Goal: Transaction & Acquisition: Book appointment/travel/reservation

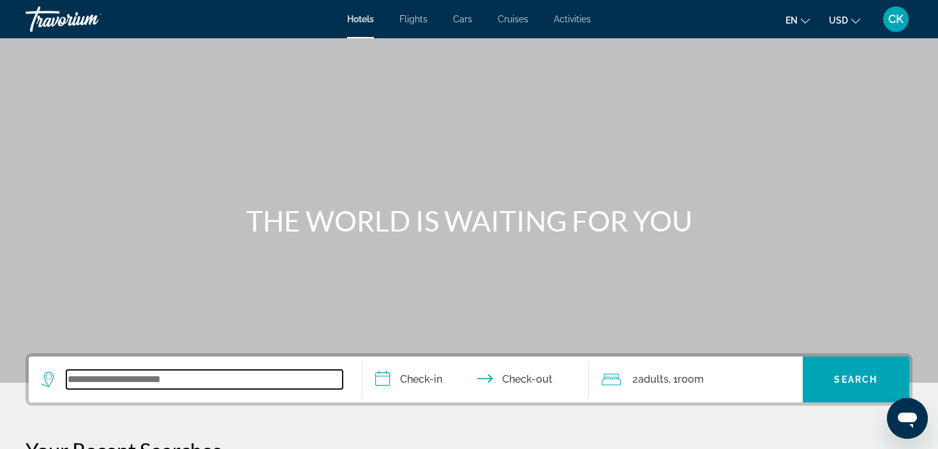
click at [224, 389] on input "Search widget" at bounding box center [204, 379] width 276 height 19
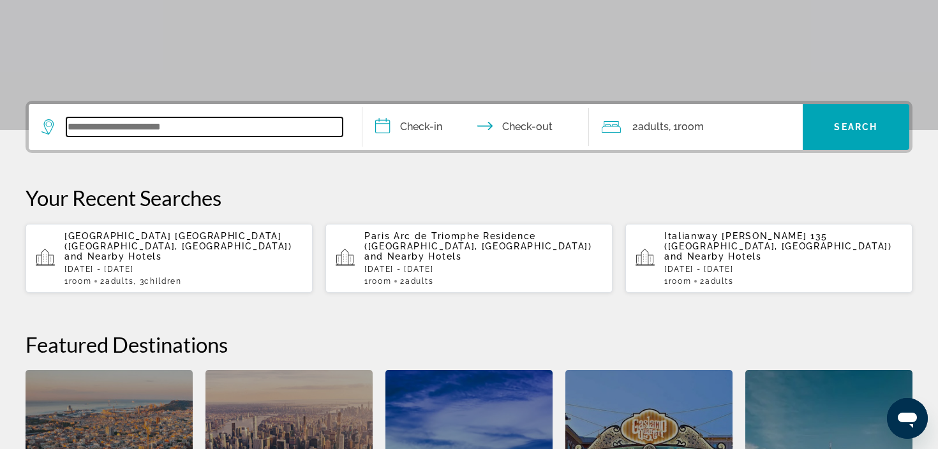
scroll to position [312, 0]
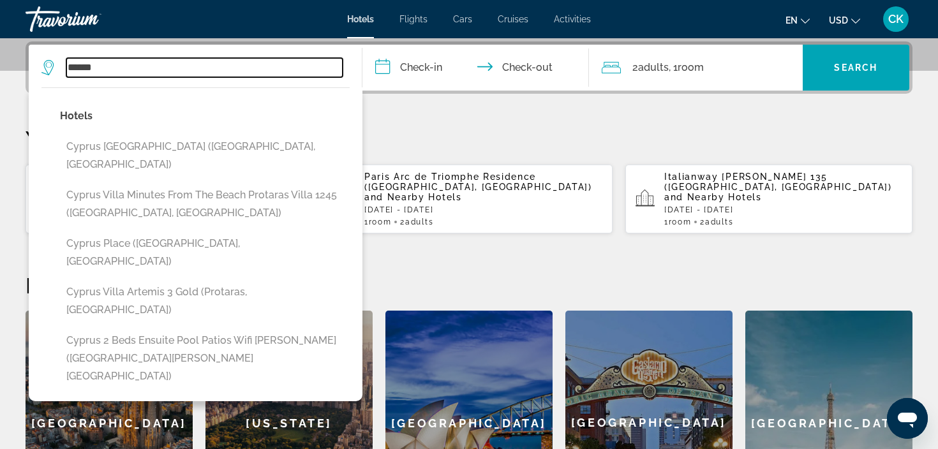
type input "******"
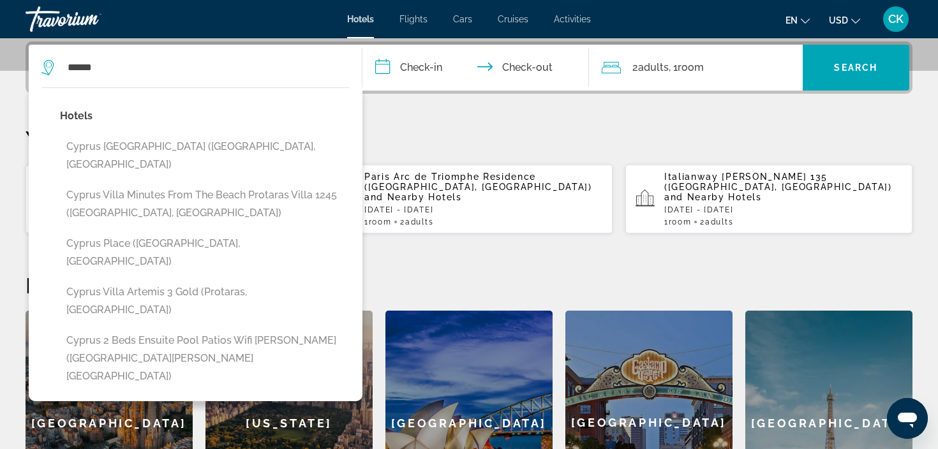
click at [403, 127] on p "Your Recent Searches" at bounding box center [469, 139] width 887 height 26
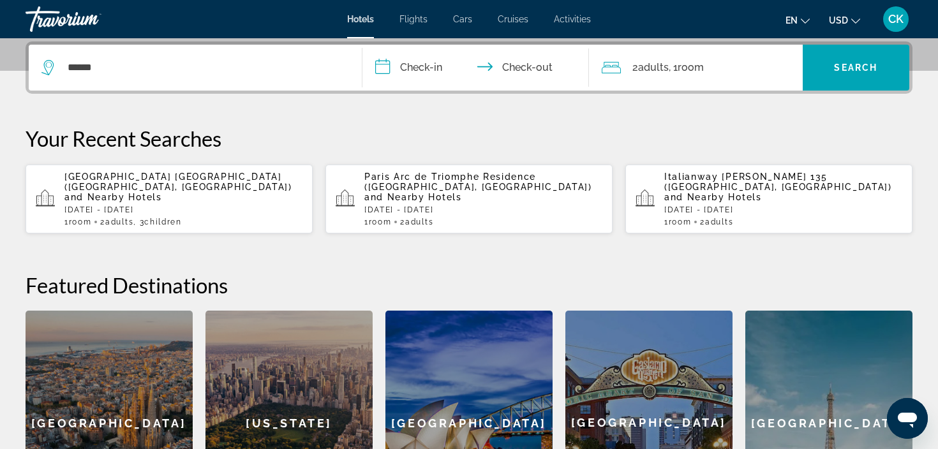
click at [418, 68] on input "**********" at bounding box center [479, 70] width 232 height 50
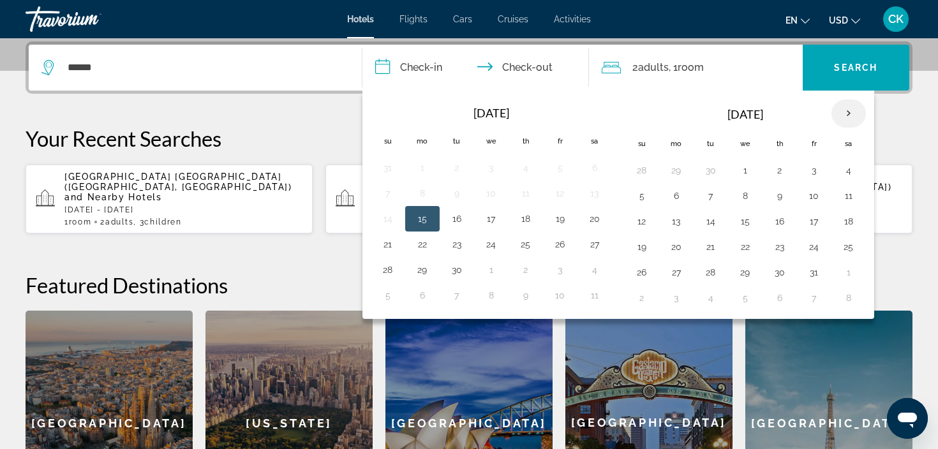
click at [854, 115] on th "Next month" at bounding box center [849, 114] width 34 height 28
click at [710, 276] on button "30" at bounding box center [711, 273] width 20 height 18
click at [848, 110] on th "Next month" at bounding box center [849, 114] width 34 height 28
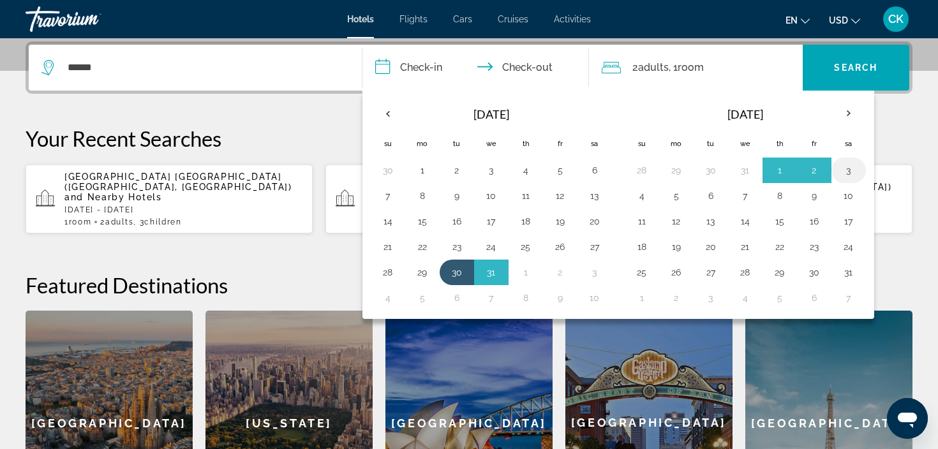
click at [850, 172] on button "3" at bounding box center [849, 171] width 20 height 18
type input "**********"
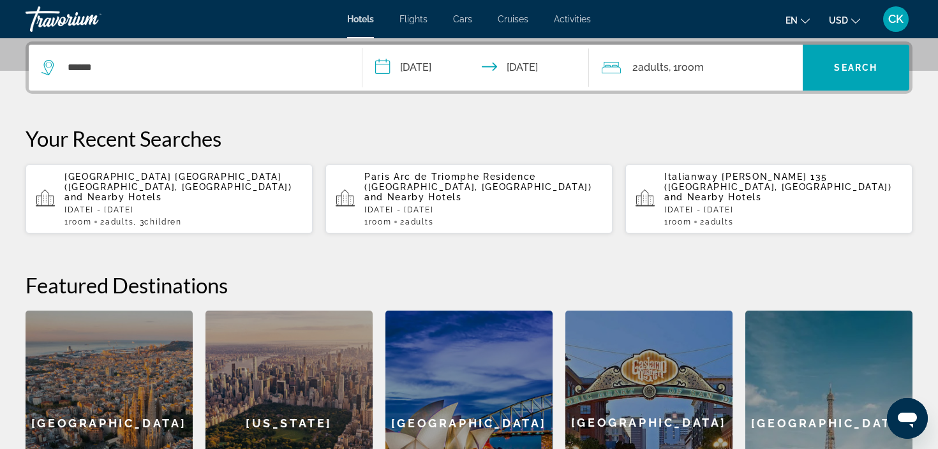
click at [727, 76] on div "2 Adult Adults , 1 Room rooms" at bounding box center [702, 68] width 201 height 18
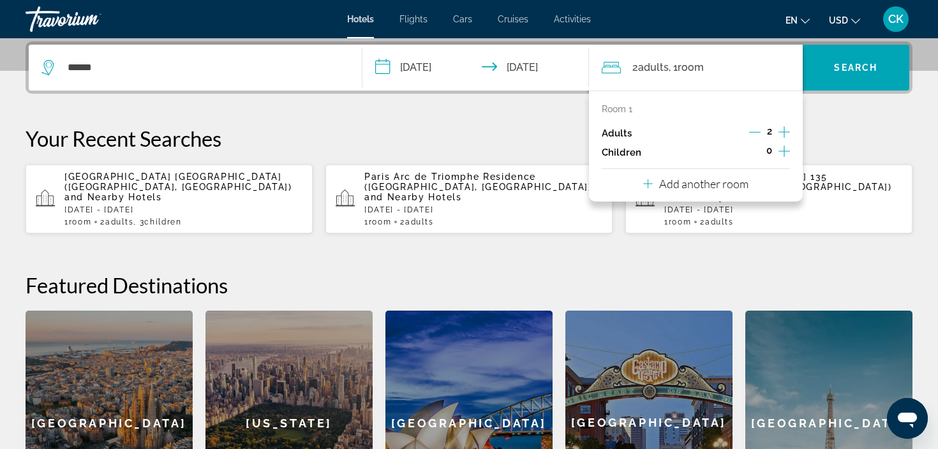
click at [785, 153] on icon "Increment children" at bounding box center [784, 151] width 11 height 15
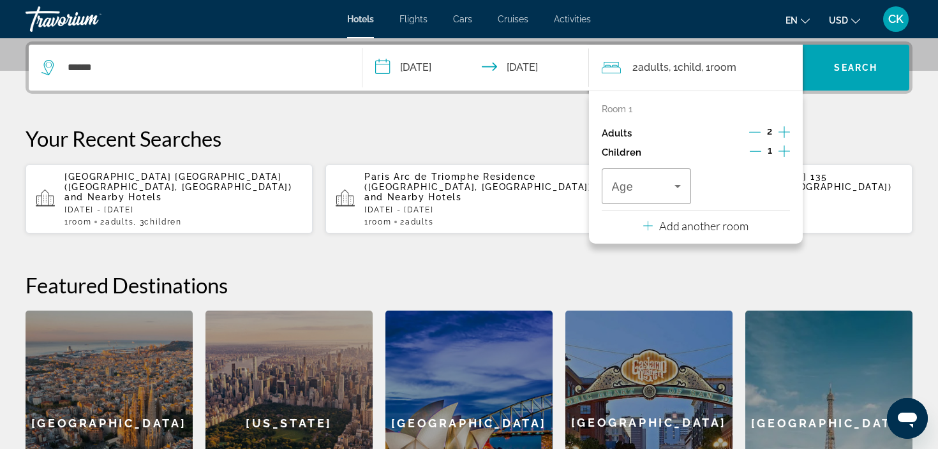
click at [785, 153] on icon "Increment children" at bounding box center [784, 151] width 11 height 15
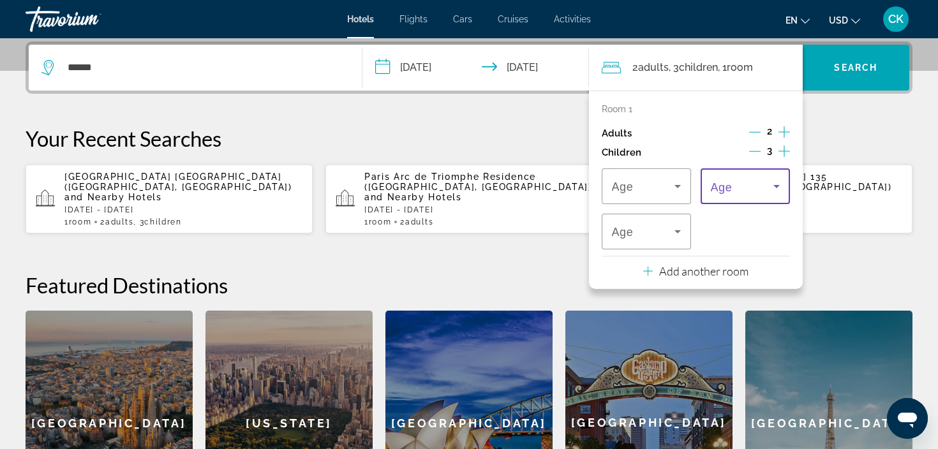
click at [769, 193] on icon "Travelers: 2 adults, 3 children" at bounding box center [776, 186] width 15 height 15
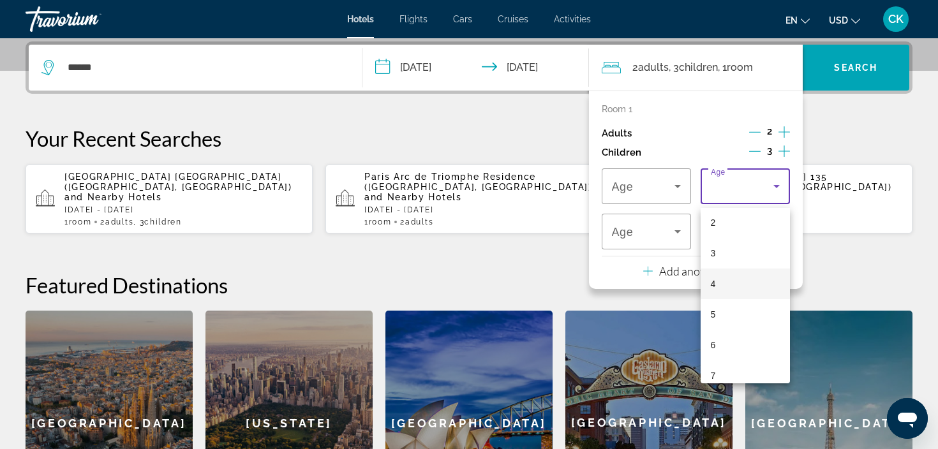
scroll to position [64, 0]
click at [731, 290] on mat-option "4" at bounding box center [745, 286] width 89 height 31
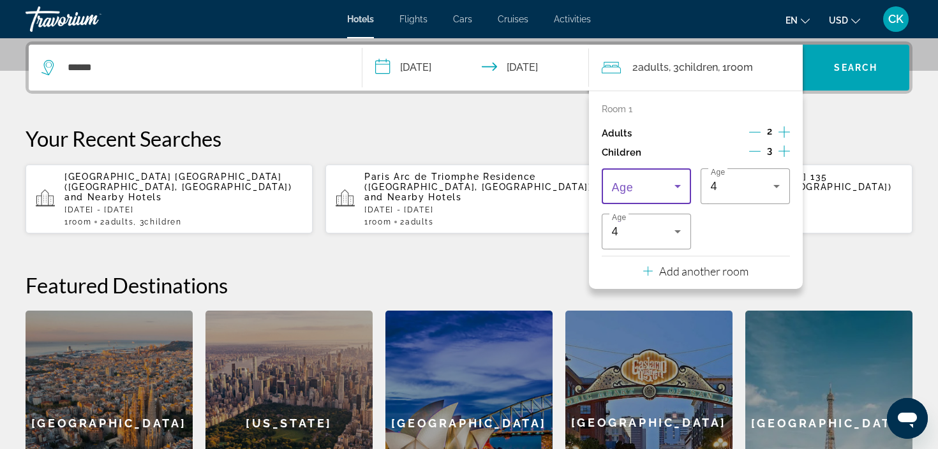
click at [677, 194] on icon "Travelers: 2 adults, 3 children" at bounding box center [677, 186] width 15 height 15
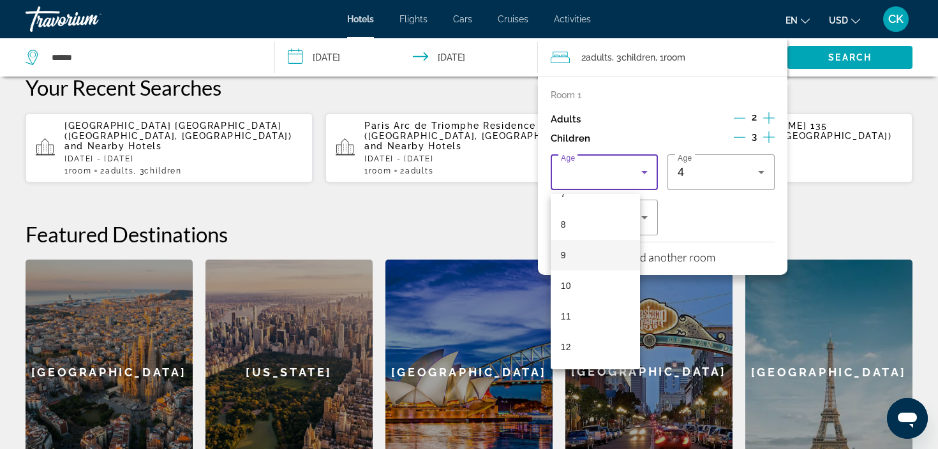
scroll to position [234, 0]
click at [583, 327] on mat-option "11" at bounding box center [595, 318] width 89 height 31
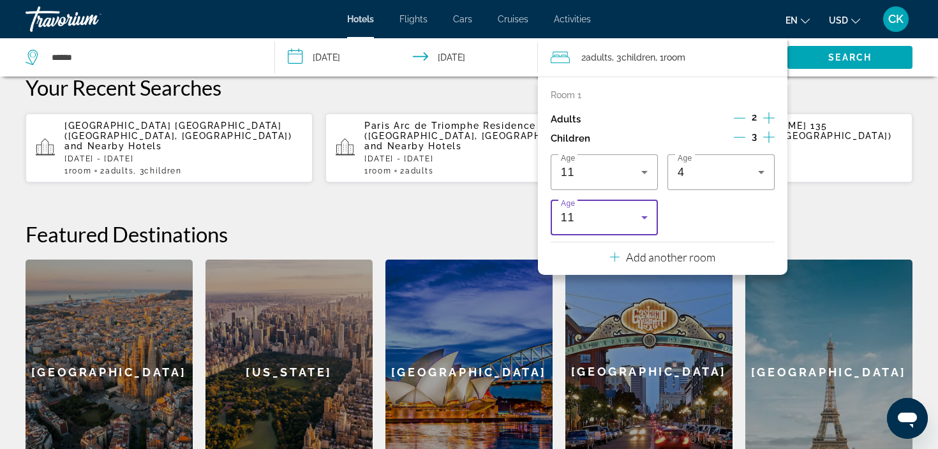
click at [620, 214] on div "11" at bounding box center [601, 217] width 80 height 15
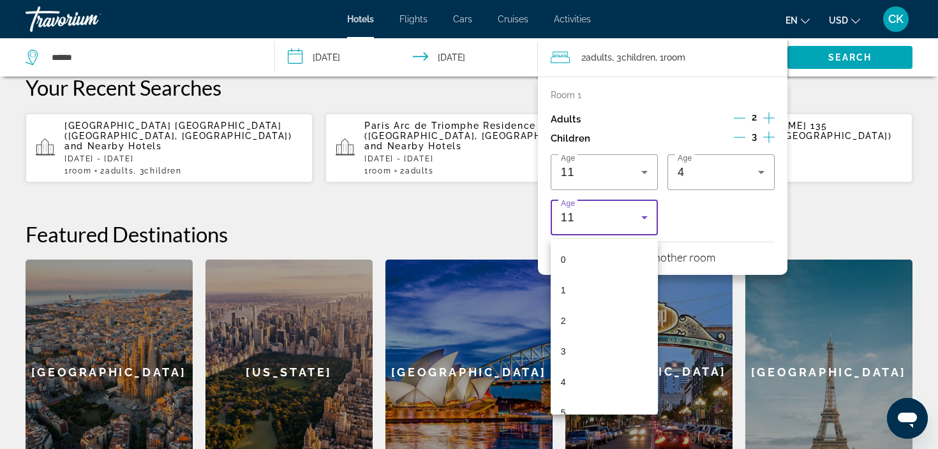
scroll to position [197, 0]
click at [603, 302] on mat-option "8" at bounding box center [604, 307] width 107 height 31
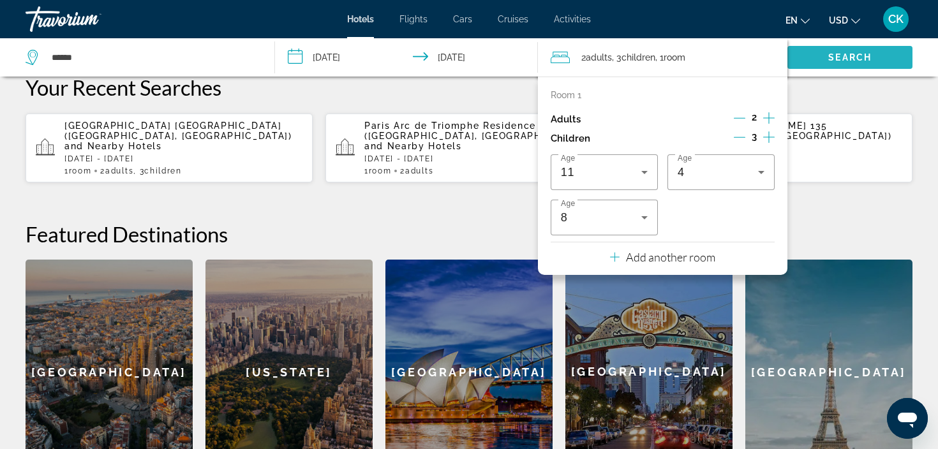
click at [852, 70] on span "Search widget" at bounding box center [850, 57] width 125 height 31
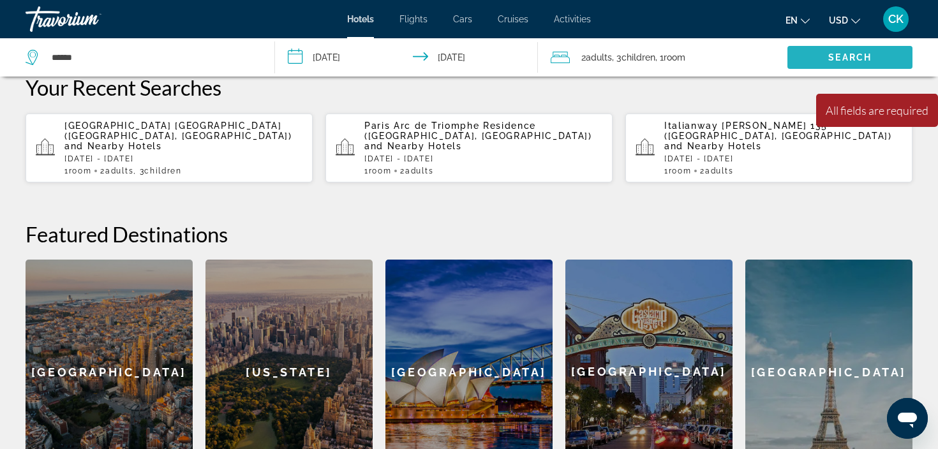
click at [834, 58] on span "Search" at bounding box center [850, 57] width 43 height 10
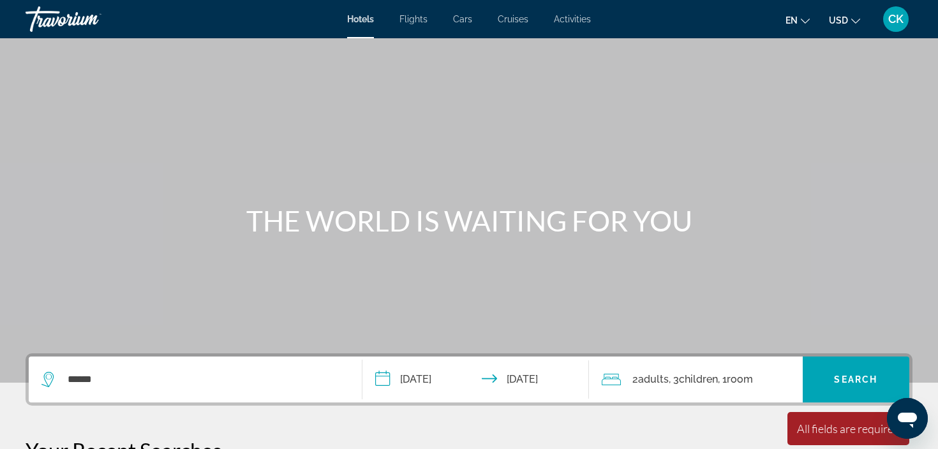
scroll to position [0, 0]
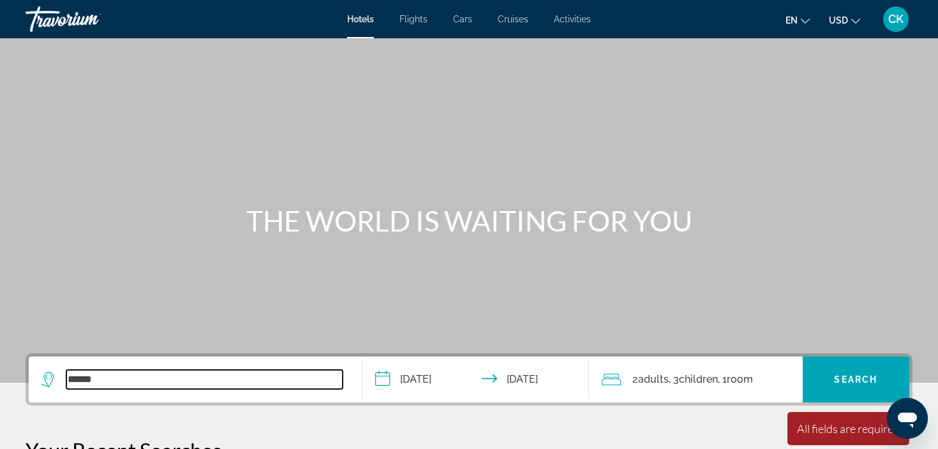
click at [246, 386] on input "******" at bounding box center [204, 379] width 276 height 19
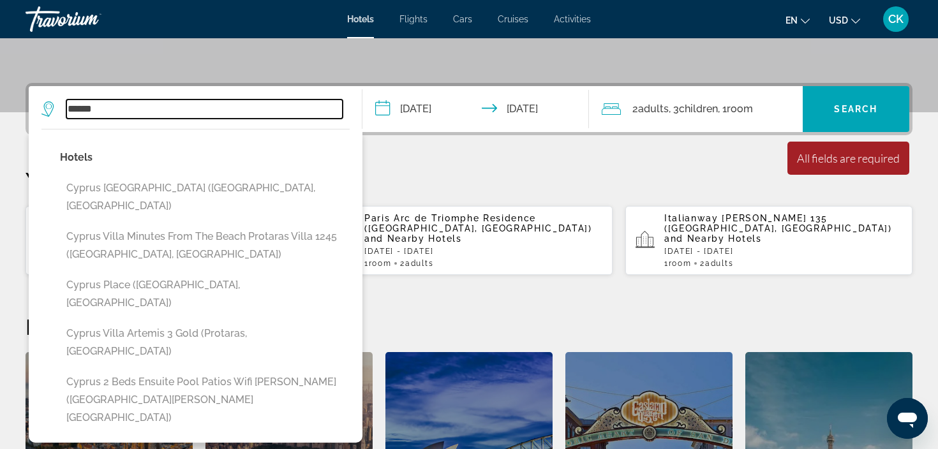
scroll to position [312, 0]
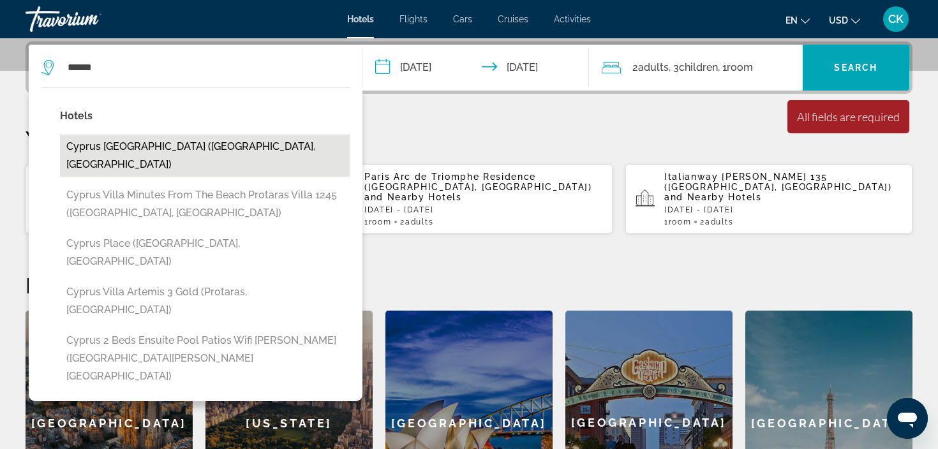
click at [248, 158] on button "Cyprus [GEOGRAPHIC_DATA] ([GEOGRAPHIC_DATA], [GEOGRAPHIC_DATA])" at bounding box center [205, 156] width 290 height 42
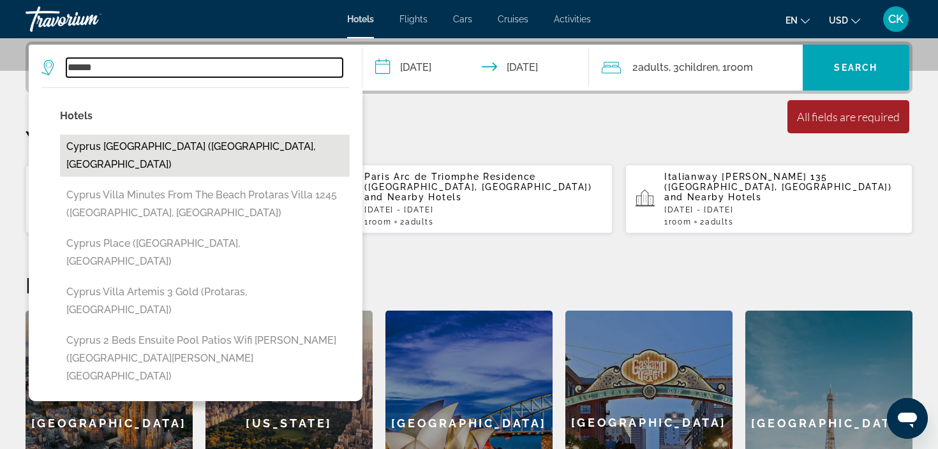
type input "**********"
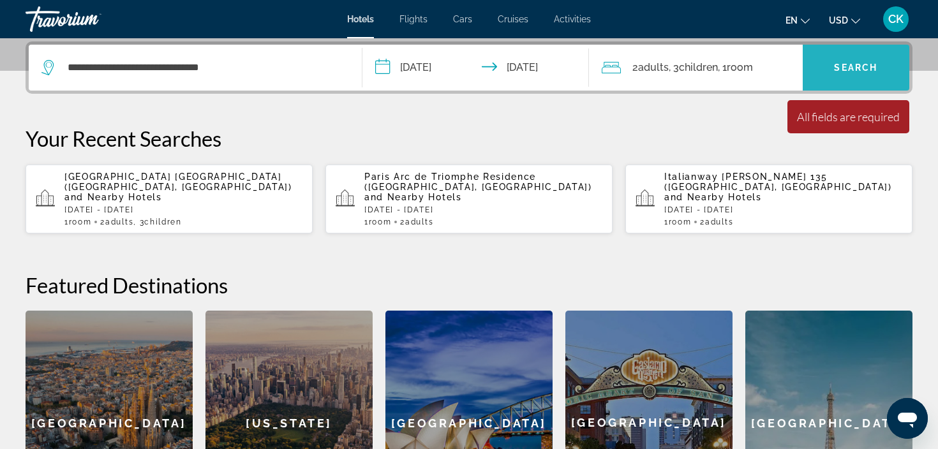
click at [830, 75] on span "Search widget" at bounding box center [856, 67] width 107 height 31
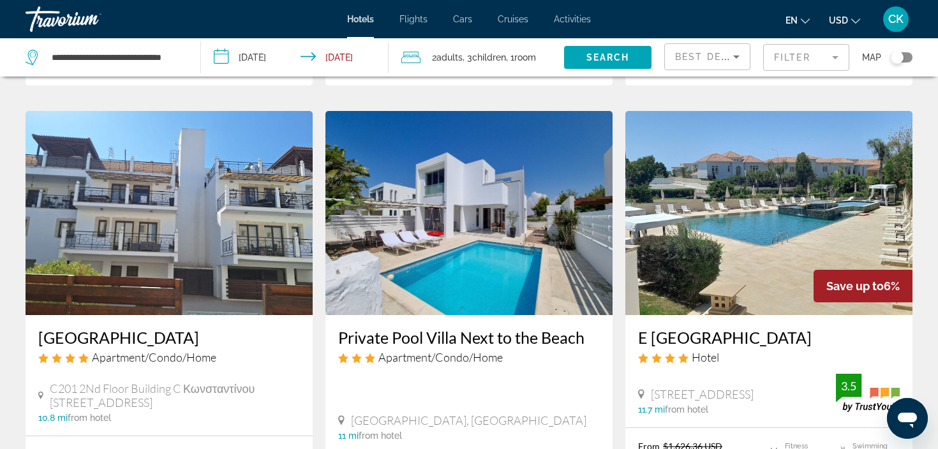
scroll to position [527, 0]
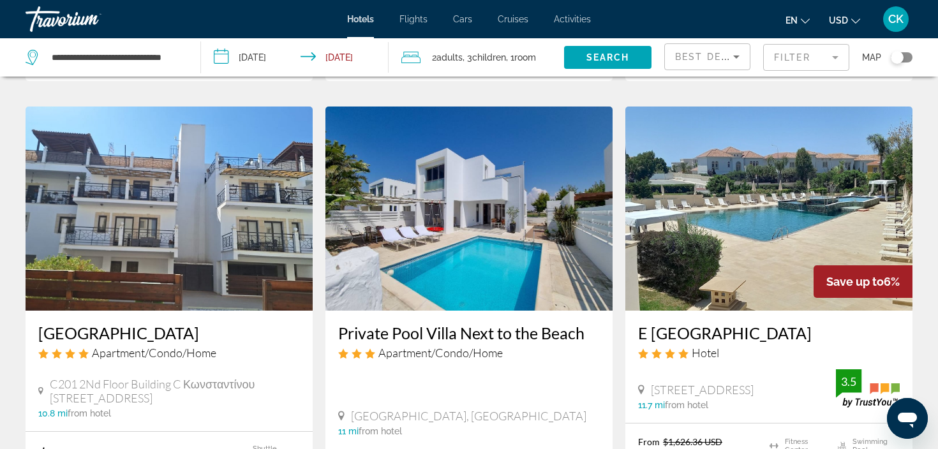
click at [836, 57] on mat-form-field "Filter" at bounding box center [807, 57] width 86 height 27
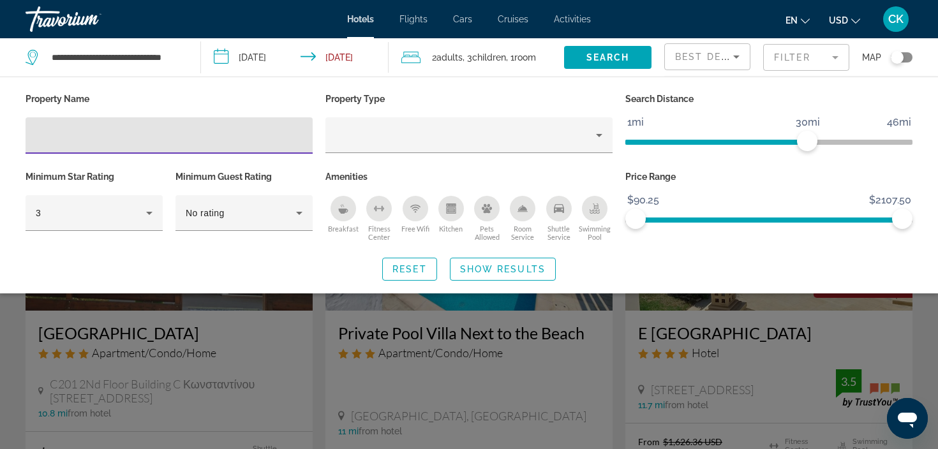
click at [836, 57] on mat-form-field "Filter" at bounding box center [807, 57] width 86 height 27
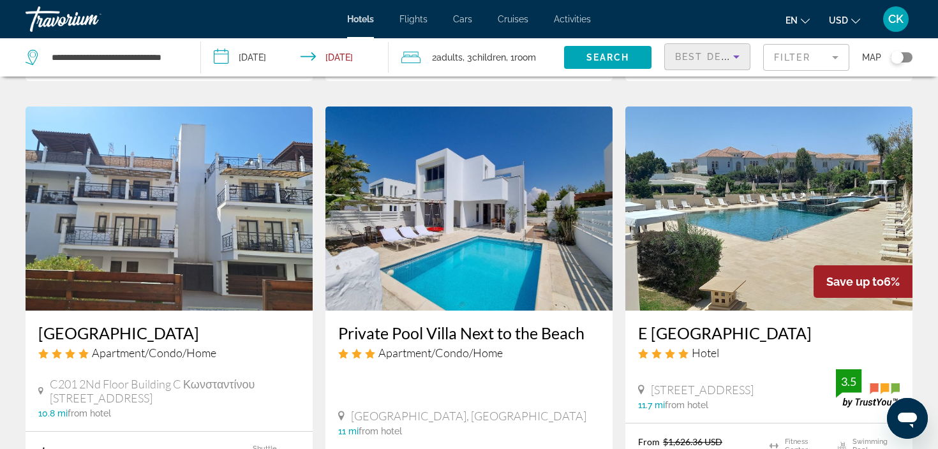
click at [735, 59] on icon "Sort by" at bounding box center [736, 56] width 15 height 15
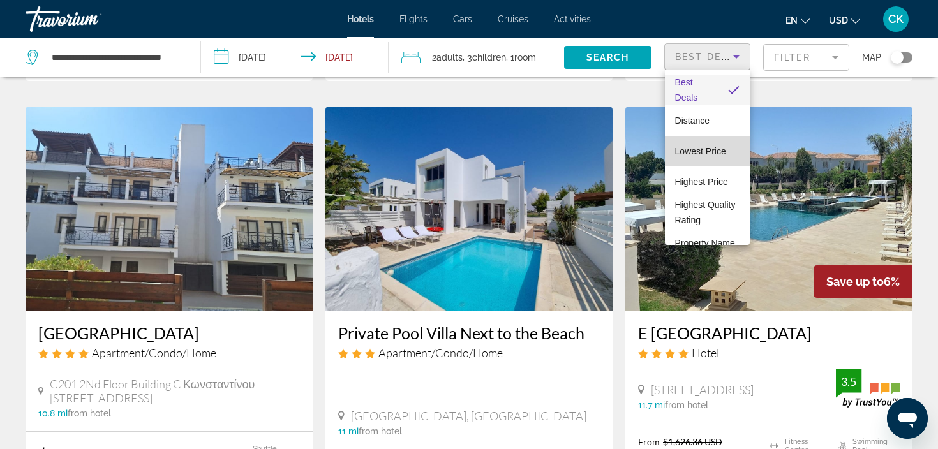
click at [721, 156] on span "Lowest Price" at bounding box center [700, 151] width 51 height 15
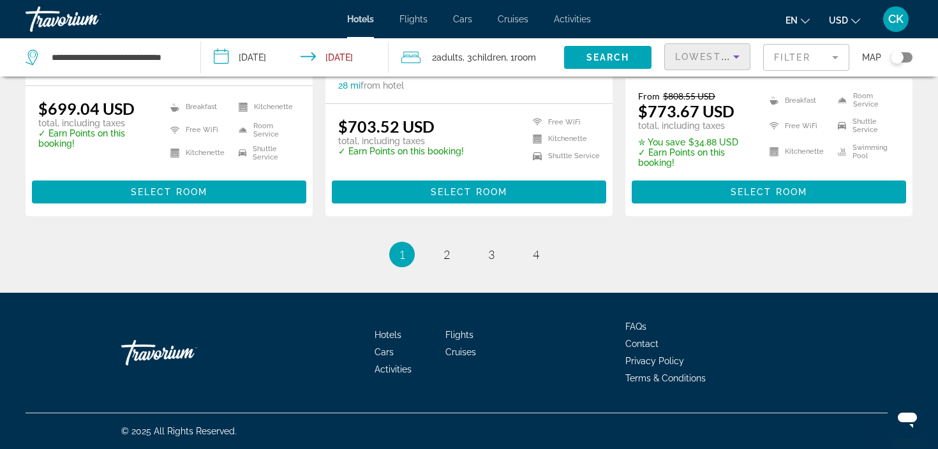
scroll to position [1767, 0]
click at [448, 253] on span "2" at bounding box center [447, 255] width 6 height 14
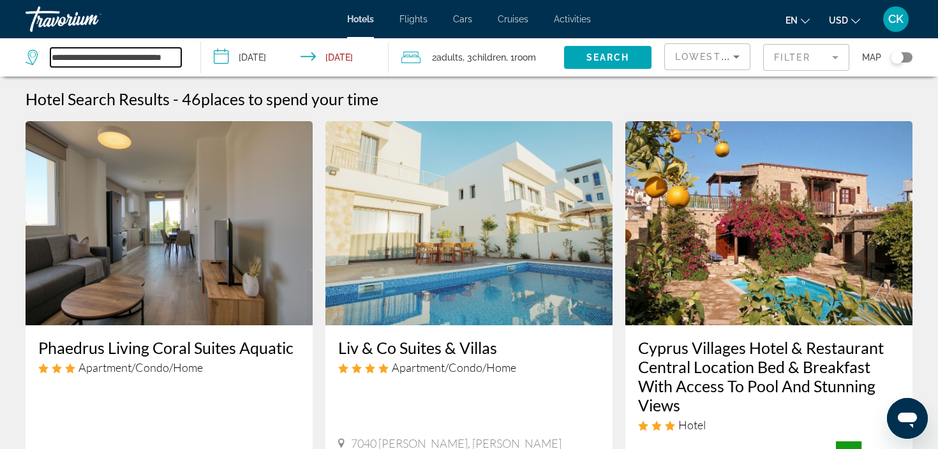
click at [79, 65] on input "**********" at bounding box center [115, 57] width 131 height 19
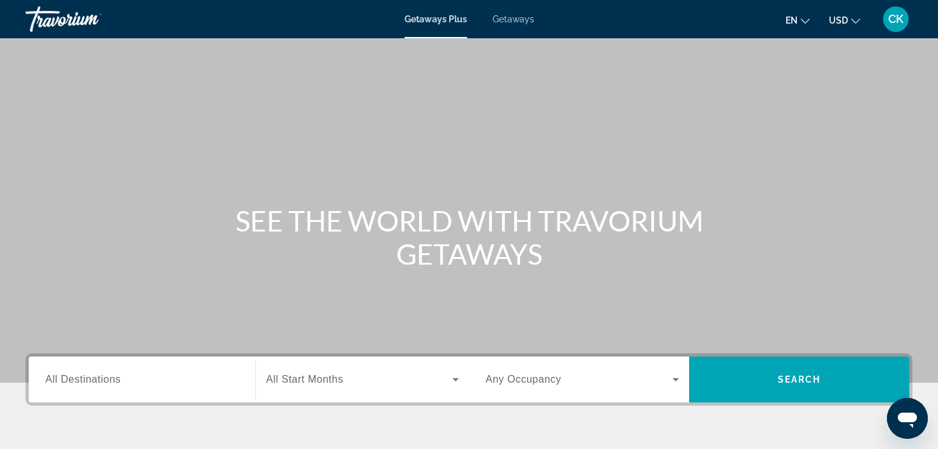
scroll to position [123, 0]
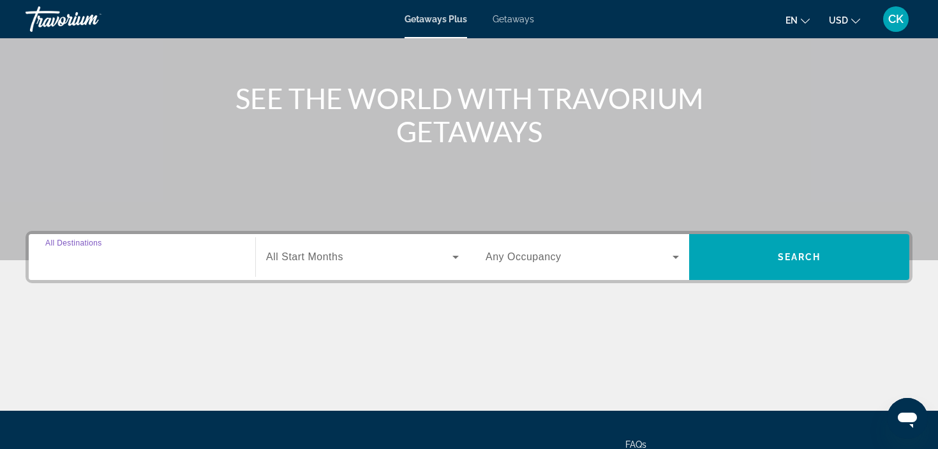
click at [133, 258] on input "Destination All Destinations" at bounding box center [141, 257] width 193 height 15
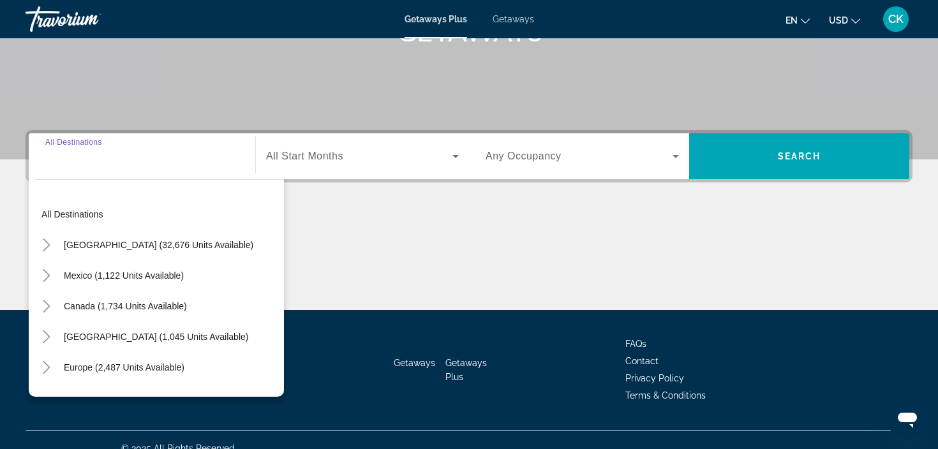
scroll to position [241, 0]
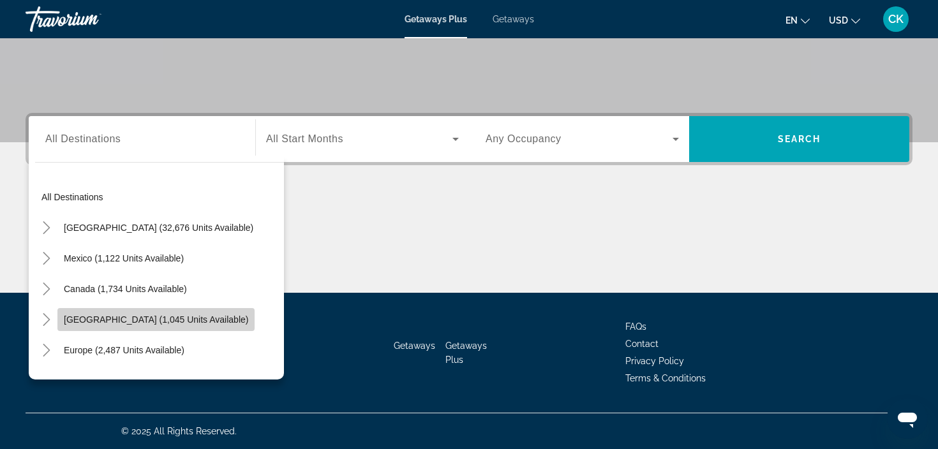
click at [146, 328] on span "Search widget" at bounding box center [155, 320] width 197 height 31
type input "**********"
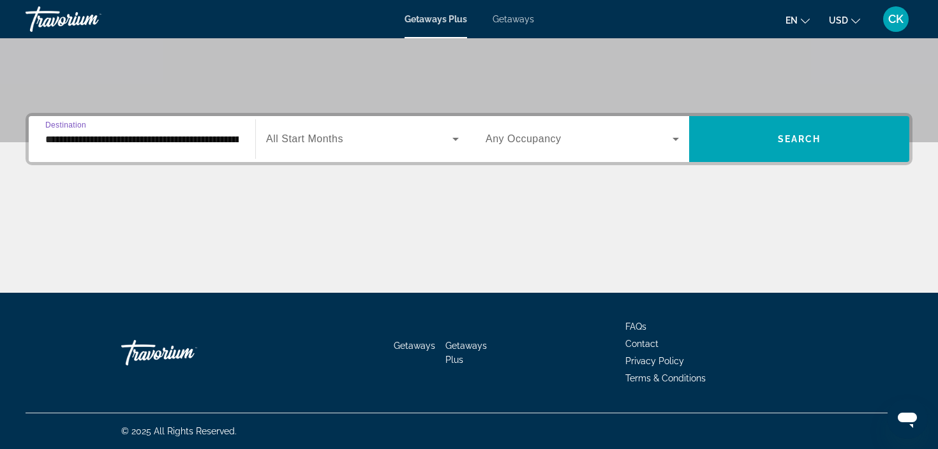
click at [392, 146] on span "Search widget" at bounding box center [359, 139] width 186 height 15
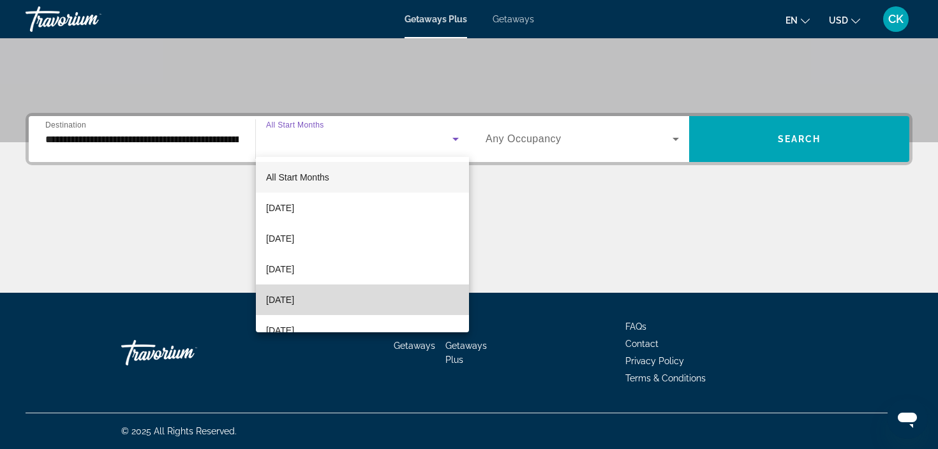
click at [361, 295] on mat-option "[DATE]" at bounding box center [362, 300] width 213 height 31
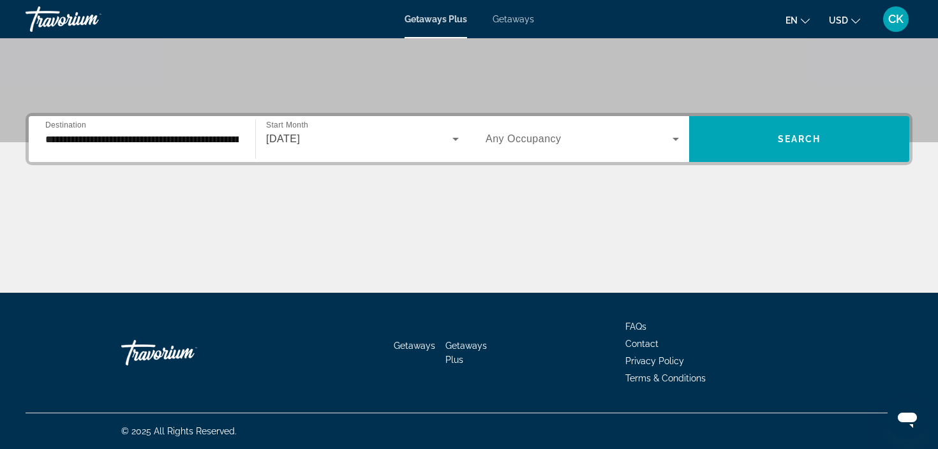
click at [597, 151] on div "Search widget" at bounding box center [582, 139] width 193 height 36
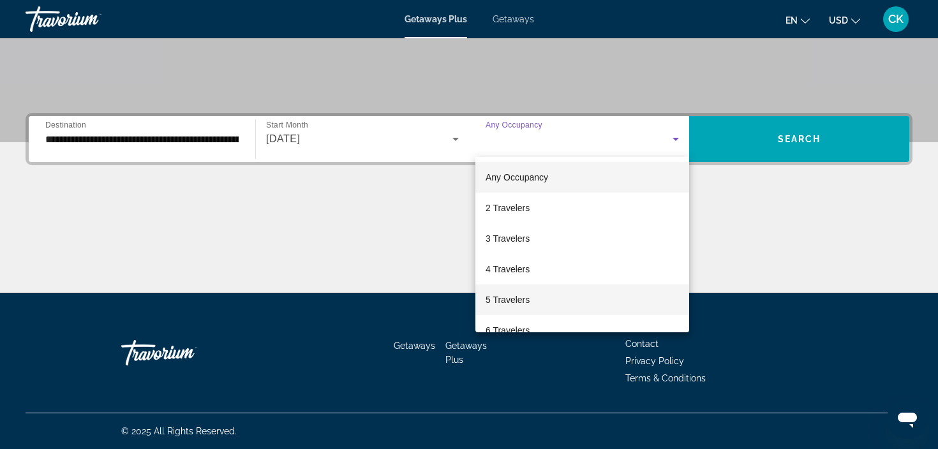
click at [558, 302] on mat-option "5 Travelers" at bounding box center [583, 300] width 214 height 31
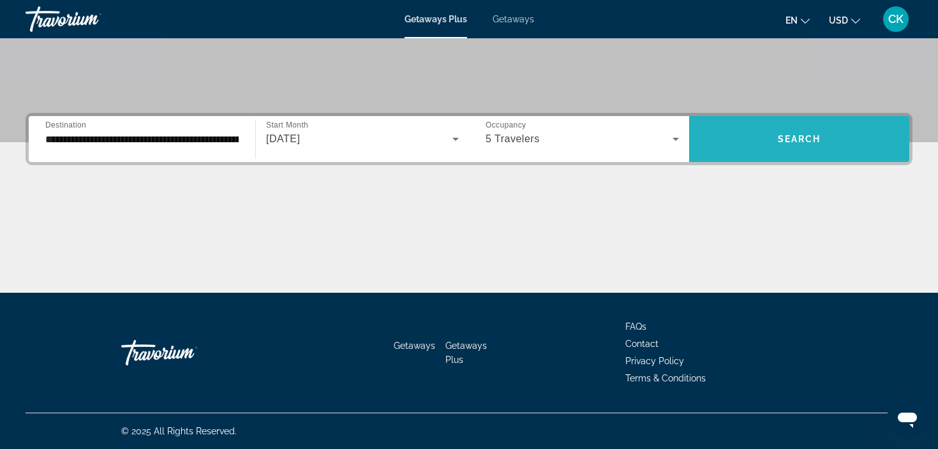
click at [774, 149] on span "Search widget" at bounding box center [799, 139] width 220 height 31
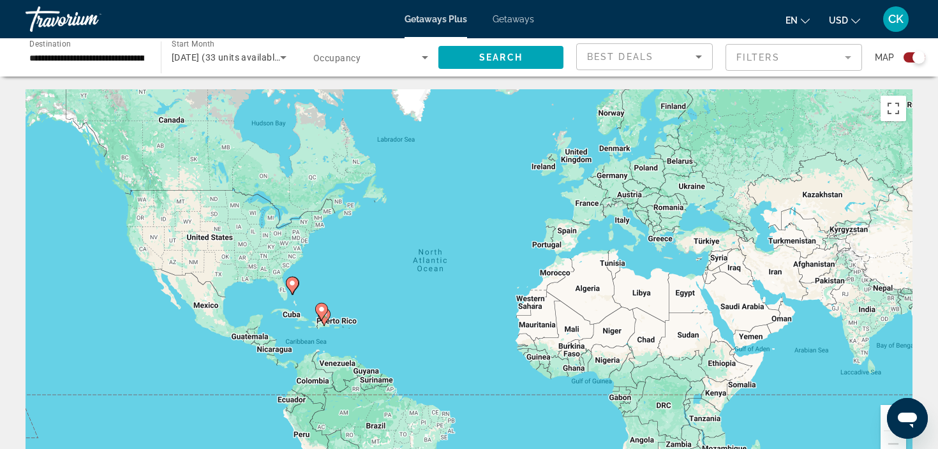
click at [155, 60] on div "Start Month All Start Months December 2025 (33 units available)" at bounding box center [225, 57] width 142 height 38
click at [137, 62] on input "**********" at bounding box center [86, 57] width 115 height 15
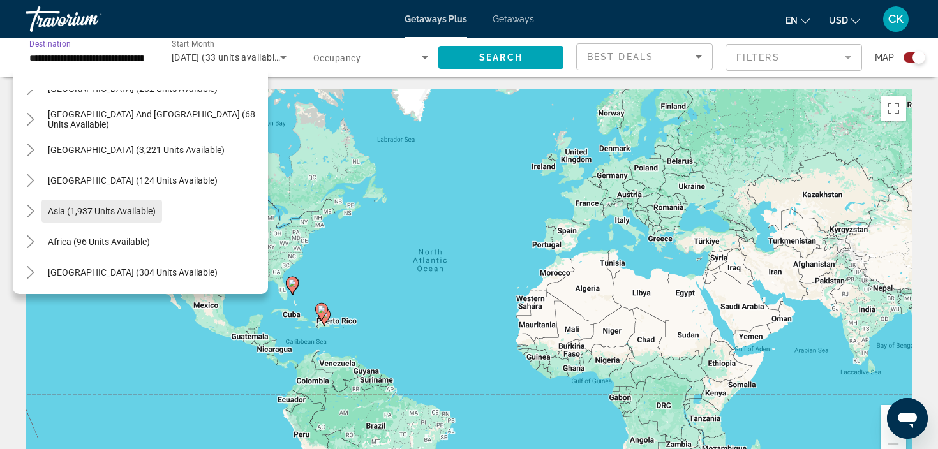
scroll to position [483, 0]
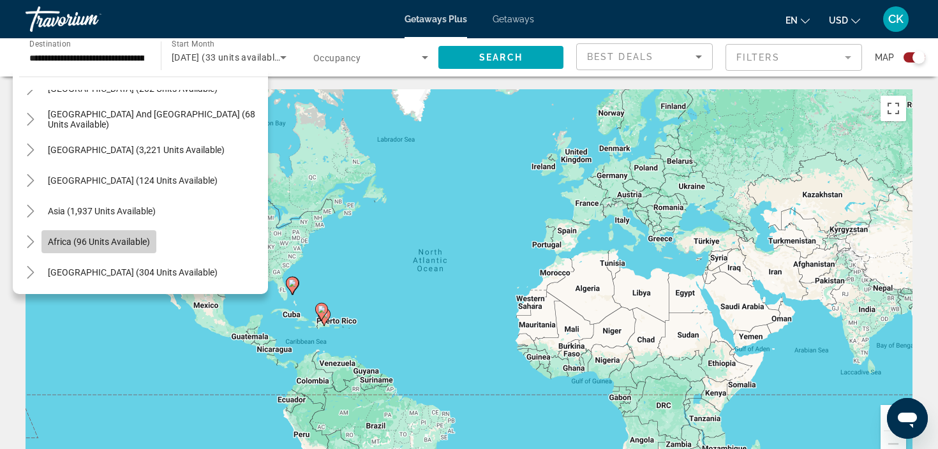
click at [137, 241] on span "Africa (96 units available)" at bounding box center [99, 242] width 102 height 10
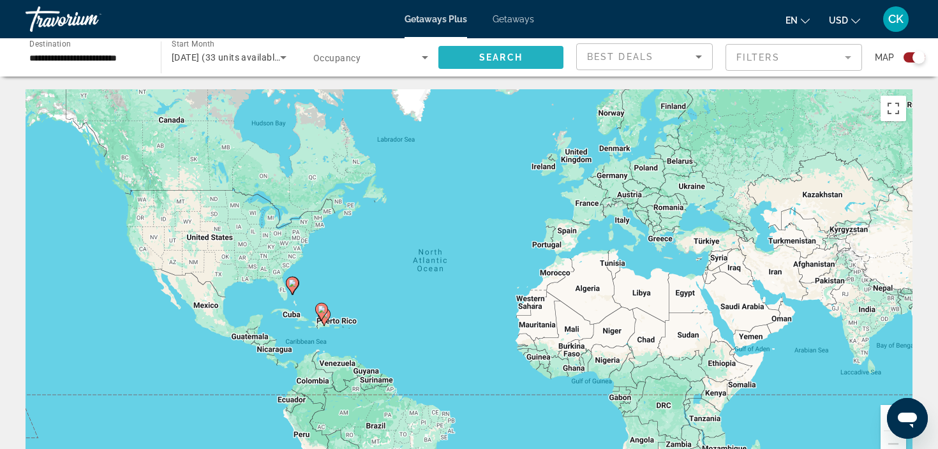
click at [497, 57] on span "Search" at bounding box center [500, 57] width 43 height 10
click at [137, 59] on input "**********" at bounding box center [86, 57] width 115 height 15
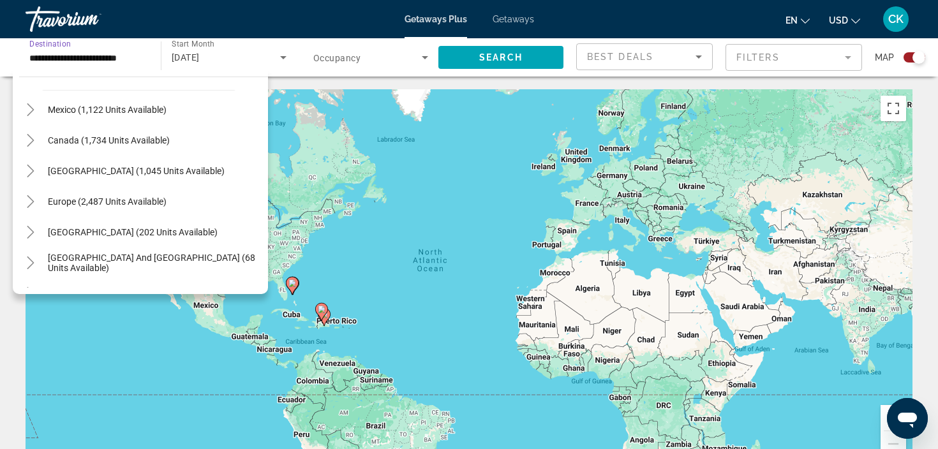
scroll to position [68, 0]
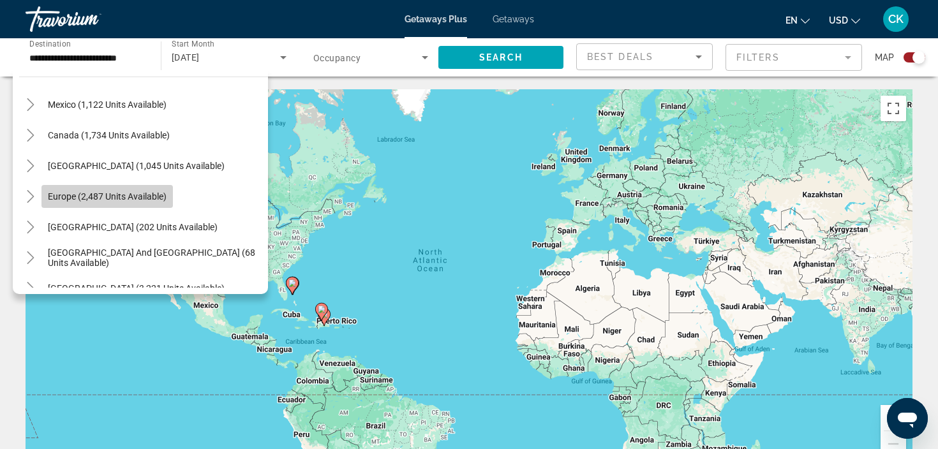
click at [154, 199] on span "Europe (2,487 units available)" at bounding box center [107, 197] width 119 height 10
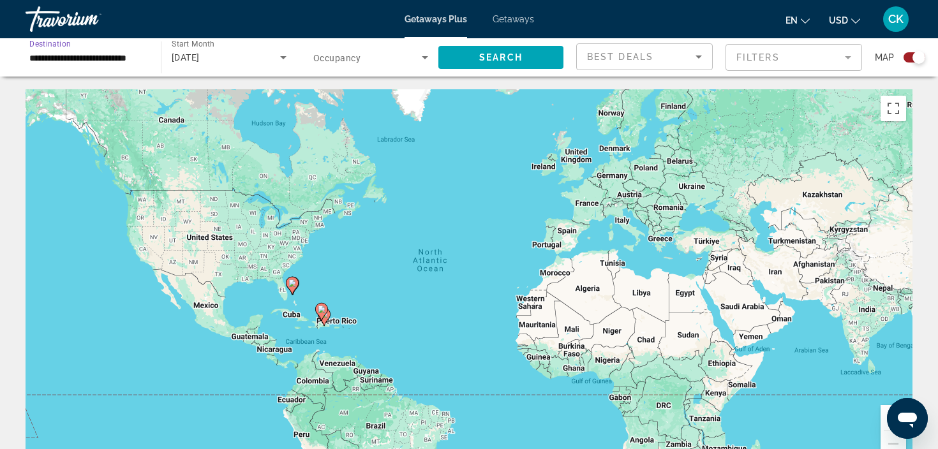
click at [700, 61] on icon "Sort by" at bounding box center [698, 56] width 15 height 15
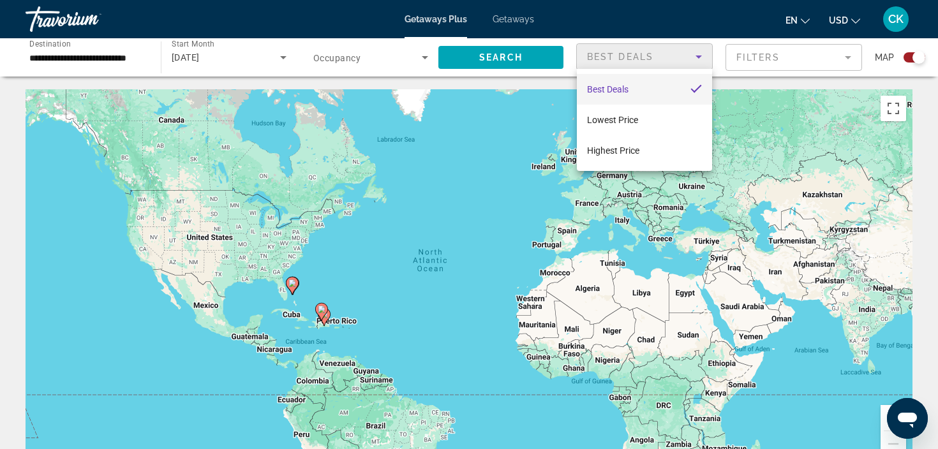
click at [700, 61] on div at bounding box center [469, 224] width 938 height 449
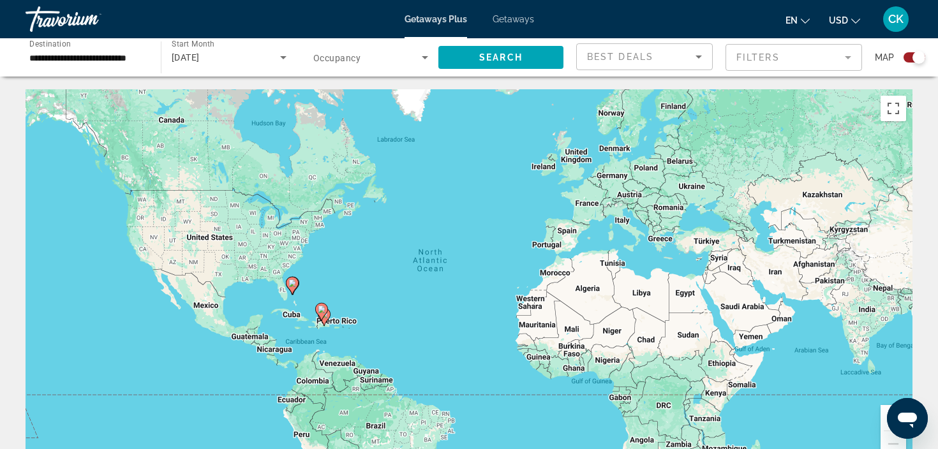
click at [700, 61] on icon "Sort by" at bounding box center [698, 56] width 15 height 15
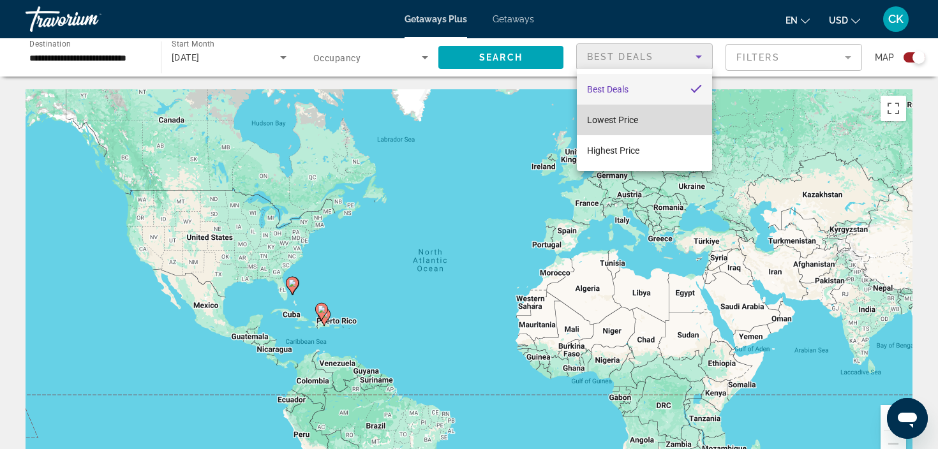
click at [695, 112] on mat-option "Lowest Price" at bounding box center [644, 120] width 135 height 31
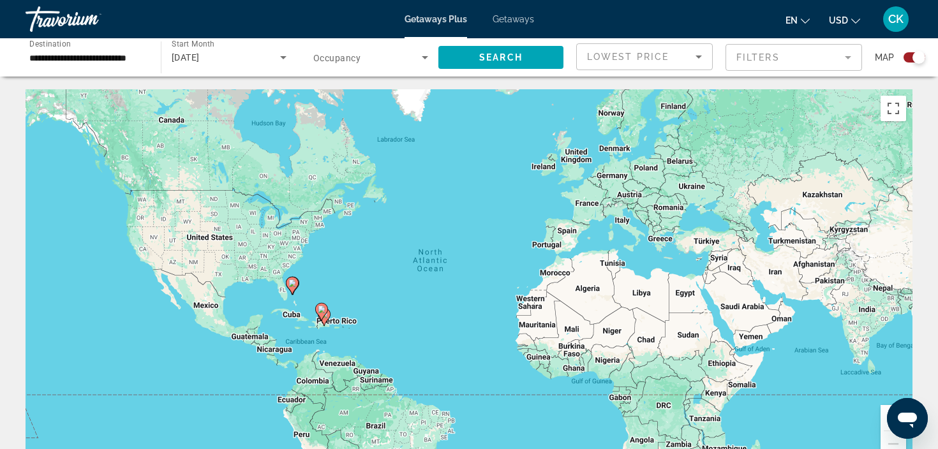
click at [780, 56] on mat-form-field "Filters" at bounding box center [794, 57] width 137 height 27
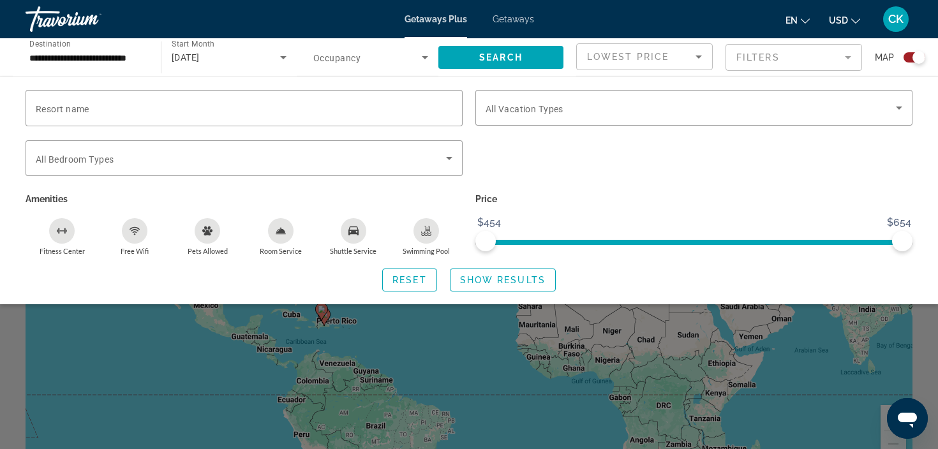
click at [781, 58] on mat-form-field "Filters" at bounding box center [794, 57] width 137 height 27
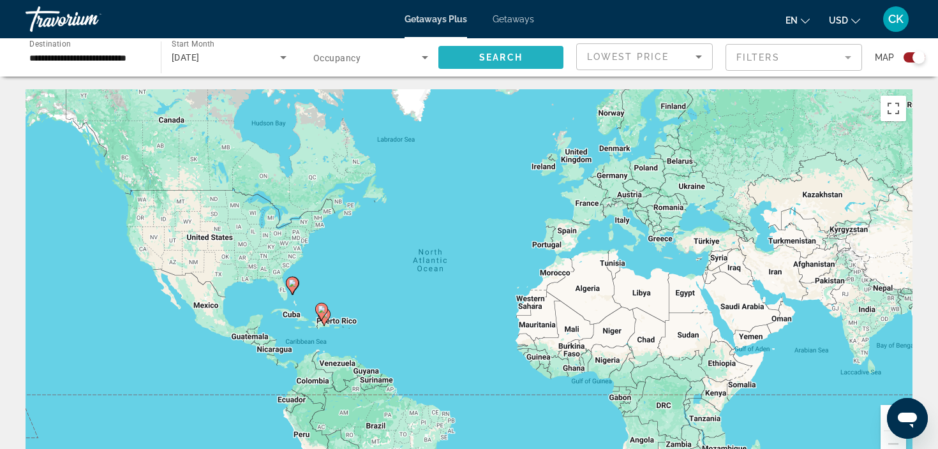
click at [542, 61] on span "Search widget" at bounding box center [501, 57] width 125 height 31
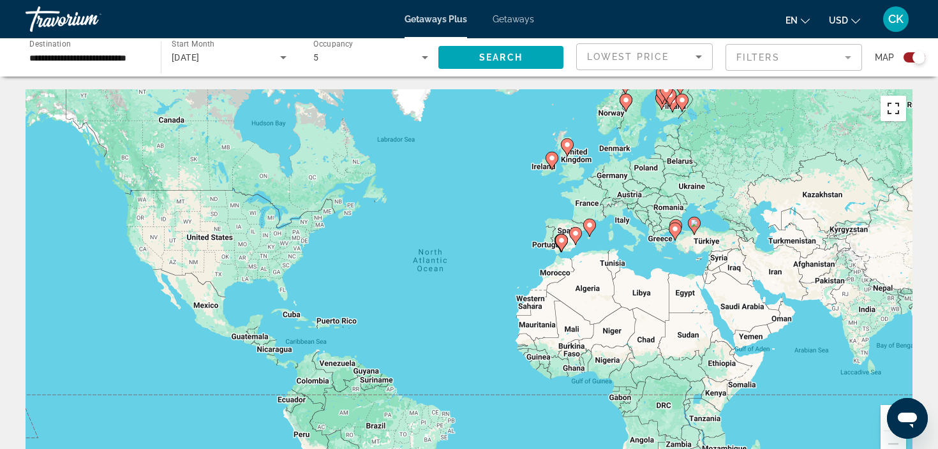
click at [895, 116] on button "Toggle fullscreen view" at bounding box center [894, 109] width 26 height 26
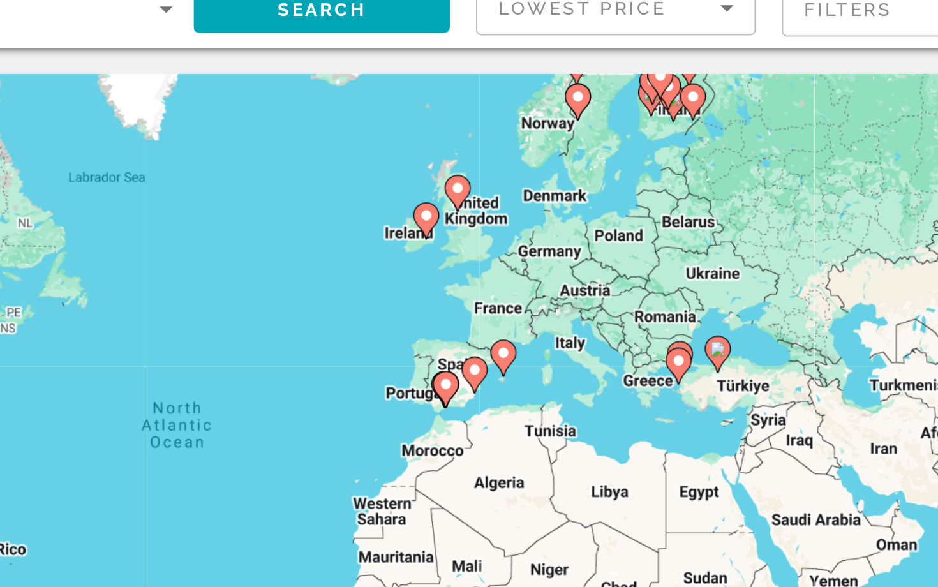
click at [678, 54] on icon "Main content" at bounding box center [683, 62] width 11 height 17
type input "**********"
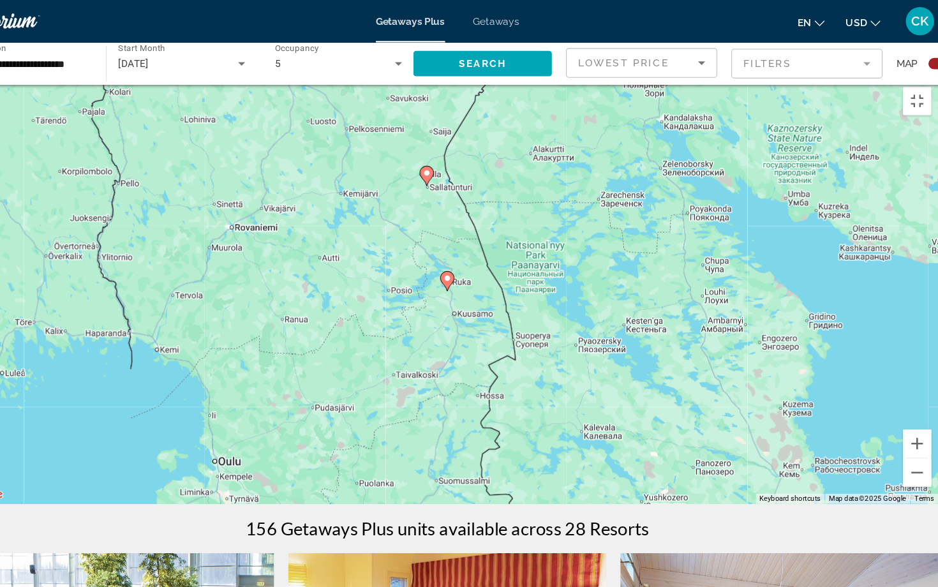
scroll to position [10, 0]
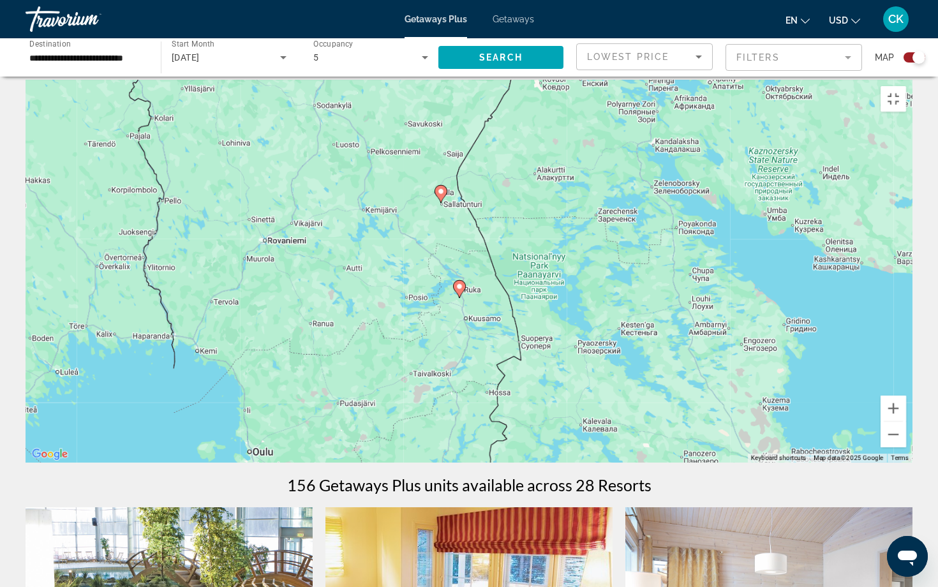
drag, startPoint x: 628, startPoint y: 245, endPoint x: 618, endPoint y: 273, distance: 30.5
click at [618, 274] on div "To activate drag with keyboard, press Alt + Enter. Once in keyboard drag state,…" at bounding box center [469, 271] width 887 height 383
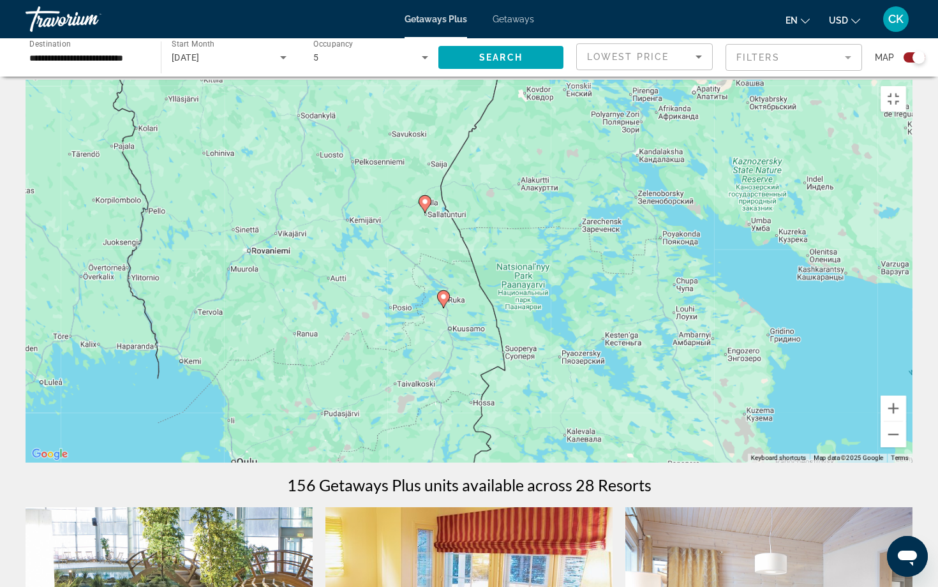
drag, startPoint x: 618, startPoint y: 273, endPoint x: 602, endPoint y: 284, distance: 19.3
click at [602, 284] on div "To activate drag with keyboard, press Alt + Enter. Once in keyboard drag state,…" at bounding box center [469, 271] width 887 height 383
click at [907, 86] on button "Toggle fullscreen view" at bounding box center [894, 99] width 26 height 26
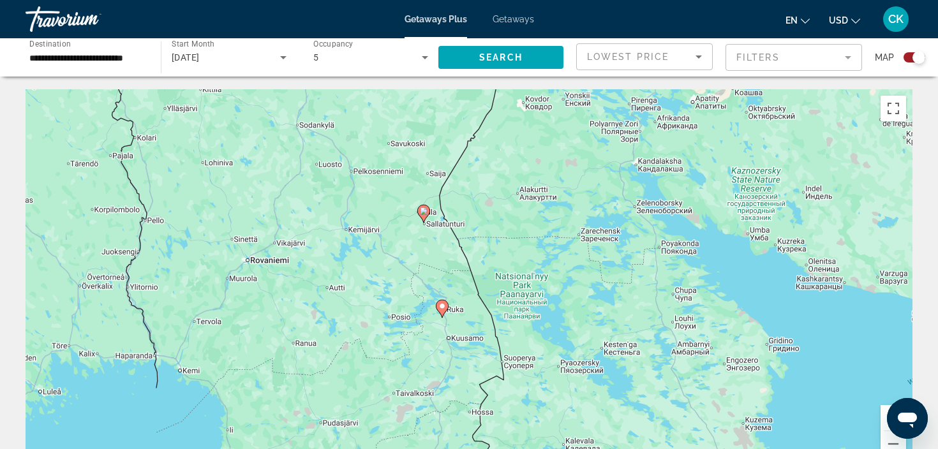
scroll to position [0, 0]
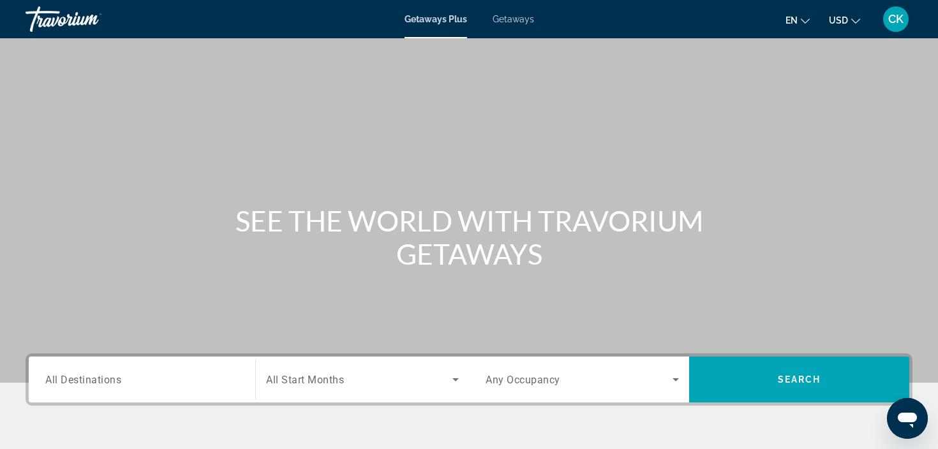
click at [153, 388] on div "Search widget" at bounding box center [141, 380] width 193 height 36
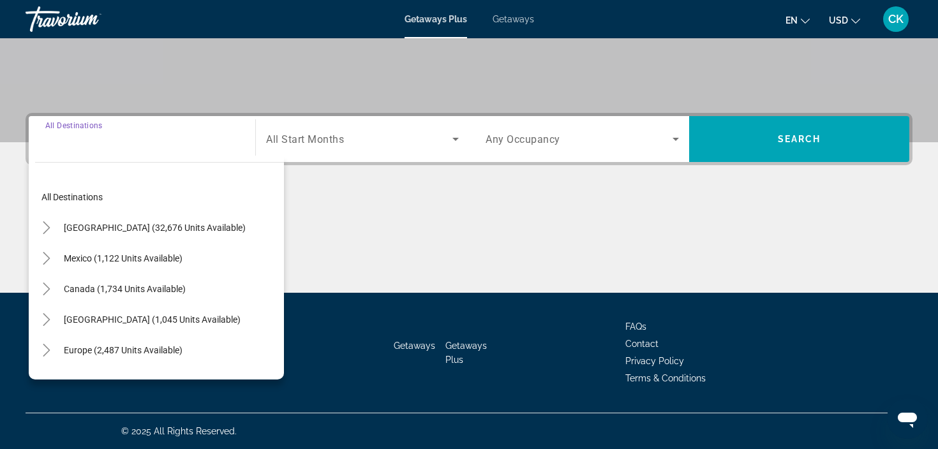
click at [178, 142] on input "Destination All Destinations" at bounding box center [141, 139] width 193 height 15
click at [118, 132] on input "Destination All Destinations" at bounding box center [141, 139] width 193 height 15
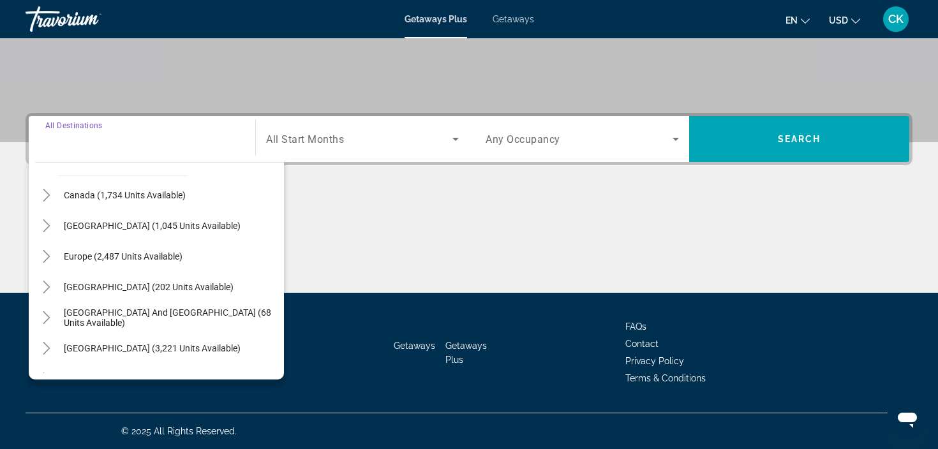
scroll to position [93, 0]
click at [154, 250] on span "Search widget" at bounding box center [123, 257] width 132 height 31
type input "**********"
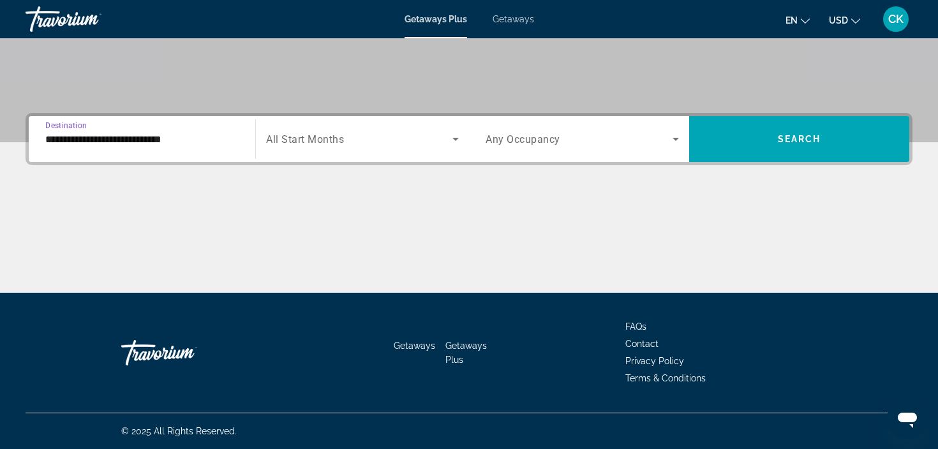
click at [352, 151] on div "Search widget" at bounding box center [362, 139] width 193 height 36
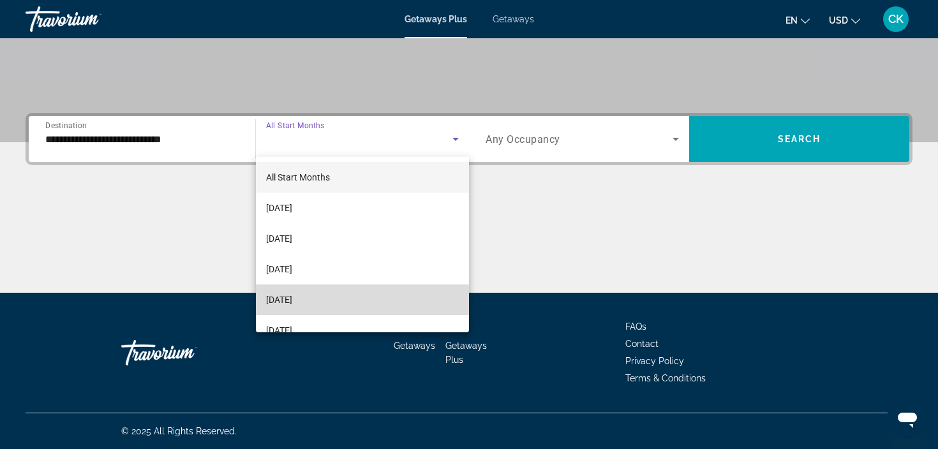
click at [334, 301] on mat-option "December 2025" at bounding box center [362, 300] width 213 height 31
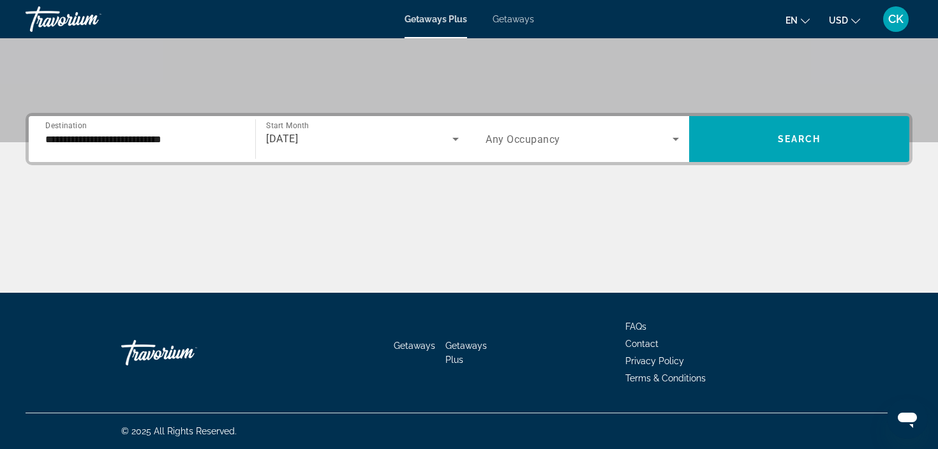
click at [591, 153] on div "Search widget" at bounding box center [582, 139] width 193 height 36
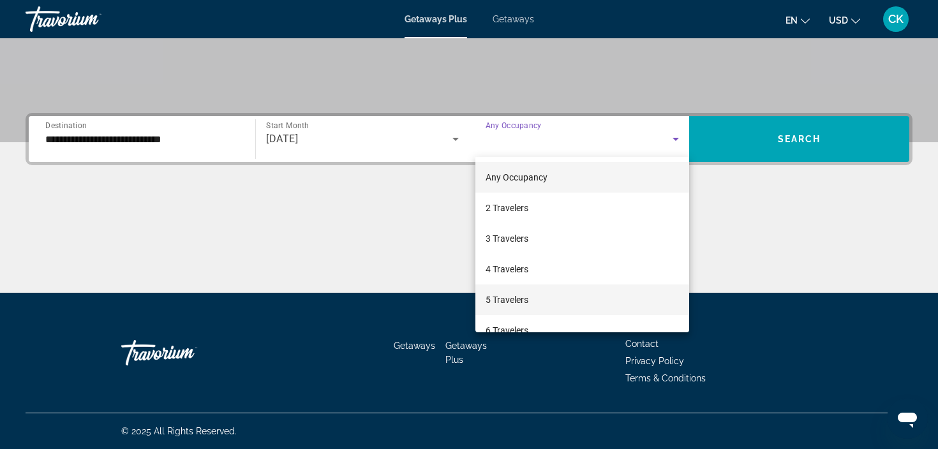
click at [585, 296] on mat-option "5 Travelers" at bounding box center [583, 300] width 214 height 31
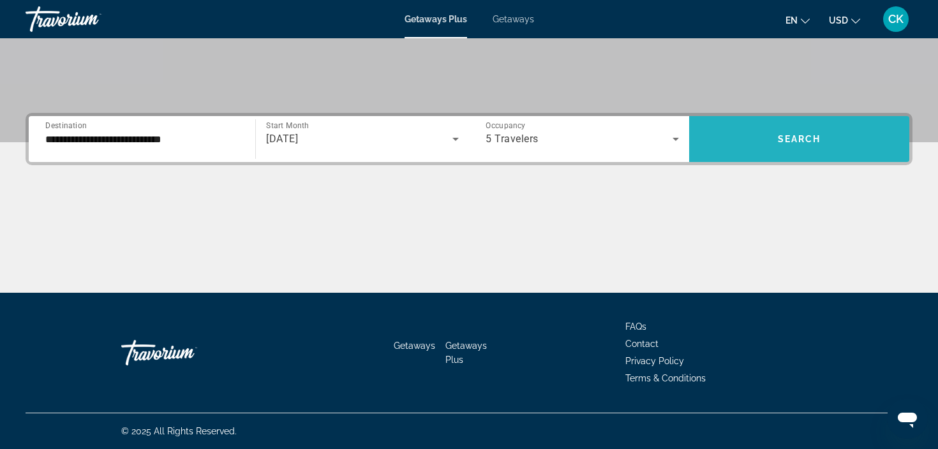
click at [739, 131] on span "Search widget" at bounding box center [799, 139] width 220 height 31
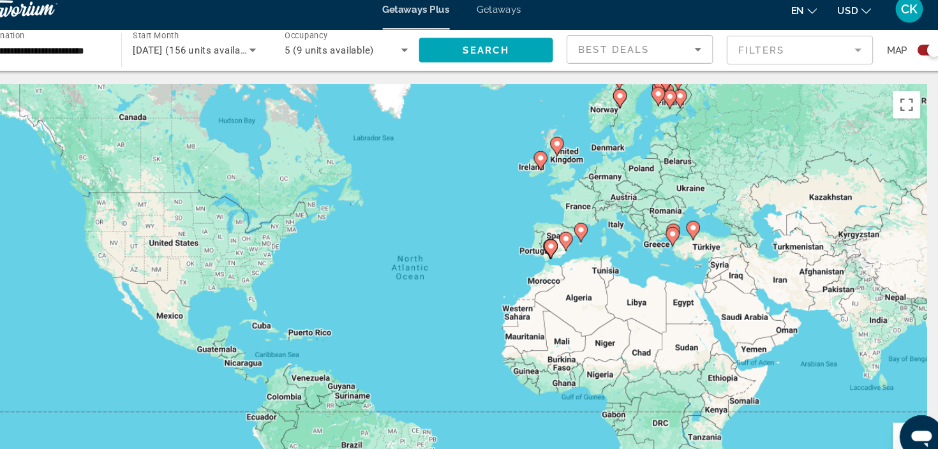
click at [619, 103] on div "To activate drag with keyboard, press Alt + Enter. Once in keyboard drag state,…" at bounding box center [469, 280] width 887 height 383
click at [658, 94] on image "Main content" at bounding box center [662, 98] width 8 height 8
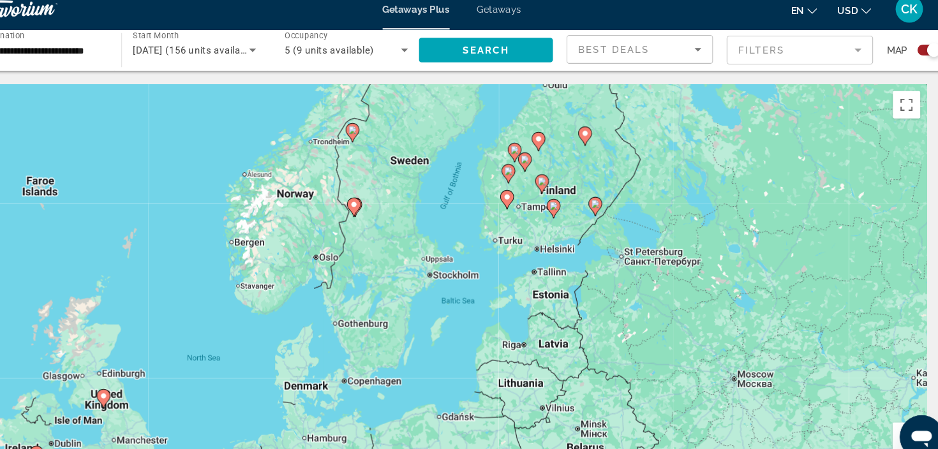
drag, startPoint x: 512, startPoint y: 236, endPoint x: 564, endPoint y: 161, distance: 91.4
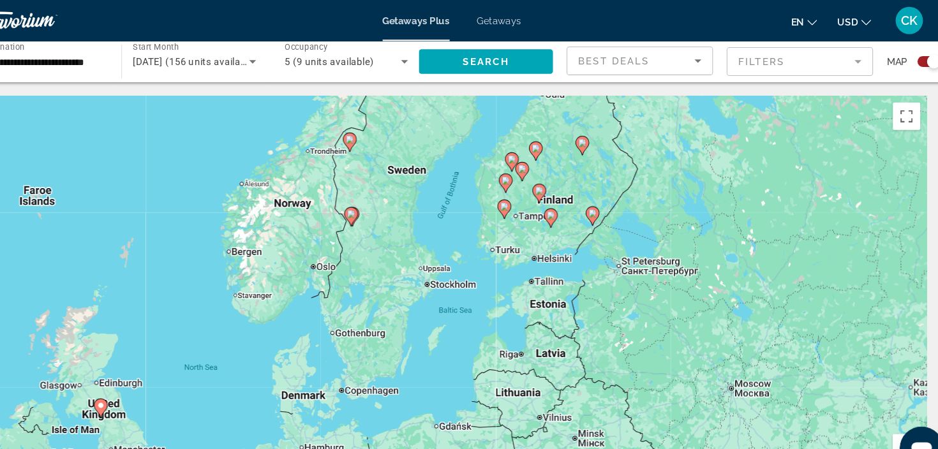
click at [504, 246] on div "To activate drag with keyboard, press Alt + Enter. Once in keyboard drag state,…" at bounding box center [469, 280] width 887 height 383
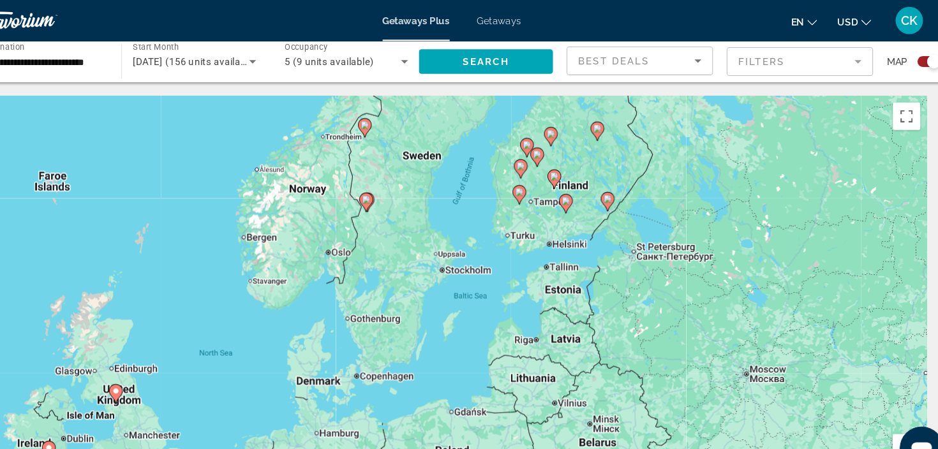
drag, startPoint x: 472, startPoint y: 165, endPoint x: 484, endPoint y: 151, distance: 18.1
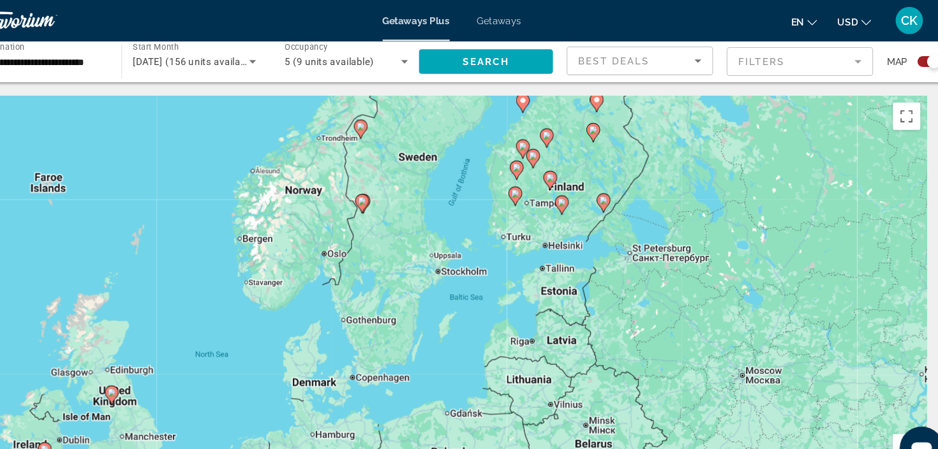
click at [534, 142] on div "To activate drag with keyboard, press Alt + Enter. Once in keyboard drag state,…" at bounding box center [469, 280] width 887 height 383
click at [595, 128] on gmp-advanced-marker "Main content" at bounding box center [601, 123] width 13 height 19
type input "**********"
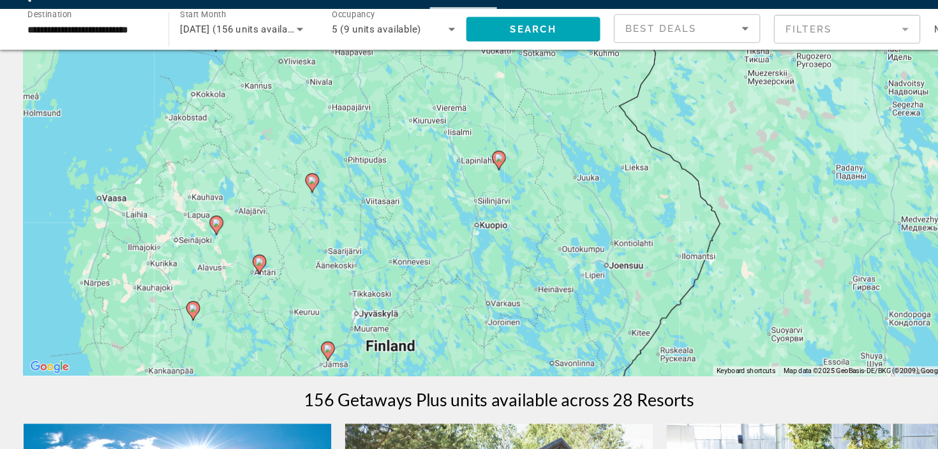
scroll to position [96, 0]
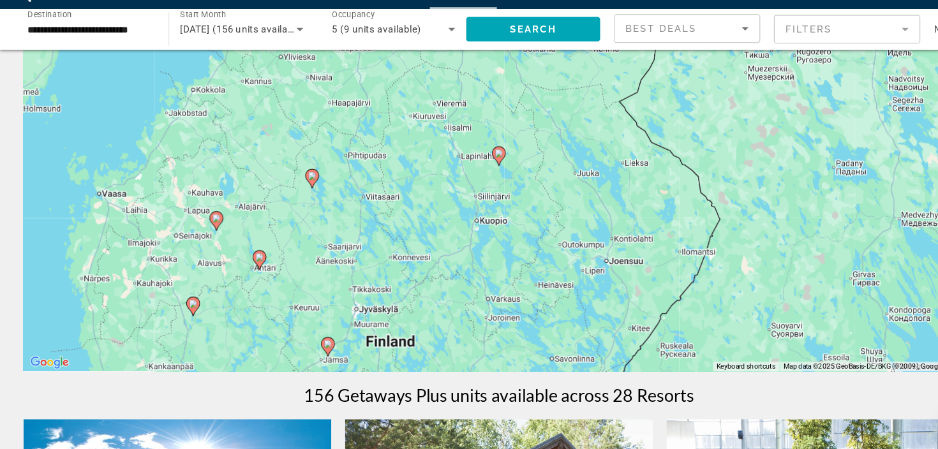
click at [458, 149] on div "To navigate, press the arrow keys. To activate drag with keyboard, press Alt + …" at bounding box center [469, 185] width 887 height 383
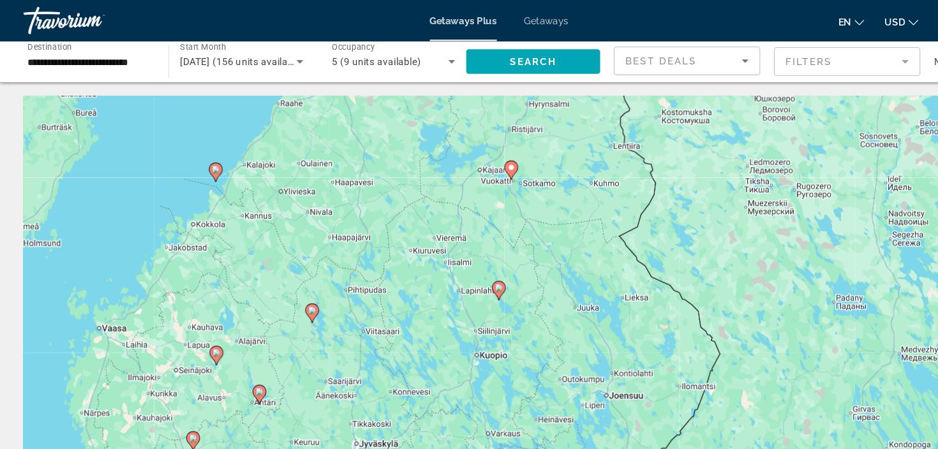
scroll to position [0, 0]
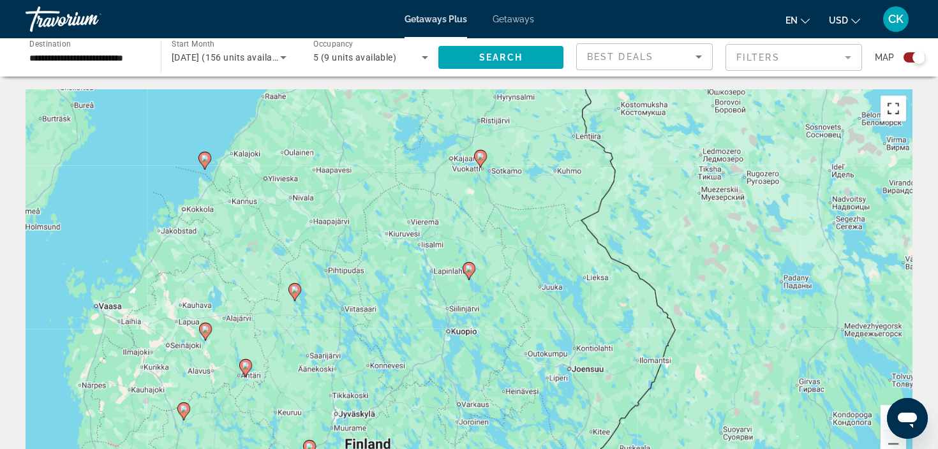
click at [893, 116] on button "Toggle fullscreen view" at bounding box center [894, 109] width 26 height 26
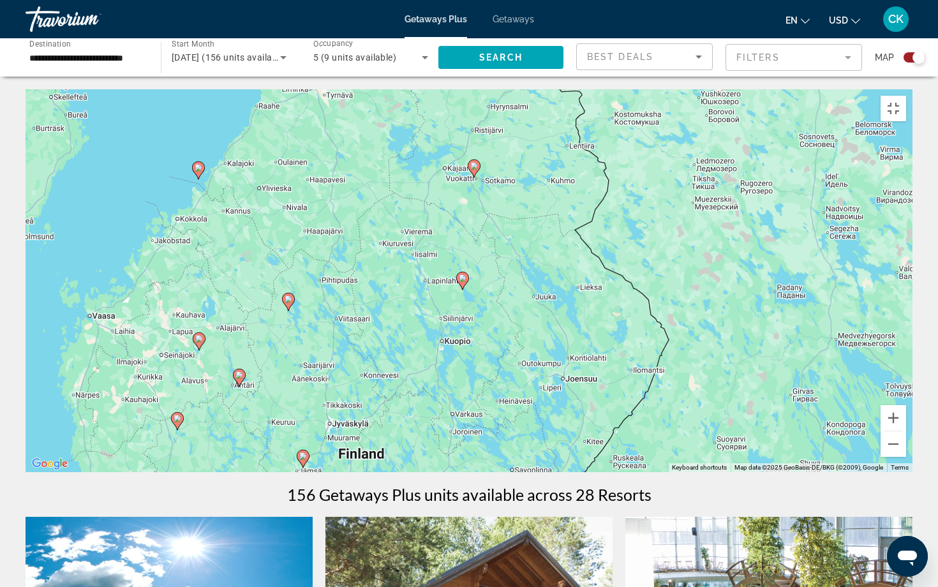
click at [373, 404] on div "To activate drag with keyboard, press Alt + Enter. Once in keyboard drag state,…" at bounding box center [469, 280] width 887 height 383
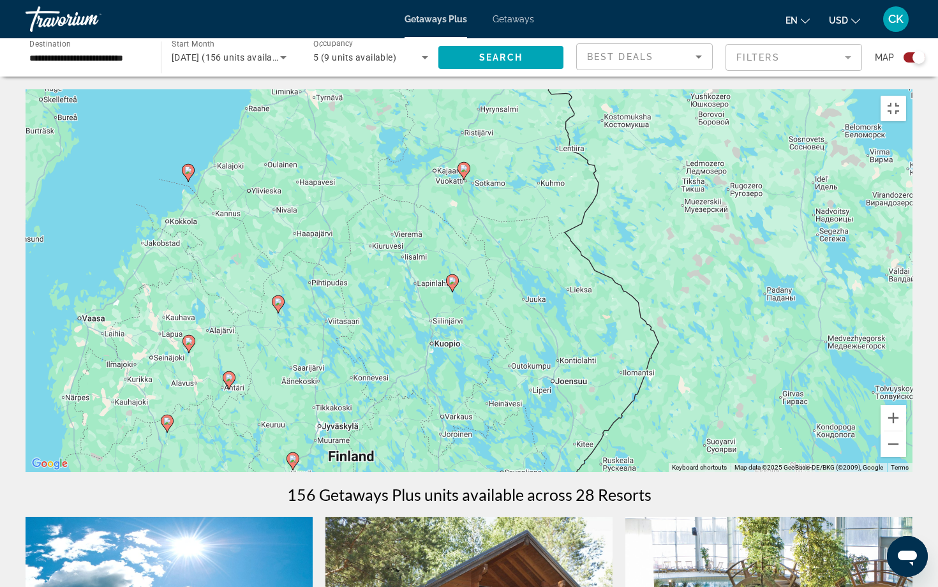
drag, startPoint x: 373, startPoint y: 404, endPoint x: 356, endPoint y: 409, distance: 18.0
click at [356, 409] on div "To activate drag with keyboard, press Alt + Enter. Once in keyboard drag state,…" at bounding box center [469, 280] width 887 height 383
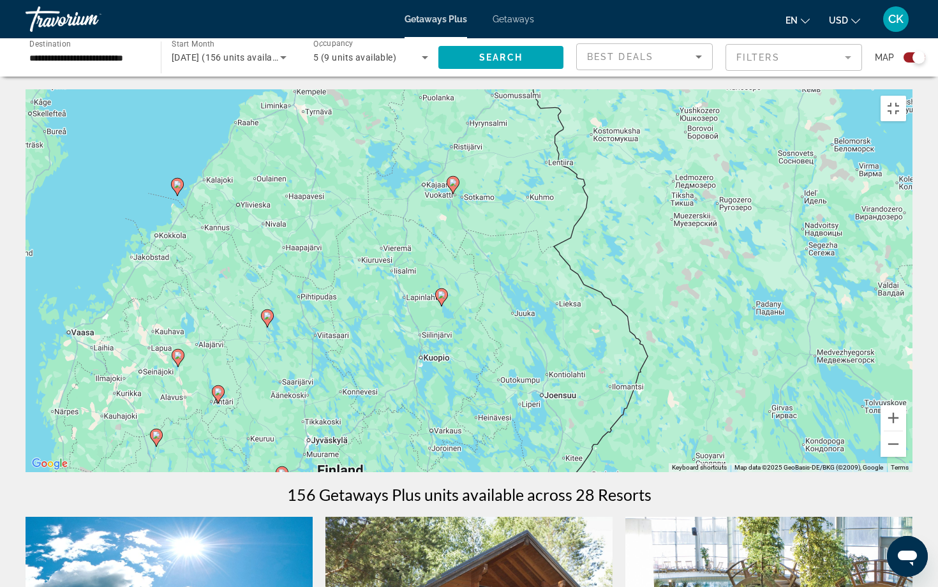
drag, startPoint x: 356, startPoint y: 409, endPoint x: 350, endPoint y: 423, distance: 14.6
click at [350, 423] on div "To activate drag with keyboard, press Alt + Enter. Once in keyboard drag state,…" at bounding box center [469, 280] width 887 height 383
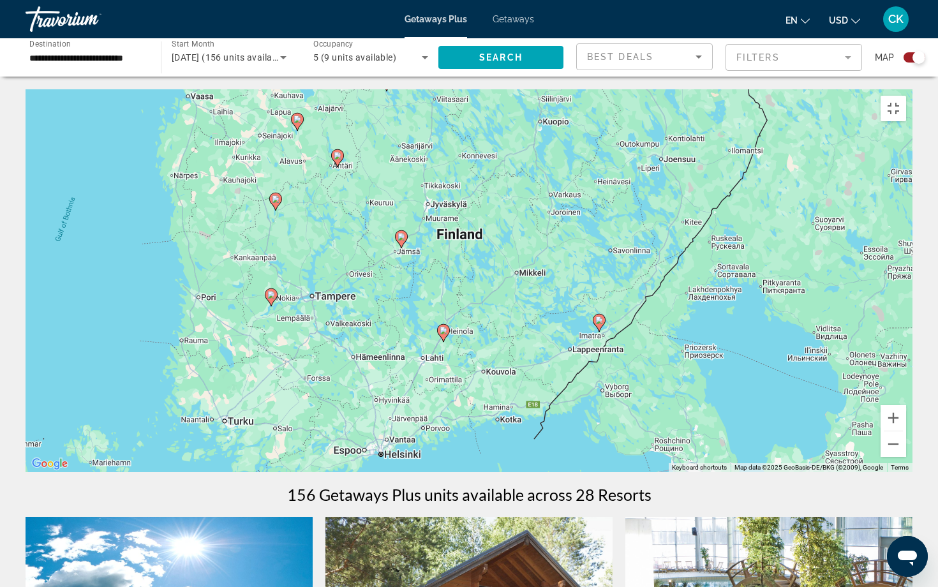
drag, startPoint x: 348, startPoint y: 428, endPoint x: 467, endPoint y: 188, distance: 267.2
click at [467, 189] on div "To activate drag with keyboard, press Alt + Enter. Once in keyboard drag state,…" at bounding box center [469, 280] width 887 height 383
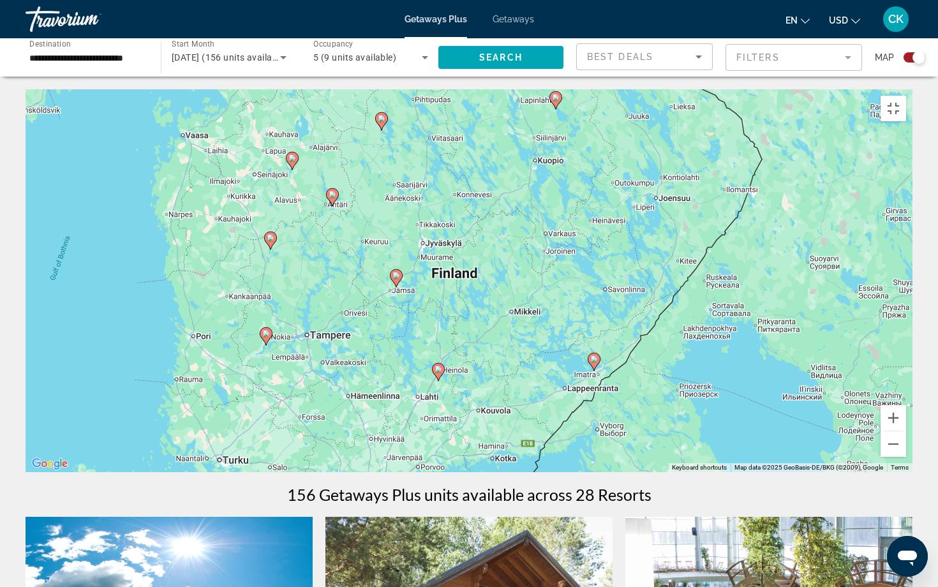
drag, startPoint x: 297, startPoint y: 176, endPoint x: 290, endPoint y: 241, distance: 65.5
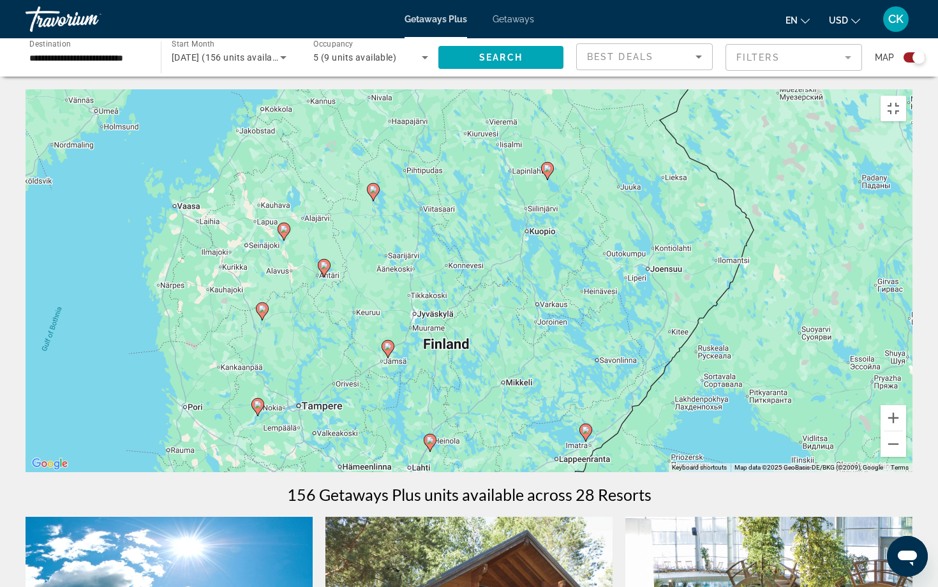
drag, startPoint x: 290, startPoint y: 241, endPoint x: 286, endPoint y: 289, distance: 48.0
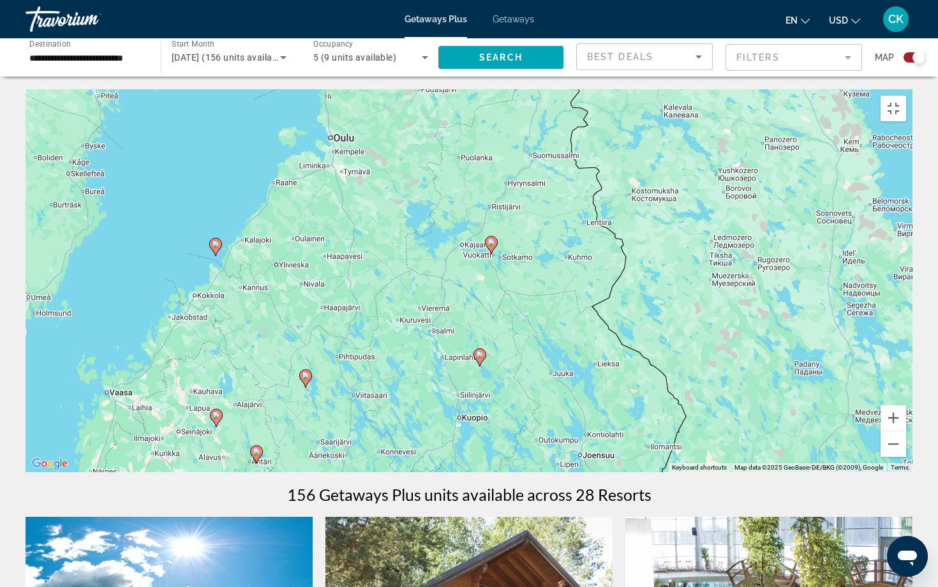
drag, startPoint x: 448, startPoint y: 212, endPoint x: 379, endPoint y: 380, distance: 181.8
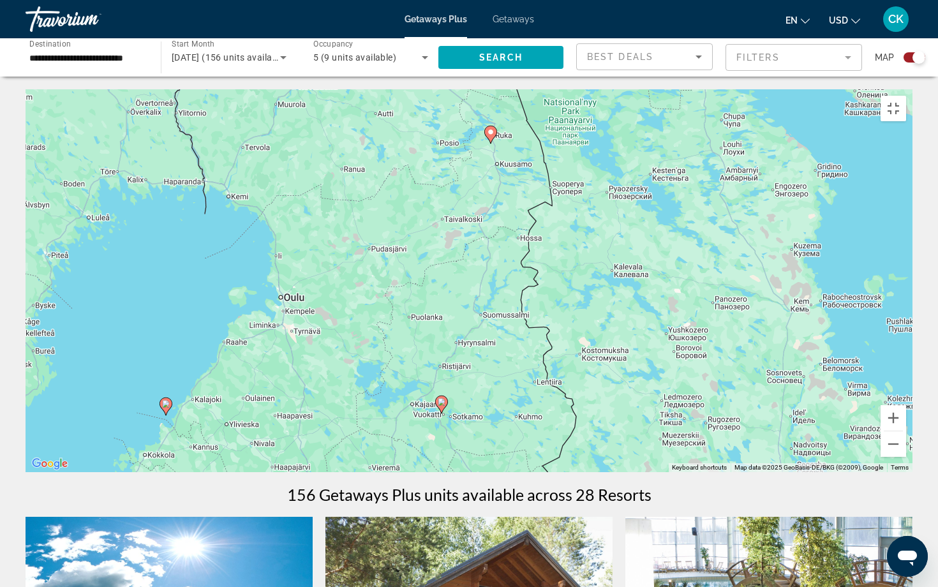
drag, startPoint x: 378, startPoint y: 380, endPoint x: 334, endPoint y: 545, distance: 169.9
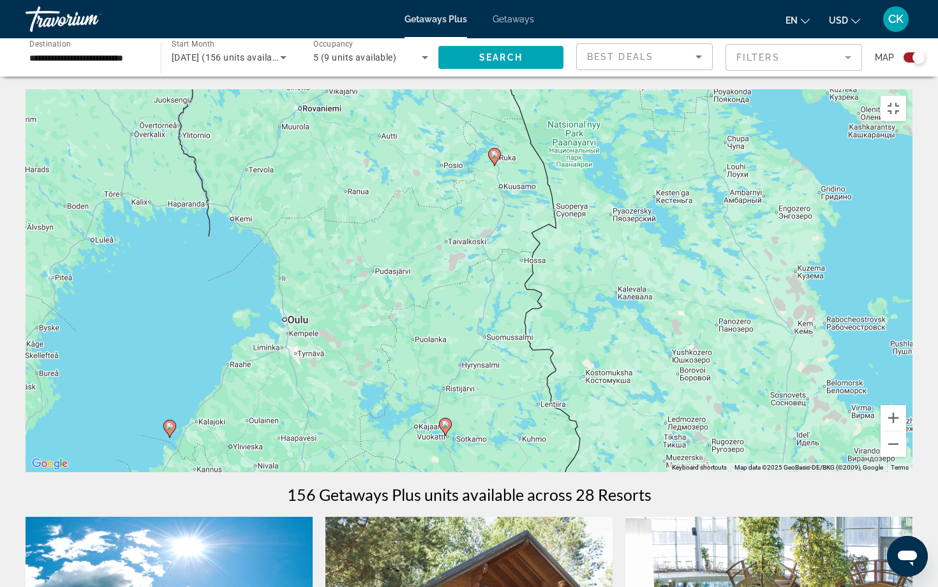
click at [304, 128] on div "To activate drag with keyboard, press Alt + Enter. Once in keyboard drag state,…" at bounding box center [469, 280] width 887 height 383
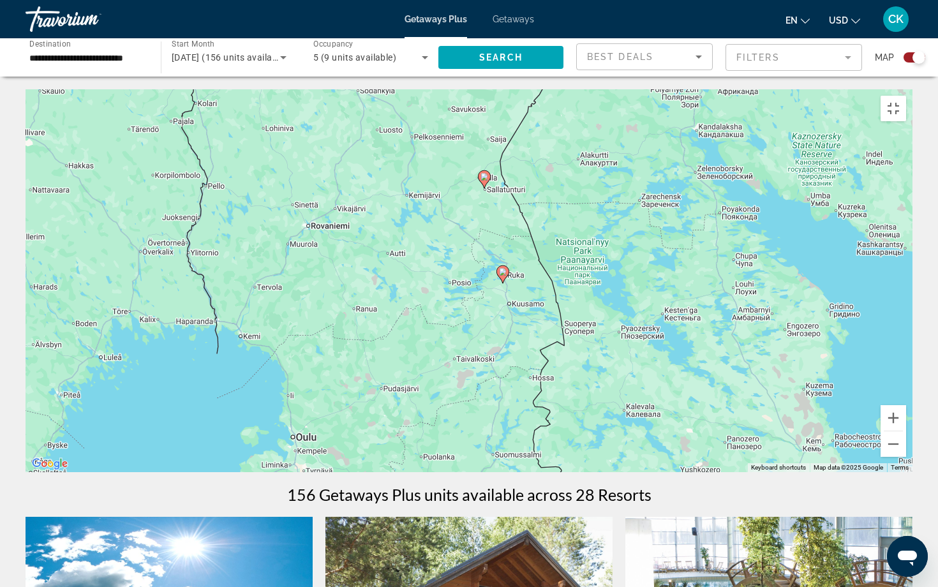
drag, startPoint x: 352, startPoint y: 244, endPoint x: 361, endPoint y: 368, distance: 124.8
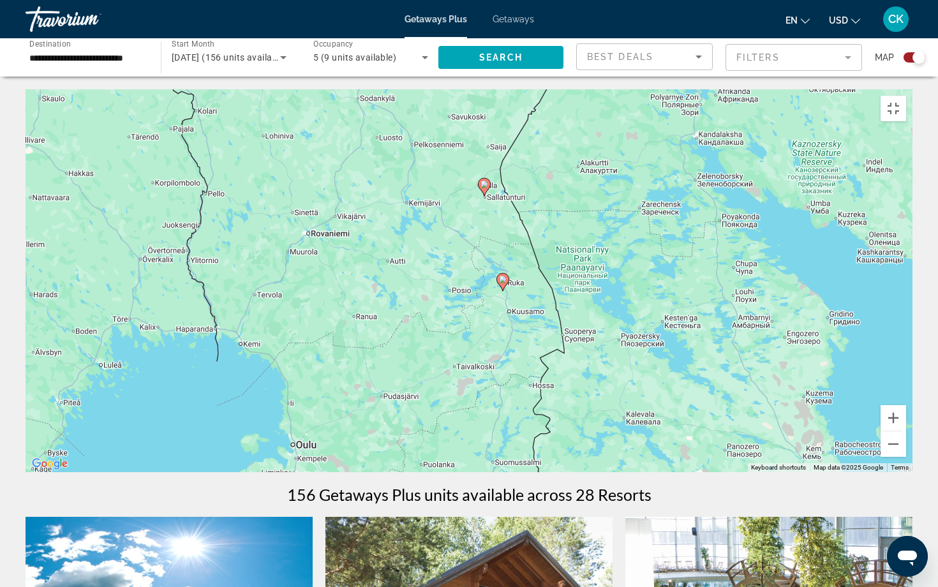
click at [483, 195] on icon "Main content" at bounding box center [484, 187] width 11 height 17
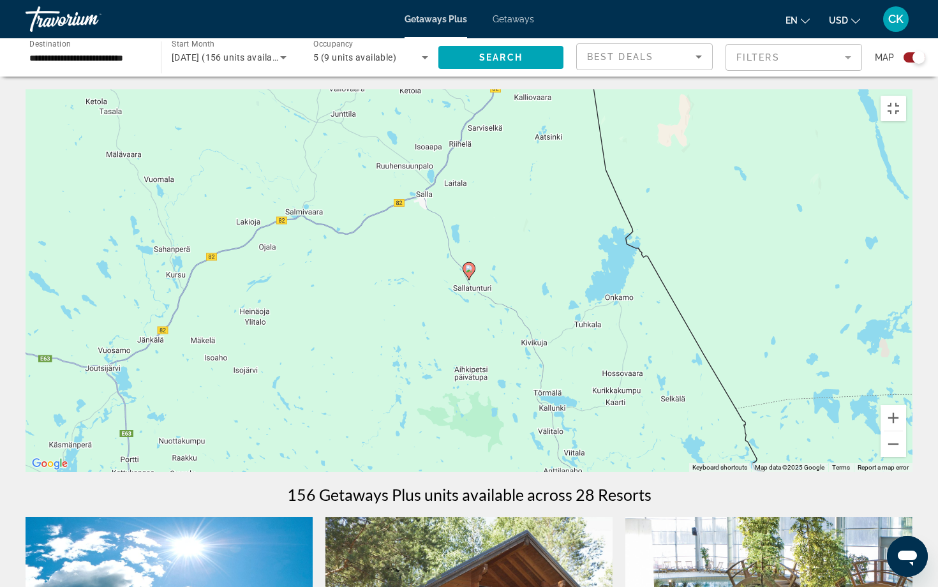
click at [470, 280] on icon "Main content" at bounding box center [469, 271] width 13 height 18
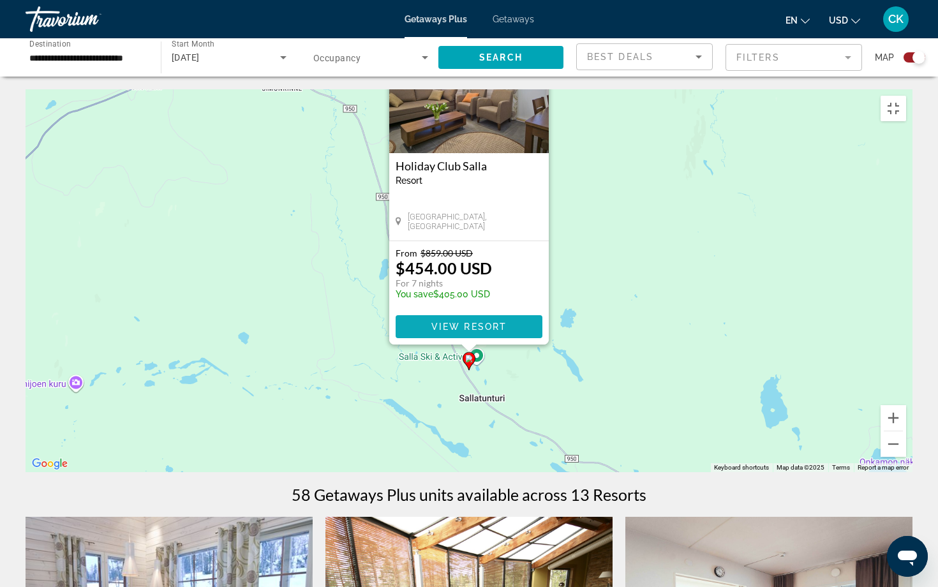
click at [477, 332] on span "View Resort" at bounding box center [469, 327] width 75 height 10
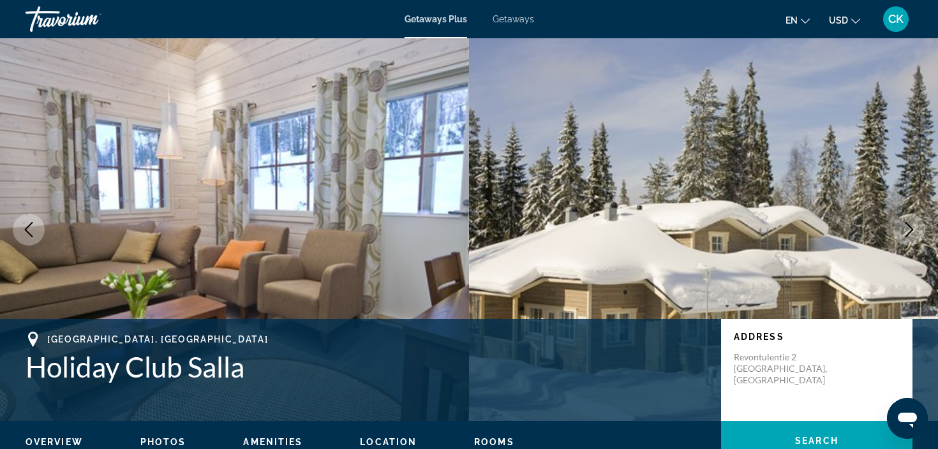
click at [907, 229] on icon "Next image" at bounding box center [909, 229] width 15 height 15
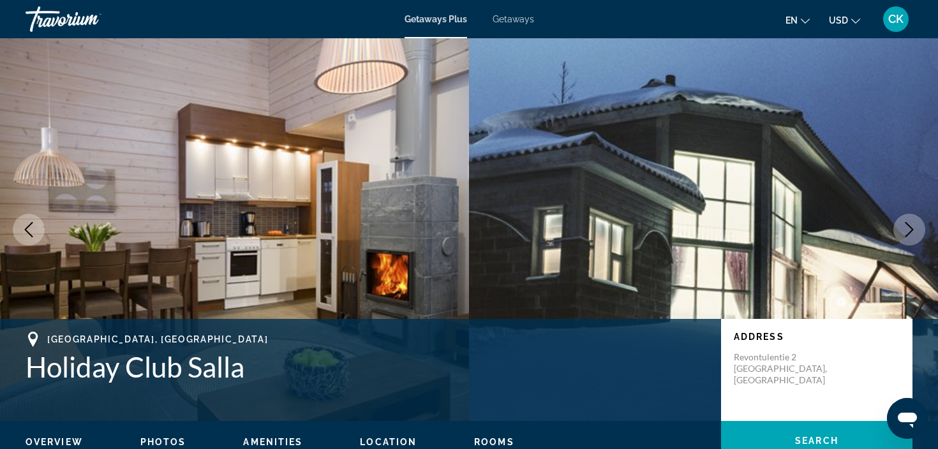
click at [907, 229] on icon "Next image" at bounding box center [909, 229] width 15 height 15
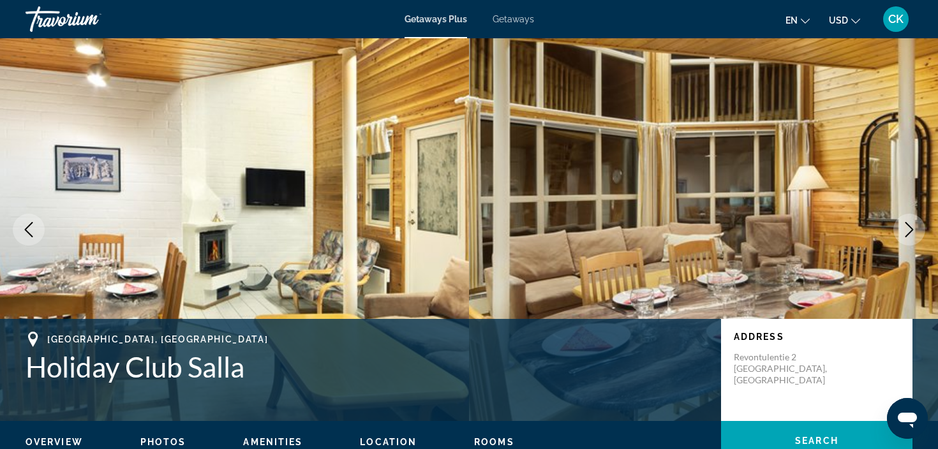
click at [907, 229] on icon "Next image" at bounding box center [909, 229] width 15 height 15
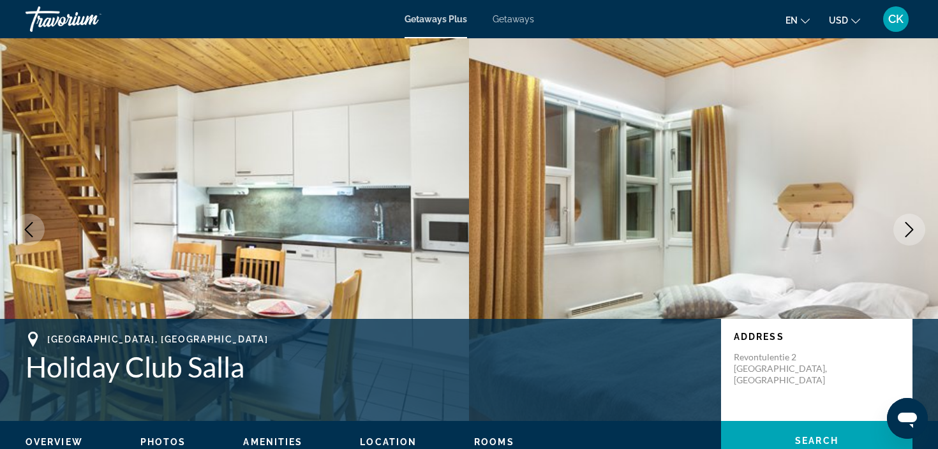
click at [907, 229] on icon "Next image" at bounding box center [909, 229] width 15 height 15
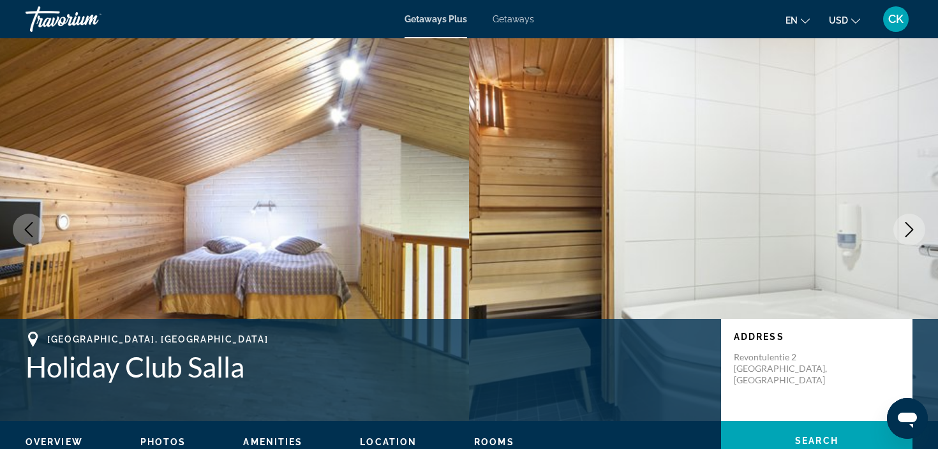
click at [907, 229] on icon "Next image" at bounding box center [909, 229] width 15 height 15
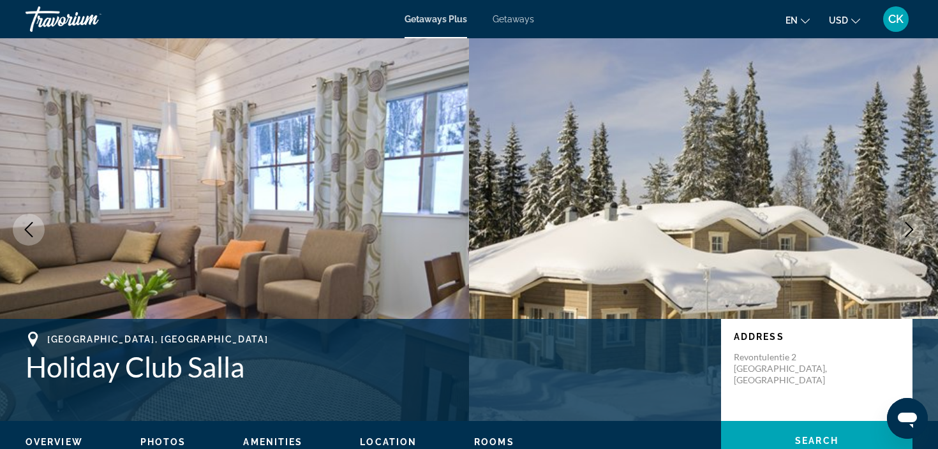
click at [907, 229] on icon "Next image" at bounding box center [909, 229] width 15 height 15
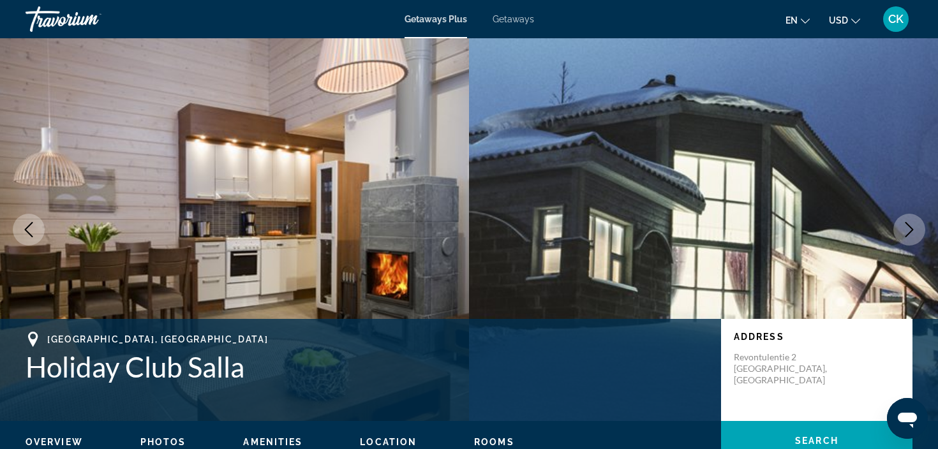
click at [907, 229] on icon "Next image" at bounding box center [909, 229] width 15 height 15
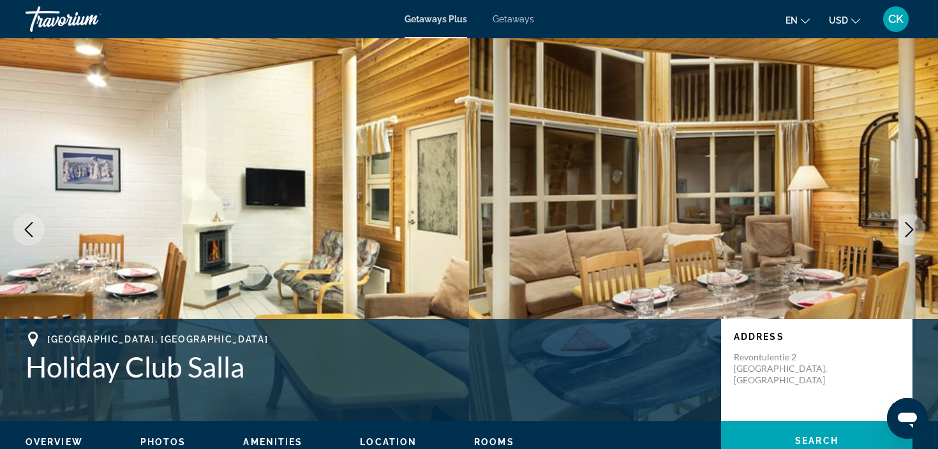
click at [907, 229] on icon "Next image" at bounding box center [909, 229] width 15 height 15
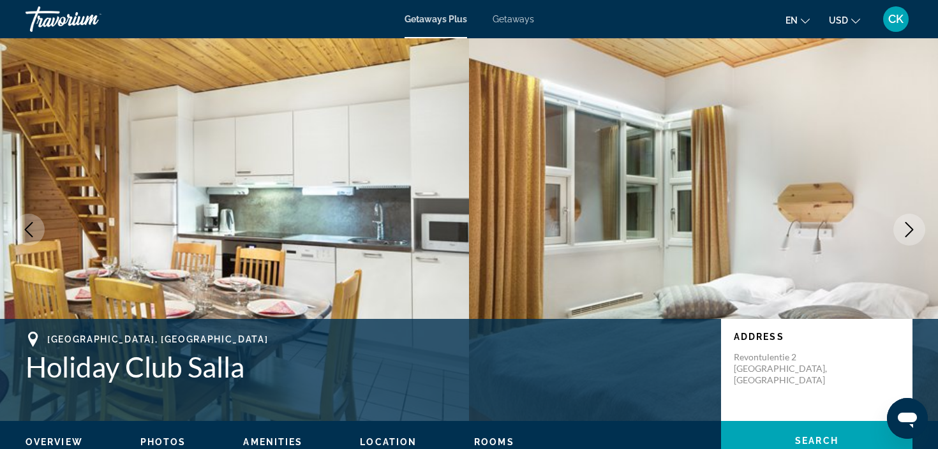
click at [907, 230] on icon "Next image" at bounding box center [909, 229] width 15 height 15
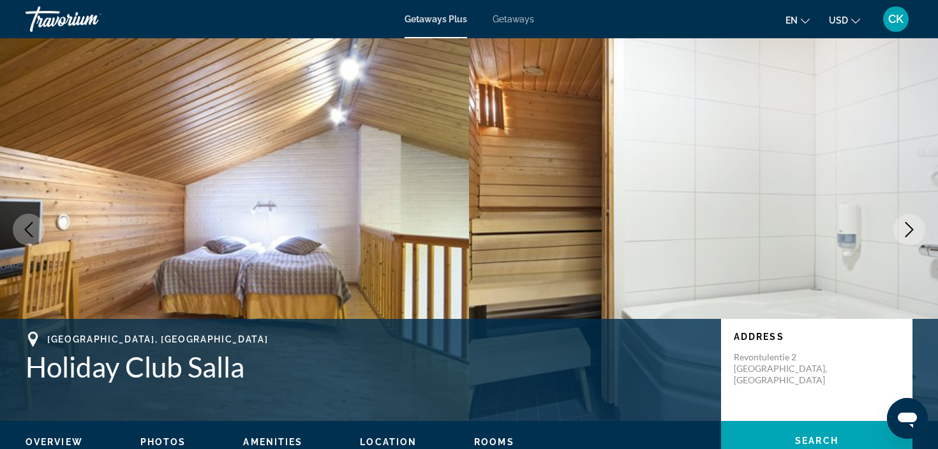
click at [907, 230] on icon "Next image" at bounding box center [909, 229] width 15 height 15
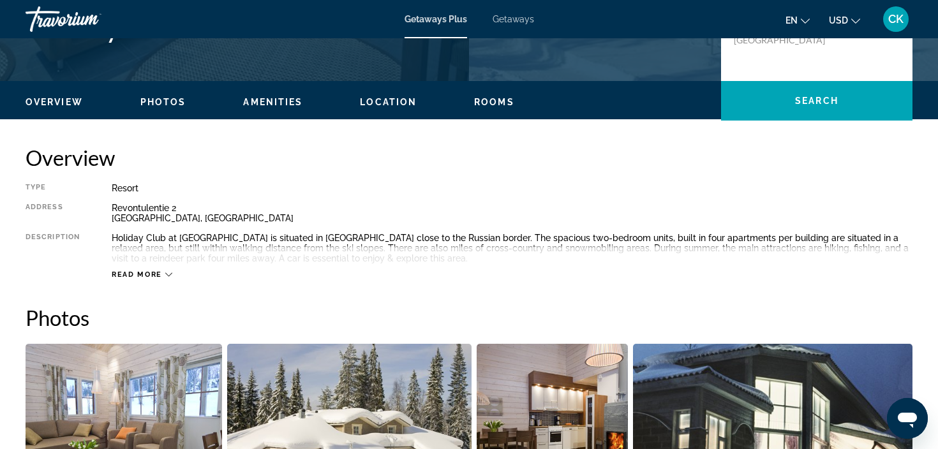
scroll to position [341, 0]
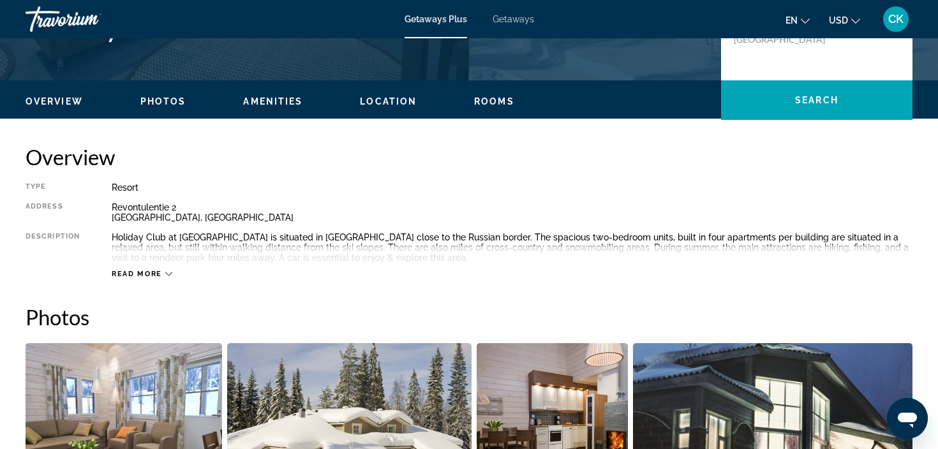
click at [163, 273] on div "Read more" at bounding box center [142, 274] width 61 height 8
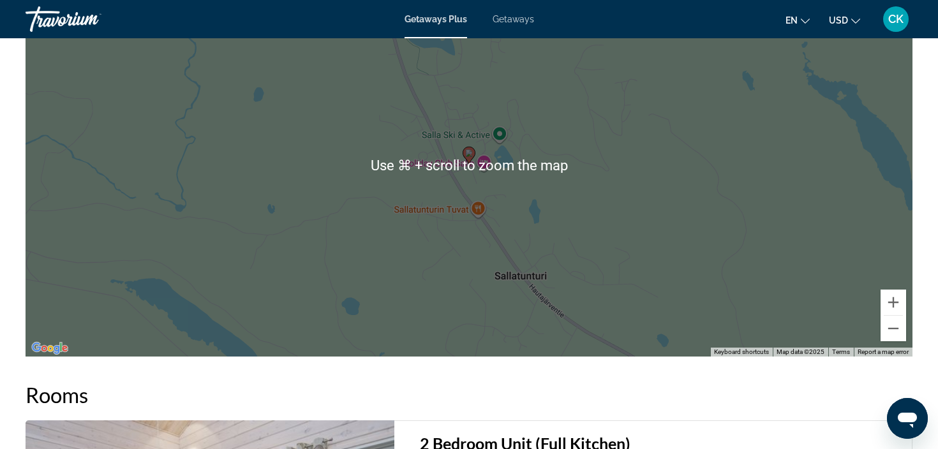
scroll to position [1696, 0]
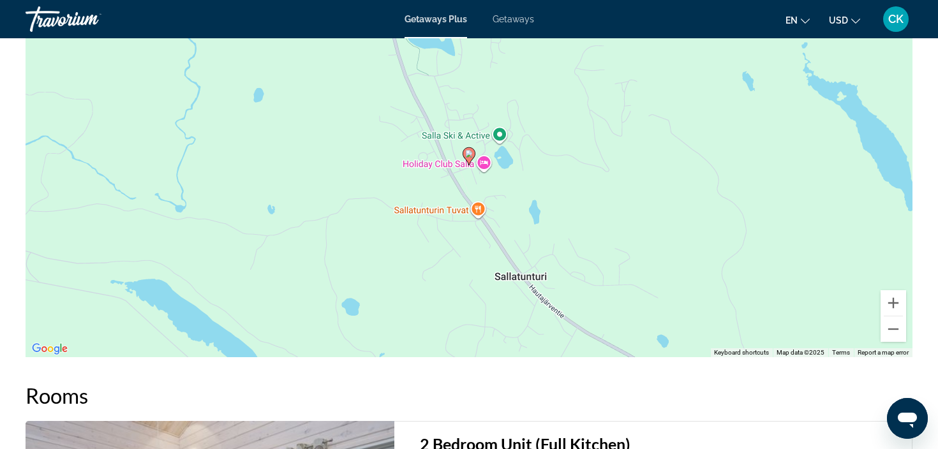
click at [468, 174] on div "To activate drag with keyboard, press Alt + Enter. Once in keyboard drag state,…" at bounding box center [469, 165] width 887 height 383
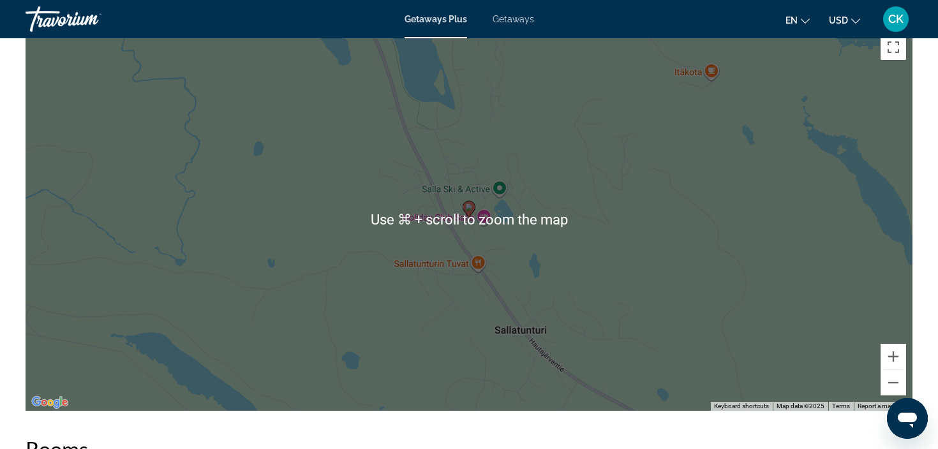
scroll to position [1639, 0]
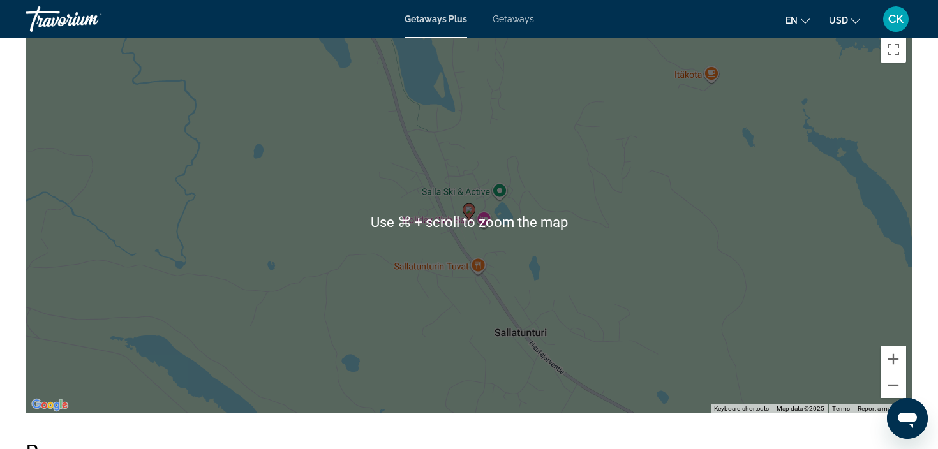
click at [539, 95] on div "To activate drag with keyboard, press Alt + Enter. Once in keyboard drag state,…" at bounding box center [469, 222] width 887 height 383
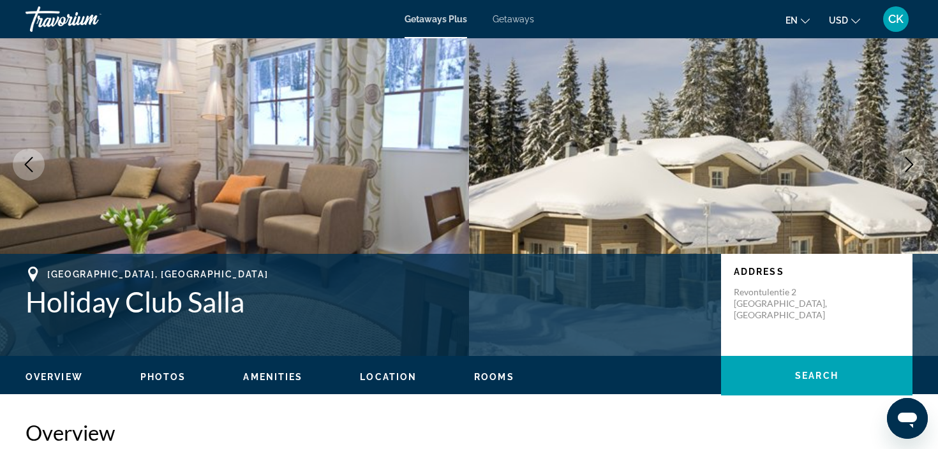
scroll to position [63, 0]
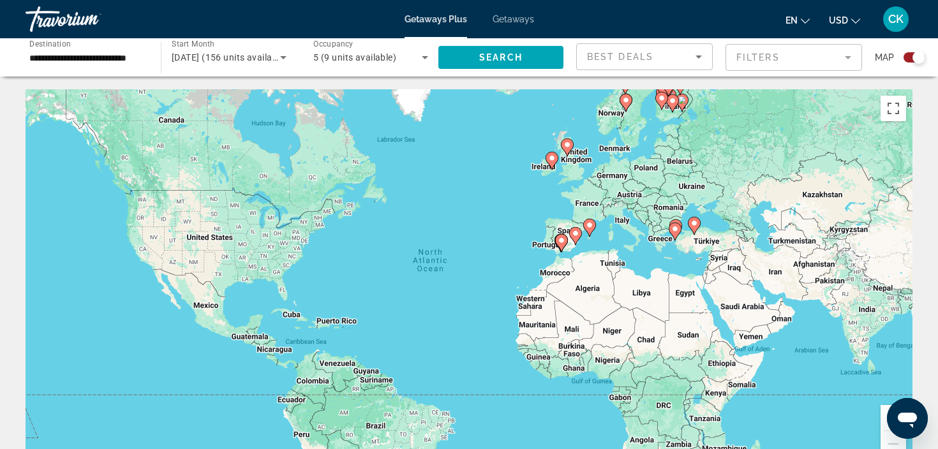
click at [665, 118] on div "To activate drag with keyboard, press Alt + Enter. Once in keyboard drag state,…" at bounding box center [469, 280] width 887 height 383
click at [273, 61] on span "December 2025 (156 units available)" at bounding box center [230, 57] width 116 height 10
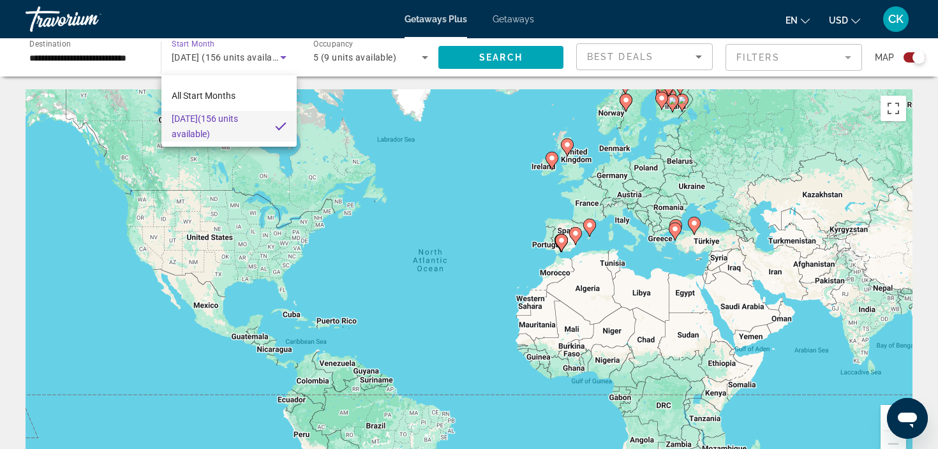
click at [656, 10] on div at bounding box center [469, 224] width 938 height 449
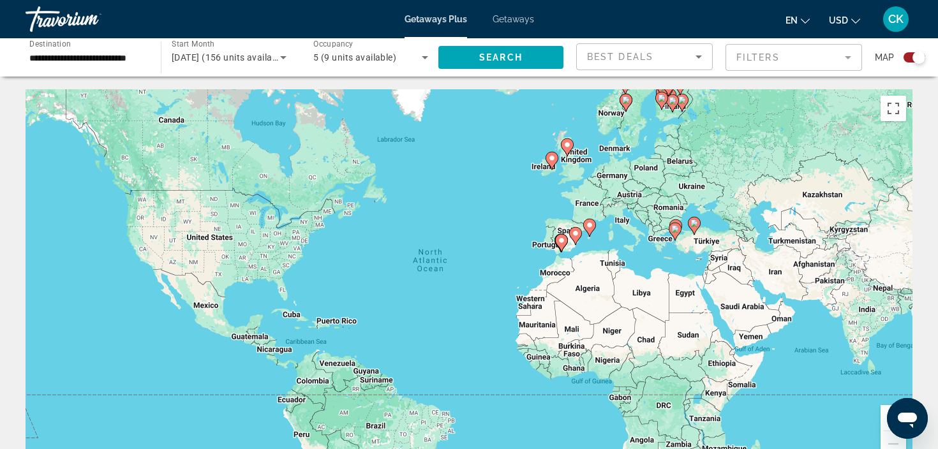
click at [677, 102] on icon "Main content" at bounding box center [672, 103] width 11 height 17
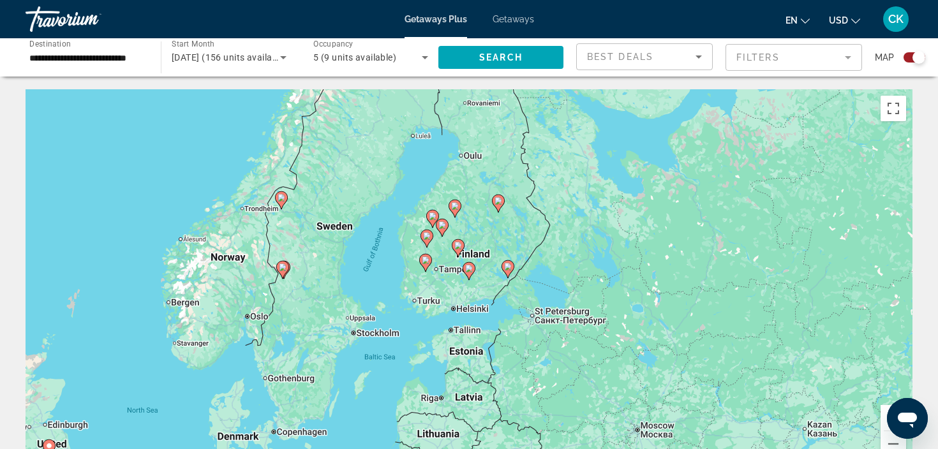
click at [451, 214] on gmp-advanced-marker "Main content" at bounding box center [455, 208] width 13 height 19
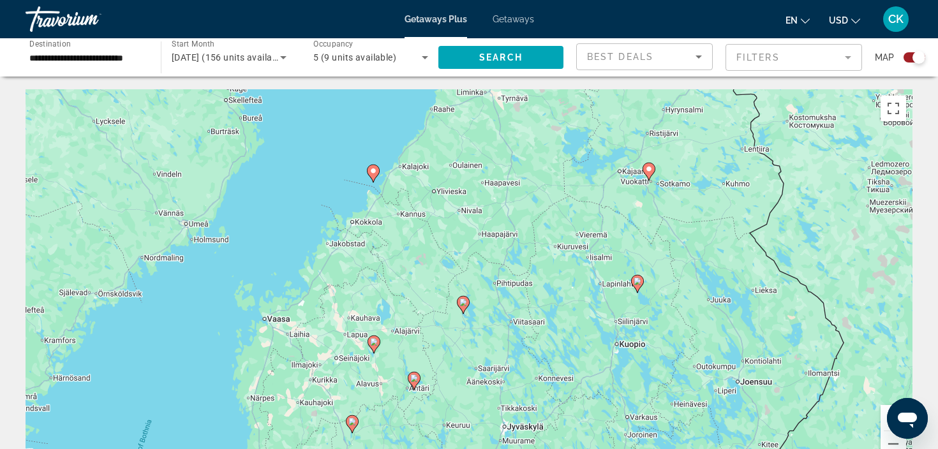
drag, startPoint x: 533, startPoint y: 193, endPoint x: 521, endPoint y: 254, distance: 62.5
click at [521, 254] on div "To activate drag with keyboard, press Alt + Enter. Once in keyboard drag state,…" at bounding box center [469, 280] width 887 height 383
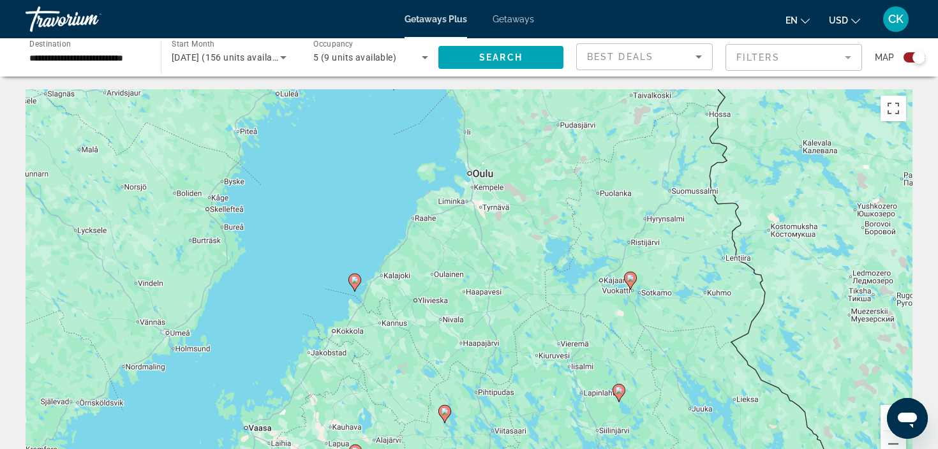
drag, startPoint x: 520, startPoint y: 258, endPoint x: 506, endPoint y: 345, distance: 88.6
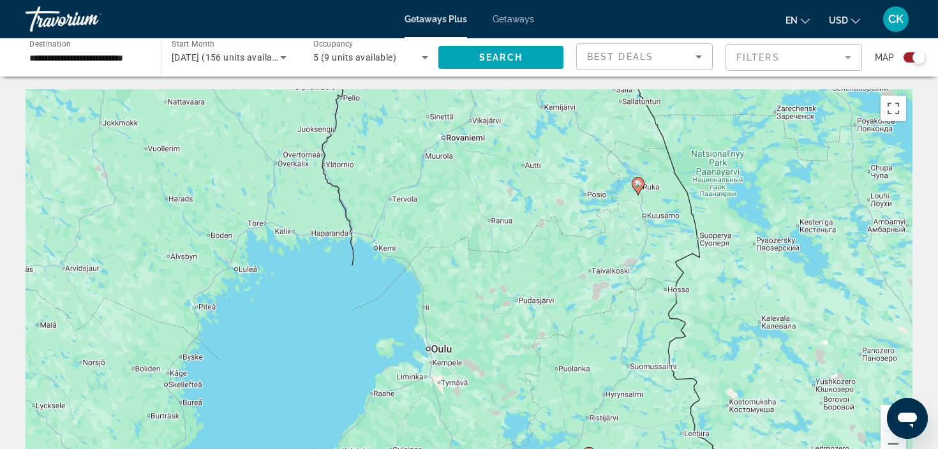
drag, startPoint x: 510, startPoint y: 277, endPoint x: 476, endPoint y: 415, distance: 142.1
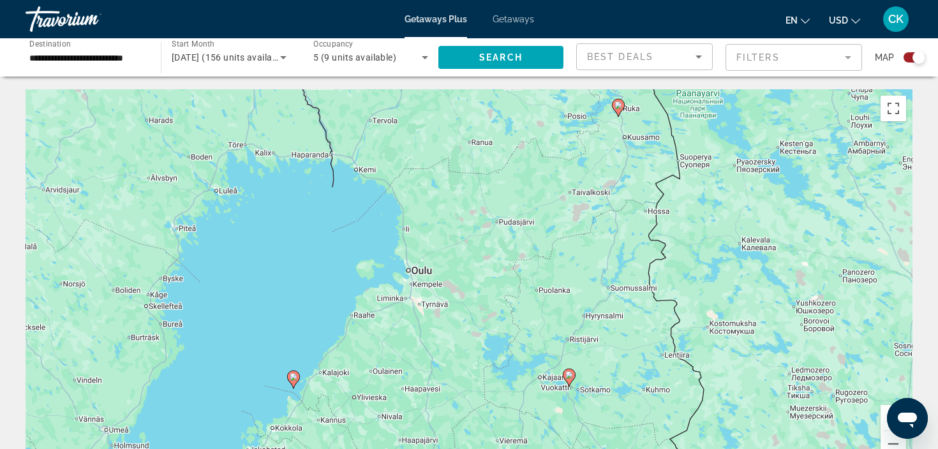
drag, startPoint x: 483, startPoint y: 162, endPoint x: 466, endPoint y: 31, distance: 131.4
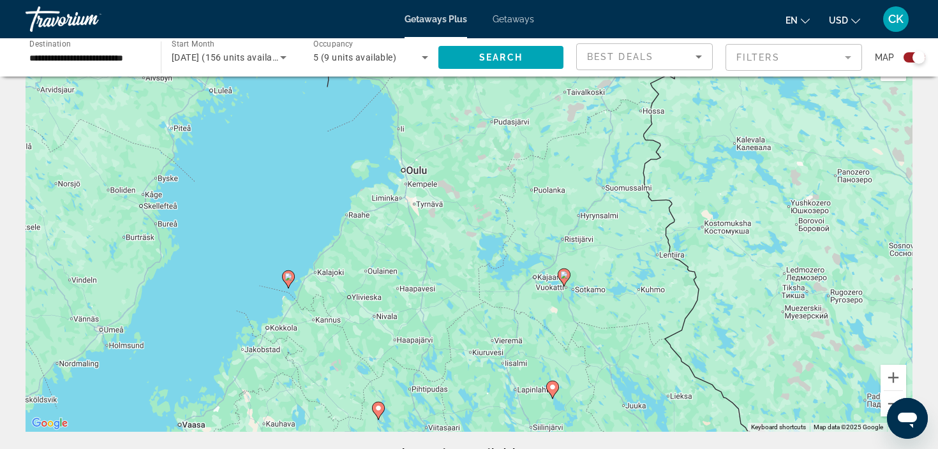
scroll to position [40, 0]
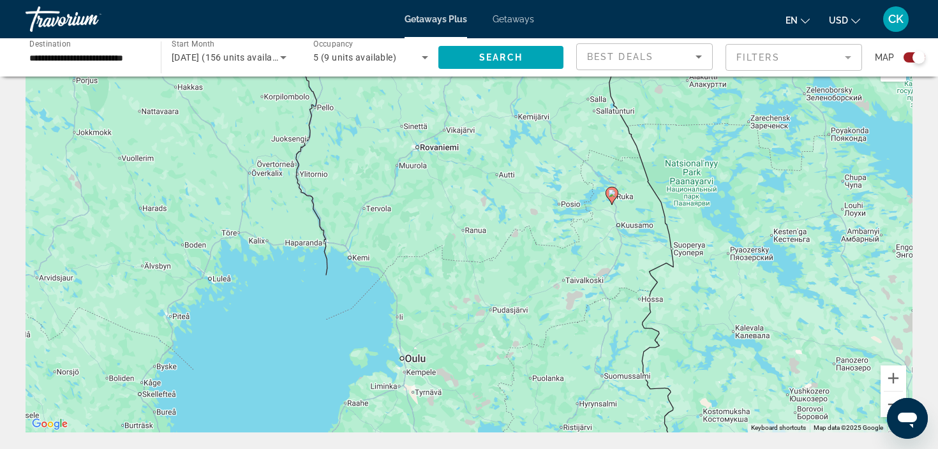
drag, startPoint x: 596, startPoint y: 255, endPoint x: 595, endPoint y: 444, distance: 189.0
click at [158, 76] on div "Start Month All Start Months December 2025 (156 units available)" at bounding box center [225, 57] width 142 height 38
click at [156, 68] on div "Start Month All Start Months December 2025 (156 units available)" at bounding box center [225, 57] width 142 height 38
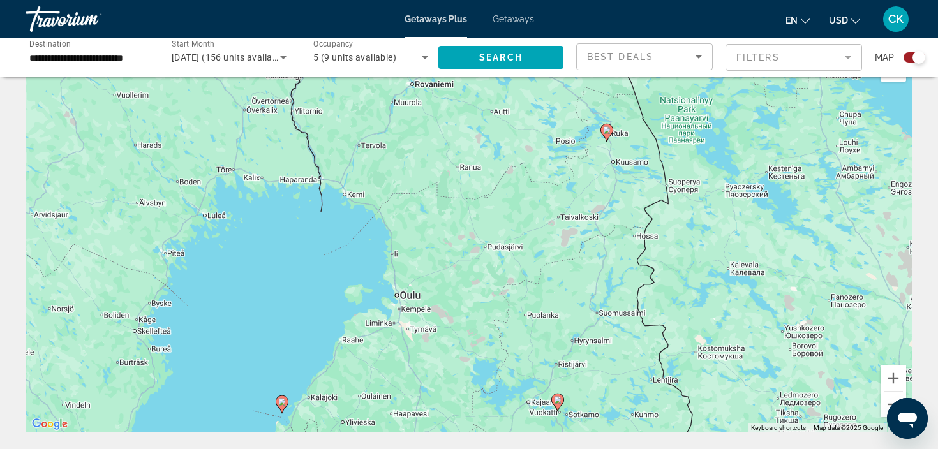
drag, startPoint x: 458, startPoint y: 230, endPoint x: 455, endPoint y: 103, distance: 126.4
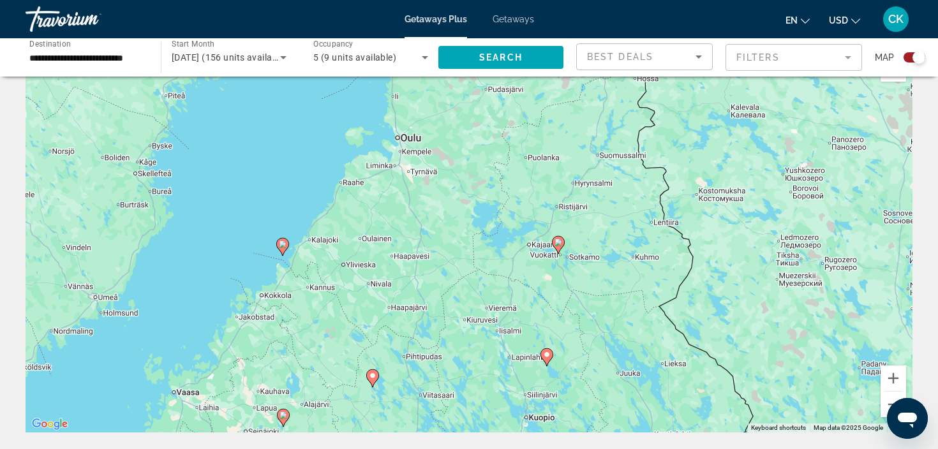
scroll to position [40, 0]
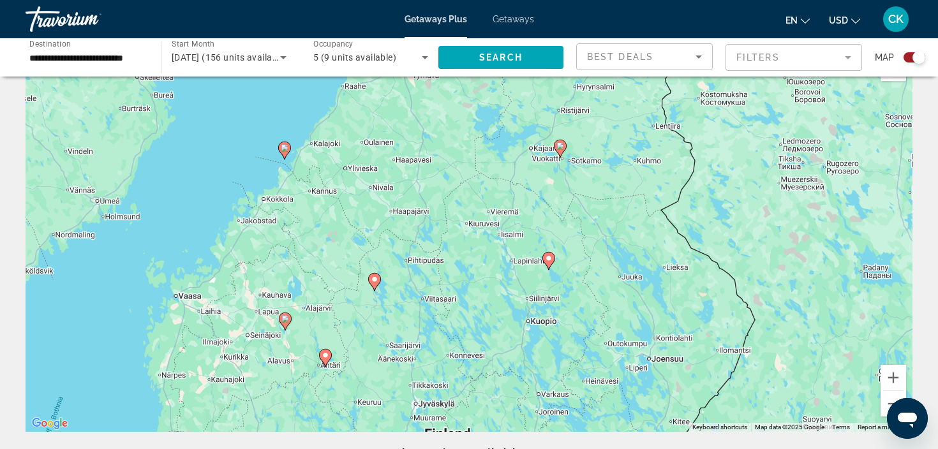
drag, startPoint x: 469, startPoint y: 250, endPoint x: 471, endPoint y: 144, distance: 106.0
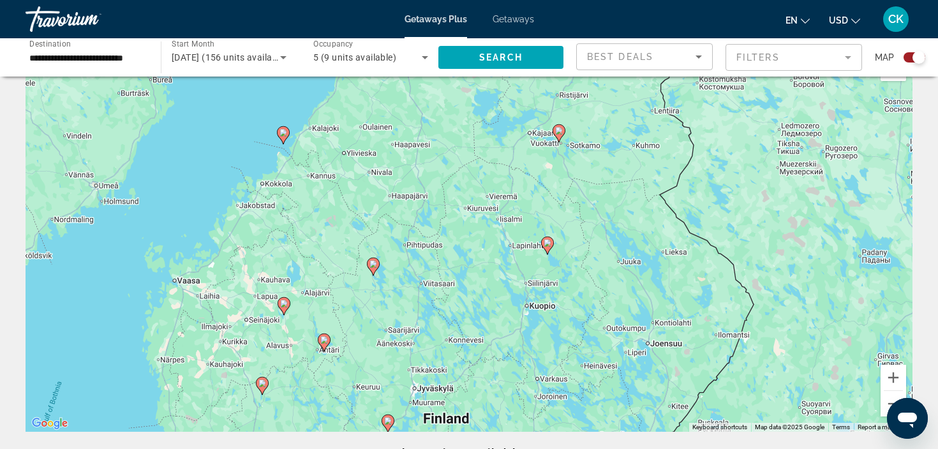
click at [545, 249] on icon "Main content" at bounding box center [547, 245] width 11 height 17
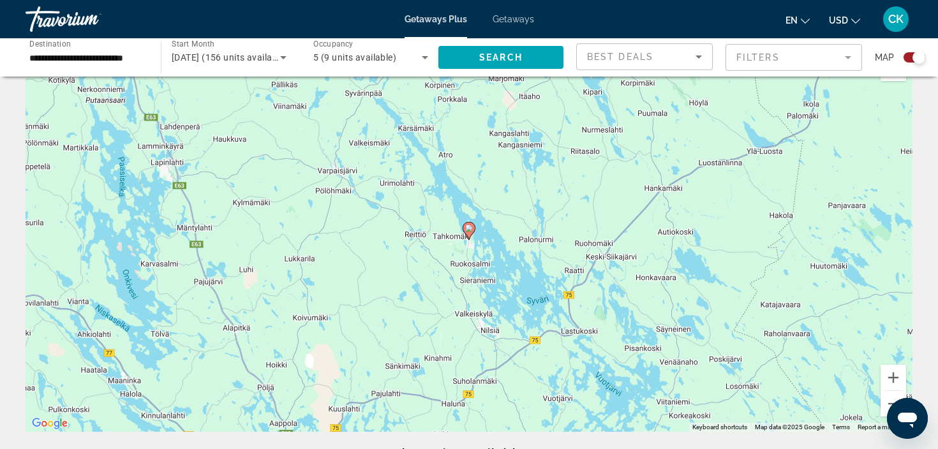
click at [469, 236] on icon "Main content" at bounding box center [468, 231] width 11 height 17
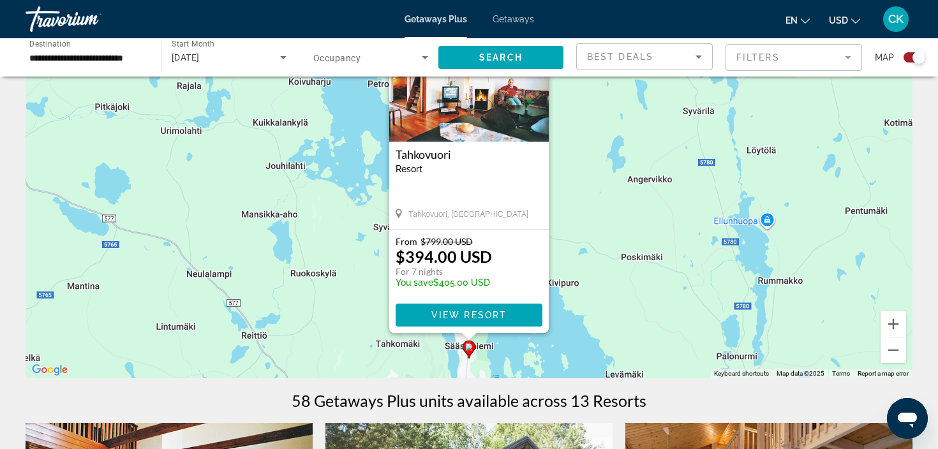
scroll to position [98, 0]
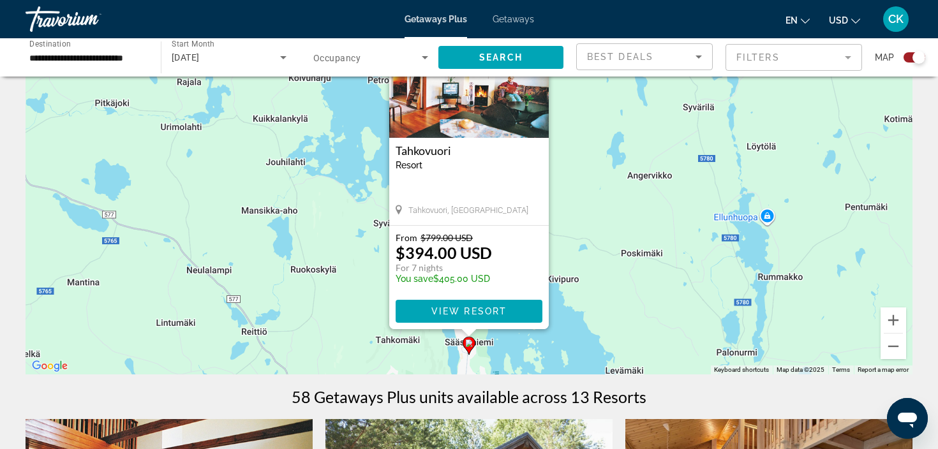
click at [593, 176] on div "To activate drag with keyboard, press Alt + Enter. Once in keyboard drag state,…" at bounding box center [469, 183] width 887 height 383
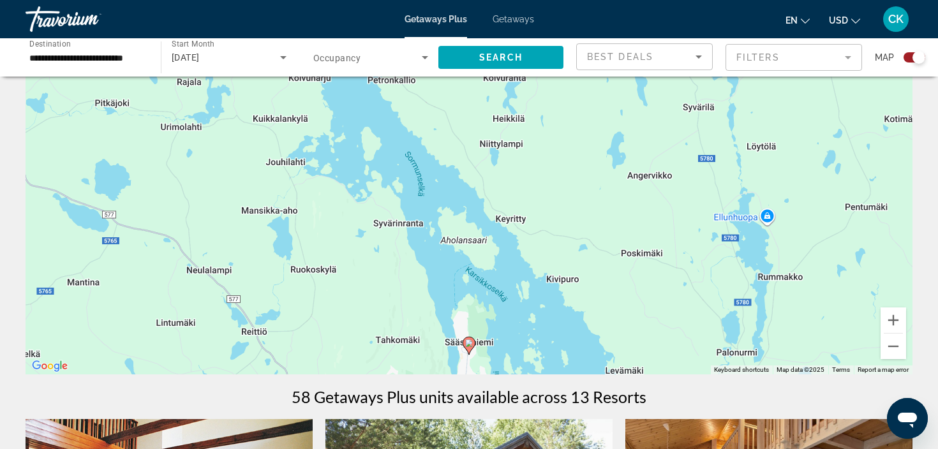
click at [150, 58] on div "**********" at bounding box center [86, 58] width 135 height 36
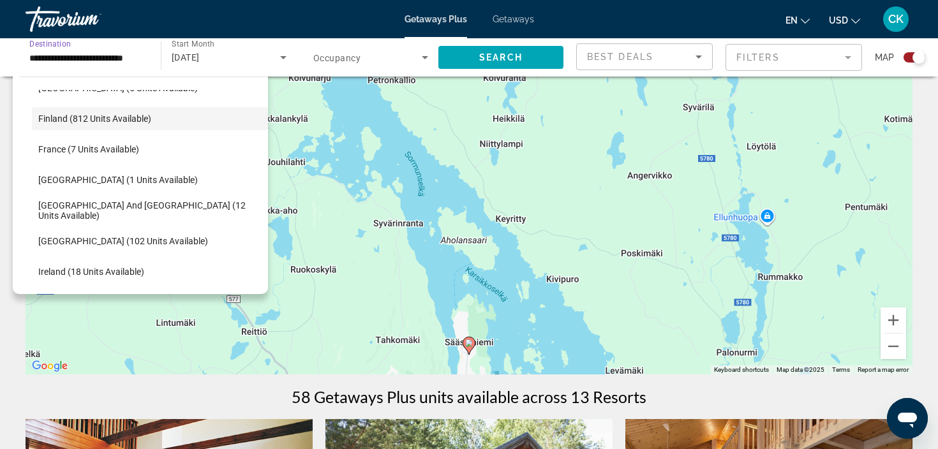
scroll to position [307, 0]
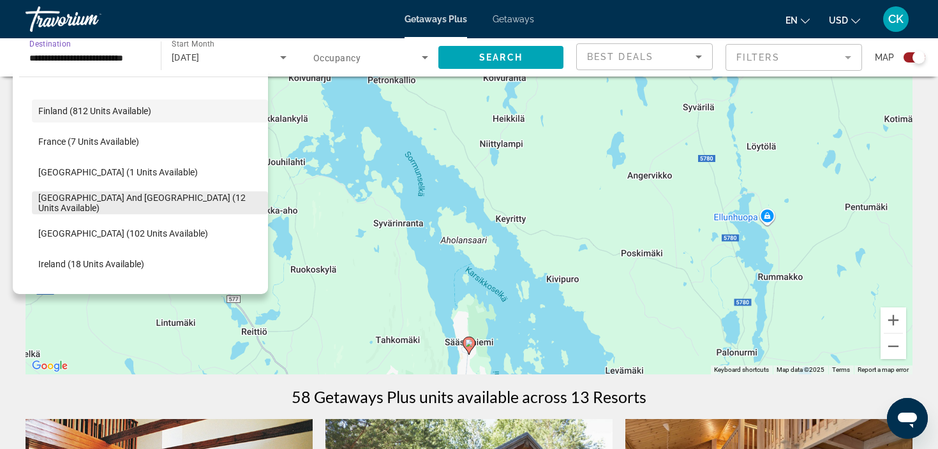
click at [185, 200] on span "Greece and Cyprus (12 units available)" at bounding box center [149, 203] width 223 height 20
type input "**********"
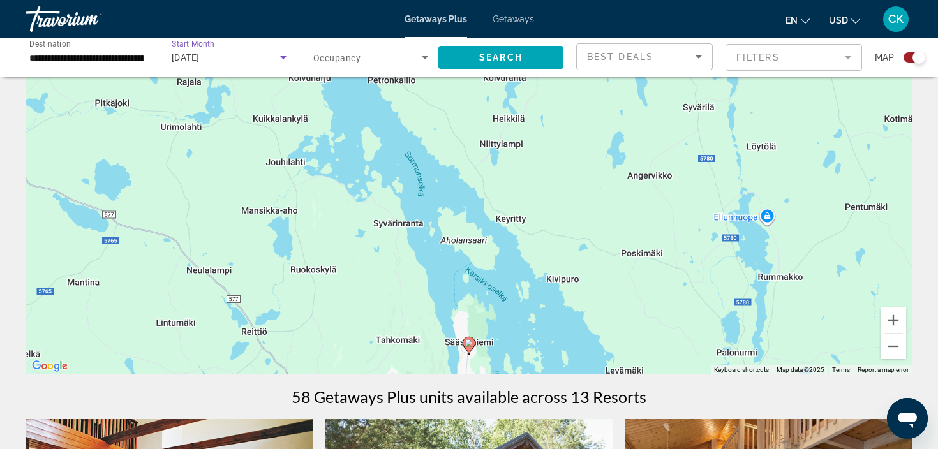
click at [268, 63] on div "December 2025" at bounding box center [226, 57] width 109 height 15
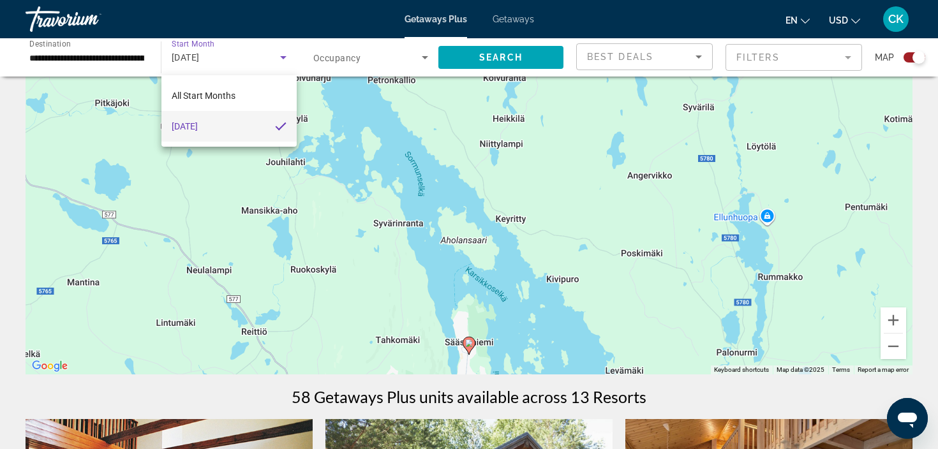
click at [283, 60] on div at bounding box center [469, 224] width 938 height 449
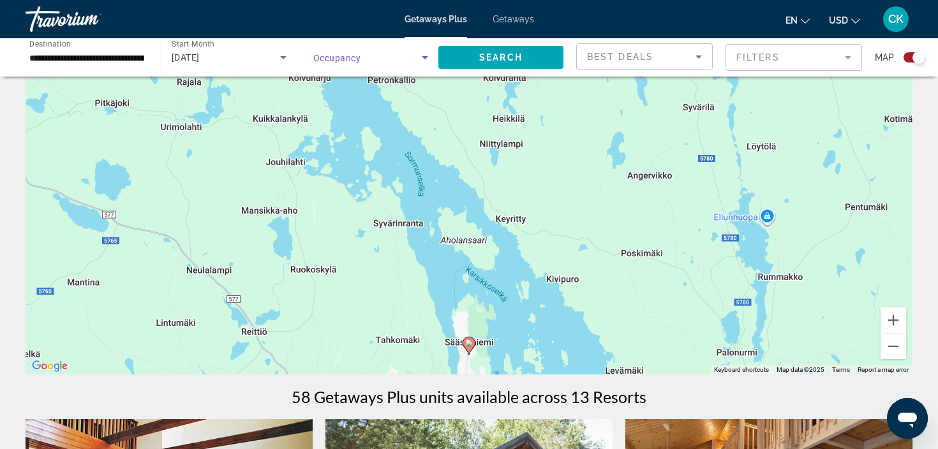
click at [426, 63] on icon "Search widget" at bounding box center [425, 57] width 15 height 15
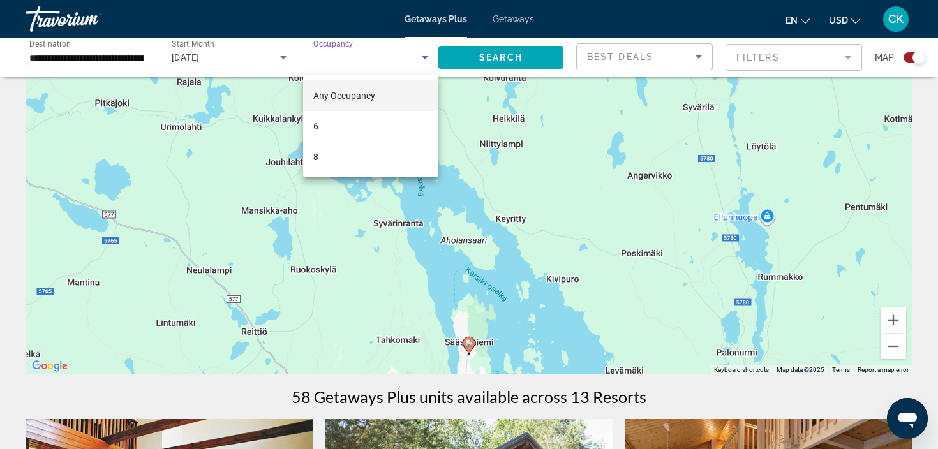
click at [655, 60] on div at bounding box center [469, 224] width 938 height 449
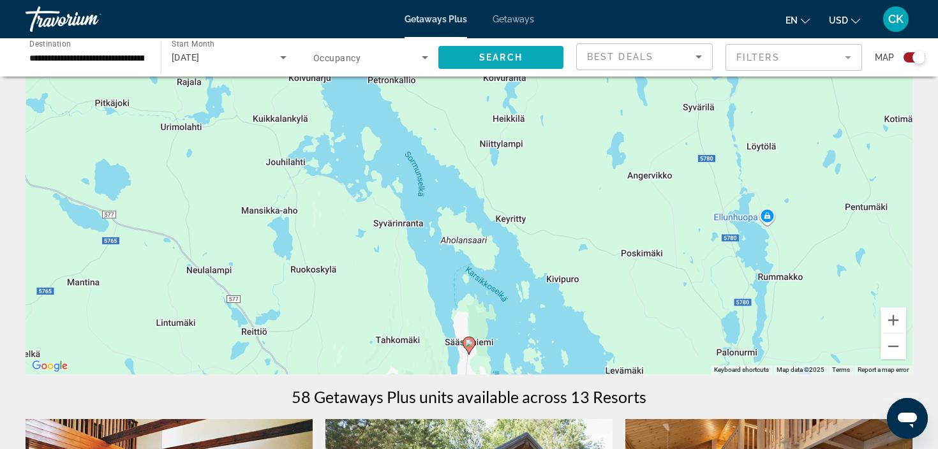
click at [519, 57] on span "Search" at bounding box center [500, 57] width 43 height 10
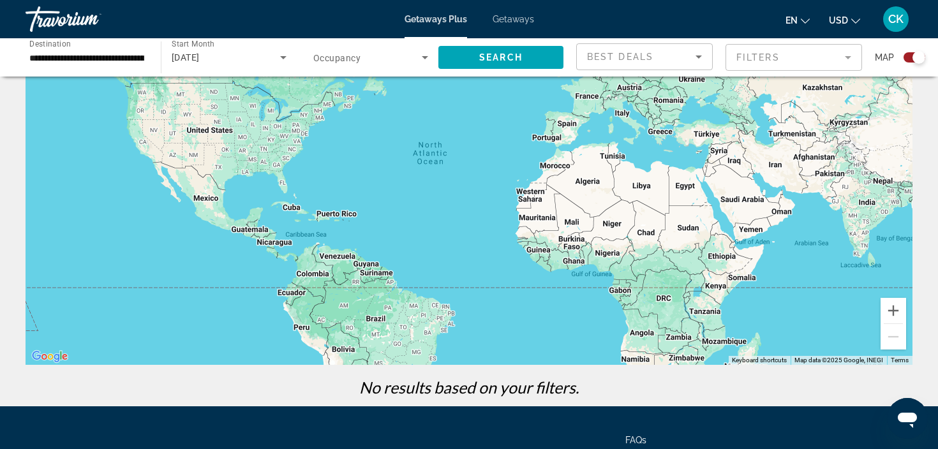
scroll to position [124, 0]
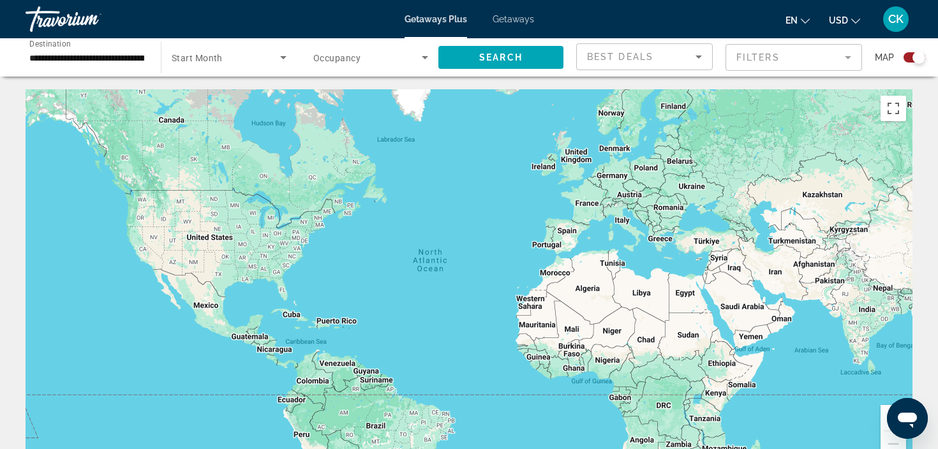
click at [255, 69] on div "Search widget" at bounding box center [229, 58] width 115 height 36
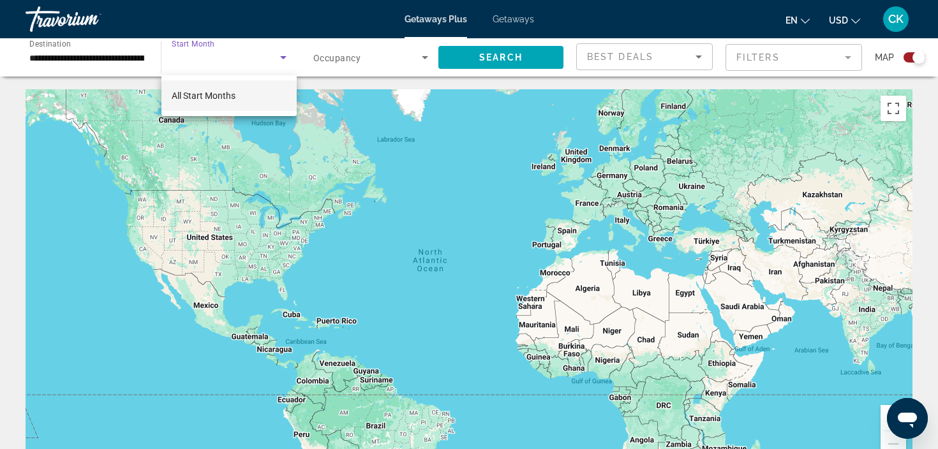
click at [286, 63] on div at bounding box center [469, 224] width 938 height 449
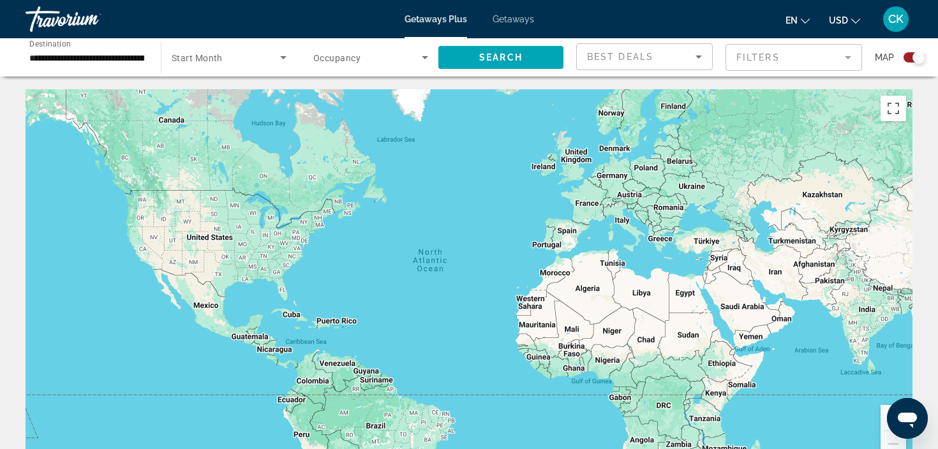
click at [234, 60] on span "Search widget" at bounding box center [226, 57] width 109 height 15
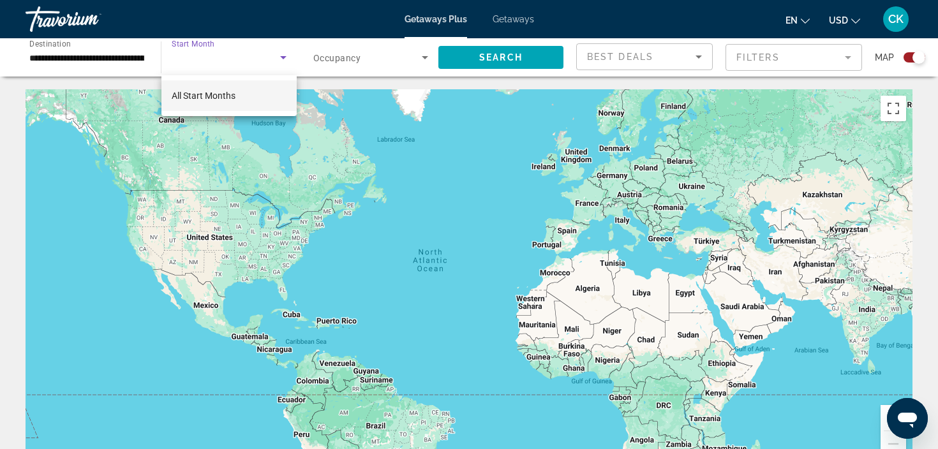
click at [234, 103] on span "All Start Months" at bounding box center [204, 95] width 64 height 15
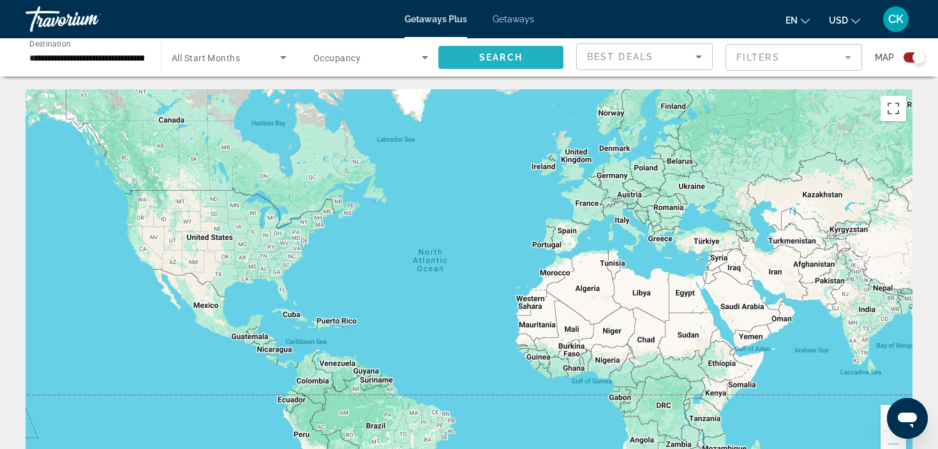
click at [522, 57] on span "Search" at bounding box center [500, 57] width 43 height 10
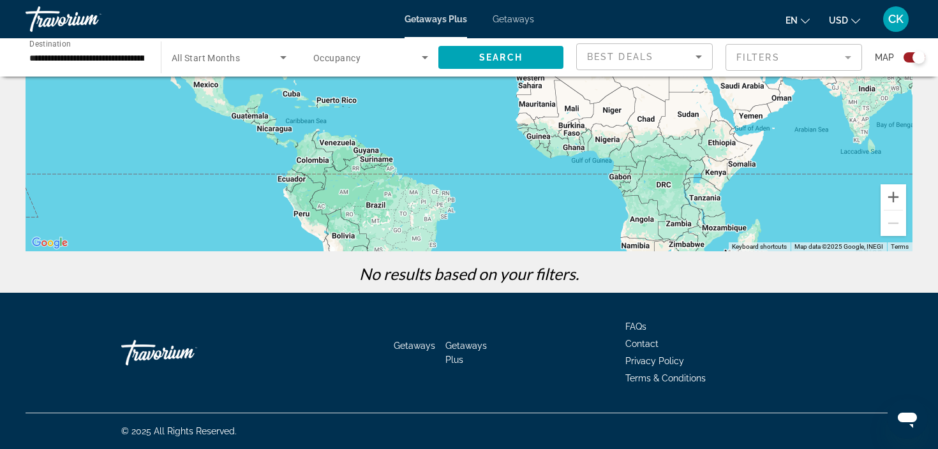
scroll to position [221, 0]
click at [451, 3] on div "Getaways Plus Getaways en English Español Français Italiano Português русский U…" at bounding box center [469, 19] width 938 height 33
click at [449, 23] on span "Getaways Plus" at bounding box center [436, 19] width 63 height 10
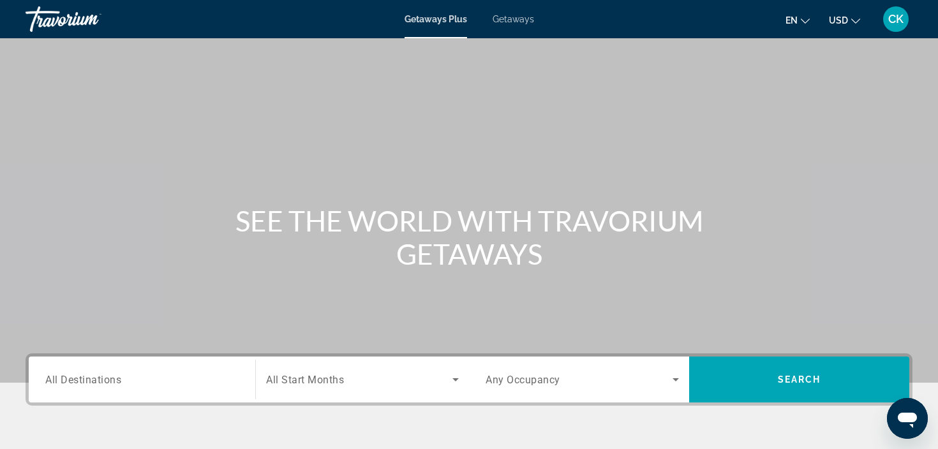
click at [214, 388] on div "Search widget" at bounding box center [141, 380] width 193 height 36
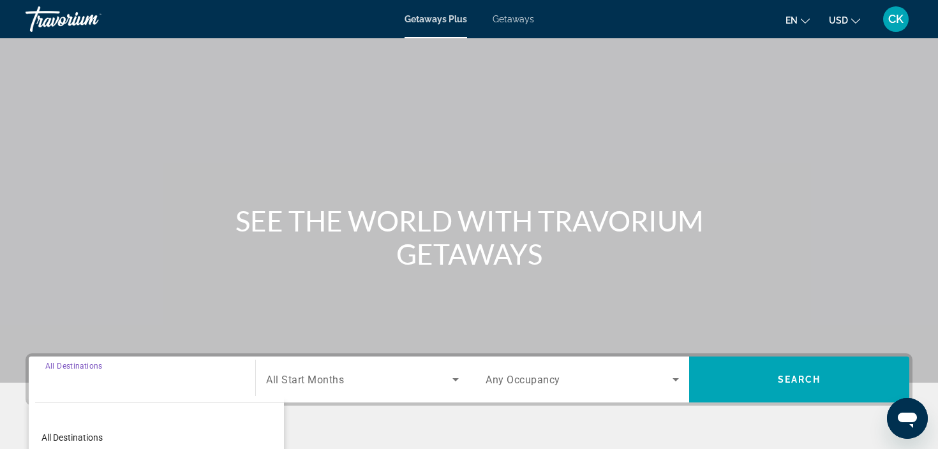
scroll to position [241, 0]
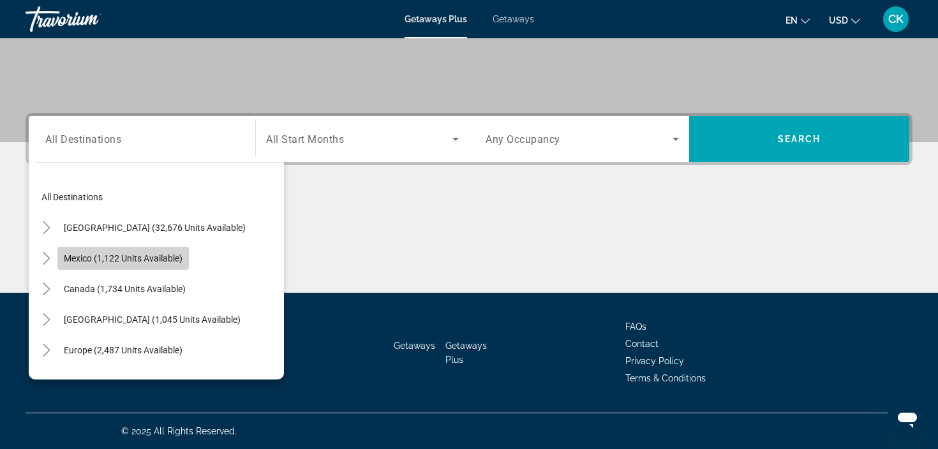
click at [167, 261] on span "Mexico (1,122 units available)" at bounding box center [123, 258] width 119 height 10
type input "**********"
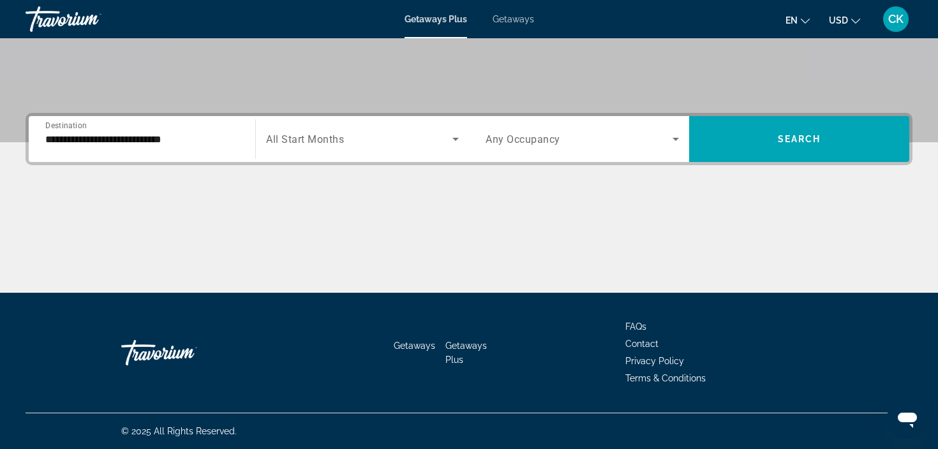
click at [399, 147] on div "Search widget" at bounding box center [362, 139] width 193 height 36
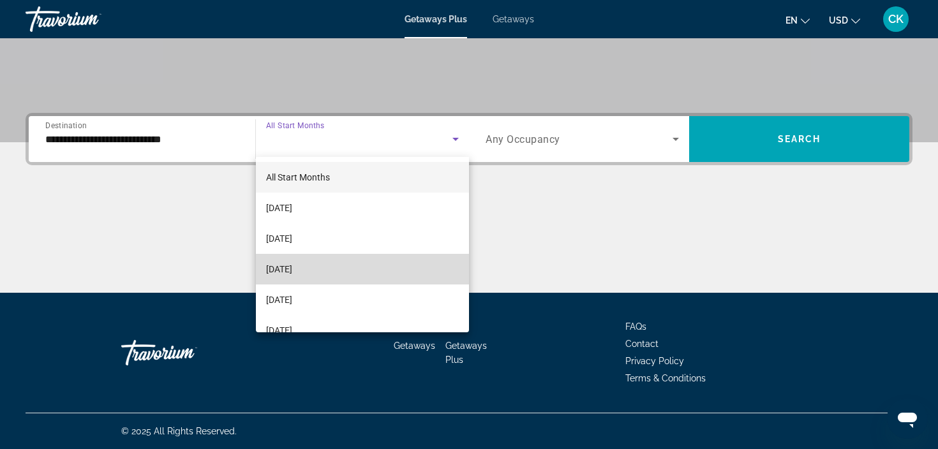
click at [380, 271] on mat-option "November 2025" at bounding box center [362, 269] width 213 height 31
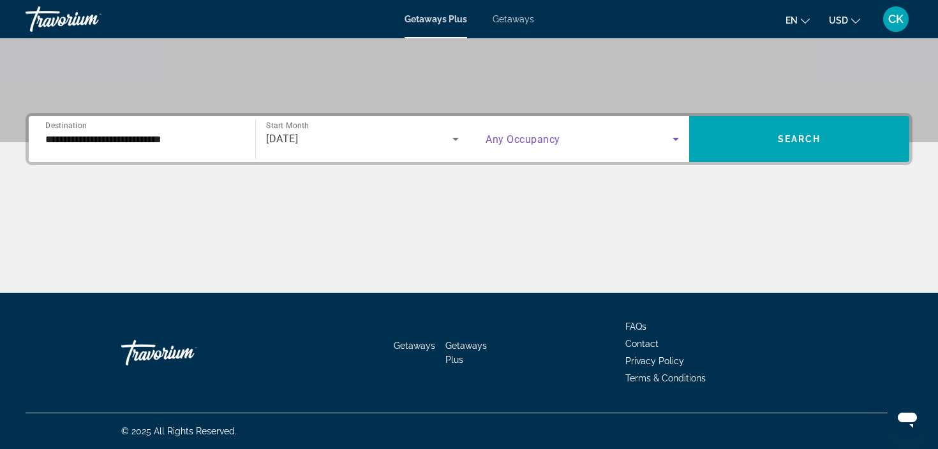
click at [582, 136] on span "Search widget" at bounding box center [579, 139] width 187 height 15
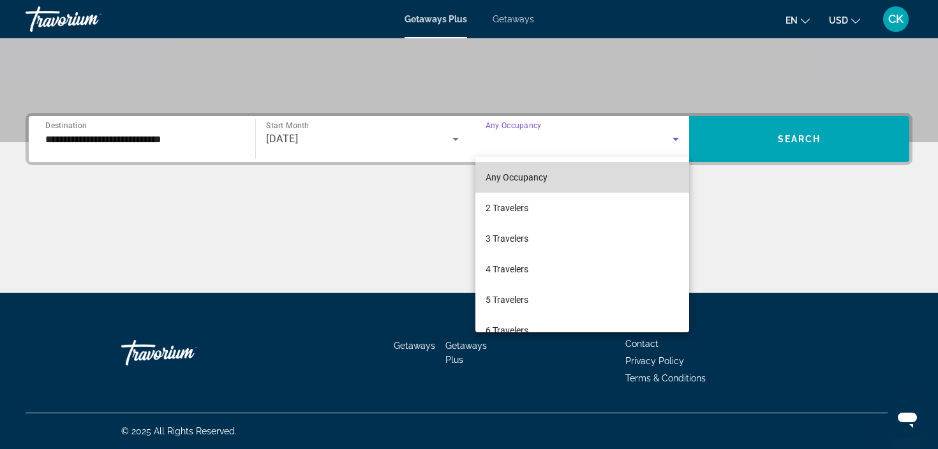
click at [592, 177] on mat-option "Any Occupancy" at bounding box center [583, 177] width 214 height 31
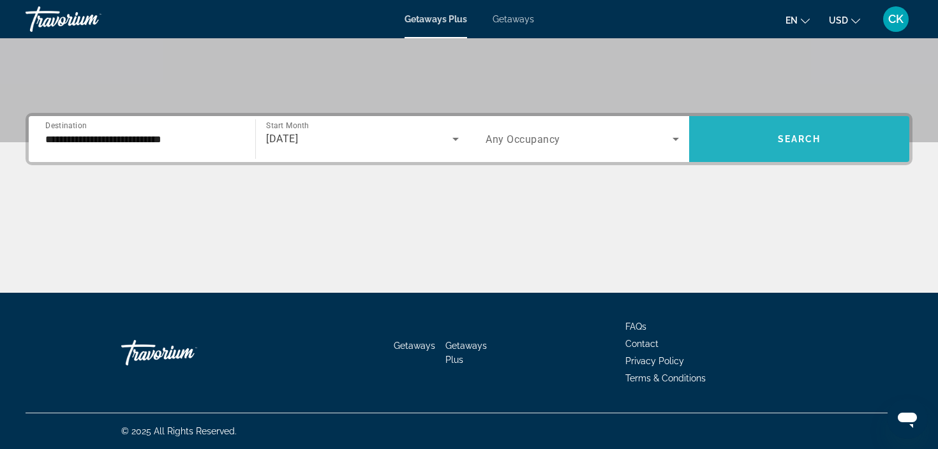
click at [785, 130] on span "Search widget" at bounding box center [799, 139] width 220 height 31
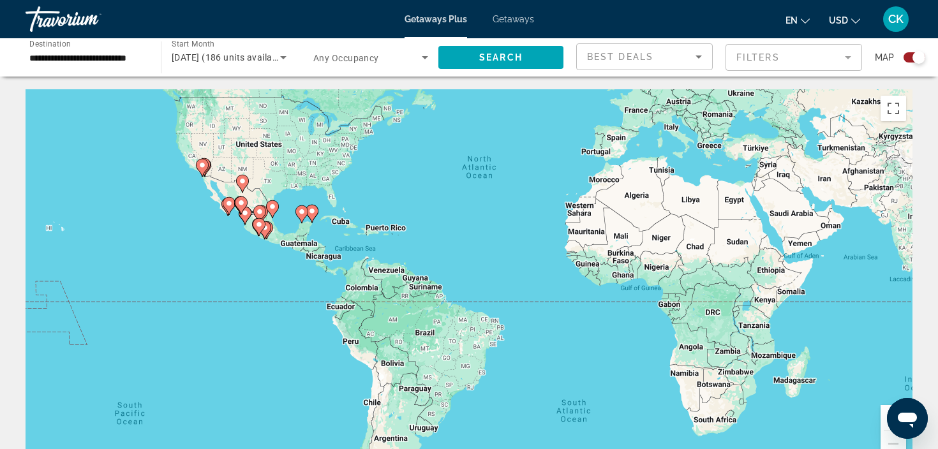
drag, startPoint x: 244, startPoint y: 287, endPoint x: 293, endPoint y: 193, distance: 106.5
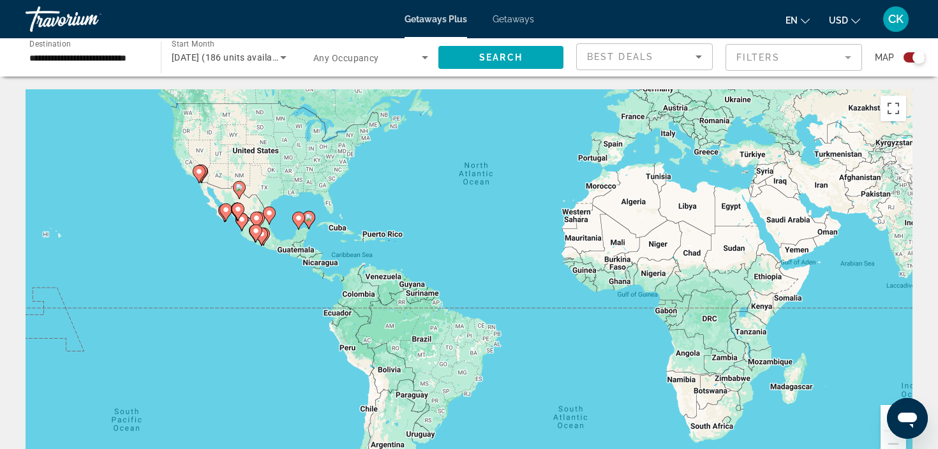
click at [293, 193] on div "To activate drag with keyboard, press Alt + Enter. Once in keyboard drag state,…" at bounding box center [469, 280] width 887 height 383
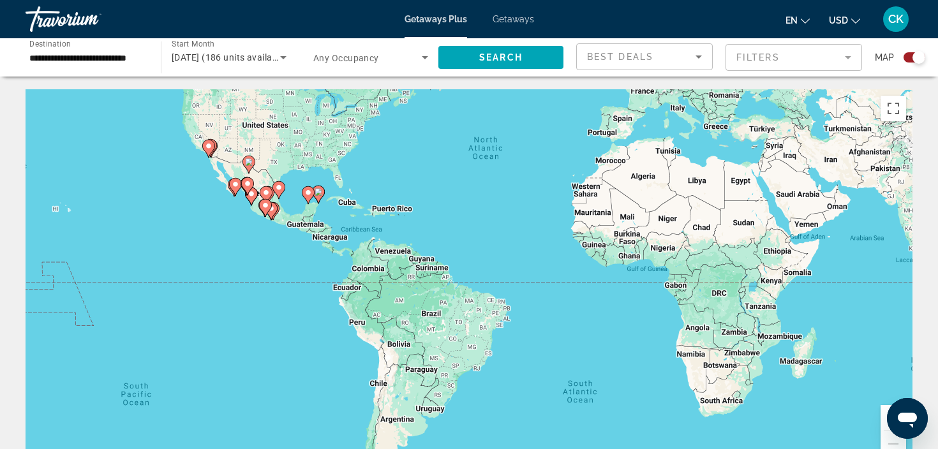
drag, startPoint x: 251, startPoint y: 219, endPoint x: 260, endPoint y: 192, distance: 28.5
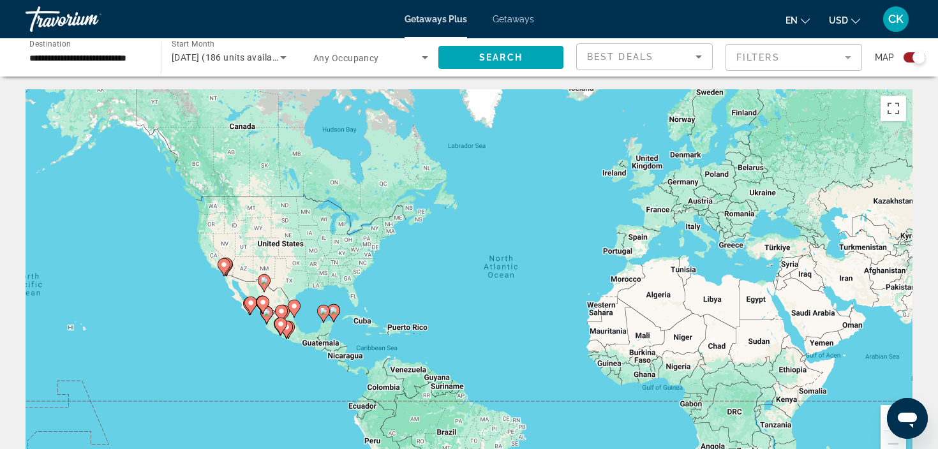
drag, startPoint x: 246, startPoint y: 279, endPoint x: 260, endPoint y: 405, distance: 127.2
click at [260, 405] on div "To activate drag with keyboard, press Alt + Enter. Once in keyboard drag state,…" at bounding box center [469, 280] width 887 height 383
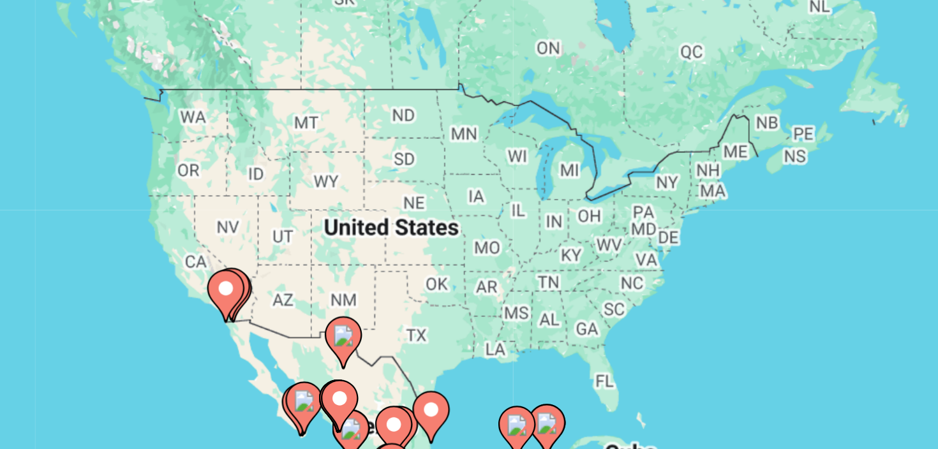
scroll to position [109, 0]
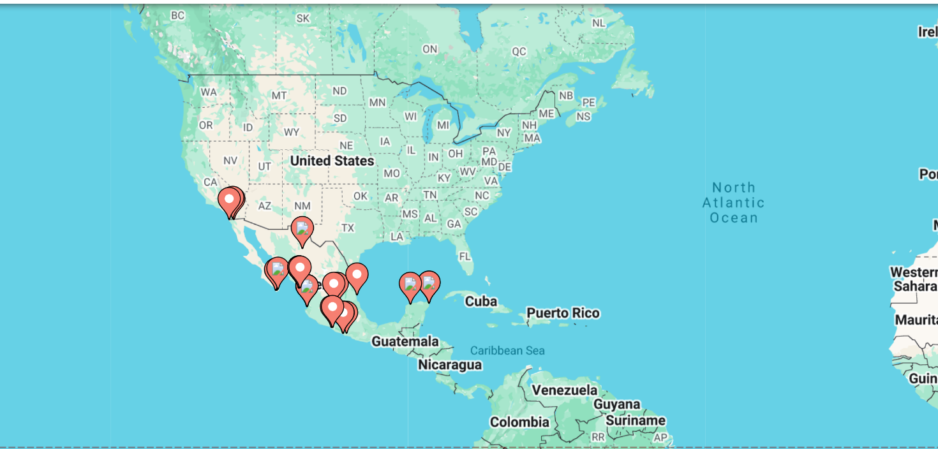
click at [225, 178] on icon "Main content" at bounding box center [230, 186] width 11 height 17
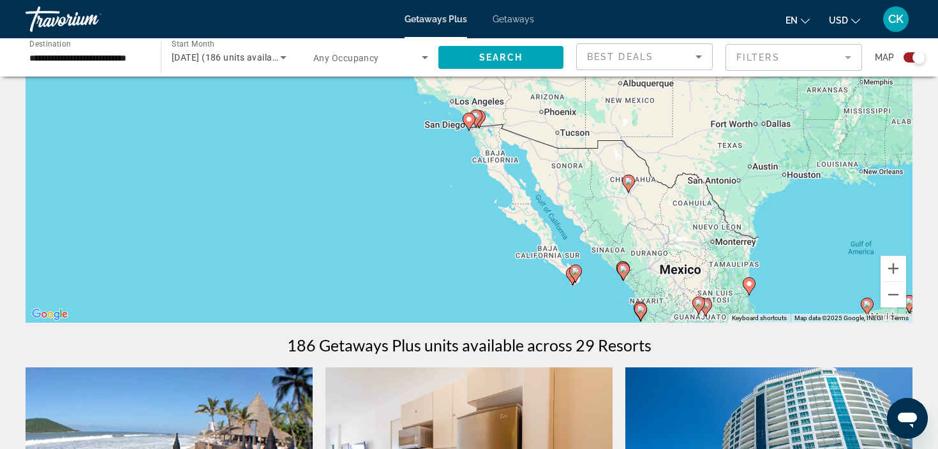
scroll to position [150, 0]
click at [704, 274] on div "To navigate, press the arrow keys. To activate drag with keyboard, press Alt + …" at bounding box center [469, 130] width 887 height 383
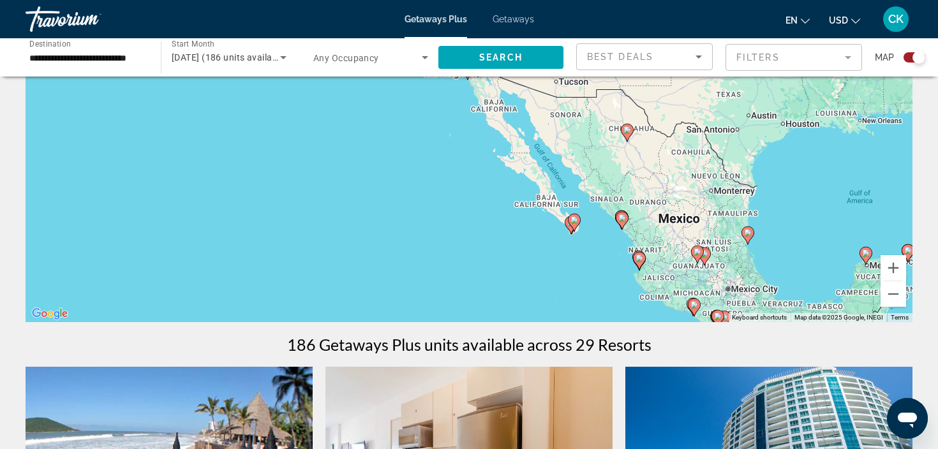
drag, startPoint x: 700, startPoint y: 278, endPoint x: 698, endPoint y: 216, distance: 62.0
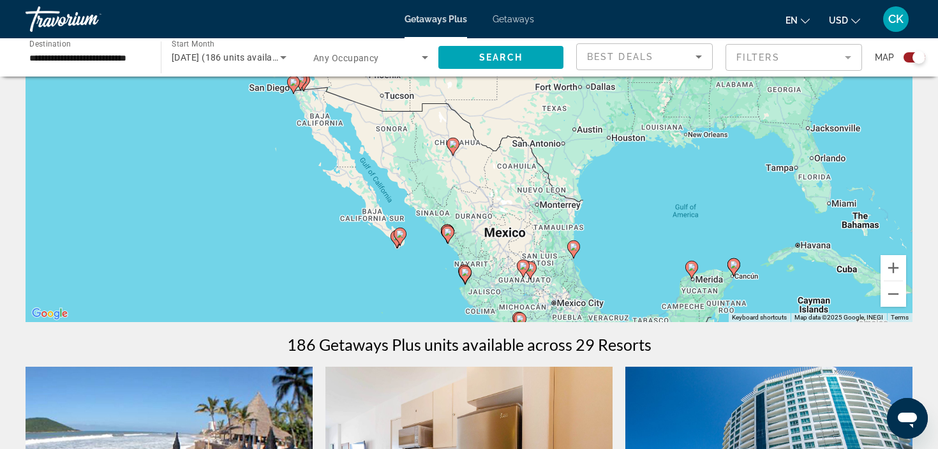
drag, startPoint x: 730, startPoint y: 186, endPoint x: 555, endPoint y: 197, distance: 174.7
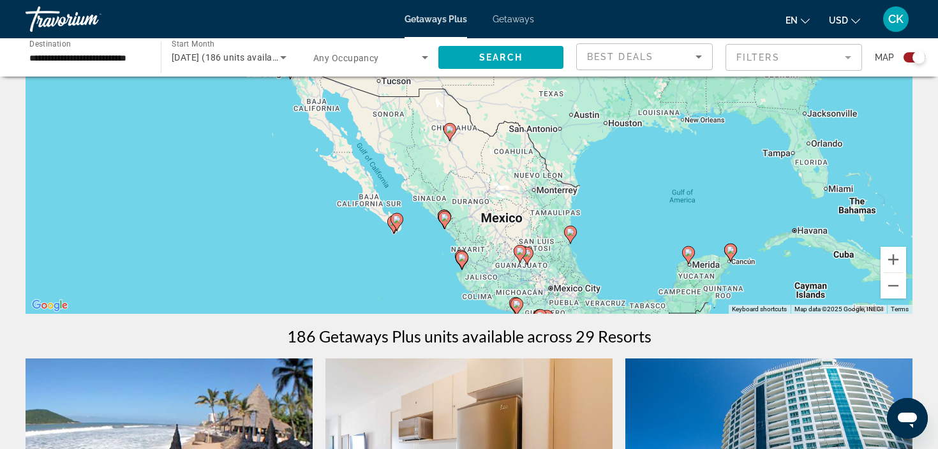
scroll to position [160, 0]
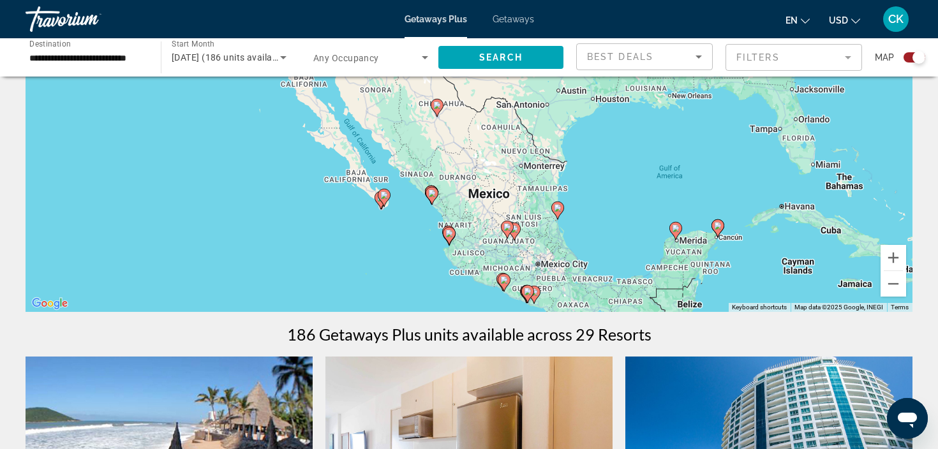
drag, startPoint x: 567, startPoint y: 201, endPoint x: 553, endPoint y: 177, distance: 27.5
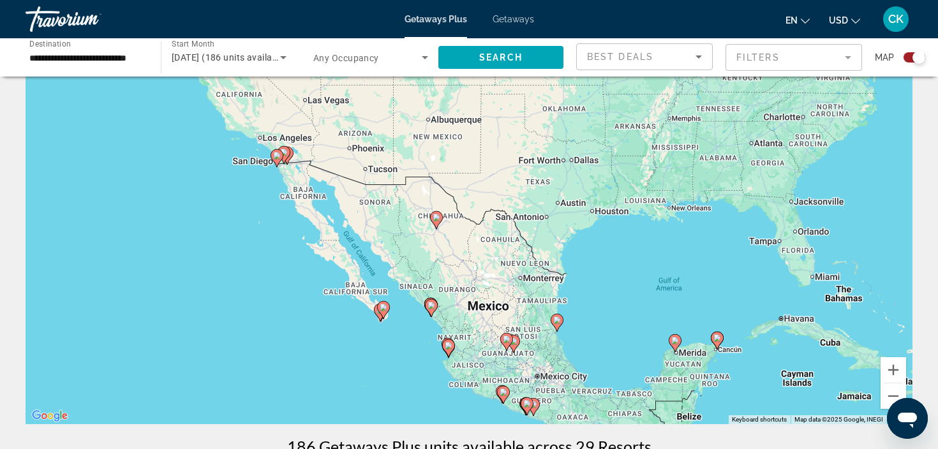
scroll to position [52, 0]
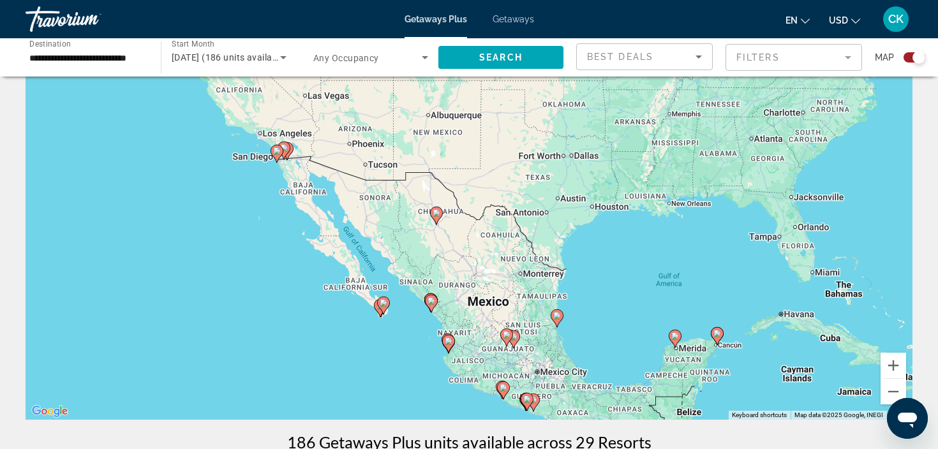
click at [506, 340] on icon "Main content" at bounding box center [506, 337] width 11 height 17
type input "**********"
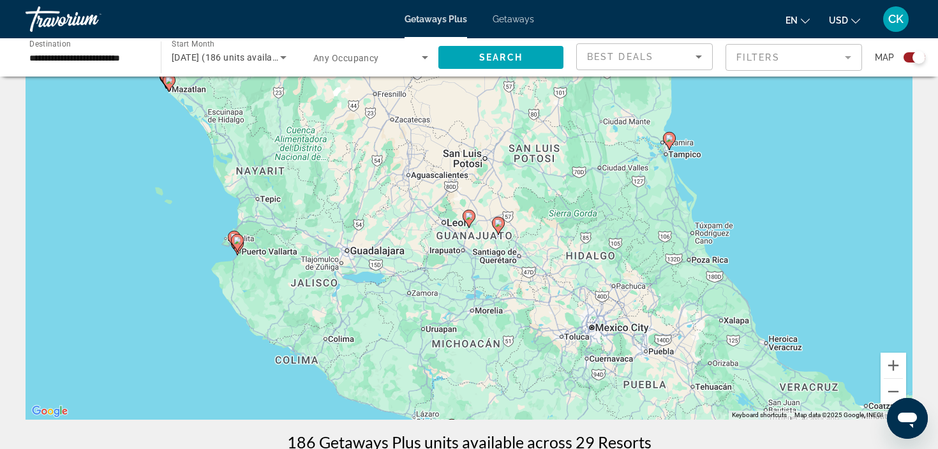
click at [469, 223] on icon "Main content" at bounding box center [468, 219] width 11 height 17
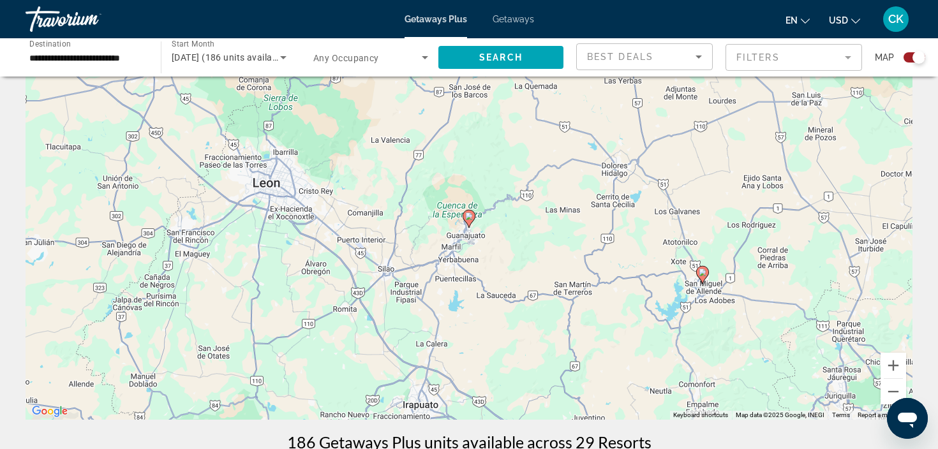
click at [469, 223] on icon "Main content" at bounding box center [468, 219] width 11 height 17
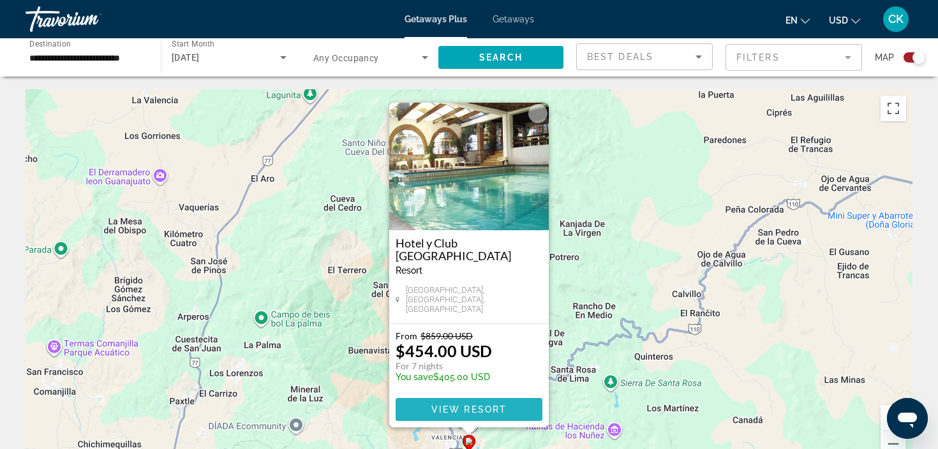
click at [466, 406] on span "View Resort" at bounding box center [469, 410] width 75 height 10
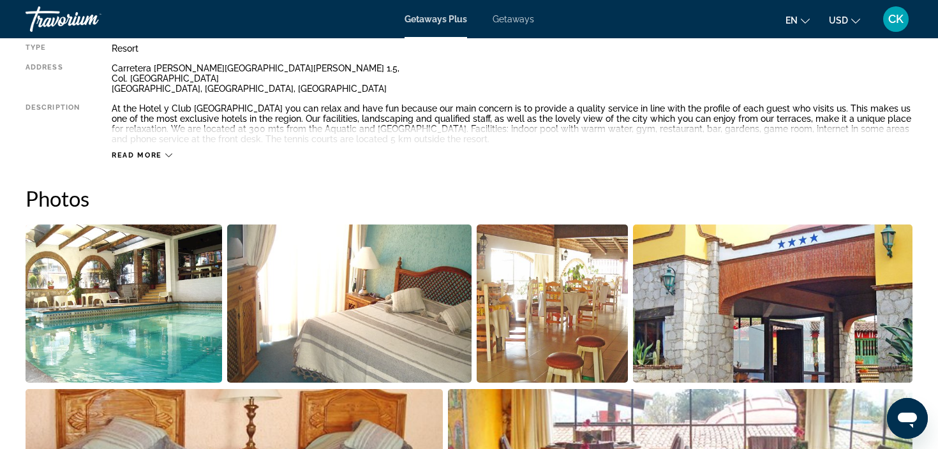
scroll to position [428, 0]
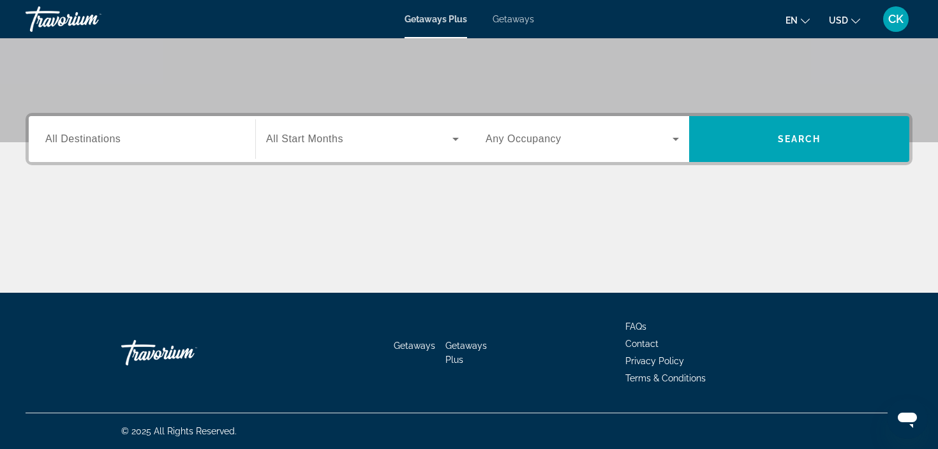
scroll to position [241, 0]
click at [225, 140] on input "Destination All Destinations" at bounding box center [141, 139] width 193 height 15
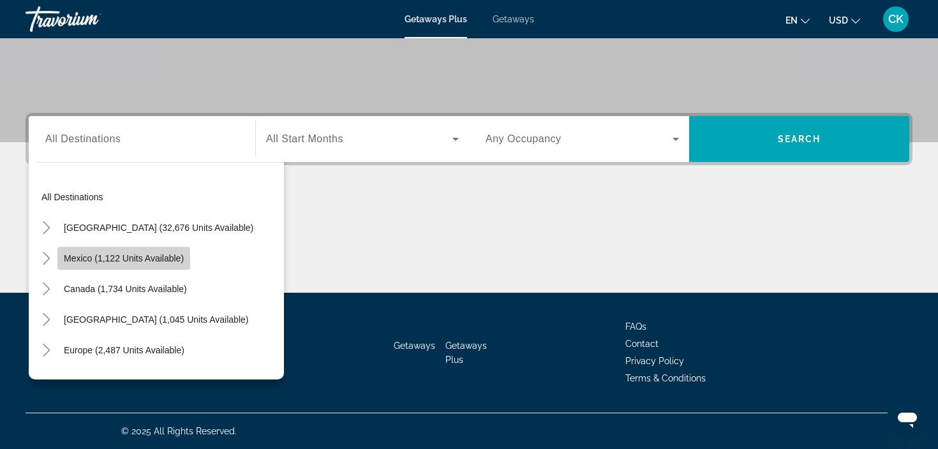
click at [183, 255] on span "Mexico (1,122 units available)" at bounding box center [124, 258] width 120 height 10
type input "**********"
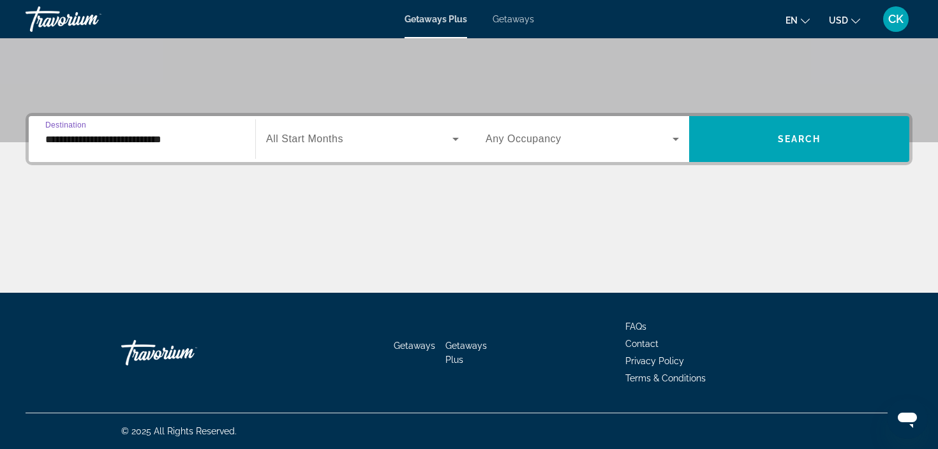
click at [343, 153] on div "Search widget" at bounding box center [362, 139] width 193 height 36
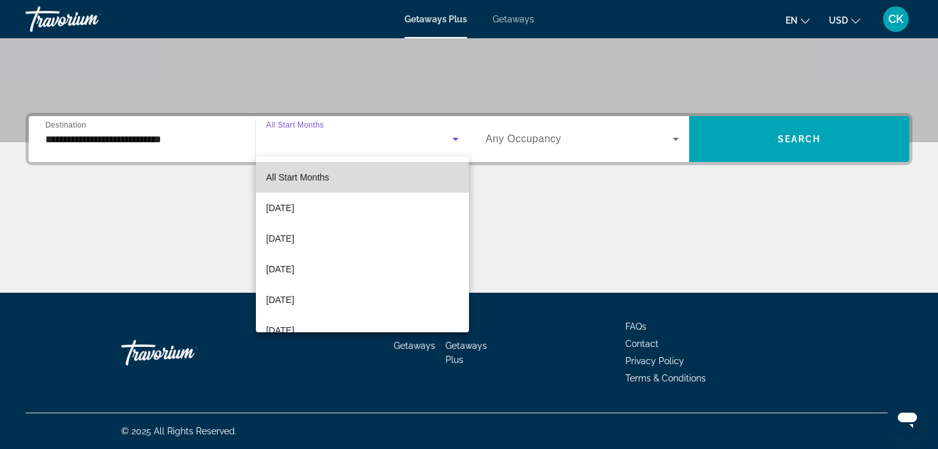
click at [375, 177] on mat-option "All Start Months" at bounding box center [362, 177] width 213 height 31
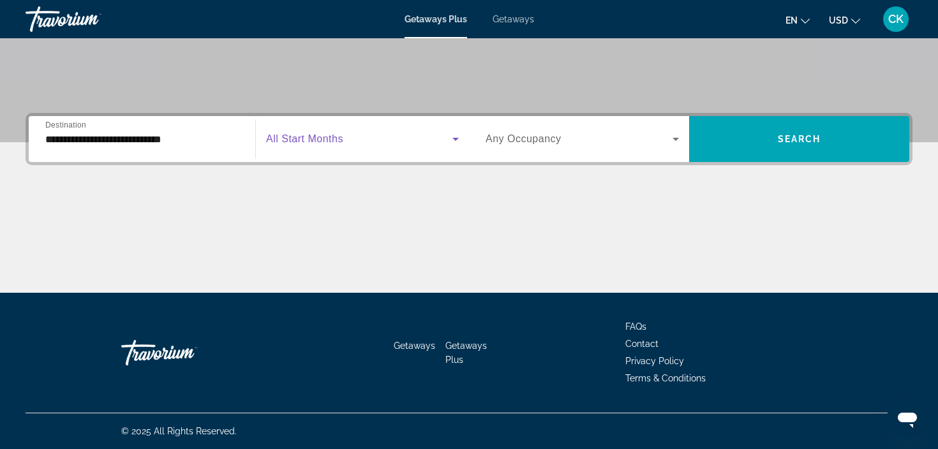
click at [566, 152] on div "Search widget" at bounding box center [582, 139] width 193 height 36
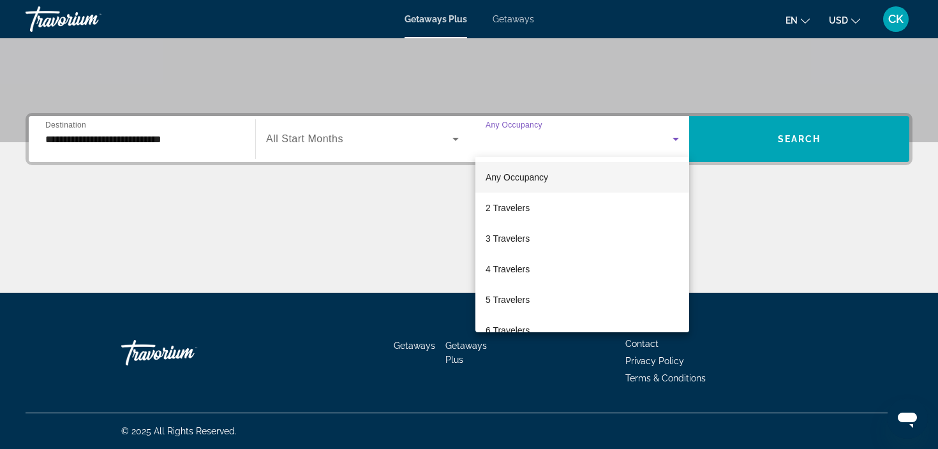
click at [804, 143] on div at bounding box center [469, 224] width 938 height 449
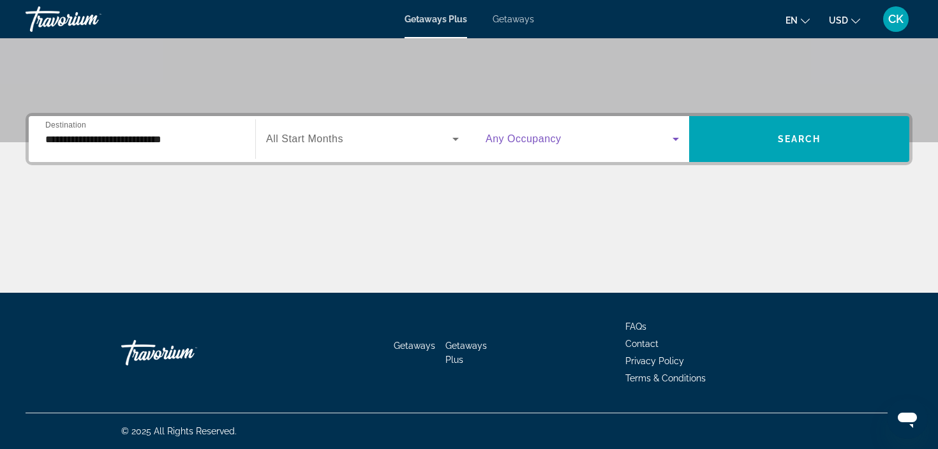
click at [674, 144] on icon "Search widget" at bounding box center [675, 139] width 15 height 15
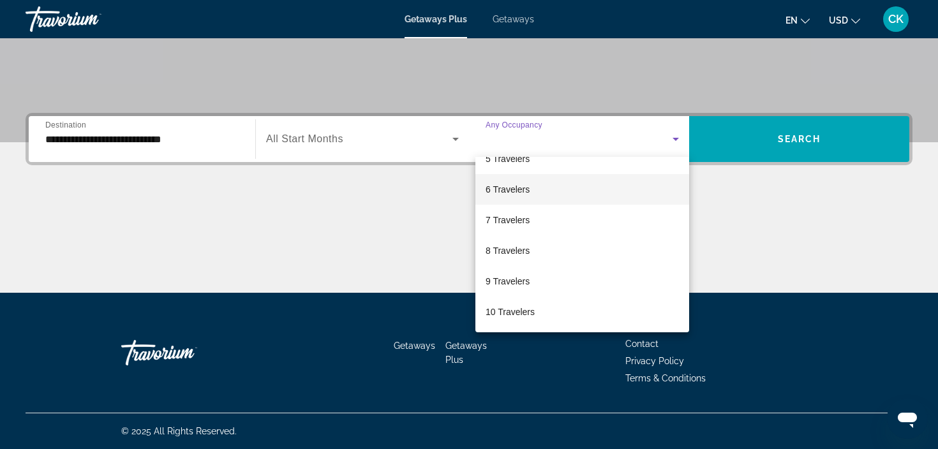
scroll to position [141, 0]
click at [734, 130] on div at bounding box center [469, 224] width 938 height 449
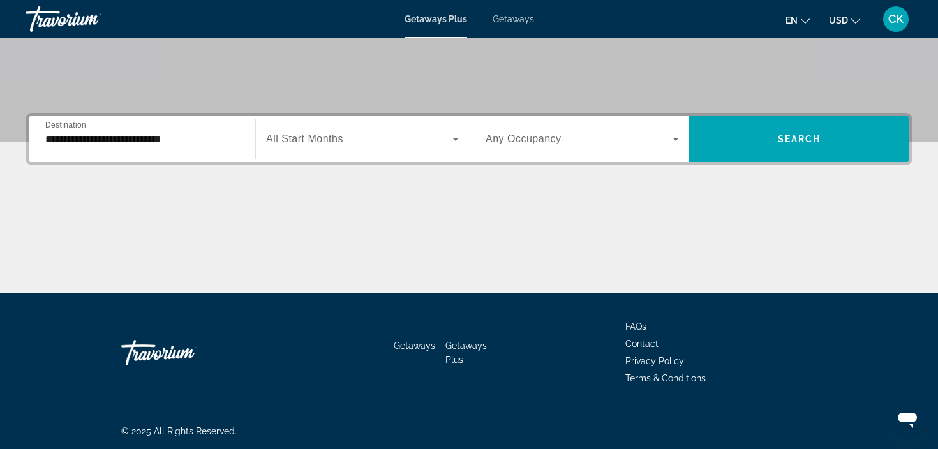
click at [675, 142] on icon "Search widget" at bounding box center [675, 139] width 15 height 15
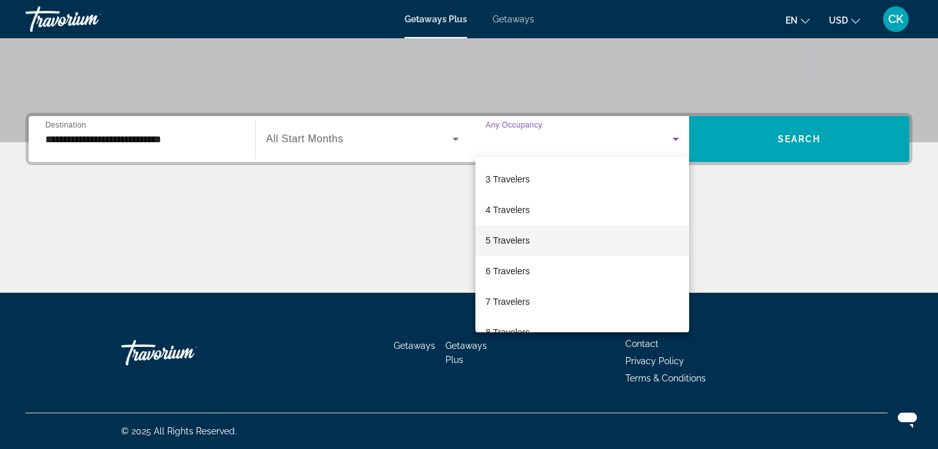
scroll to position [64, 0]
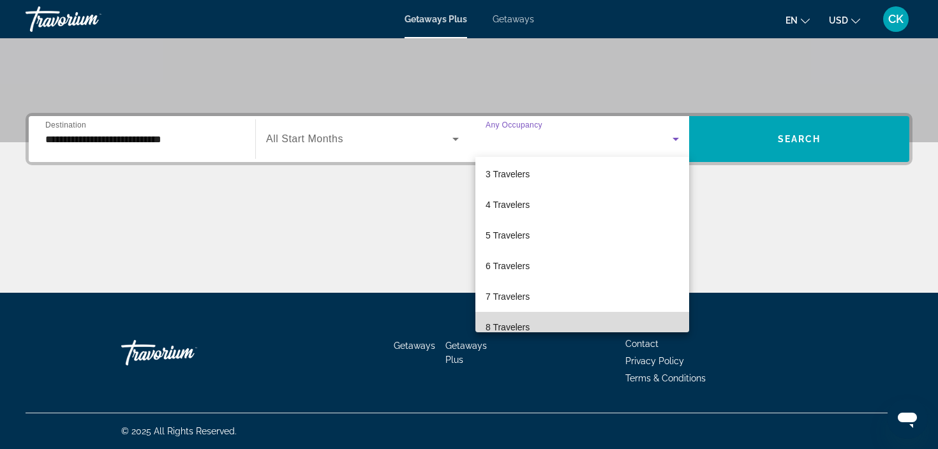
click at [547, 323] on mat-option "8 Travelers" at bounding box center [583, 327] width 214 height 31
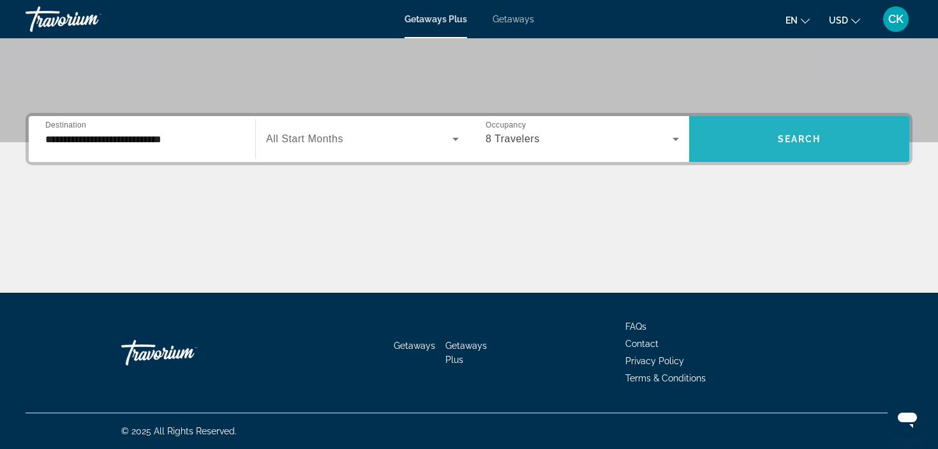
click at [788, 137] on span "Search" at bounding box center [799, 139] width 43 height 10
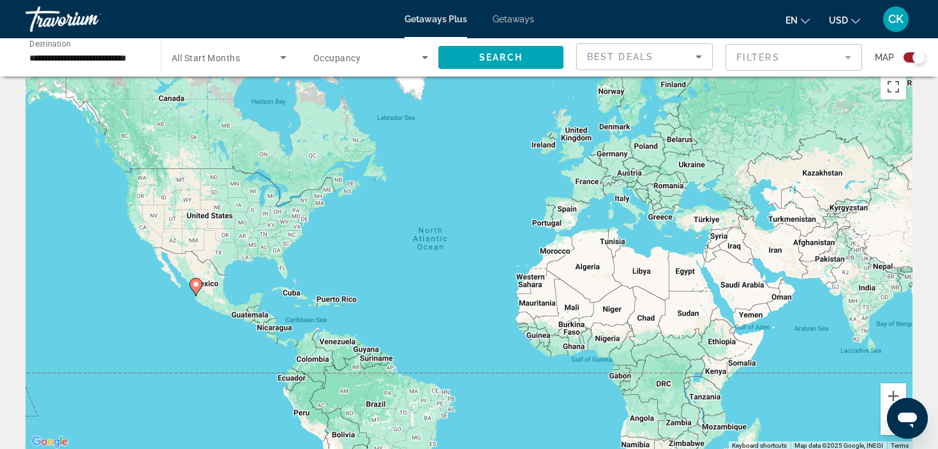
scroll to position [22, 0]
click at [197, 294] on gmp-advanced-marker "Main content" at bounding box center [196, 287] width 13 height 19
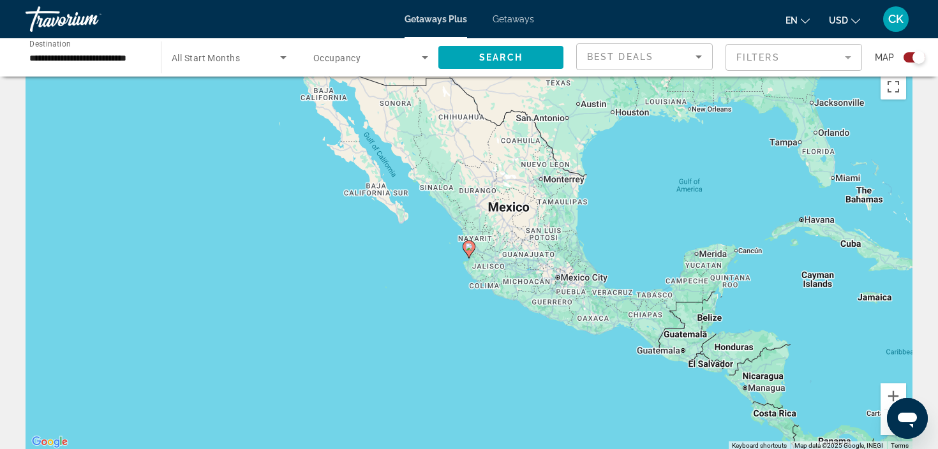
click at [471, 258] on gmp-advanced-marker "Main content" at bounding box center [469, 249] width 13 height 19
type input "**********"
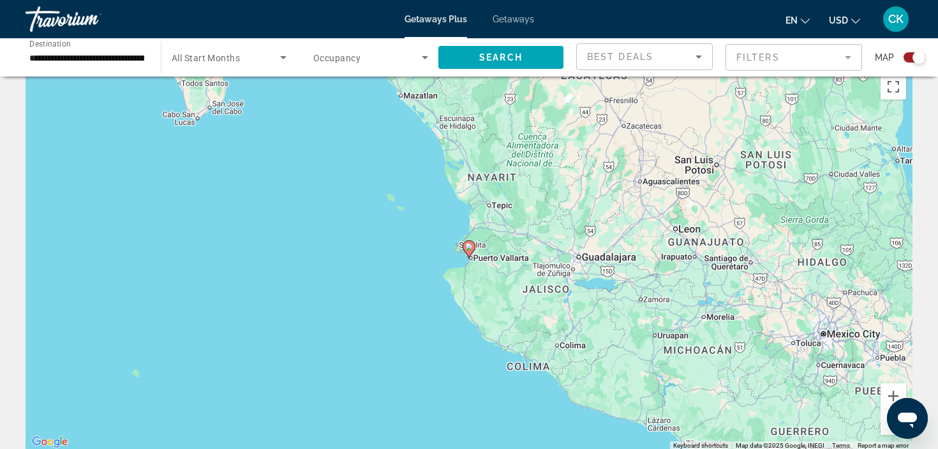
click at [471, 257] on gmp-advanced-marker "Main content" at bounding box center [469, 249] width 13 height 19
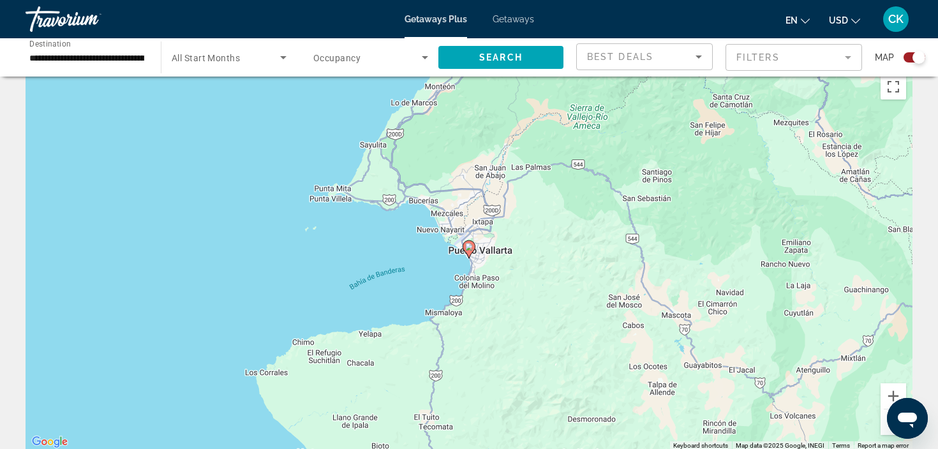
click at [467, 246] on image "Main content" at bounding box center [469, 247] width 8 height 8
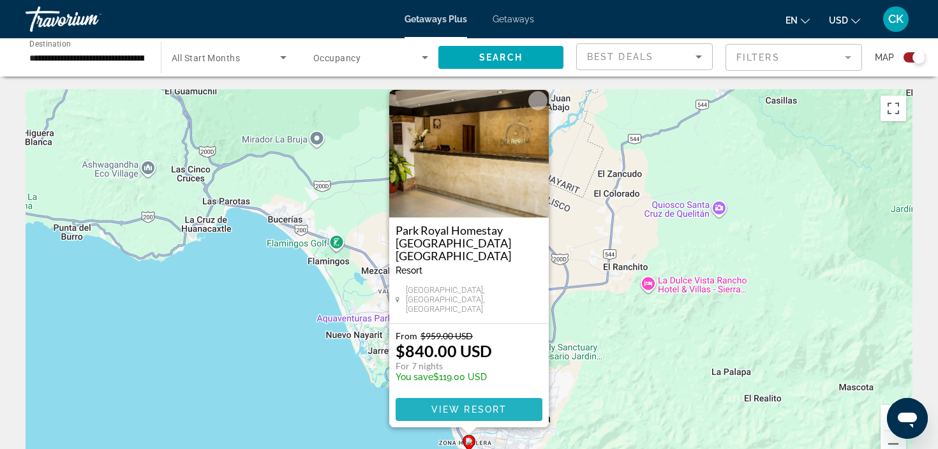
click at [455, 411] on span "View Resort" at bounding box center [469, 410] width 75 height 10
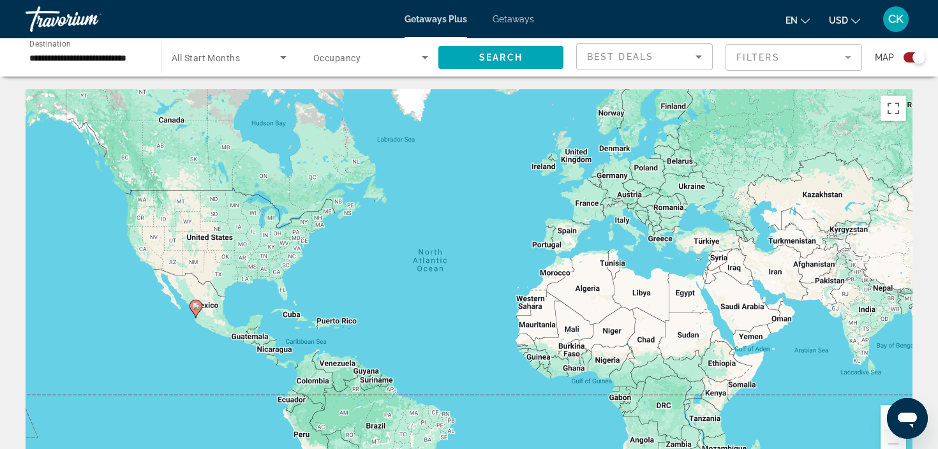
click at [195, 308] on image "Main content" at bounding box center [196, 307] width 8 height 8
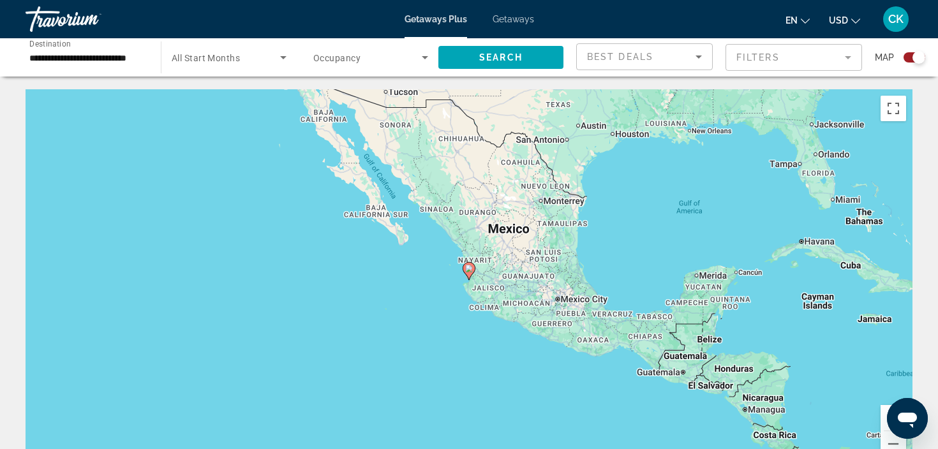
click at [470, 268] on image "Main content" at bounding box center [469, 269] width 8 height 8
type input "**********"
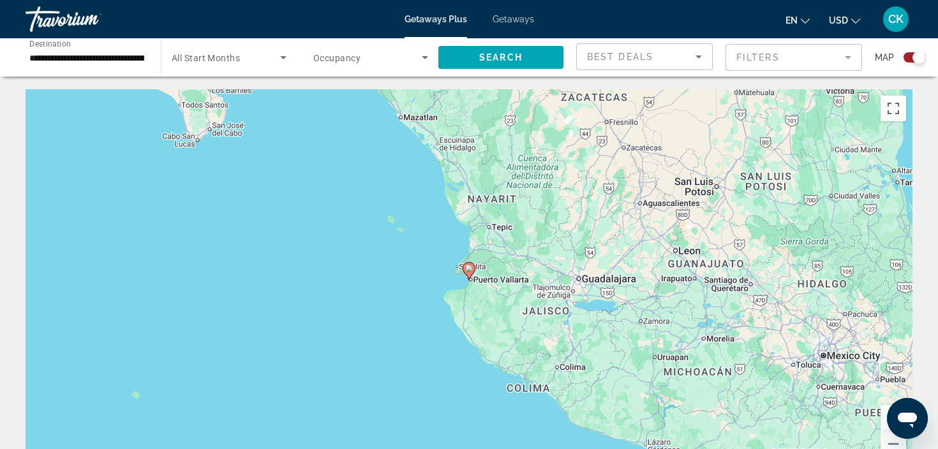
click at [470, 268] on image "Main content" at bounding box center [469, 269] width 8 height 8
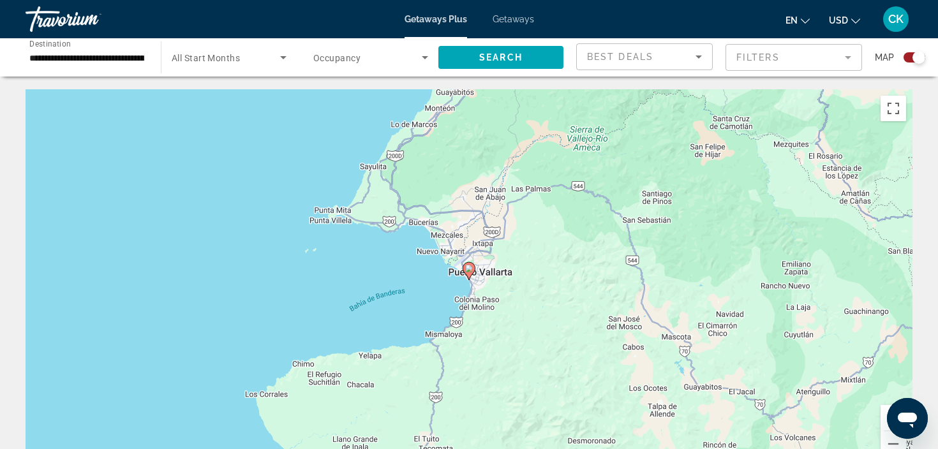
click at [470, 269] on image "Main content" at bounding box center [469, 269] width 8 height 8
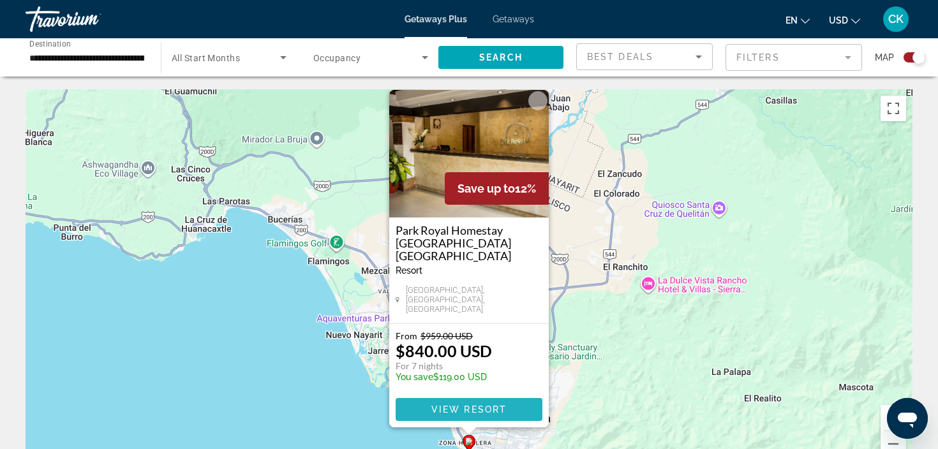
click at [463, 411] on span "View Resort" at bounding box center [469, 410] width 75 height 10
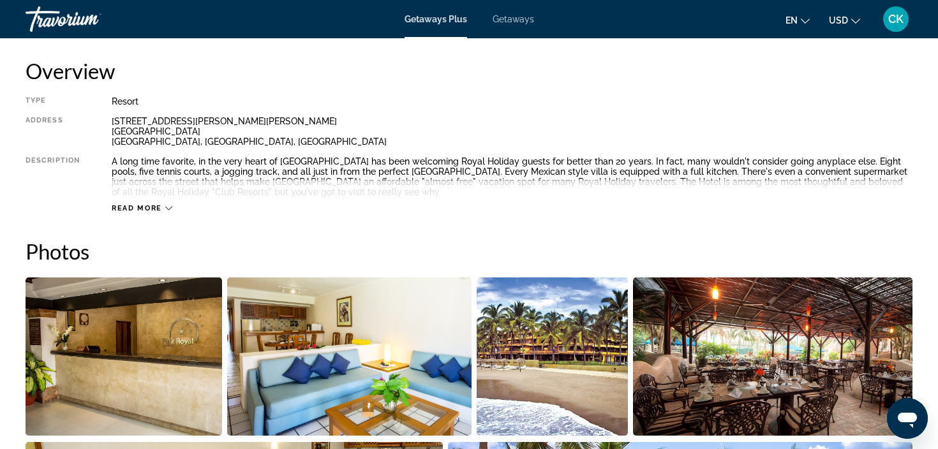
scroll to position [426, 0]
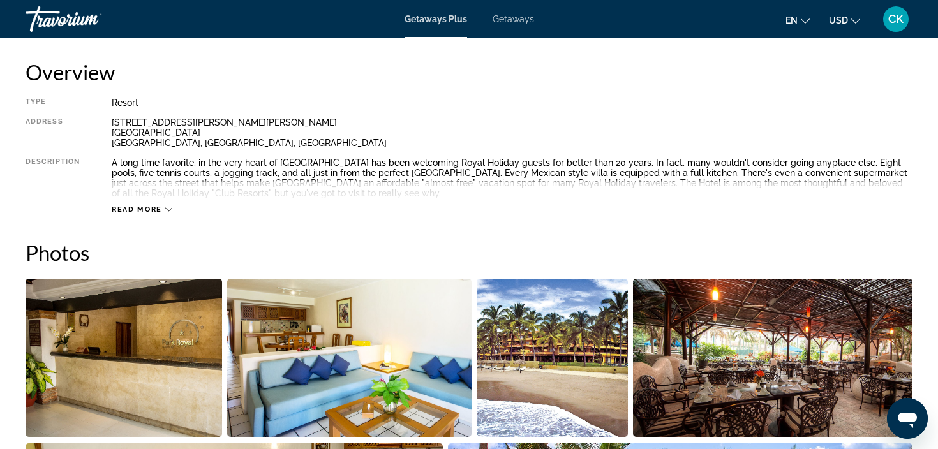
click at [147, 209] on span "Read more" at bounding box center [137, 210] width 50 height 8
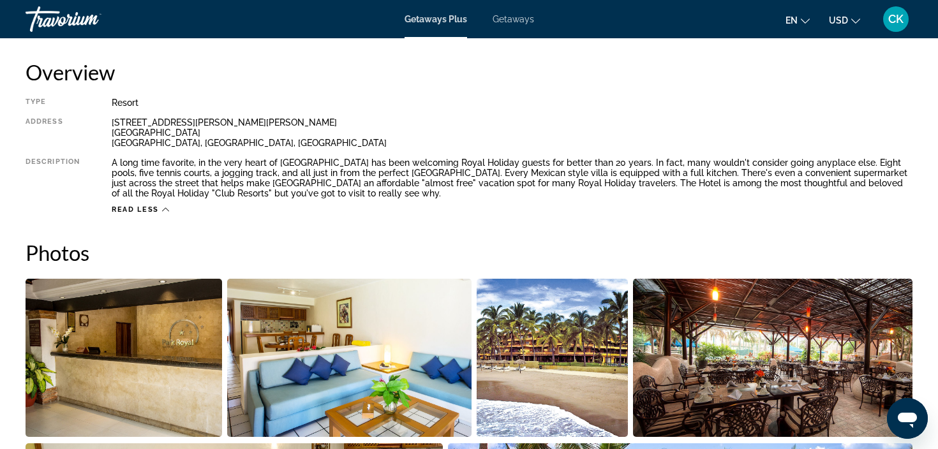
click at [169, 349] on img "Open full-screen image slider" at bounding box center [124, 358] width 197 height 158
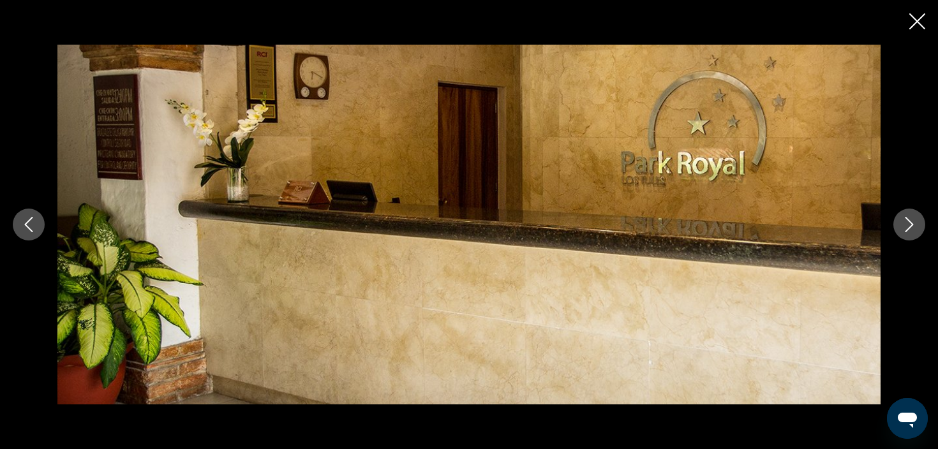
click at [901, 225] on button "Next image" at bounding box center [910, 225] width 32 height 32
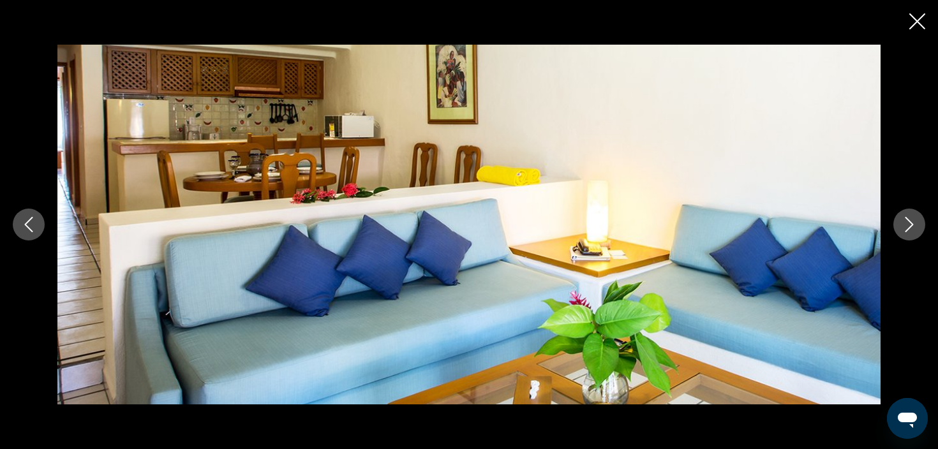
click at [902, 225] on icon "Next image" at bounding box center [909, 224] width 15 height 15
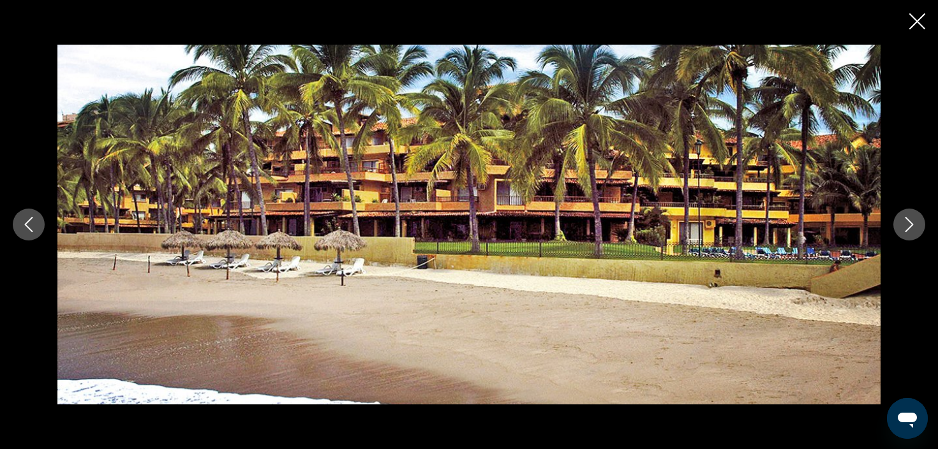
click at [902, 225] on icon "Next image" at bounding box center [909, 224] width 15 height 15
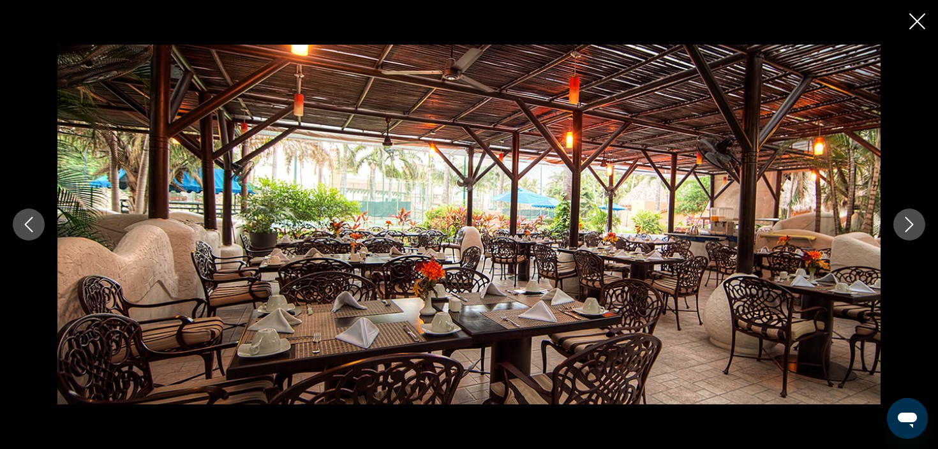
click at [902, 226] on icon "Next image" at bounding box center [909, 224] width 15 height 15
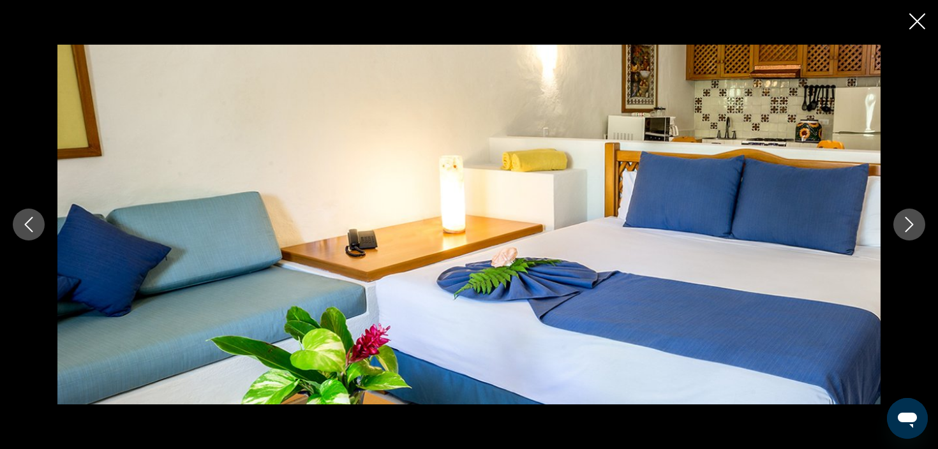
click at [902, 226] on icon "Next image" at bounding box center [909, 224] width 15 height 15
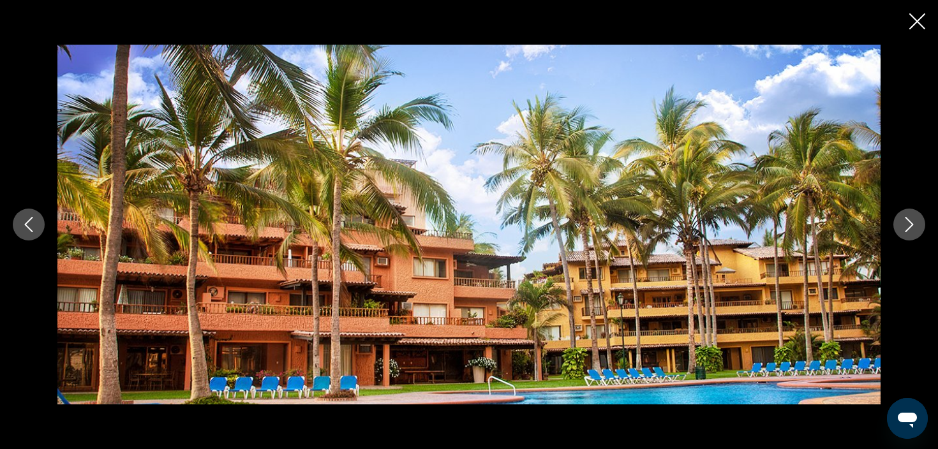
click at [902, 226] on icon "Next image" at bounding box center [909, 224] width 15 height 15
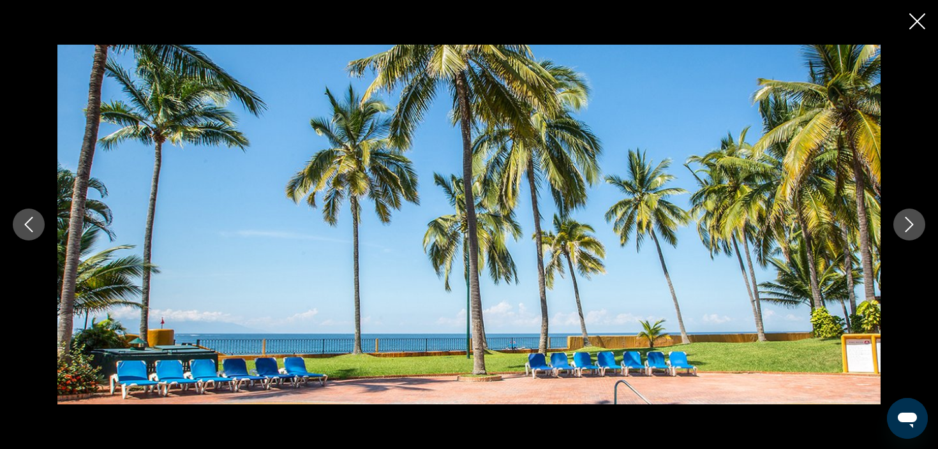
click at [902, 226] on icon "Next image" at bounding box center [909, 224] width 15 height 15
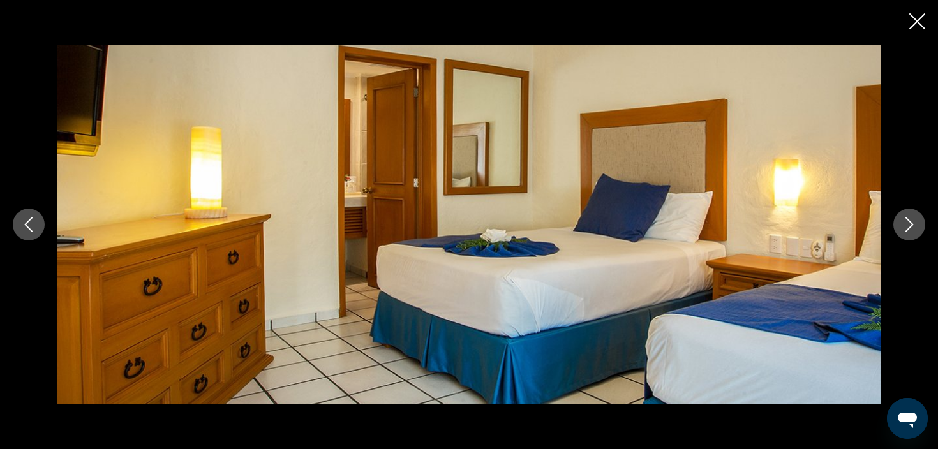
click at [902, 226] on icon "Next image" at bounding box center [909, 224] width 15 height 15
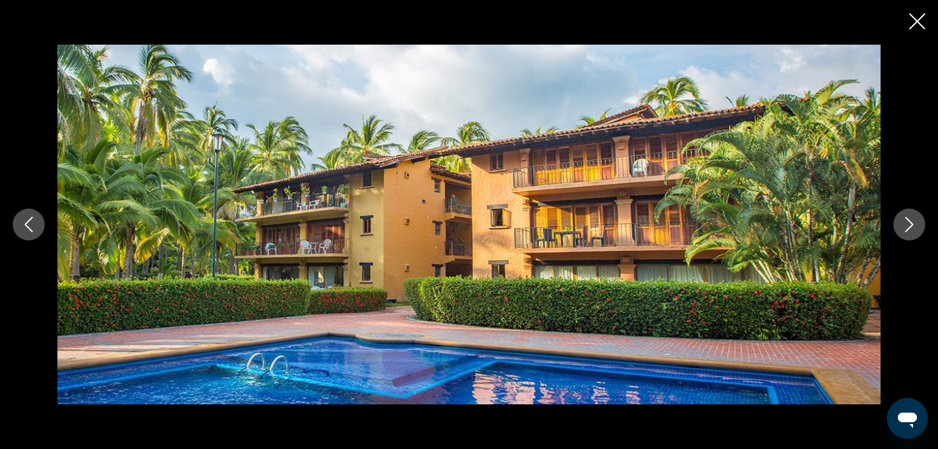
click at [902, 226] on icon "Next image" at bounding box center [909, 224] width 15 height 15
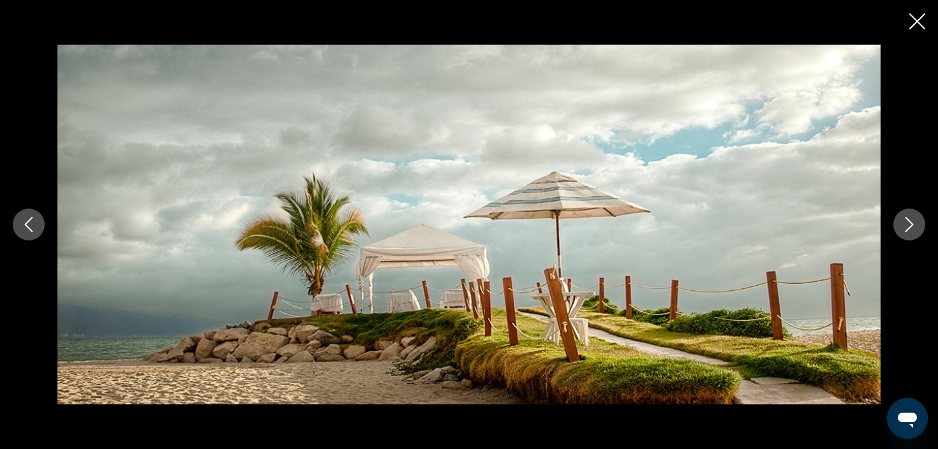
click at [914, 24] on icon "Close slideshow" at bounding box center [918, 21] width 16 height 16
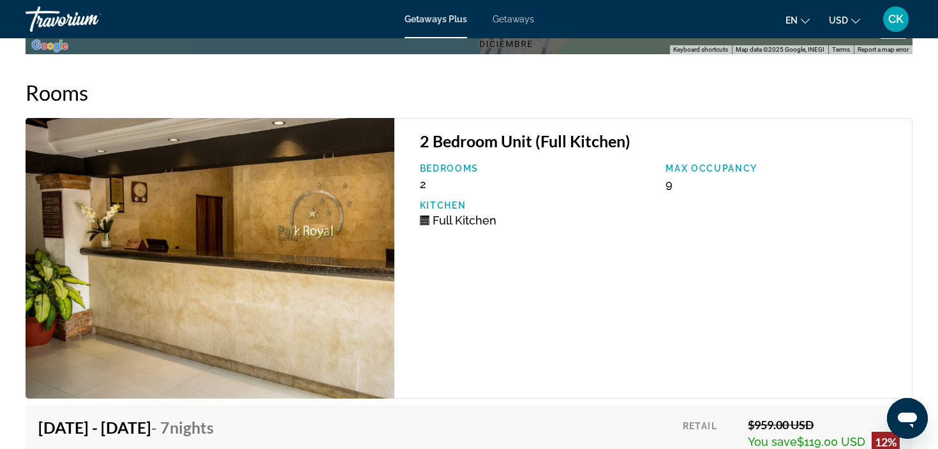
scroll to position [2157, 0]
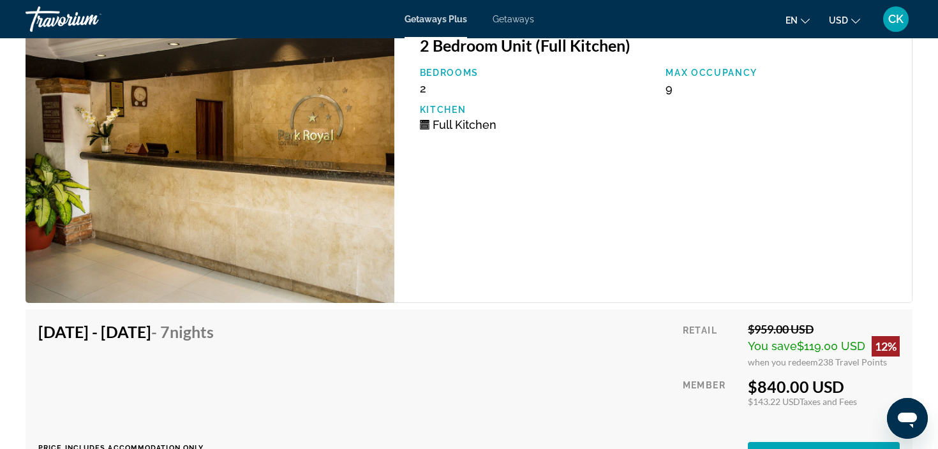
click at [357, 229] on img "Main content" at bounding box center [210, 162] width 369 height 281
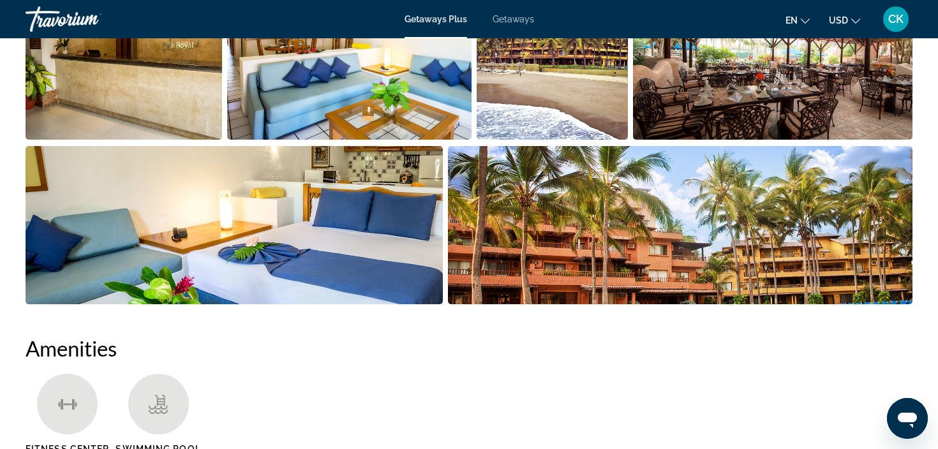
scroll to position [605, 0]
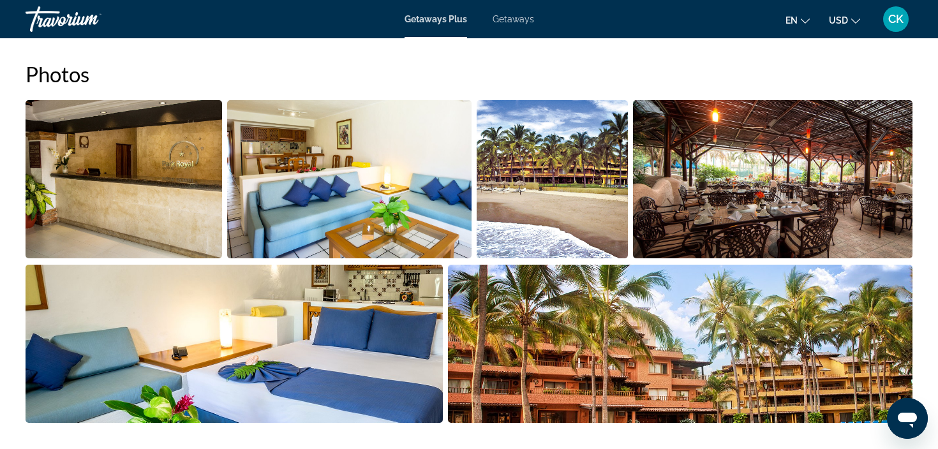
click at [175, 222] on img "Open full-screen image slider" at bounding box center [124, 179] width 197 height 158
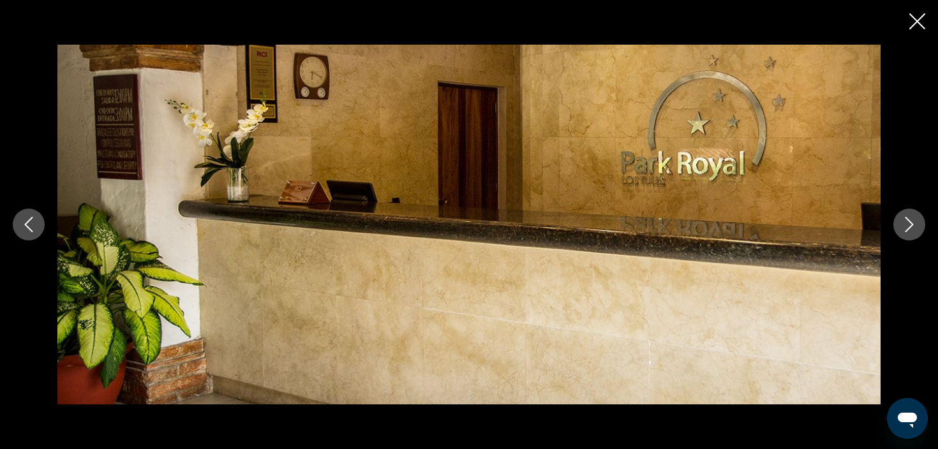
click at [907, 222] on icon "Next image" at bounding box center [909, 224] width 15 height 15
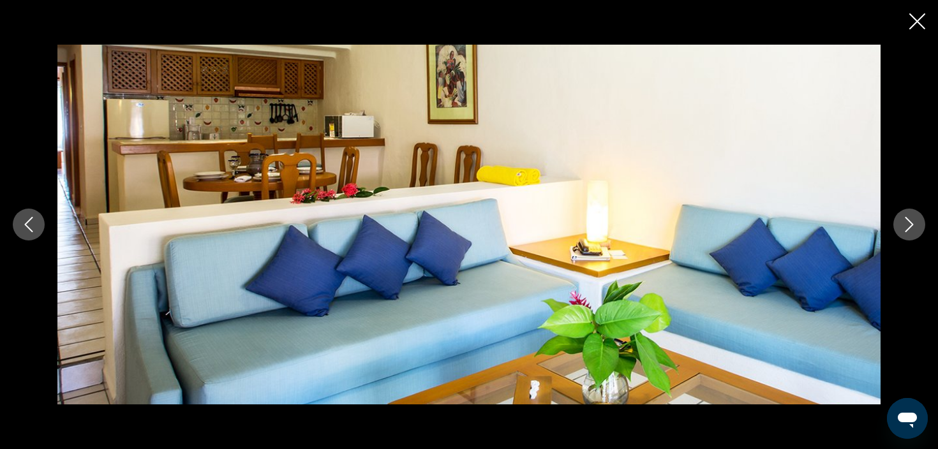
click at [907, 222] on icon "Next image" at bounding box center [909, 224] width 15 height 15
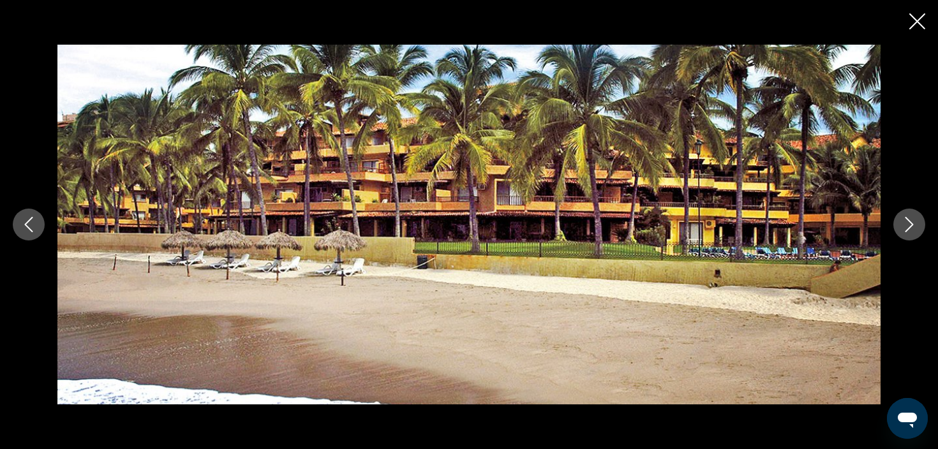
click at [915, 24] on icon "Close slideshow" at bounding box center [918, 21] width 16 height 16
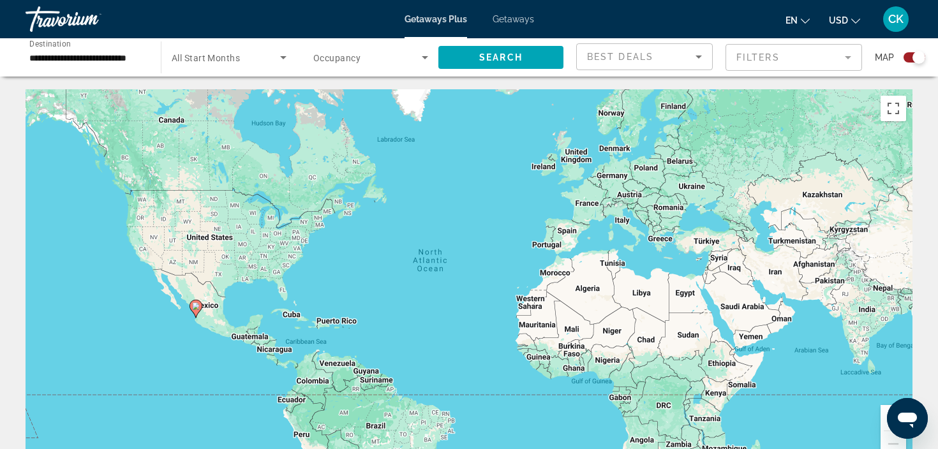
click at [416, 56] on span "Search widget" at bounding box center [367, 57] width 109 height 15
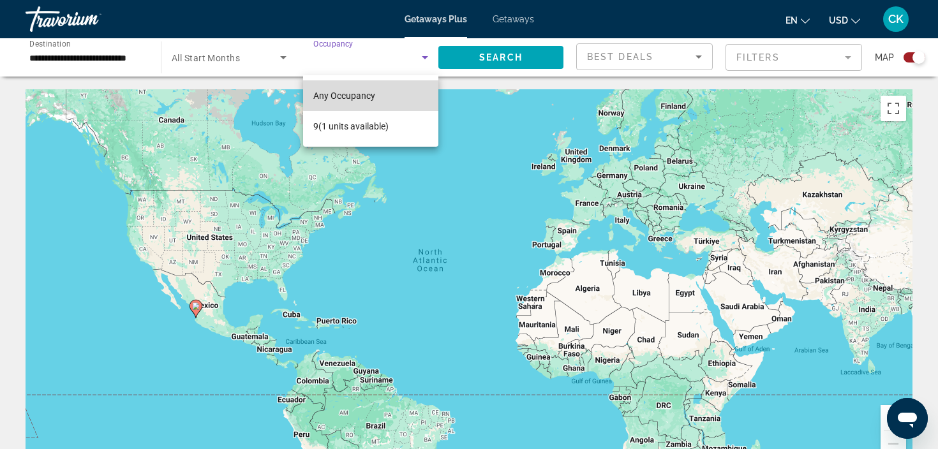
click at [393, 95] on mat-option "Any Occupancy" at bounding box center [370, 95] width 135 height 31
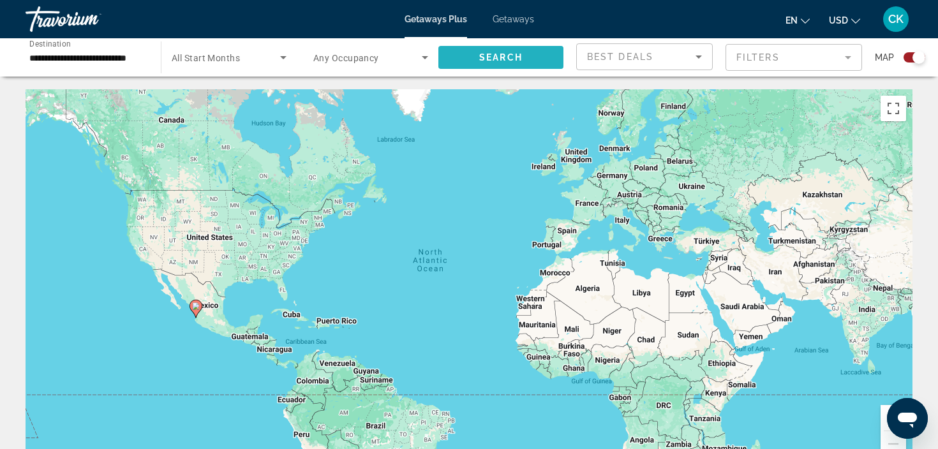
click at [495, 61] on span "Search" at bounding box center [500, 57] width 43 height 10
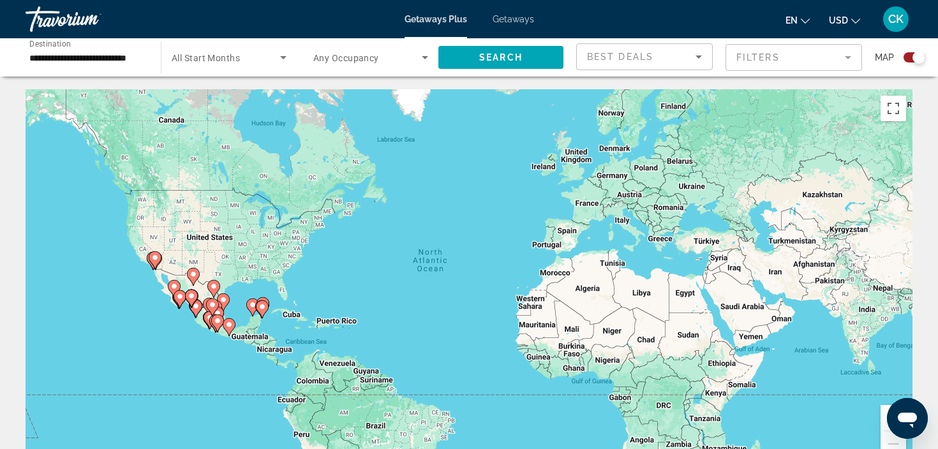
click at [672, 64] on div "Best Deals" at bounding box center [644, 62] width 115 height 36
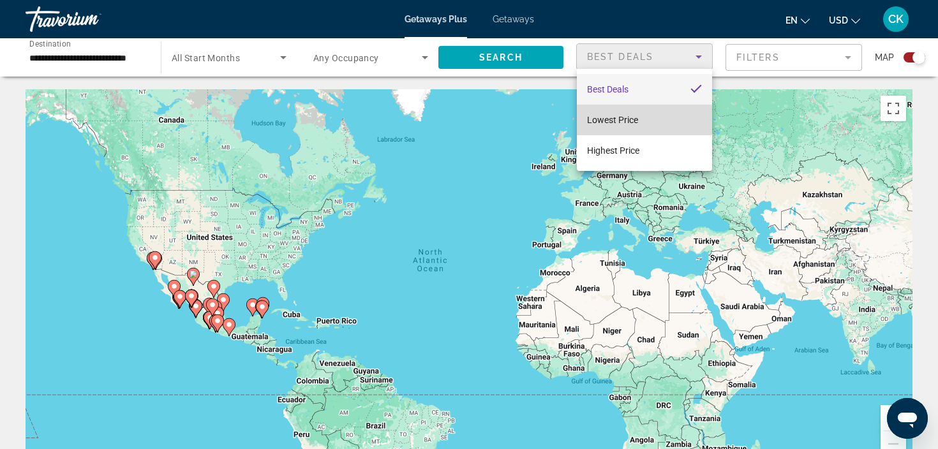
click at [642, 121] on mat-option "Lowest Price" at bounding box center [644, 120] width 135 height 31
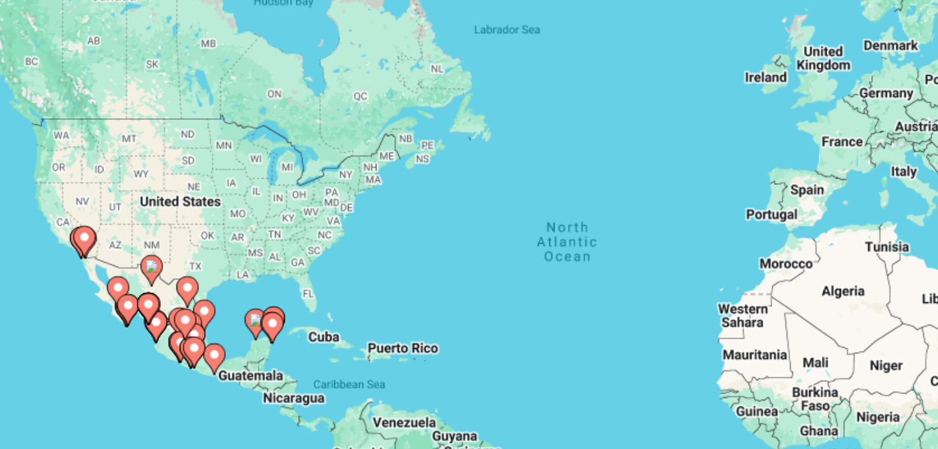
click at [96, 170] on div "To activate drag with keyboard, press Alt + Enter. Once in keyboard drag state,…" at bounding box center [469, 280] width 887 height 383
click at [96, 171] on div "To activate drag with keyboard, press Alt + Enter. Once in keyboard drag state,…" at bounding box center [469, 280] width 887 height 383
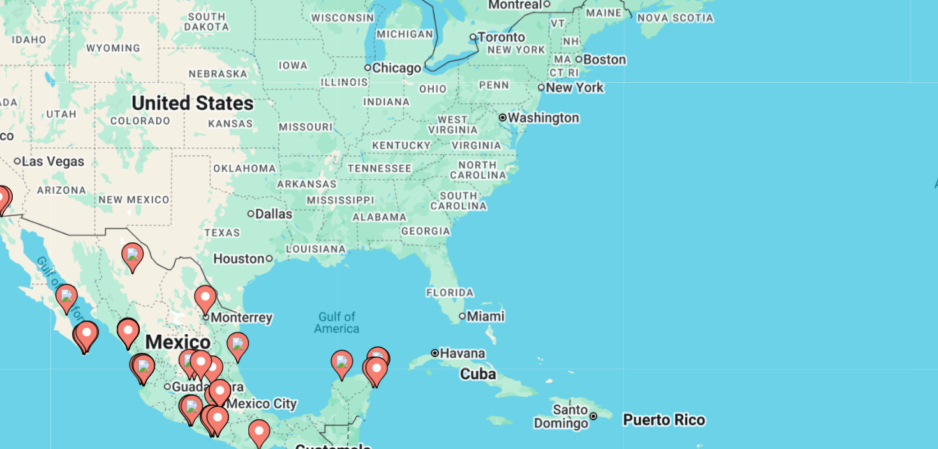
click at [174, 304] on gmp-advanced-marker "Main content" at bounding box center [180, 313] width 13 height 19
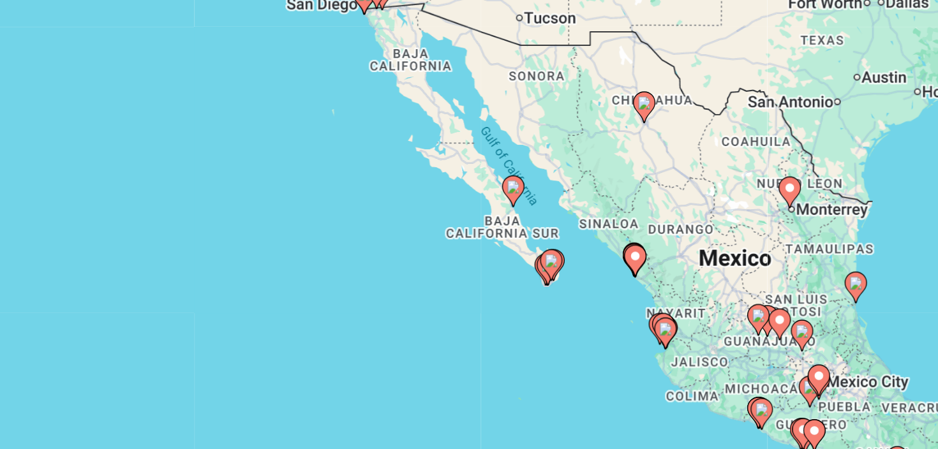
click at [533, 296] on icon "Main content" at bounding box center [539, 305] width 13 height 18
type input "**********"
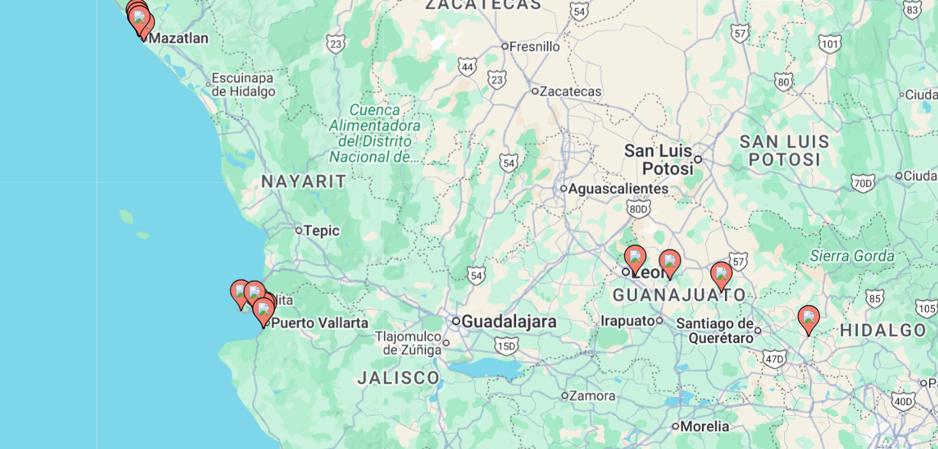
click at [465, 265] on image "Main content" at bounding box center [469, 269] width 8 height 8
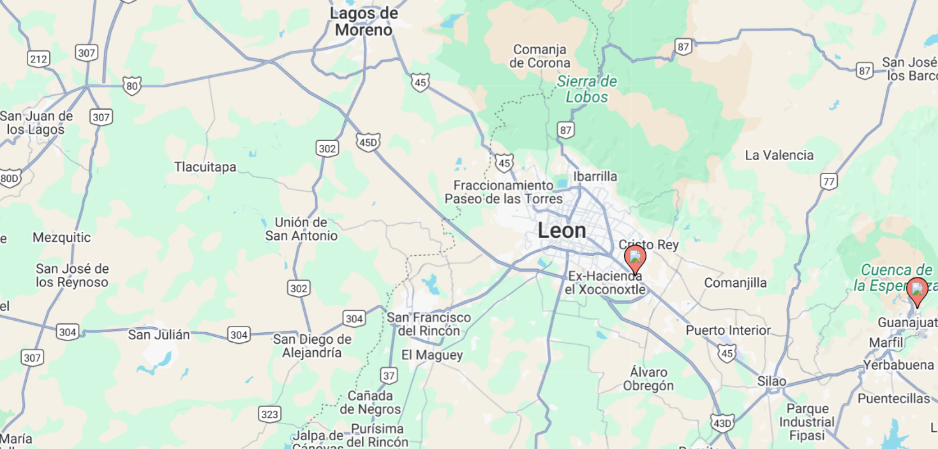
click at [465, 265] on image "Main content" at bounding box center [469, 269] width 8 height 8
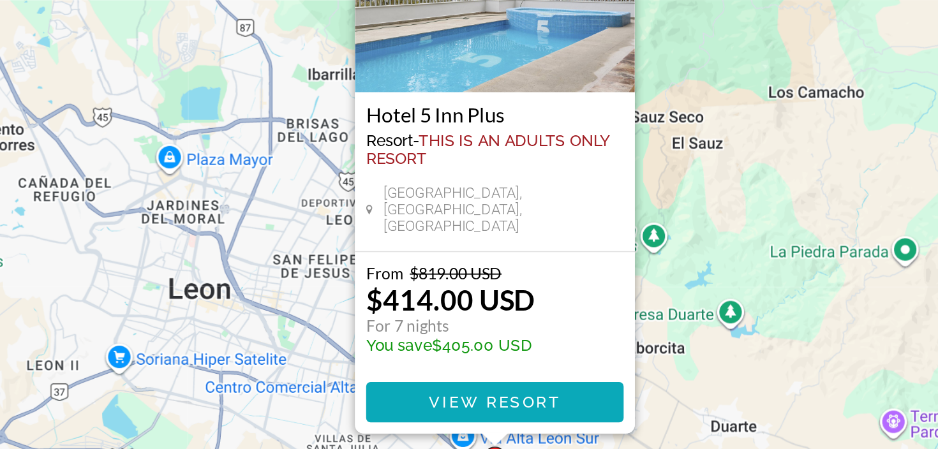
click at [432, 404] on span "View Resort" at bounding box center [469, 409] width 75 height 10
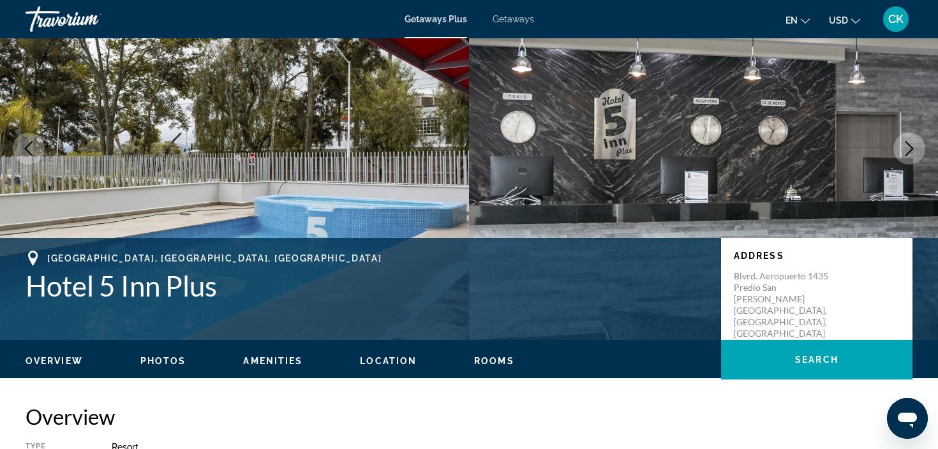
scroll to position [81, 0]
click at [908, 146] on icon "Next image" at bounding box center [909, 148] width 15 height 15
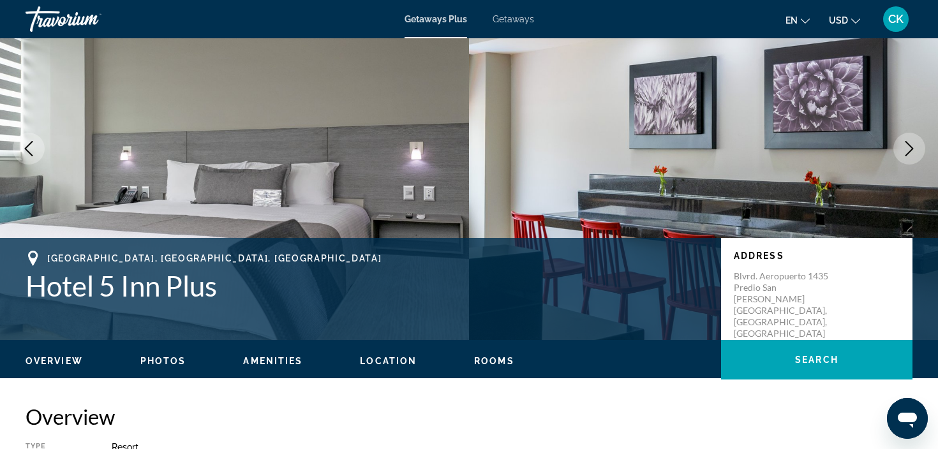
click at [909, 147] on icon "Next image" at bounding box center [909, 148] width 15 height 15
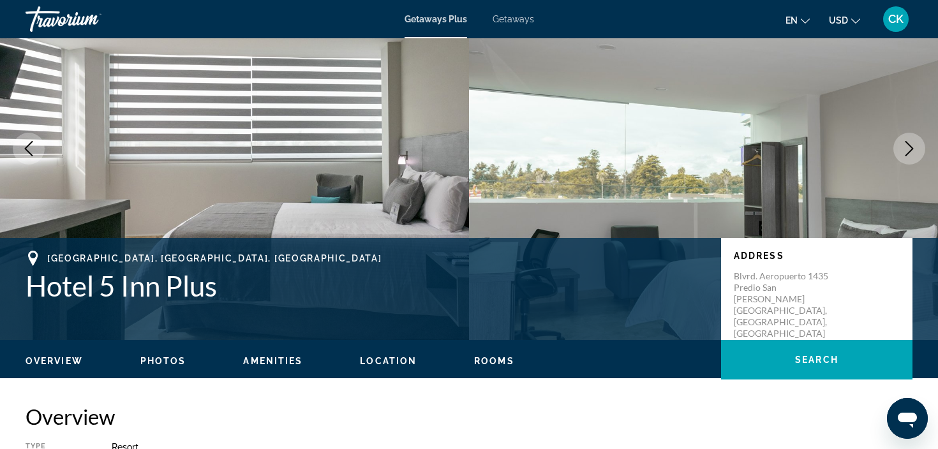
click at [909, 148] on icon "Next image" at bounding box center [909, 148] width 15 height 15
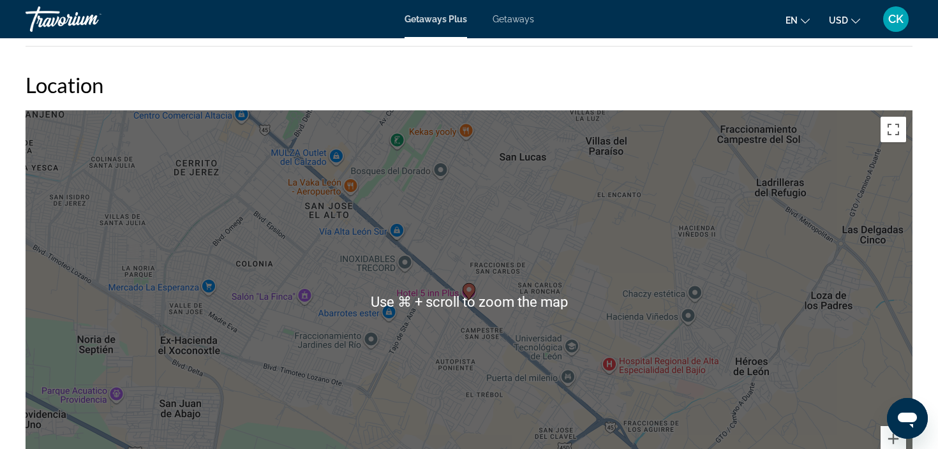
scroll to position [1382, 0]
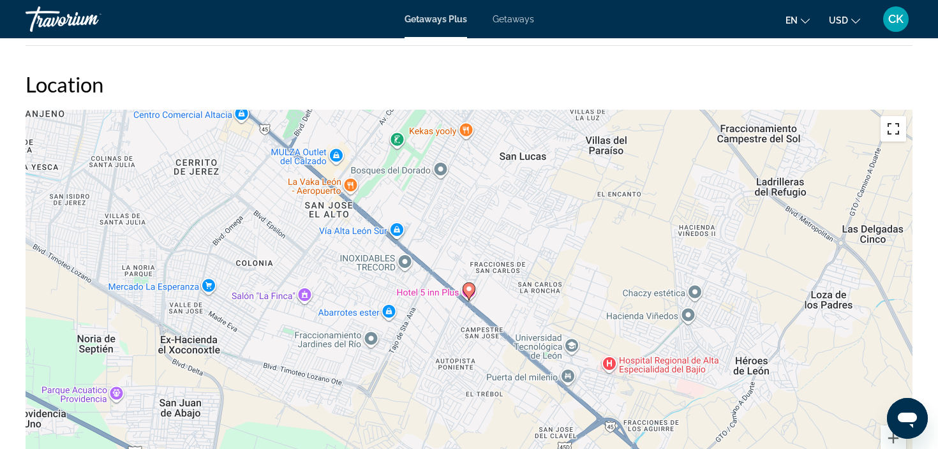
click at [891, 132] on button "Toggle fullscreen view" at bounding box center [894, 129] width 26 height 26
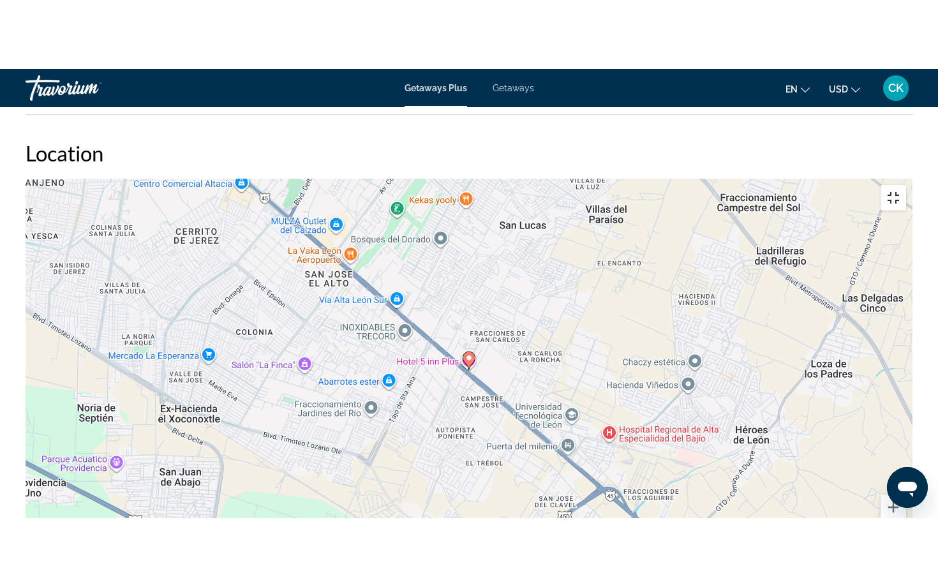
scroll to position [0, 0]
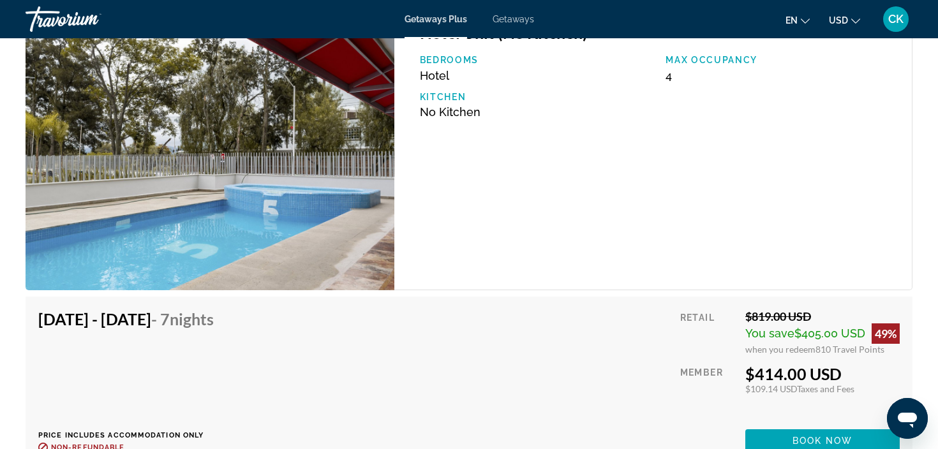
scroll to position [2000, 0]
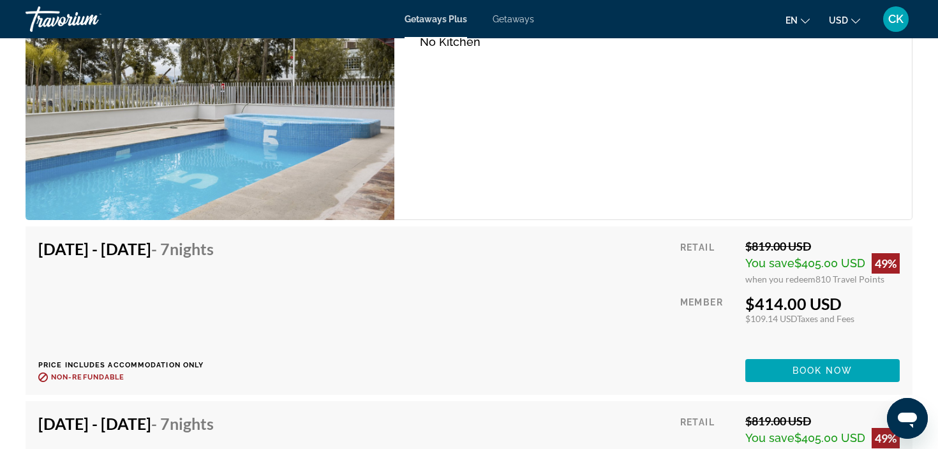
click at [359, 147] on img "Main content" at bounding box center [210, 79] width 369 height 281
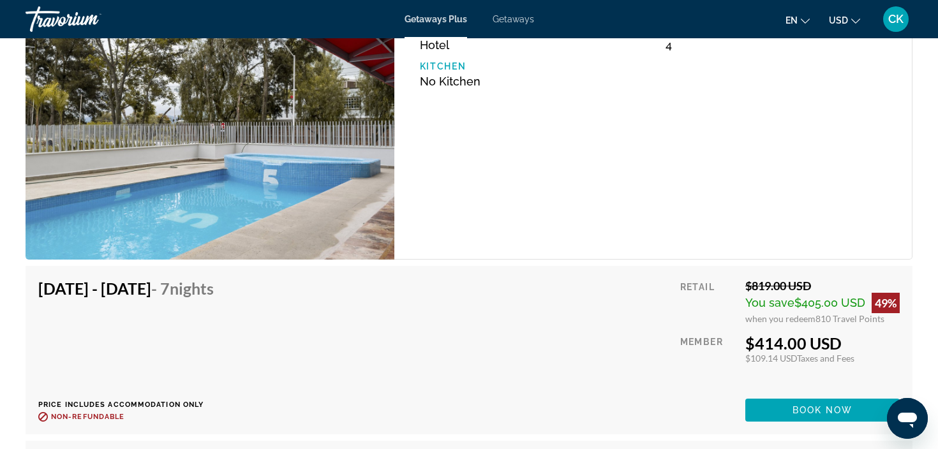
scroll to position [1952, 0]
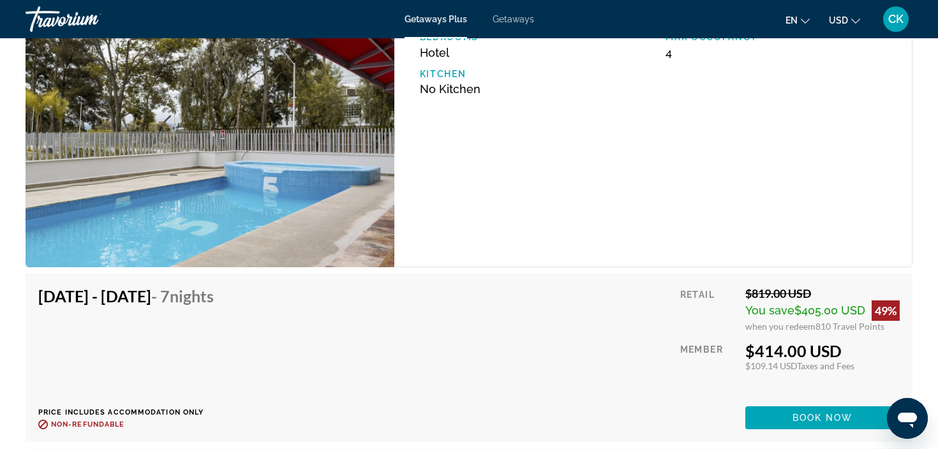
click at [332, 132] on img "Main content" at bounding box center [210, 127] width 369 height 281
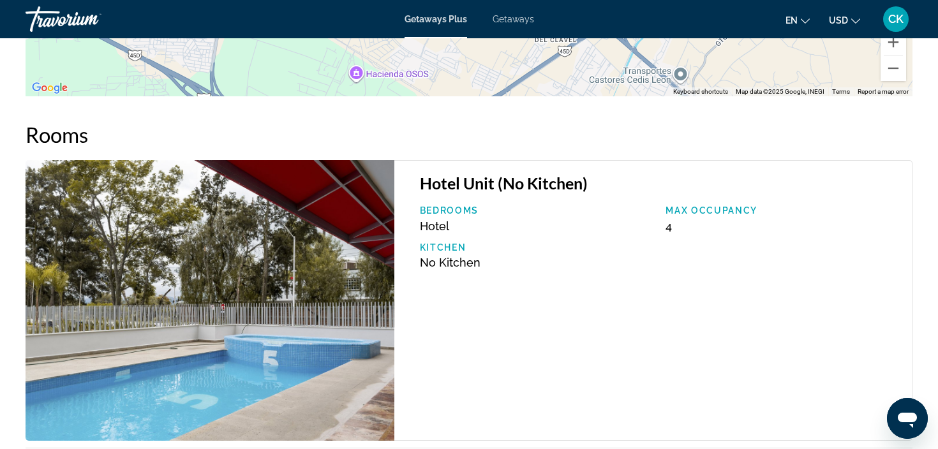
scroll to position [1745, 0]
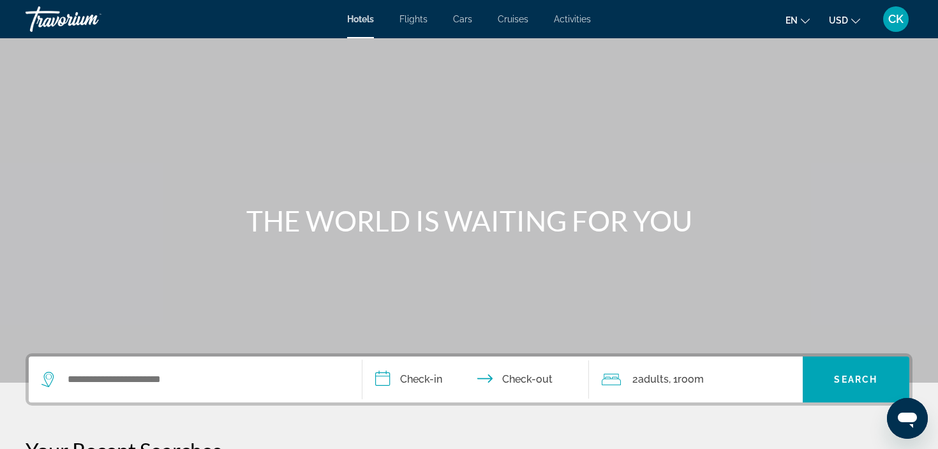
click at [413, 21] on span "Flights" at bounding box center [414, 19] width 28 height 10
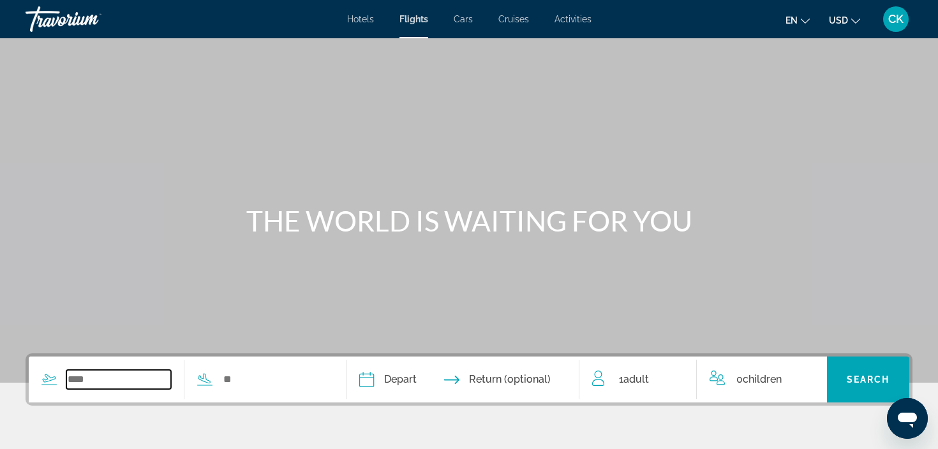
click at [138, 384] on input "Search widget" at bounding box center [118, 379] width 105 height 19
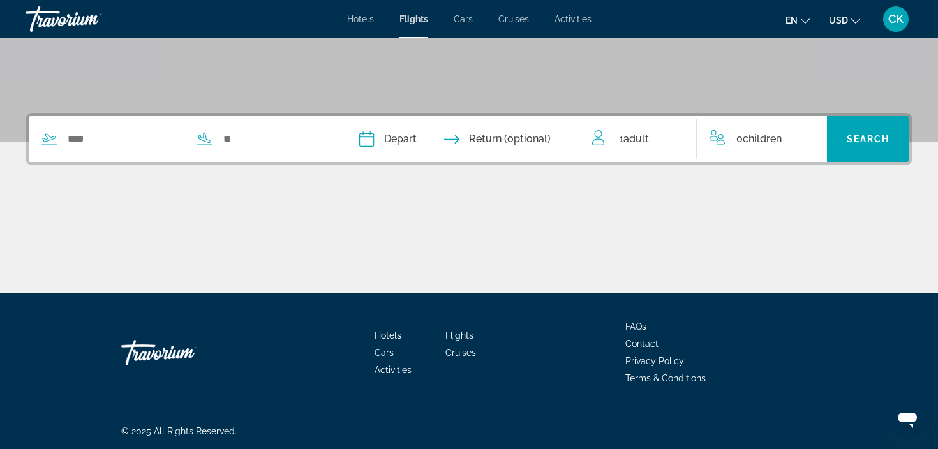
click at [513, 22] on span "Cruises" at bounding box center [514, 19] width 31 height 10
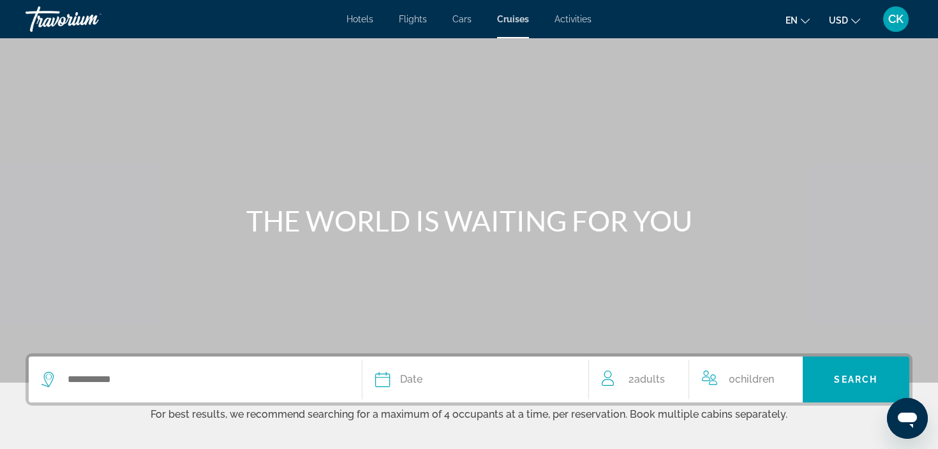
click at [572, 22] on span "Activities" at bounding box center [573, 19] width 37 height 10
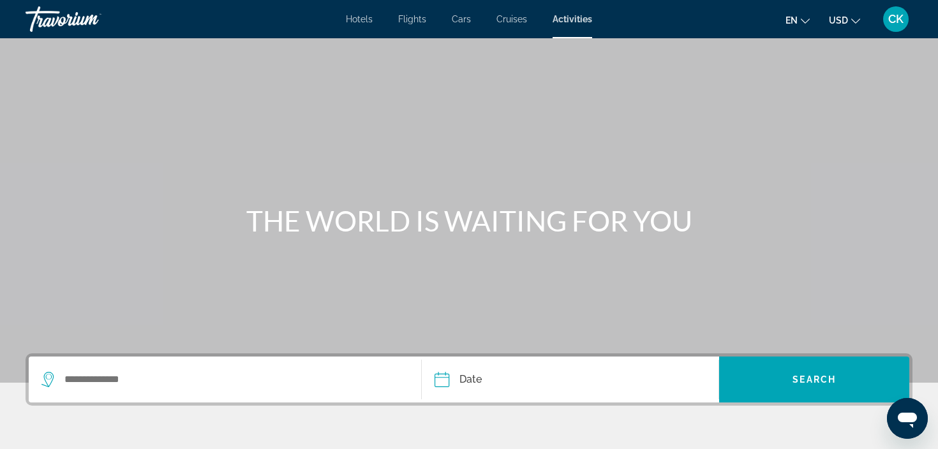
click at [273, 389] on div "Search widget" at bounding box center [224, 380] width 367 height 46
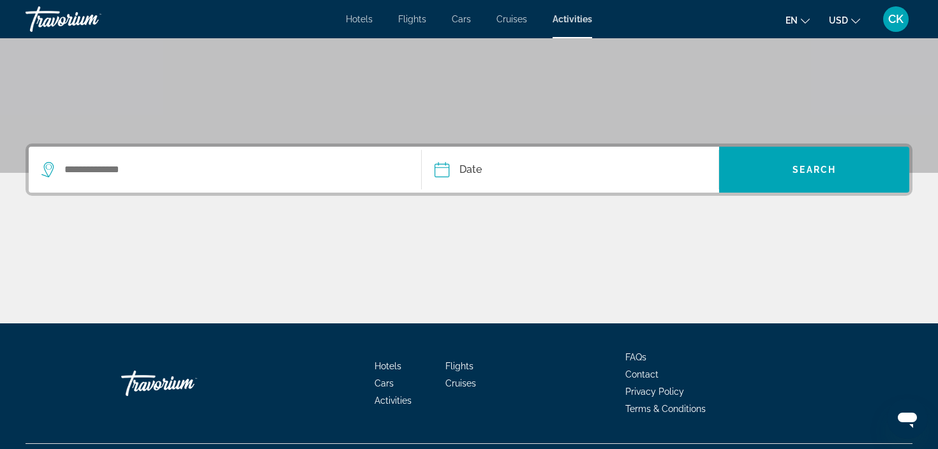
scroll to position [241, 0]
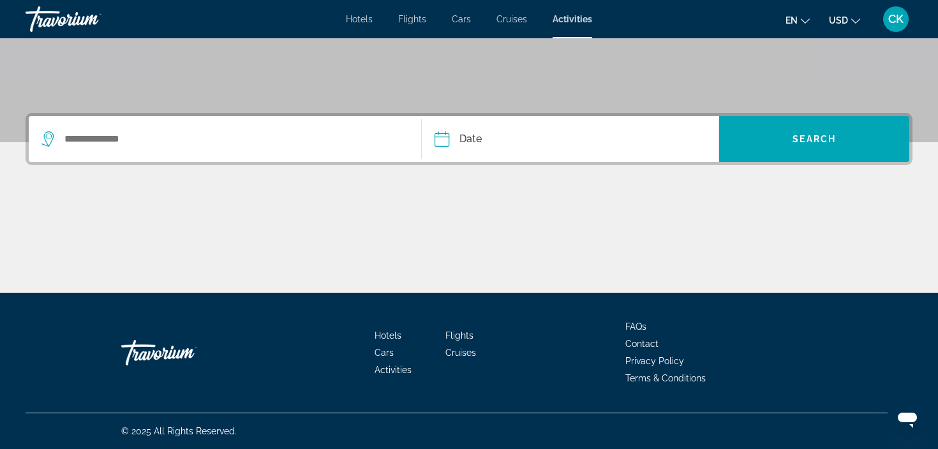
click at [243, 129] on div "Search widget" at bounding box center [224, 139] width 367 height 46
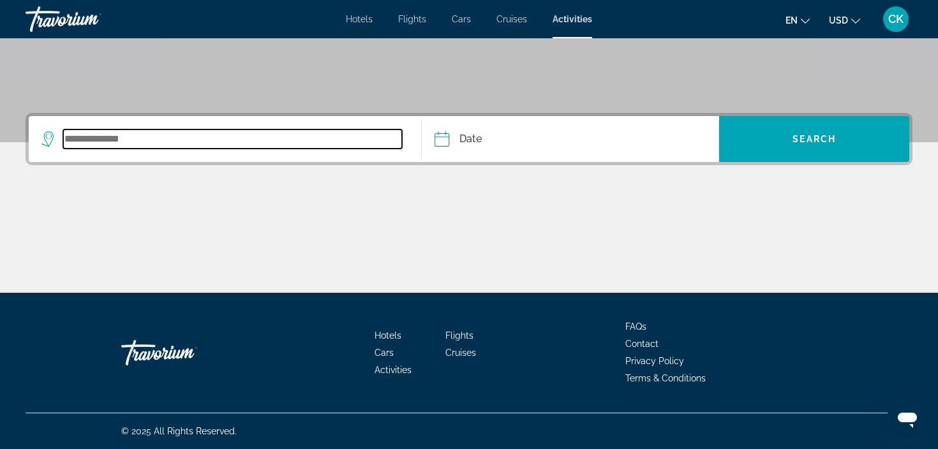
click at [241, 139] on input "Search widget" at bounding box center [232, 139] width 339 height 19
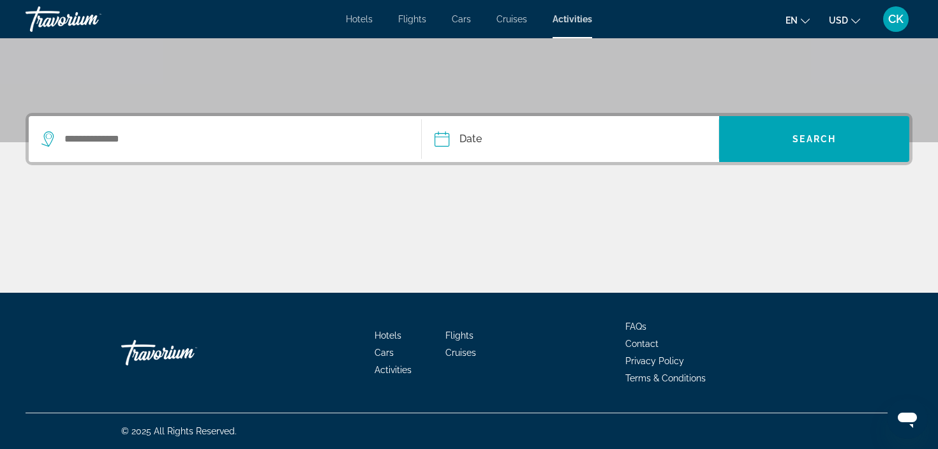
click at [49, 139] on icon "Search widget" at bounding box center [48, 139] width 15 height 15
click at [53, 137] on icon "Search widget" at bounding box center [47, 139] width 12 height 15
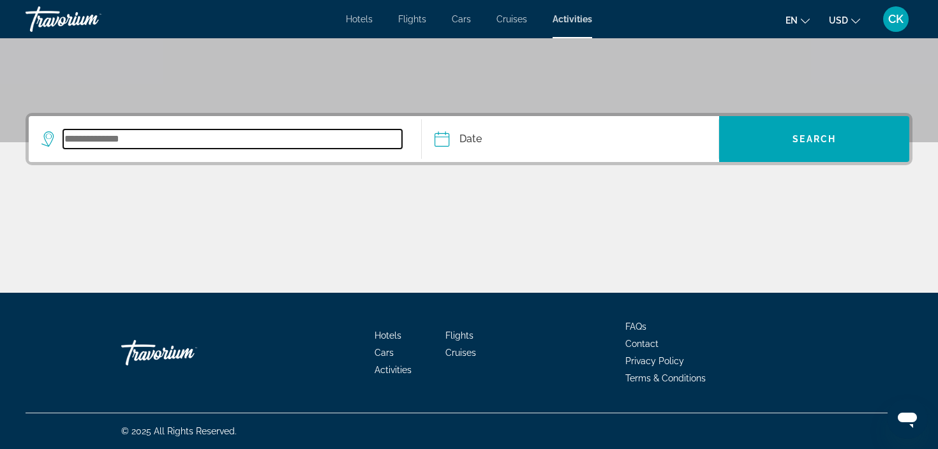
click at [86, 137] on input "Search widget" at bounding box center [232, 139] width 339 height 19
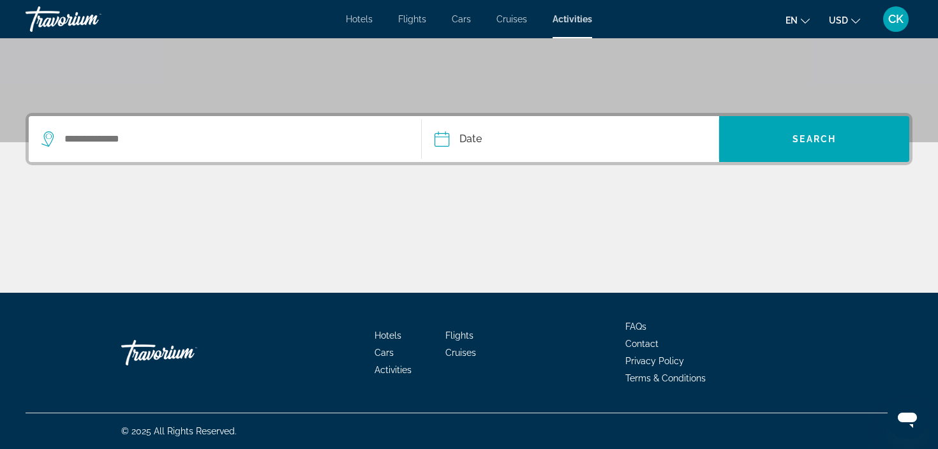
click at [512, 22] on span "Cruises" at bounding box center [512, 19] width 31 height 10
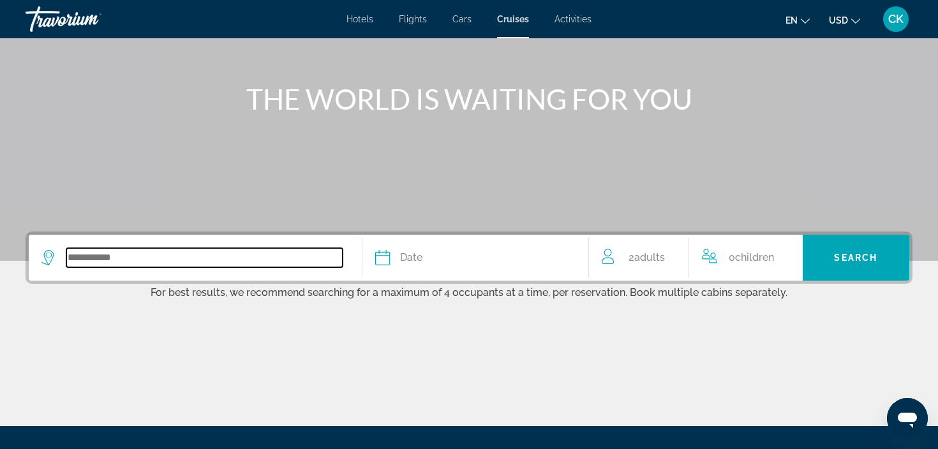
click at [258, 249] on input "Search widget" at bounding box center [204, 257] width 276 height 19
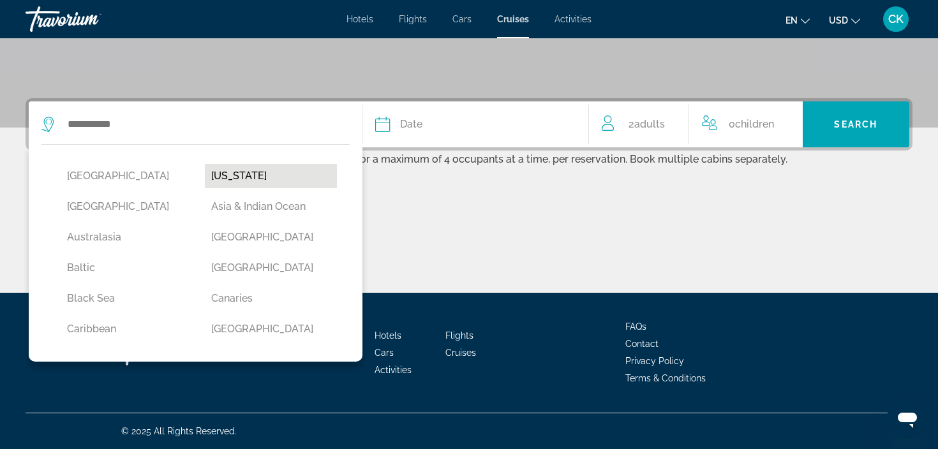
click at [278, 177] on button "Alaska" at bounding box center [271, 176] width 132 height 24
type input "******"
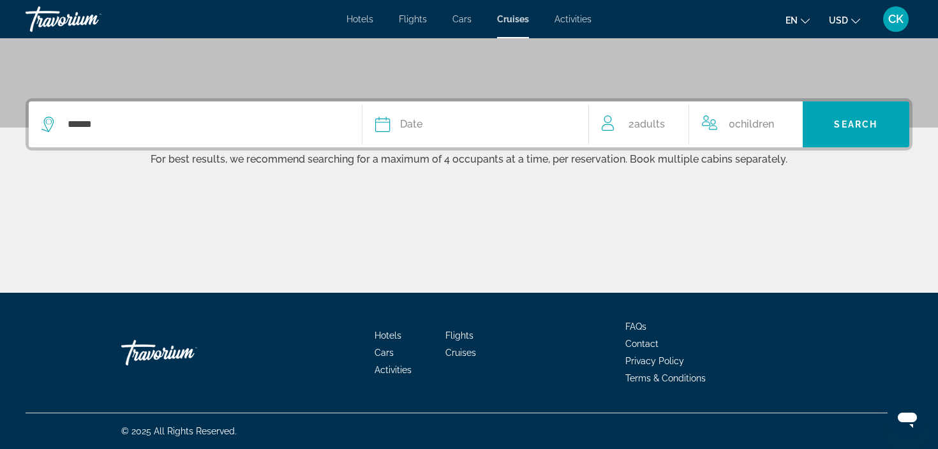
click at [428, 124] on div "Date" at bounding box center [475, 125] width 200 height 18
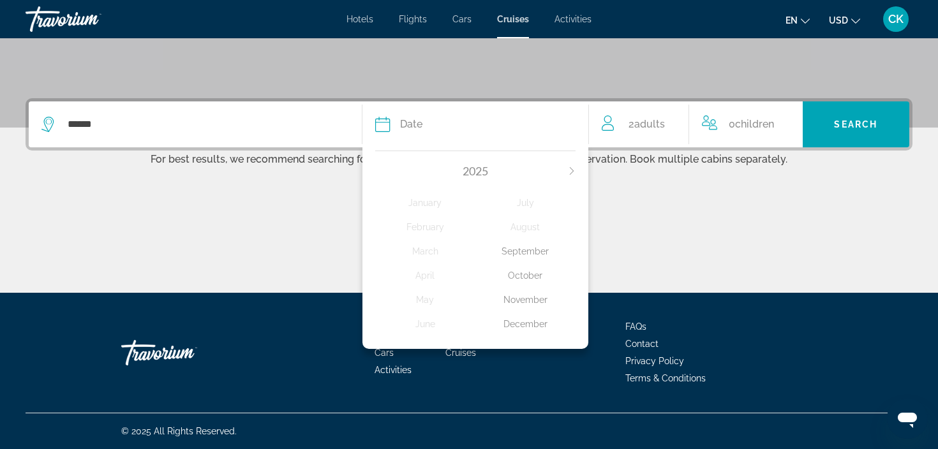
click at [525, 333] on div "December" at bounding box center [526, 324] width 100 height 23
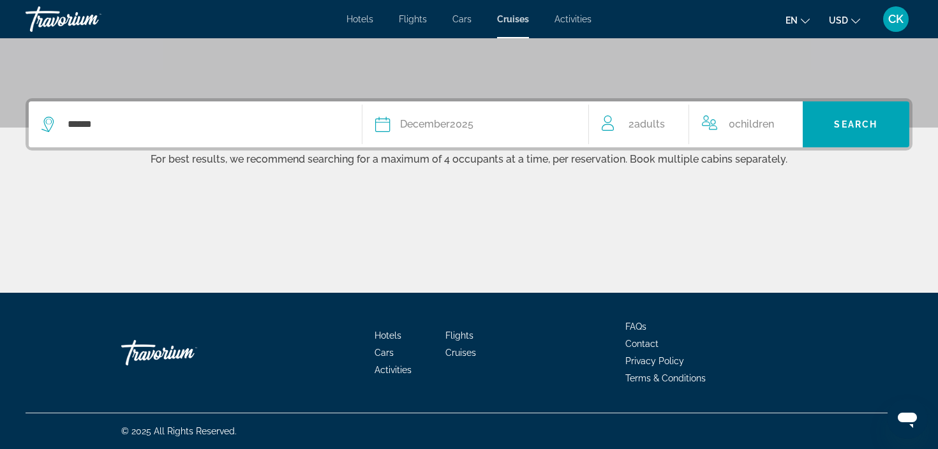
click at [641, 129] on span "Adults" at bounding box center [650, 124] width 31 height 12
click at [802, 120] on icon "Increment children" at bounding box center [800, 121] width 11 height 15
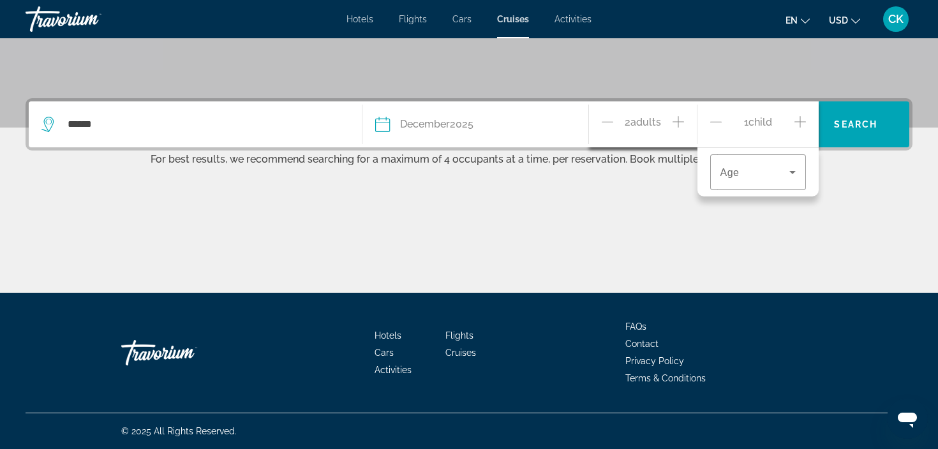
click at [802, 120] on icon "Increment children" at bounding box center [800, 121] width 11 height 15
click at [713, 121] on icon "Decrement children" at bounding box center [716, 121] width 11 height 1
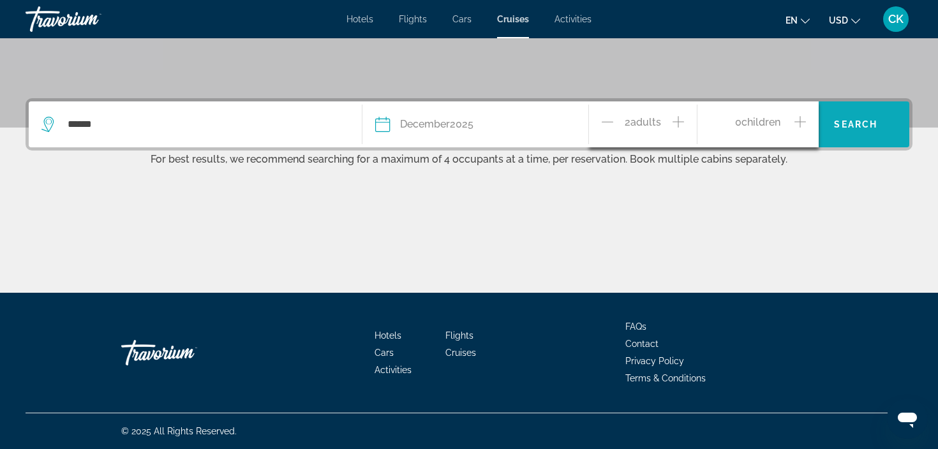
click at [859, 133] on span "Search widget" at bounding box center [856, 124] width 107 height 31
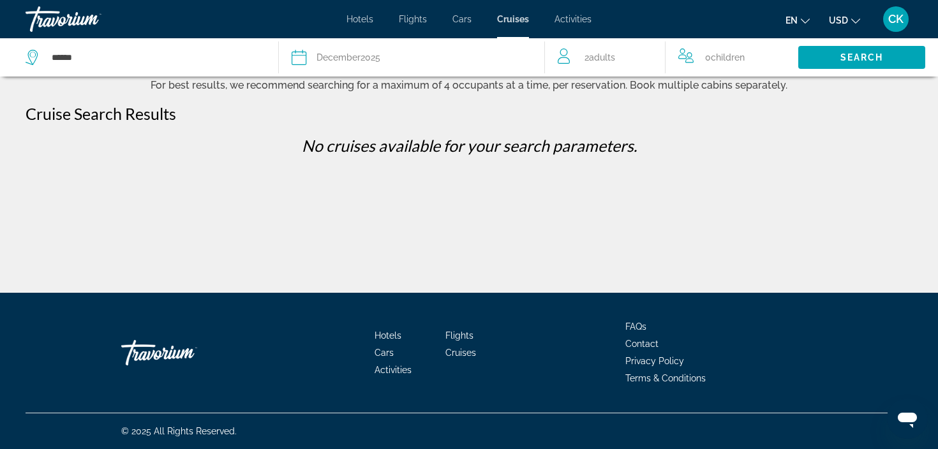
click at [514, 20] on span "Cruises" at bounding box center [513, 19] width 32 height 10
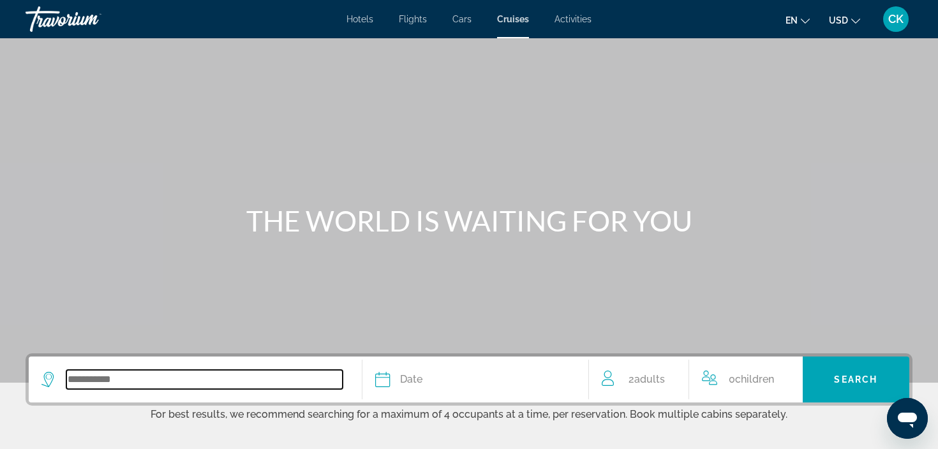
click at [308, 371] on input "Search widget" at bounding box center [204, 379] width 276 height 19
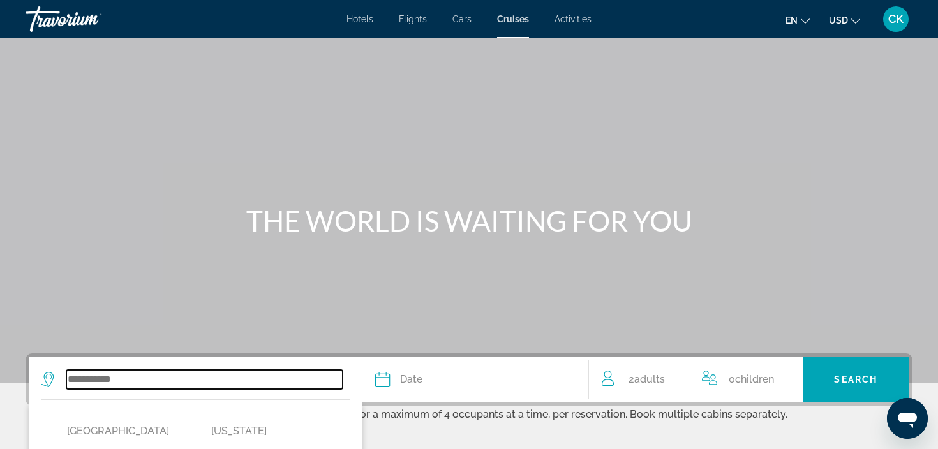
scroll to position [288, 0]
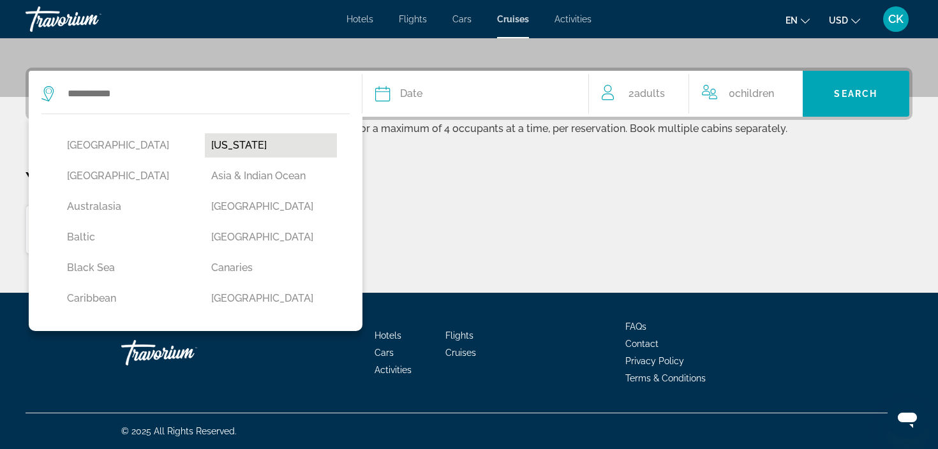
click at [289, 151] on button "Alaska" at bounding box center [271, 145] width 132 height 24
type input "******"
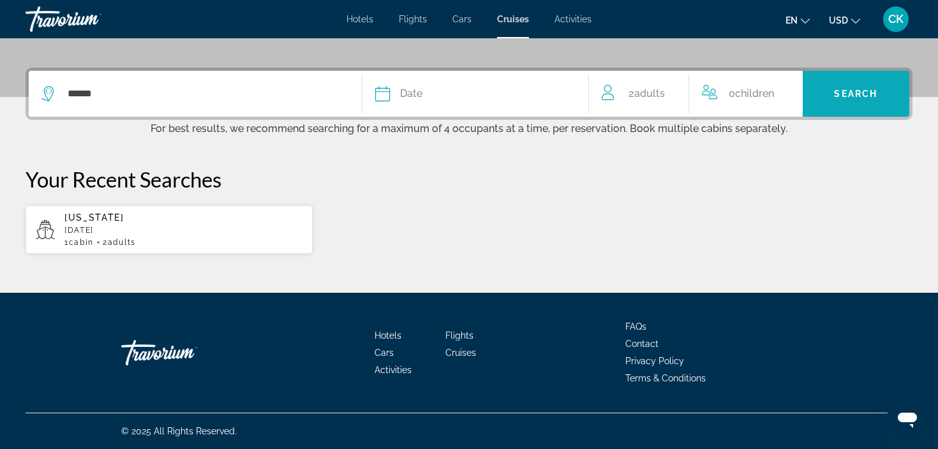
click at [834, 86] on span "Search widget" at bounding box center [856, 94] width 107 height 31
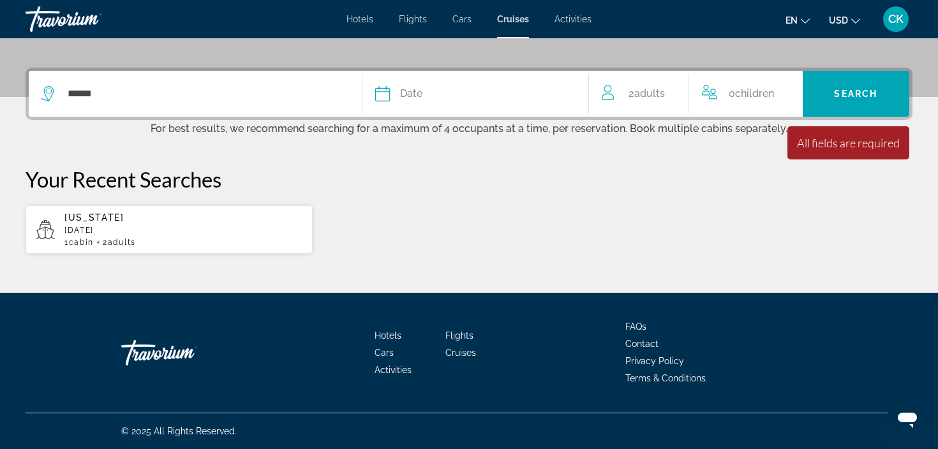
click at [483, 104] on button "Date January February March April May June July August September October Novemb…" at bounding box center [475, 94] width 200 height 46
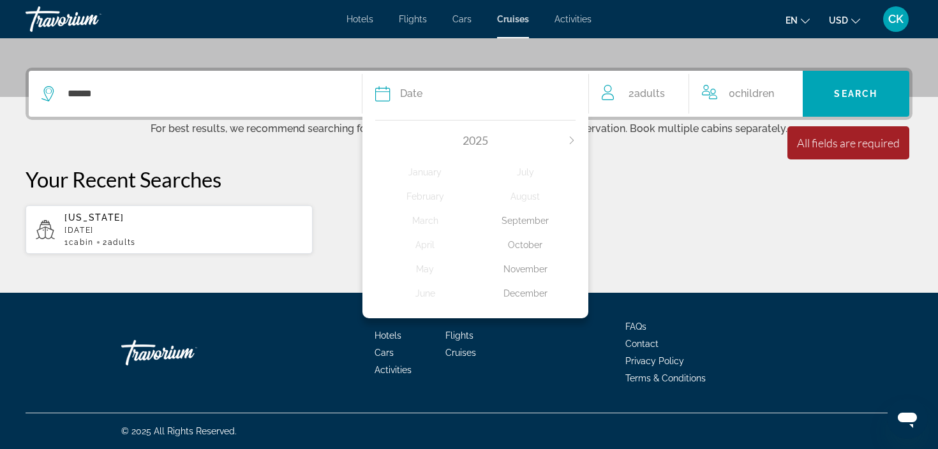
click at [530, 276] on div "November" at bounding box center [526, 269] width 100 height 23
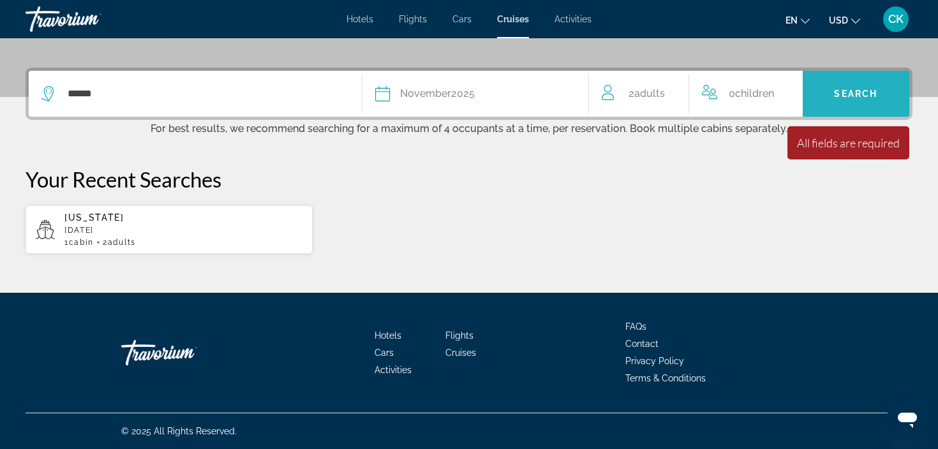
click at [842, 104] on span "Search widget" at bounding box center [856, 94] width 107 height 31
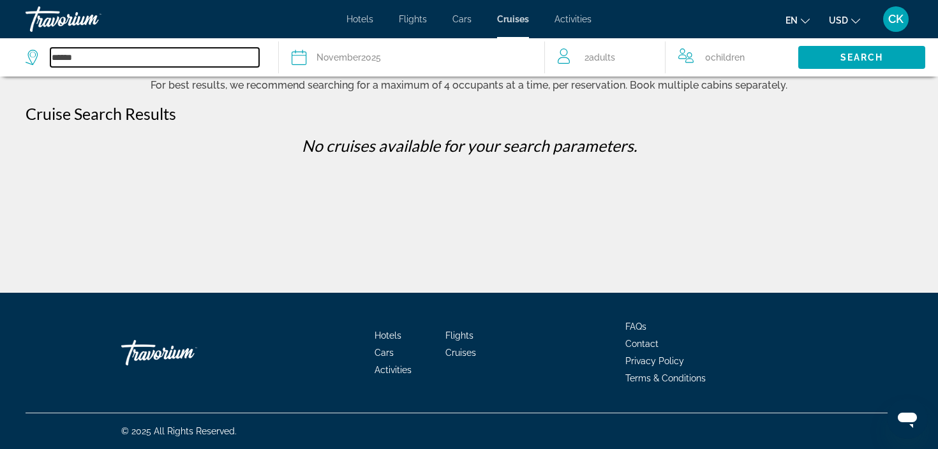
click at [223, 61] on input "******" at bounding box center [154, 57] width 209 height 19
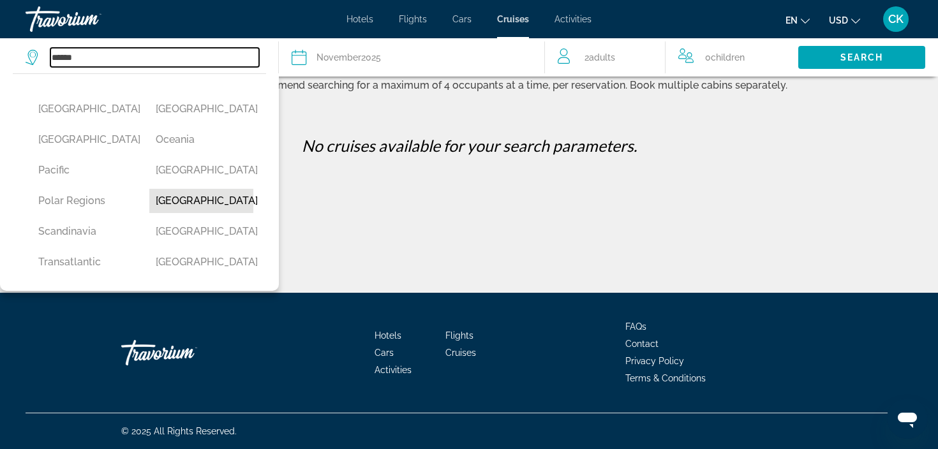
scroll to position [322, 0]
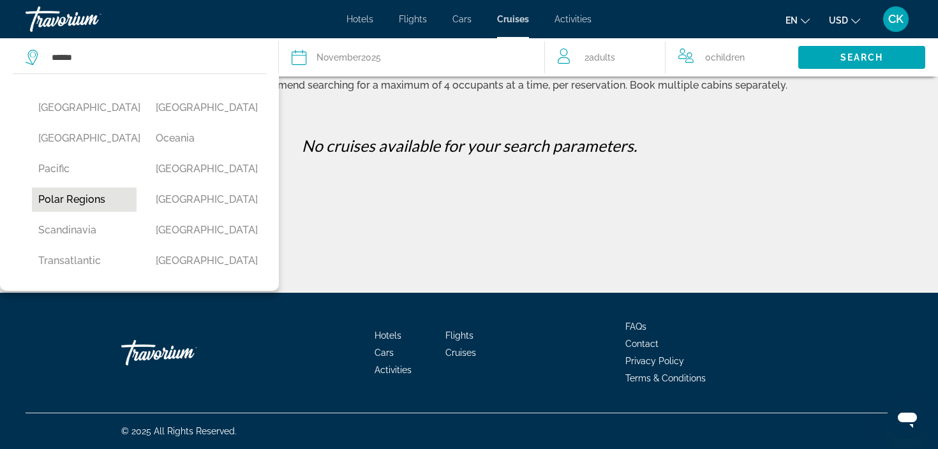
click at [86, 197] on button "Polar Regions" at bounding box center [84, 200] width 105 height 24
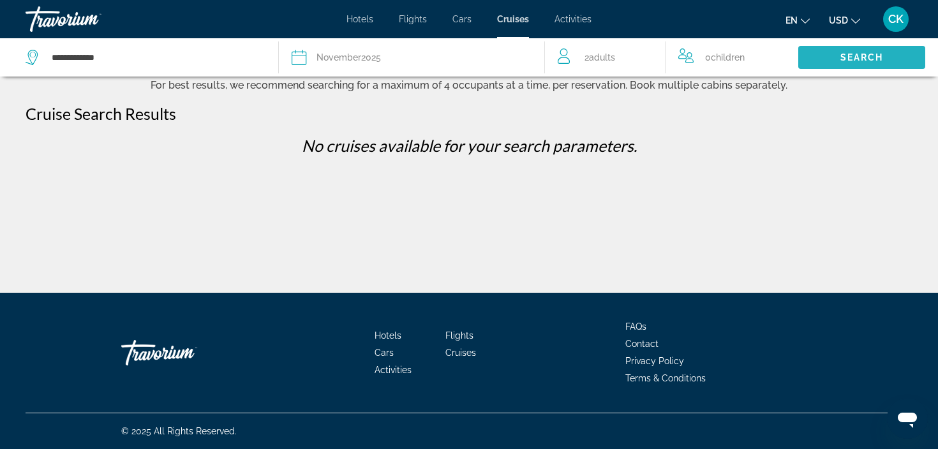
click at [824, 69] on span "Search widget" at bounding box center [862, 57] width 127 height 31
click at [836, 65] on span "Search widget" at bounding box center [862, 57] width 127 height 31
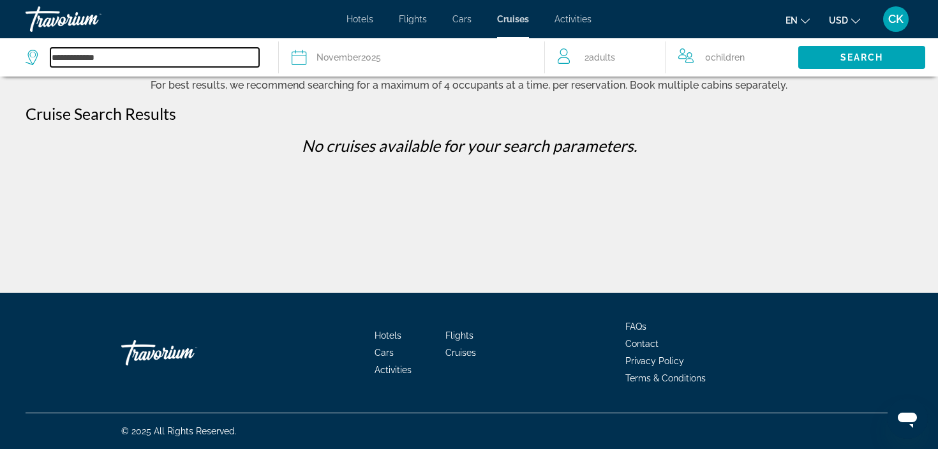
click at [227, 63] on input "**********" at bounding box center [154, 57] width 209 height 19
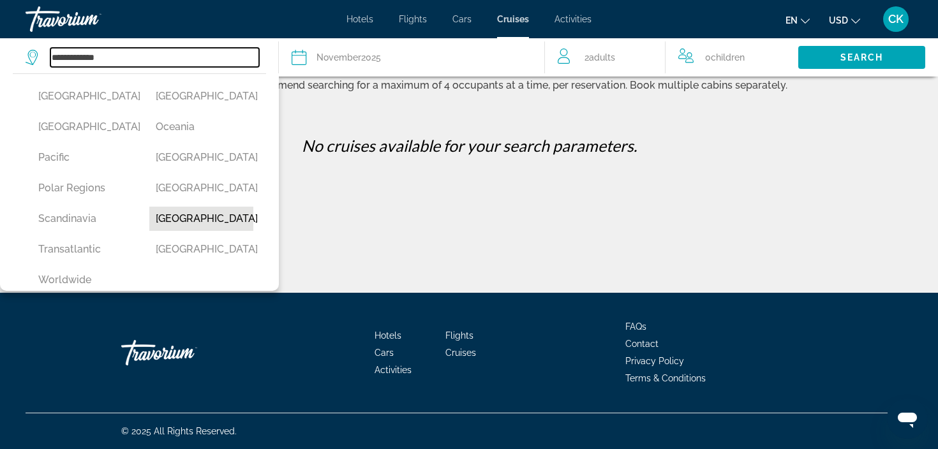
scroll to position [332, 0]
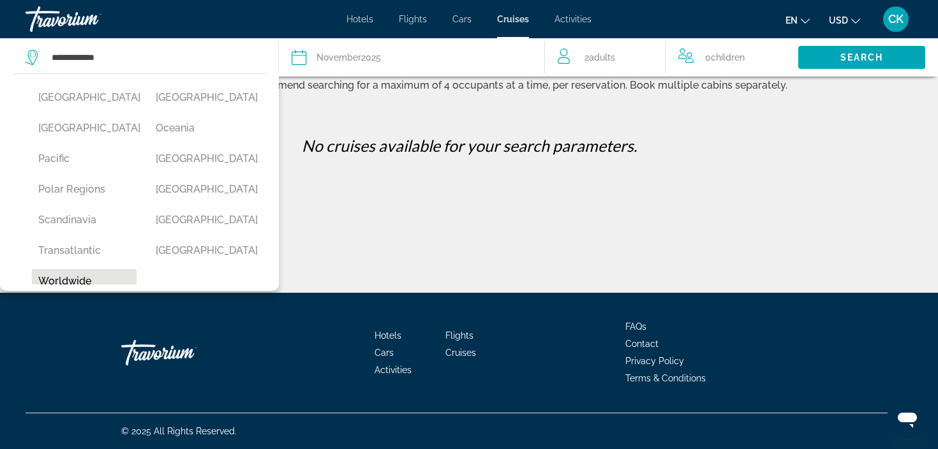
click at [97, 282] on button "Worldwide" at bounding box center [84, 281] width 105 height 24
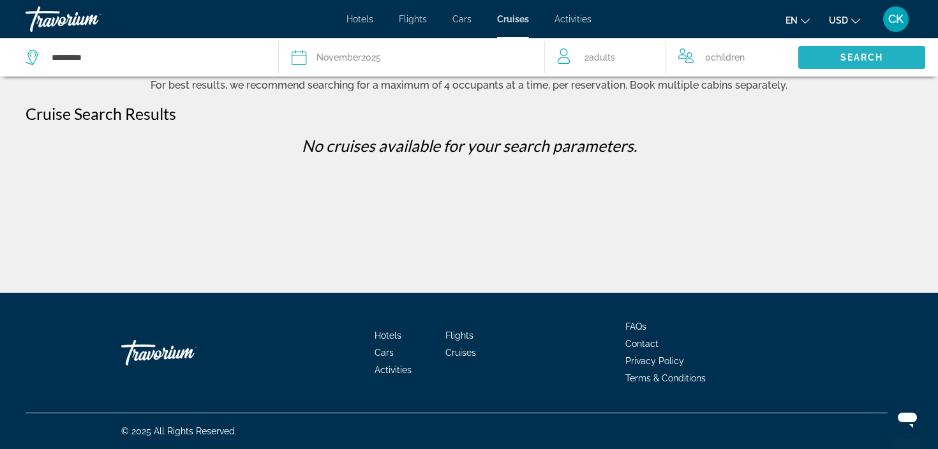
click at [824, 56] on span "Search widget" at bounding box center [862, 57] width 127 height 31
click at [485, 56] on div "Date November 2025" at bounding box center [412, 58] width 240 height 18
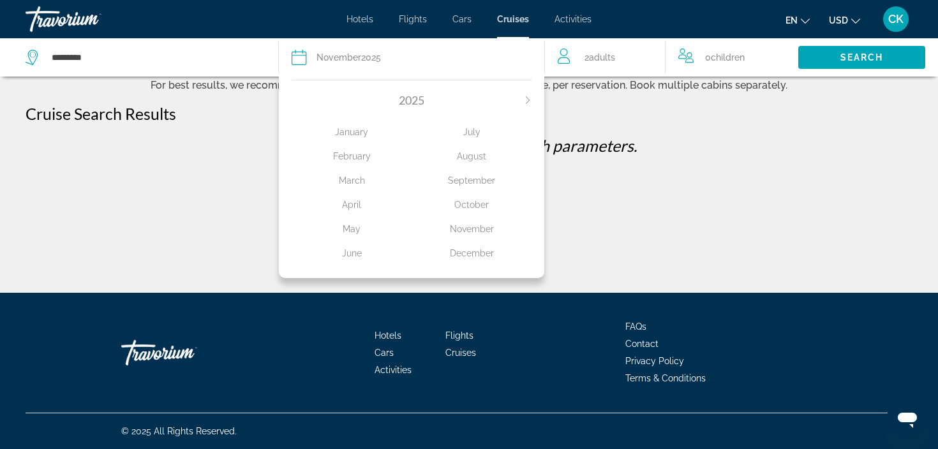
click at [478, 262] on div "December" at bounding box center [472, 253] width 120 height 23
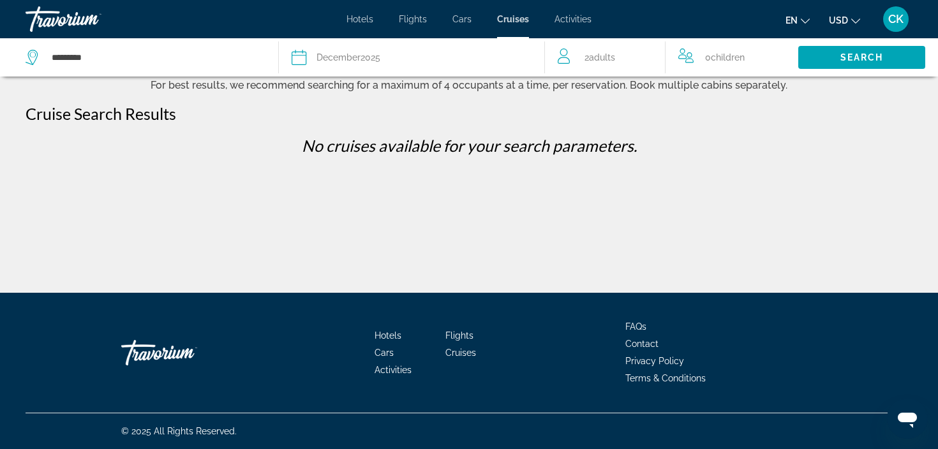
click at [384, 63] on div "Date December 2025" at bounding box center [412, 58] width 240 height 18
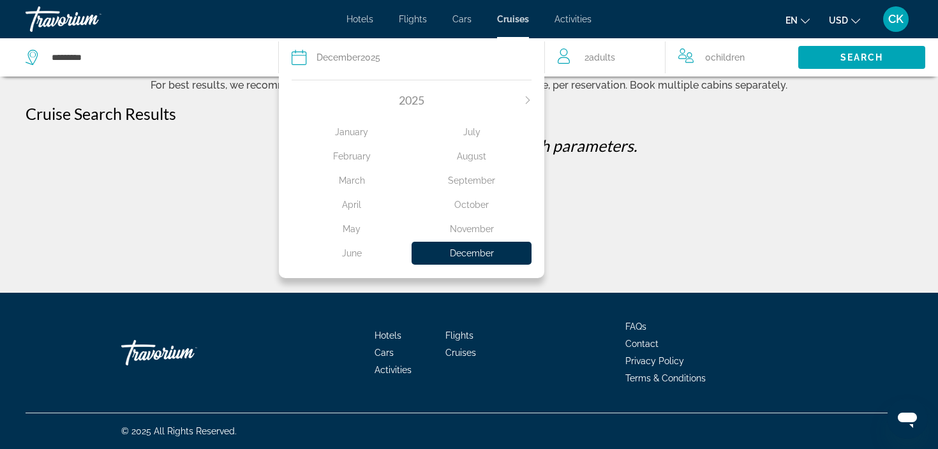
click at [529, 100] on icon "Next month" at bounding box center [528, 100] width 8 height 8
click at [528, 100] on icon "Next month" at bounding box center [528, 100] width 8 height 8
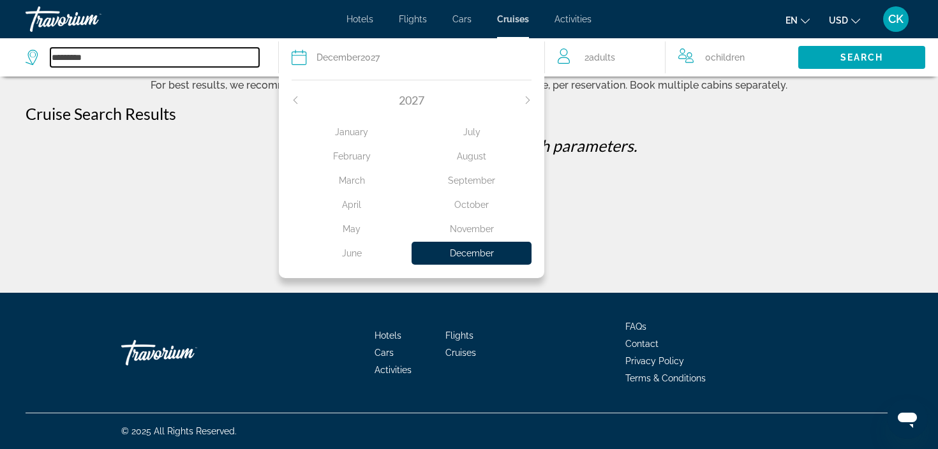
click at [193, 63] on input "*********" at bounding box center [154, 57] width 209 height 19
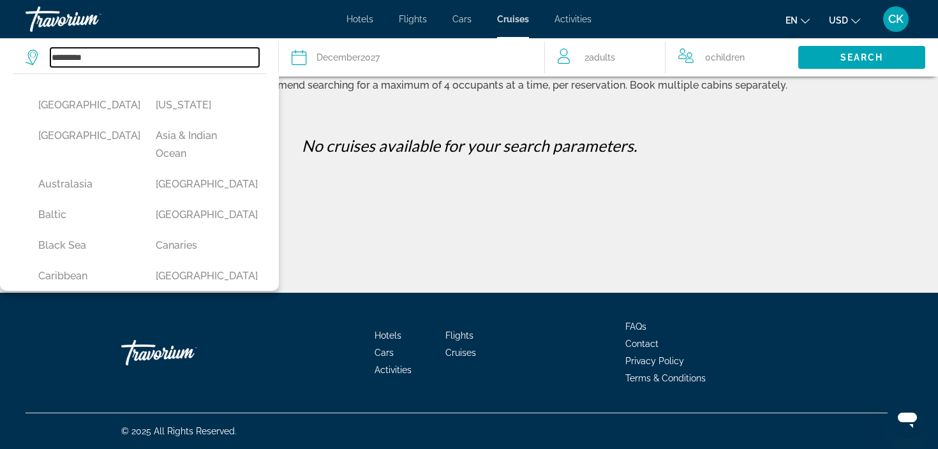
scroll to position [0, 0]
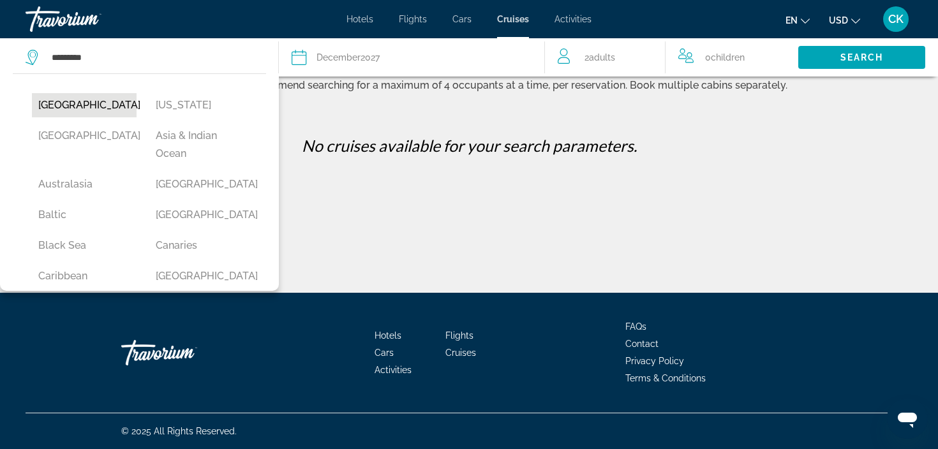
click at [70, 113] on button "Africa" at bounding box center [84, 105] width 105 height 24
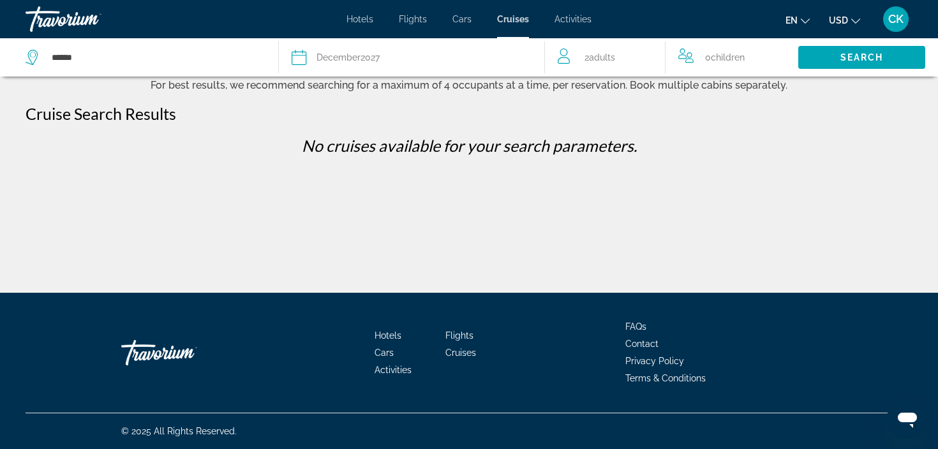
click at [346, 66] on div "December 2027" at bounding box center [348, 58] width 63 height 18
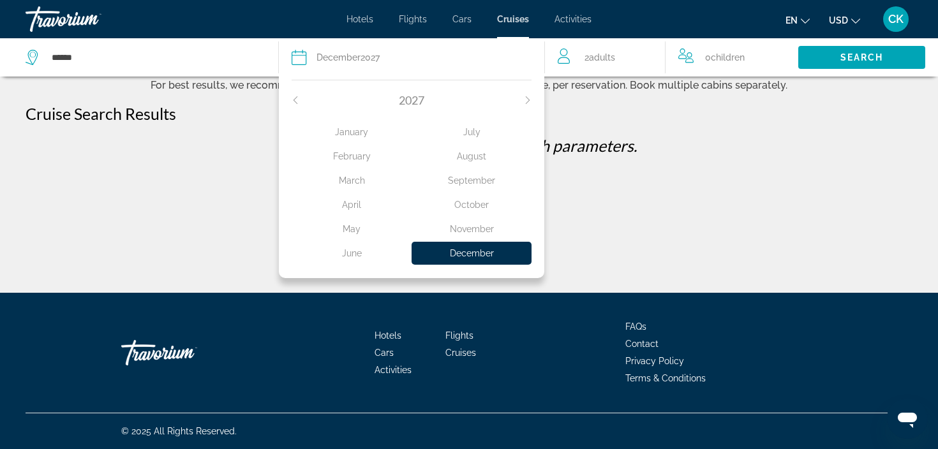
click at [303, 103] on div "2027" at bounding box center [412, 100] width 240 height 14
click at [299, 101] on icon "Previous month" at bounding box center [296, 100] width 8 height 8
click at [485, 265] on div "December" at bounding box center [472, 253] width 120 height 23
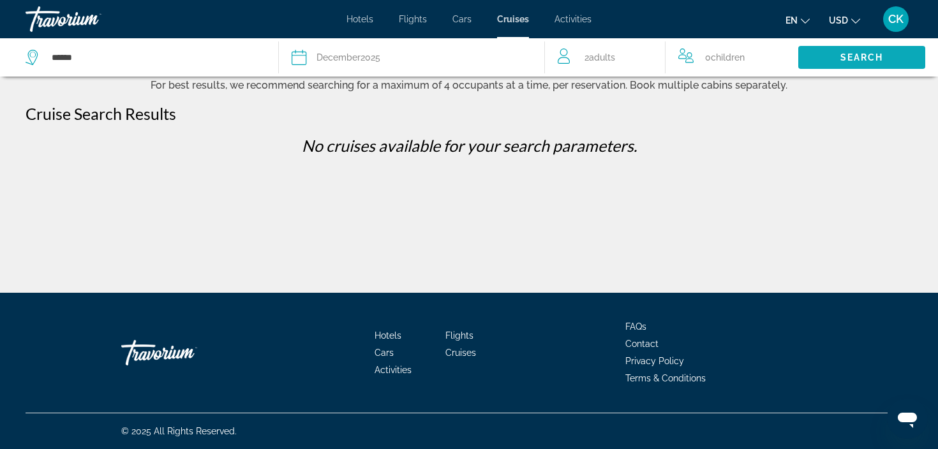
click at [847, 63] on span "Search widget" at bounding box center [862, 57] width 127 height 31
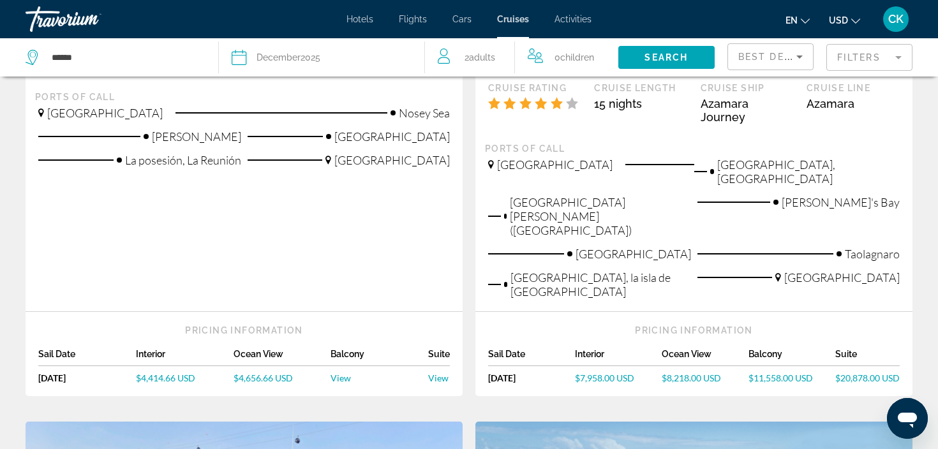
scroll to position [353, 0]
click at [773, 57] on span "Best Deals" at bounding box center [772, 57] width 66 height 10
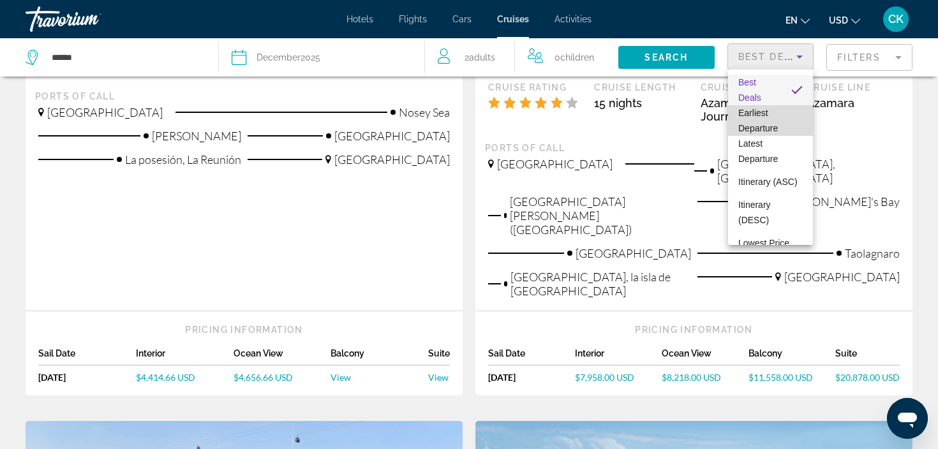
click at [778, 132] on span "Earliest Departure" at bounding box center [759, 121] width 40 height 26
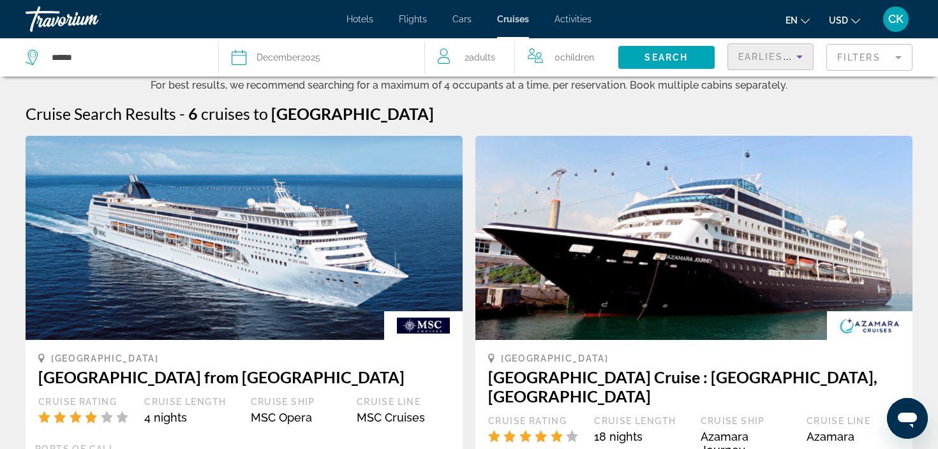
click at [167, 77] on p "For best results, we recommend searching for a maximum of 4 occupants at a time…" at bounding box center [469, 84] width 938 height 15
click at [167, 72] on div "******" at bounding box center [116, 57] width 180 height 38
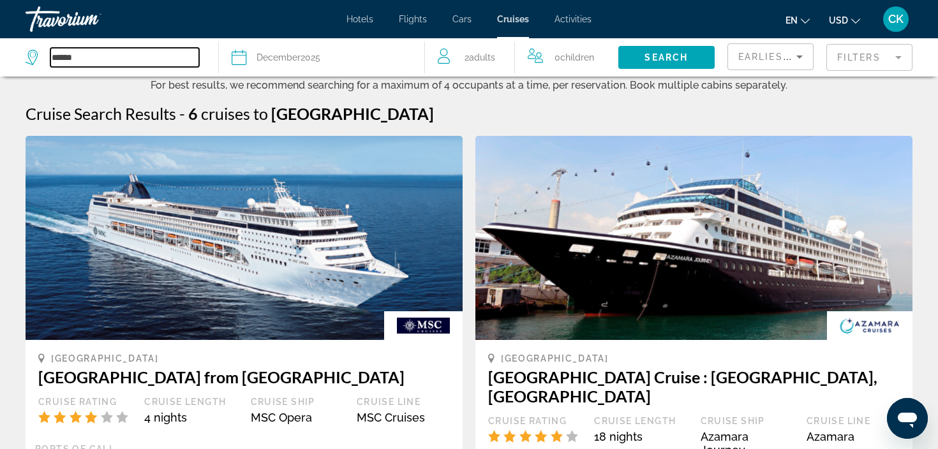
click at [77, 59] on input "******" at bounding box center [124, 57] width 149 height 19
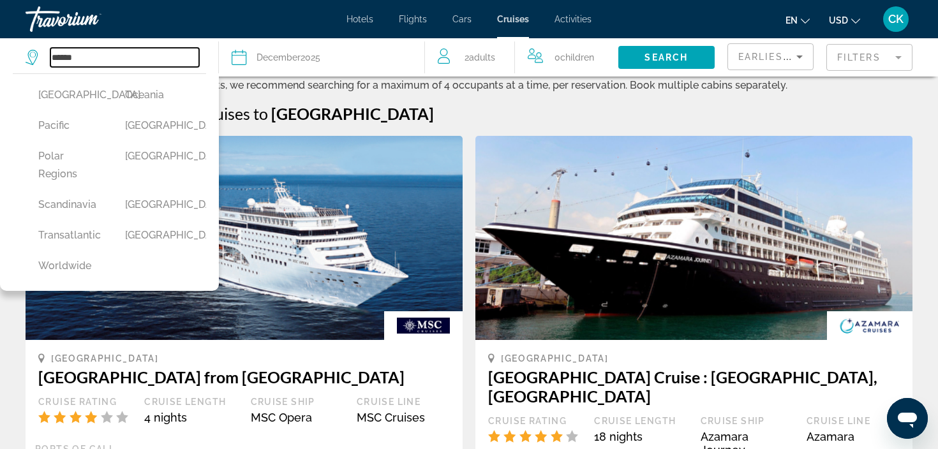
scroll to position [508, 0]
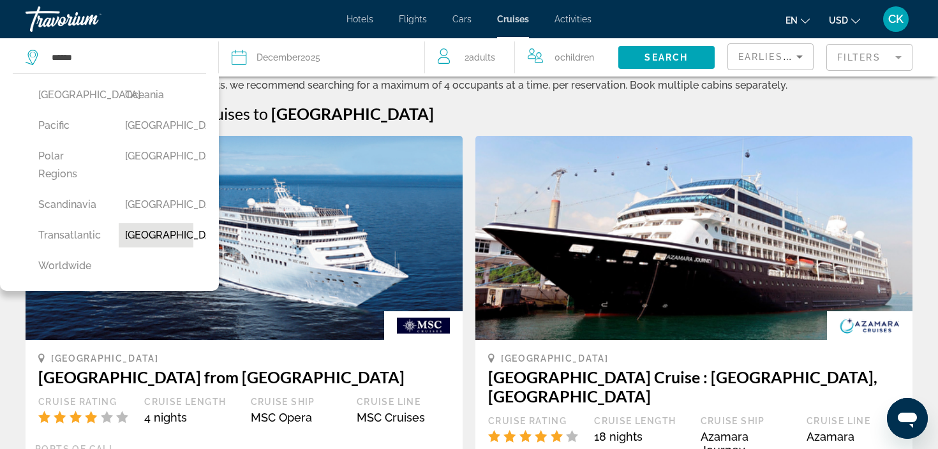
click at [147, 223] on button "United Kingdom" at bounding box center [156, 235] width 74 height 24
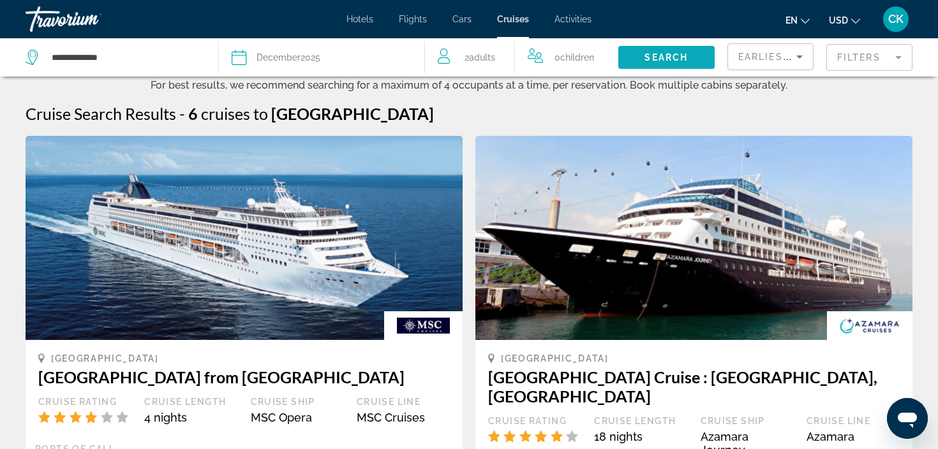
click at [682, 57] on span "Search" at bounding box center [666, 57] width 43 height 10
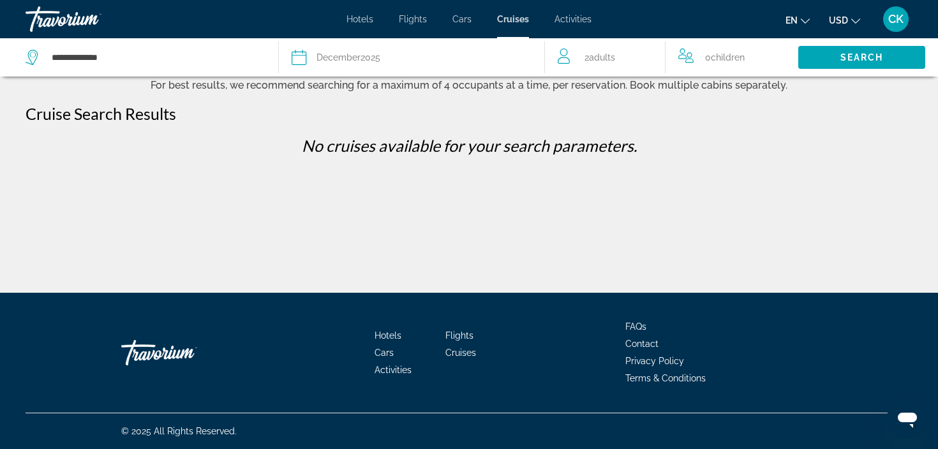
click at [509, 44] on button "Date December 2025 2025 January February March April May June July August Septe…" at bounding box center [412, 57] width 240 height 38
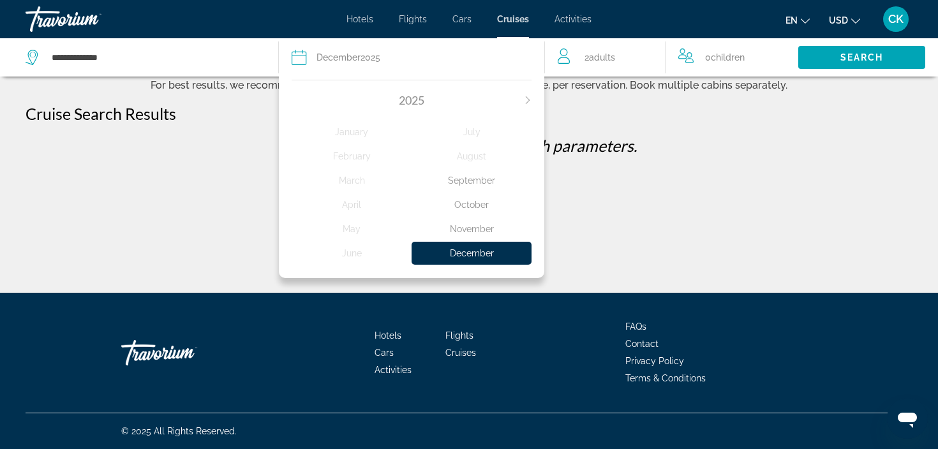
click at [527, 96] on icon "Next month" at bounding box center [528, 100] width 8 height 8
click at [358, 135] on div "January" at bounding box center [352, 132] width 120 height 23
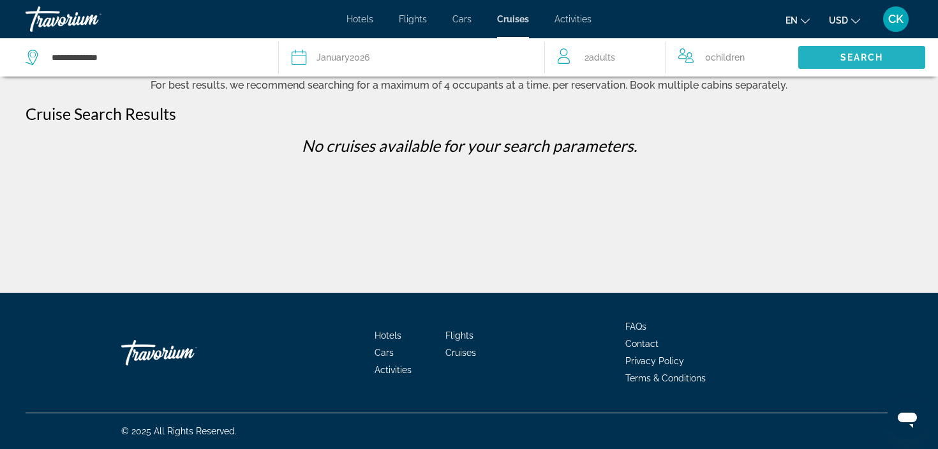
click at [848, 57] on span "Search" at bounding box center [862, 57] width 43 height 10
click at [206, 69] on div "**********" at bounding box center [146, 57] width 240 height 38
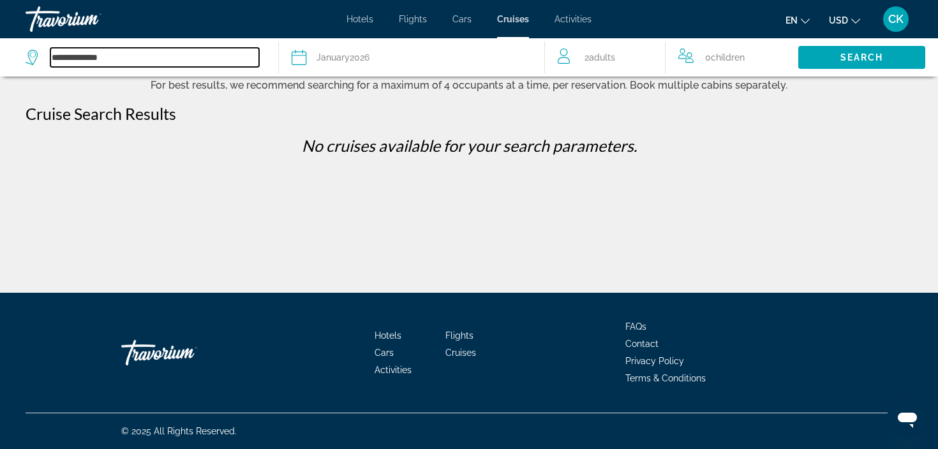
click at [98, 53] on input "**********" at bounding box center [154, 57] width 209 height 19
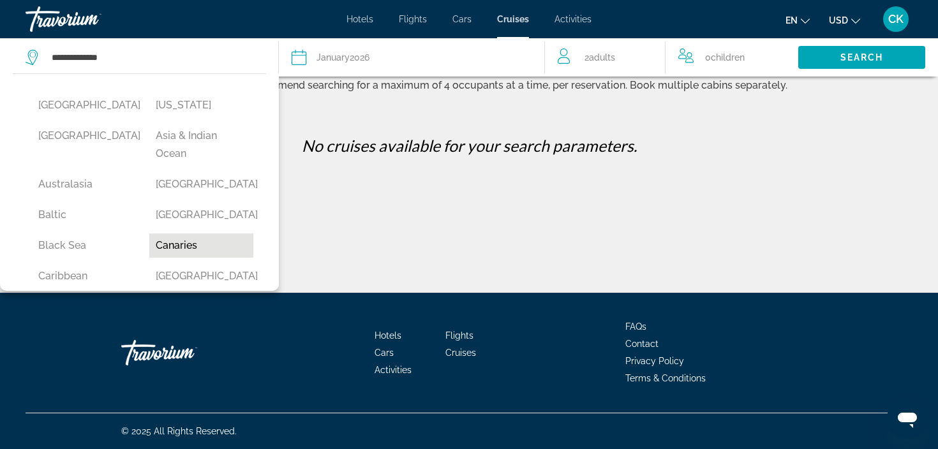
click at [190, 248] on button "Canaries" at bounding box center [201, 246] width 105 height 24
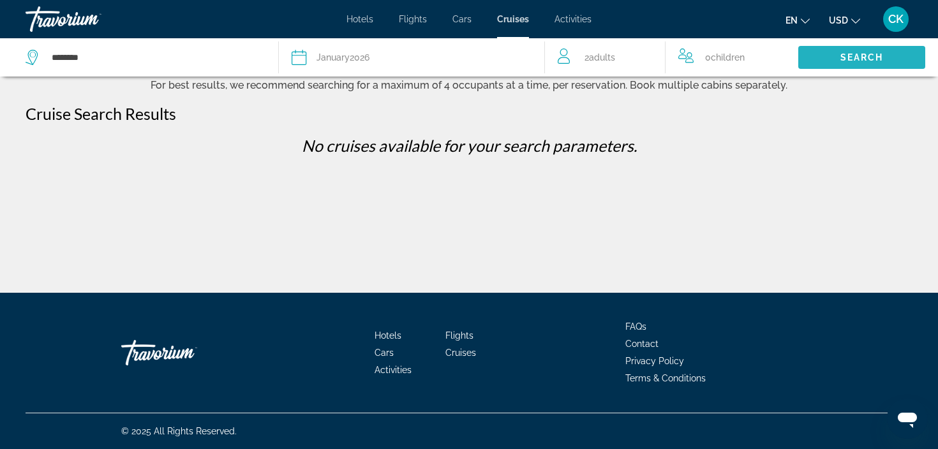
click at [813, 60] on span "Search widget" at bounding box center [862, 57] width 127 height 31
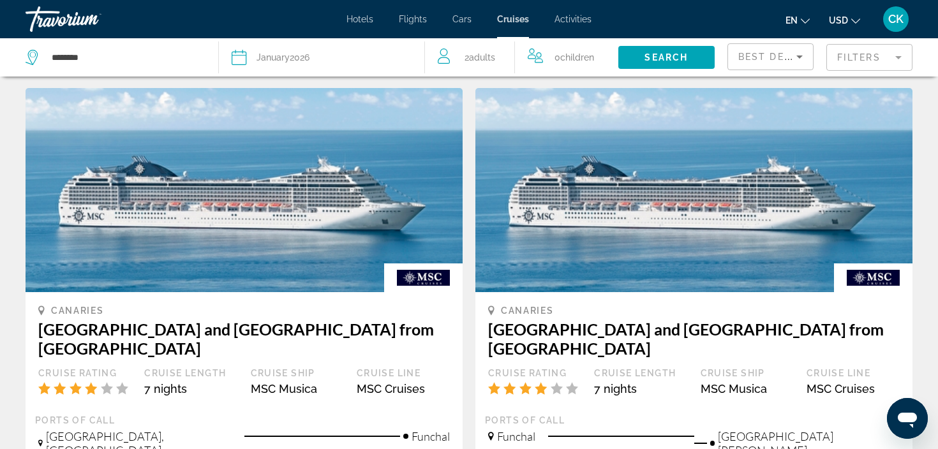
scroll to position [674, 0]
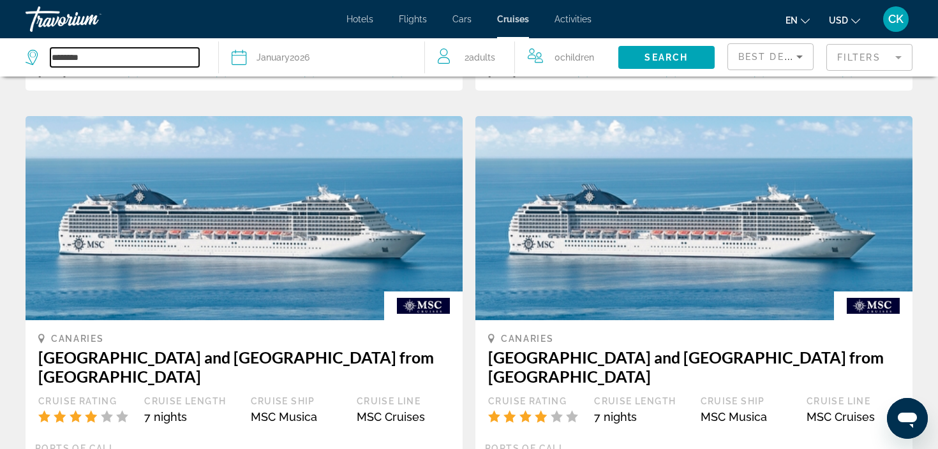
click at [140, 60] on input "********" at bounding box center [124, 57] width 149 height 19
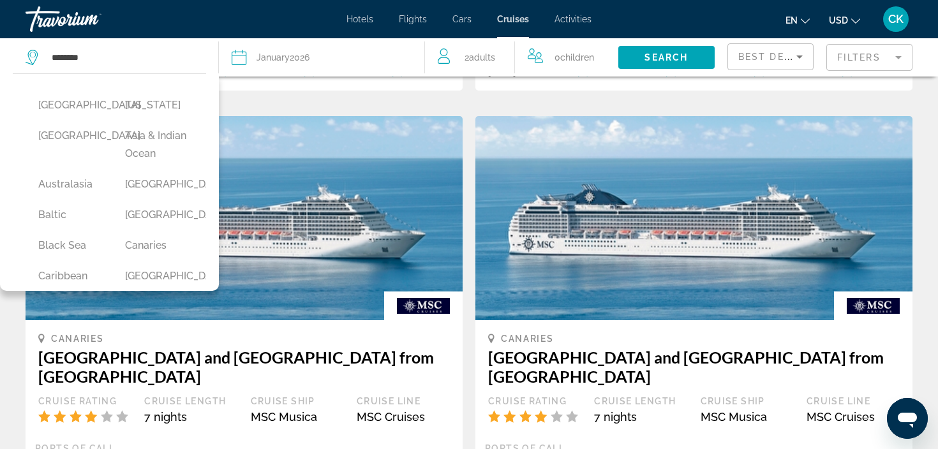
click at [244, 58] on icon "Search widget" at bounding box center [239, 57] width 15 height 15
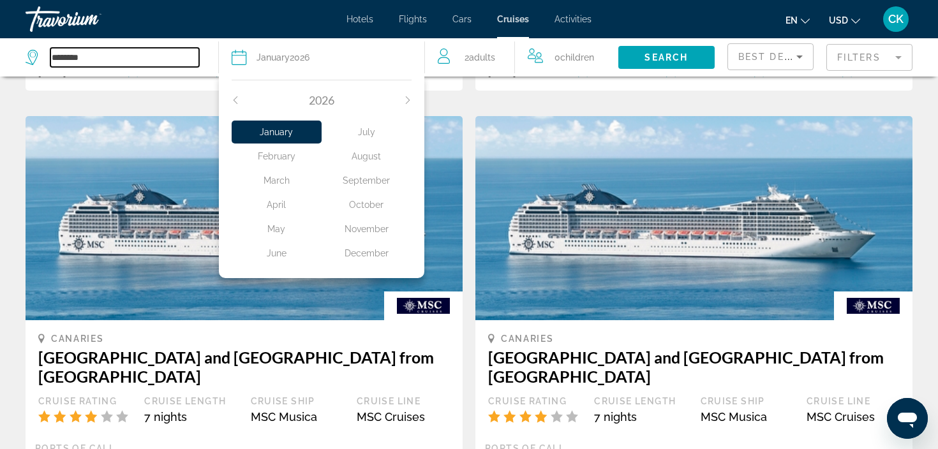
click at [144, 53] on input "********" at bounding box center [124, 57] width 149 height 19
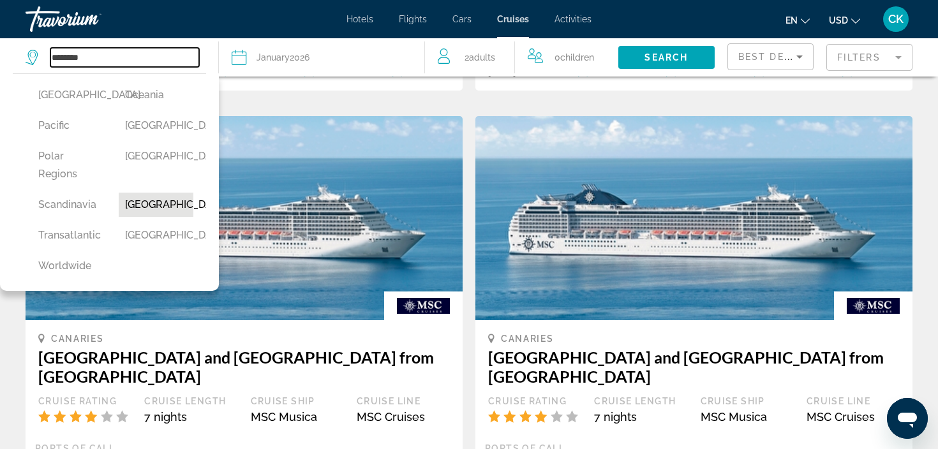
scroll to position [508, 0]
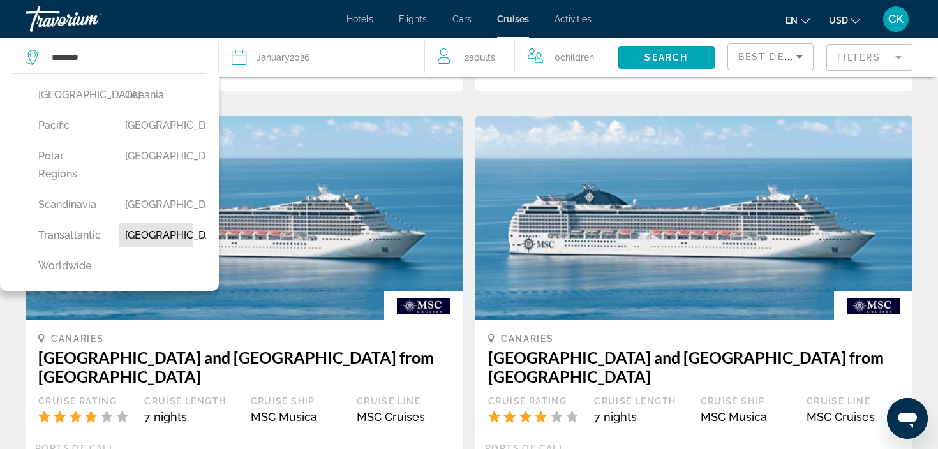
click at [139, 239] on button "United Kingdom" at bounding box center [156, 235] width 74 height 24
type input "**********"
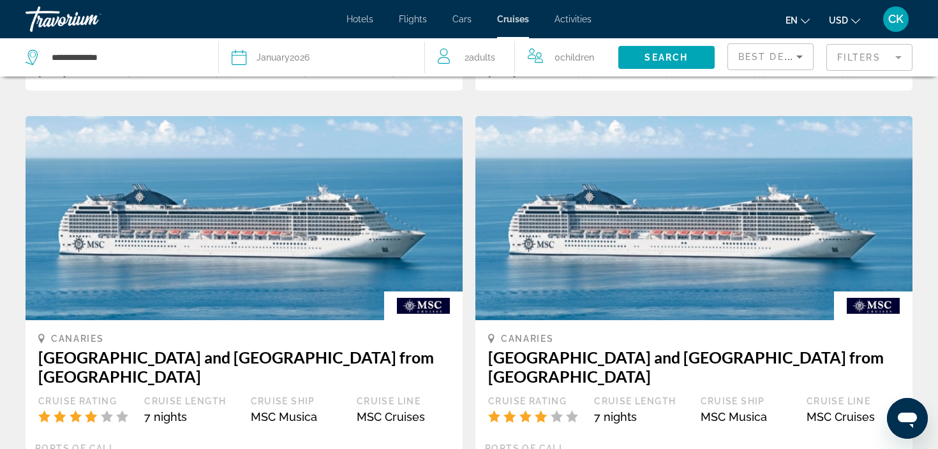
click at [894, 60] on mat-form-field "Filters" at bounding box center [870, 57] width 86 height 27
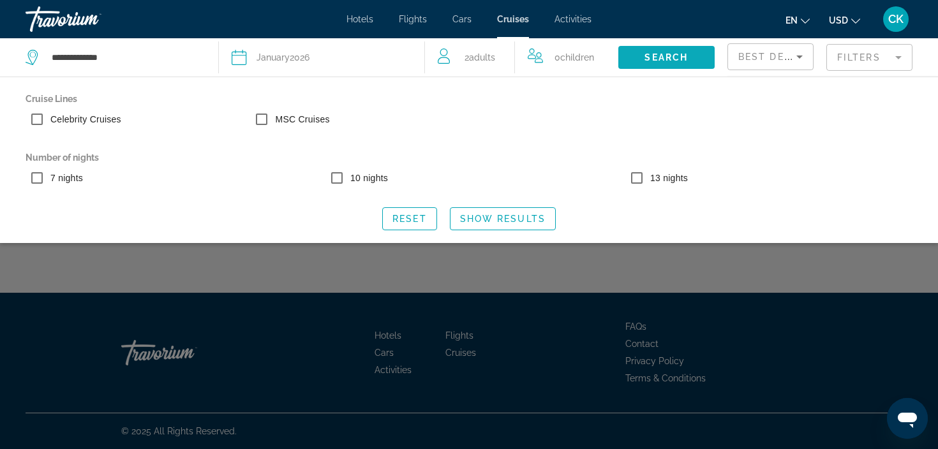
click at [666, 61] on span "Search" at bounding box center [666, 57] width 43 height 10
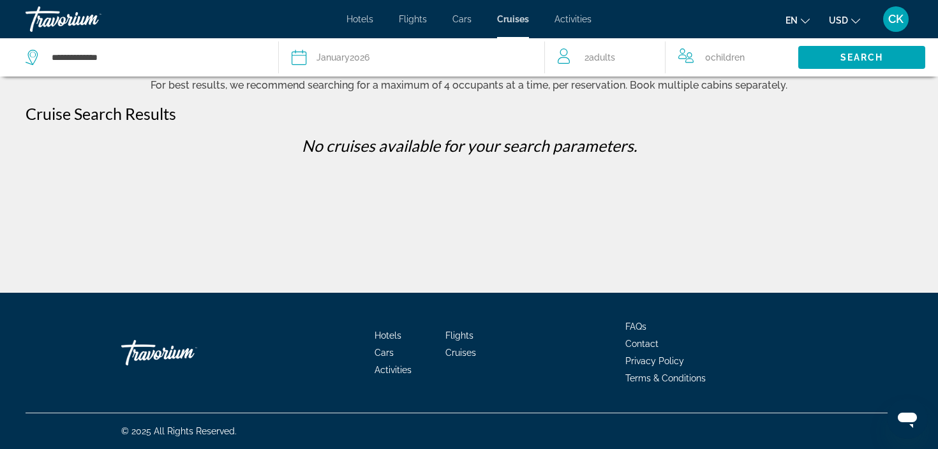
click at [154, 71] on div "**********" at bounding box center [146, 57] width 240 height 38
click at [568, 21] on span "Activities" at bounding box center [573, 19] width 37 height 10
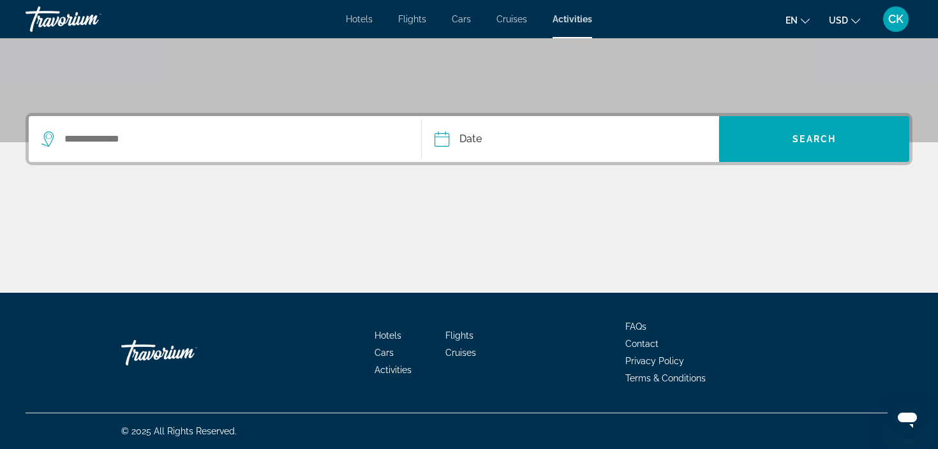
scroll to position [241, 0]
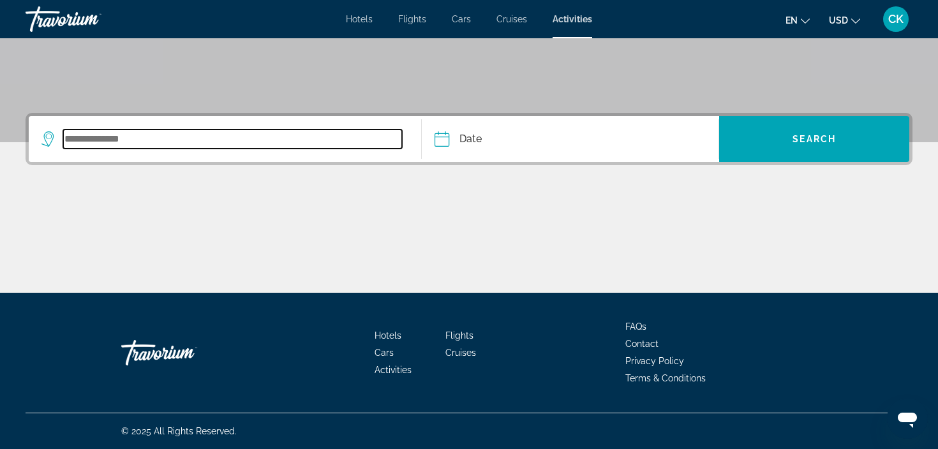
click at [296, 145] on input "Search widget" at bounding box center [232, 139] width 339 height 19
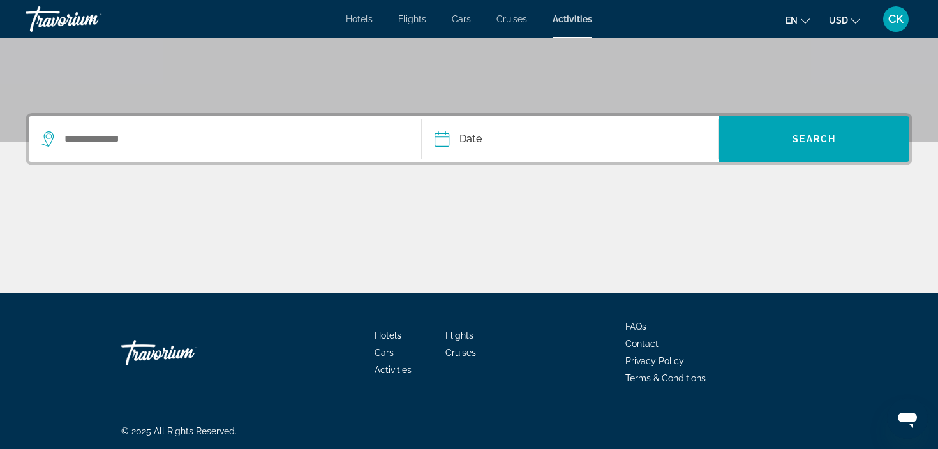
click at [45, 137] on icon "Search widget" at bounding box center [48, 139] width 15 height 15
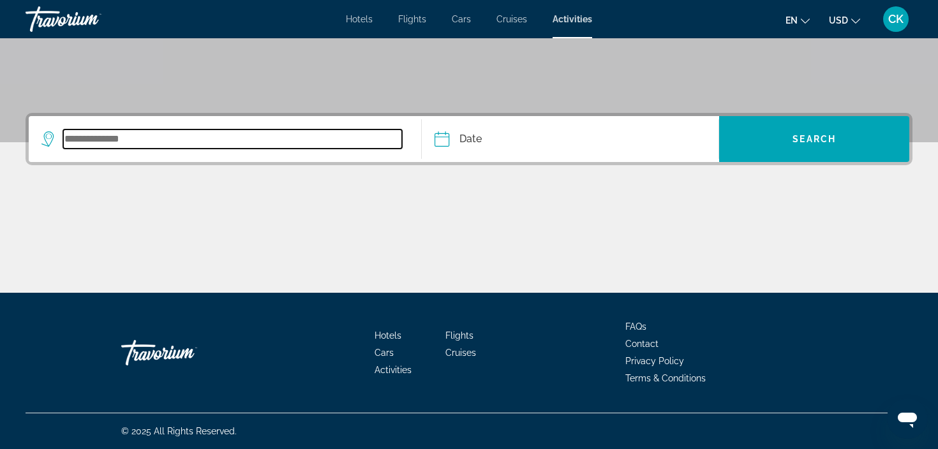
click at [100, 144] on input "Search widget" at bounding box center [232, 139] width 339 height 19
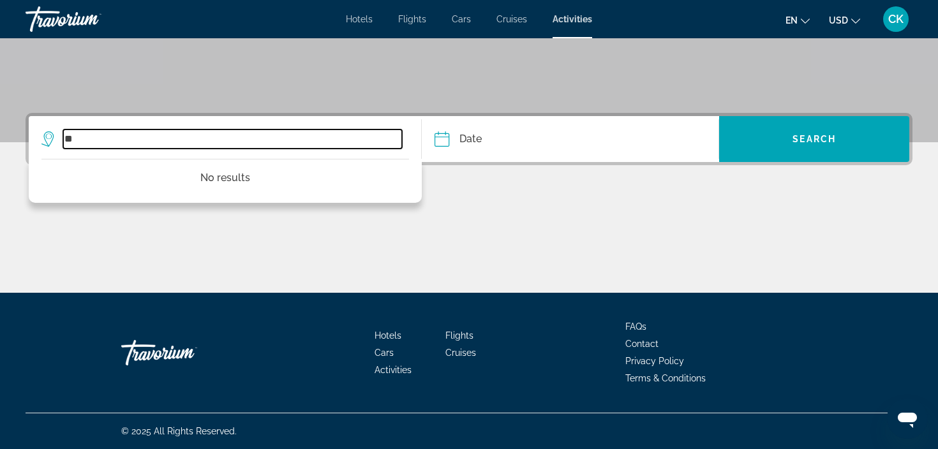
type input "*"
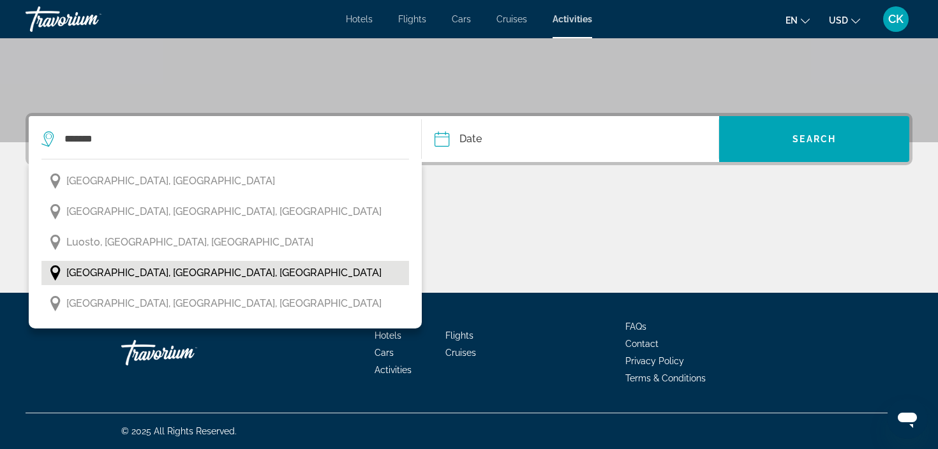
click at [74, 271] on span "Rovaniemi, Lapland, Finland" at bounding box center [223, 273] width 315 height 18
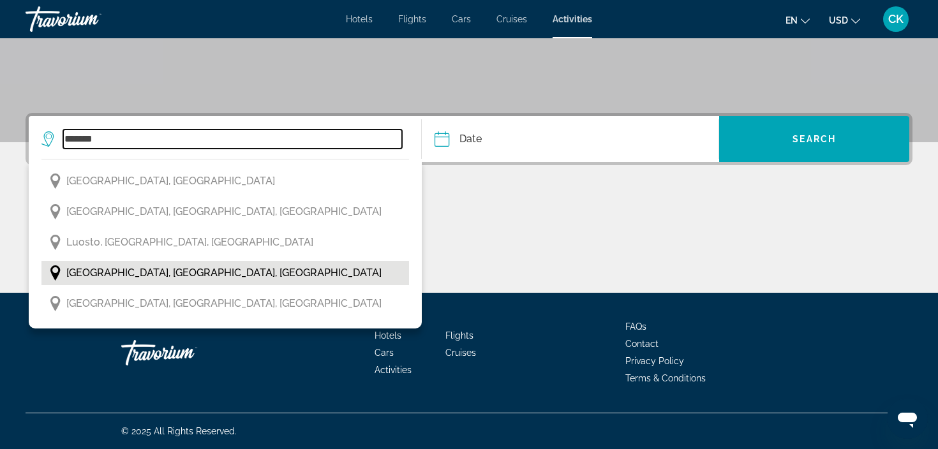
type input "**********"
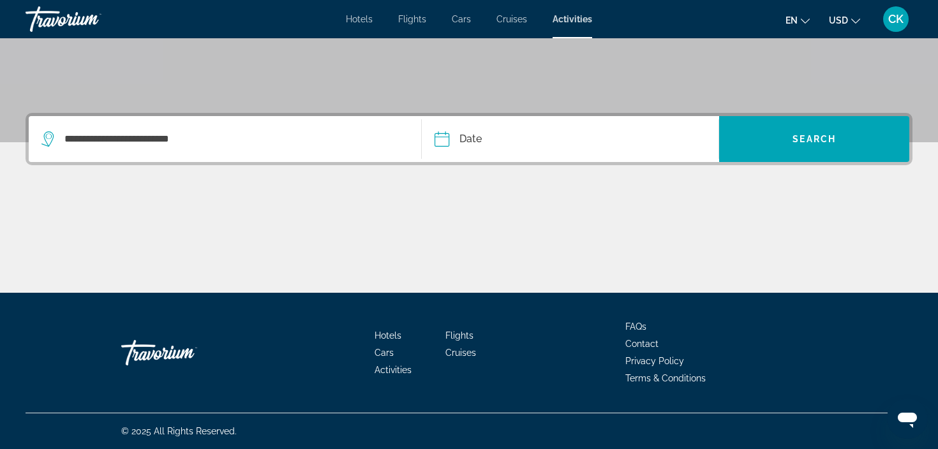
click at [493, 139] on input "Date" at bounding box center [505, 141] width 147 height 50
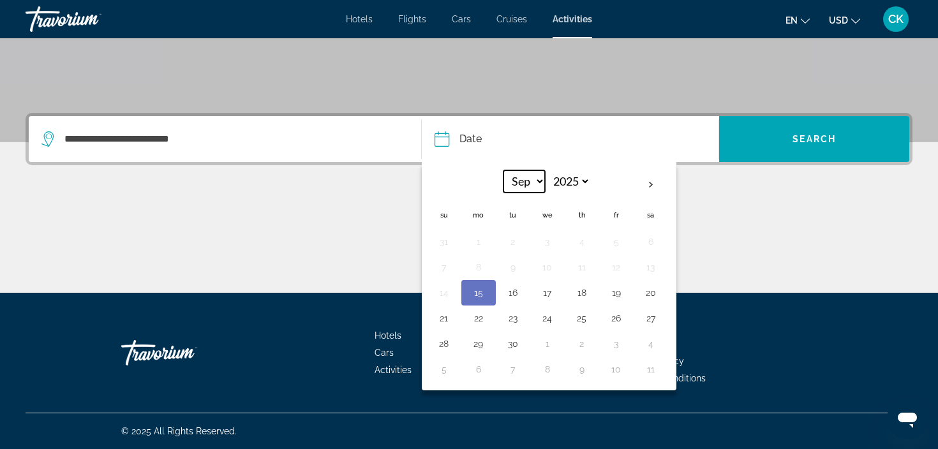
select select "**"
click at [587, 320] on button "25" at bounding box center [582, 319] width 20 height 18
type input "**********"
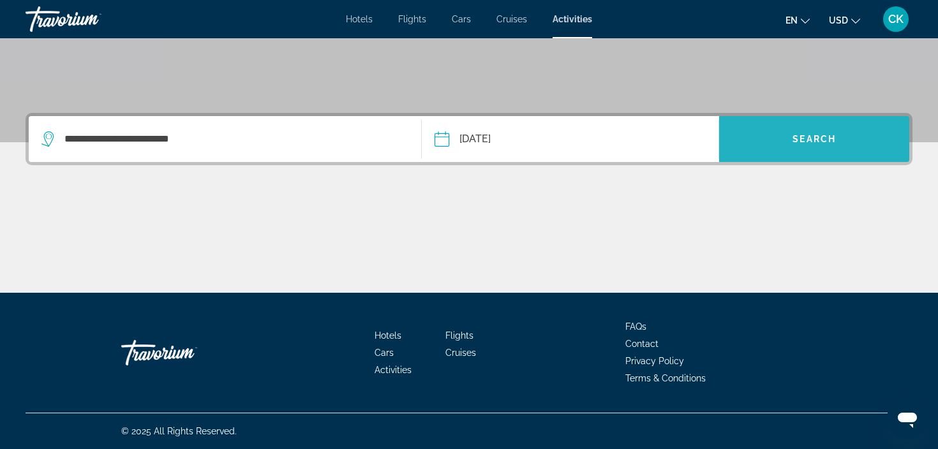
click at [788, 135] on span "Search widget" at bounding box center [814, 139] width 190 height 31
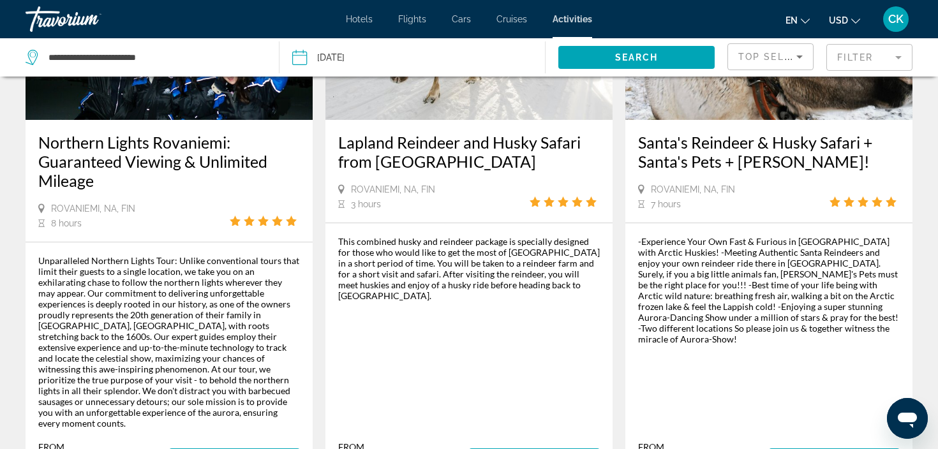
scroll to position [437, 0]
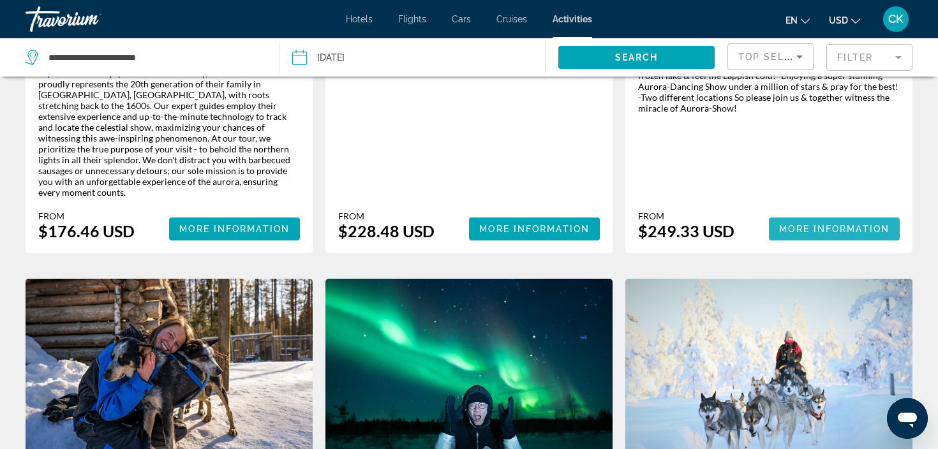
click at [808, 225] on span "Main content" at bounding box center [834, 229] width 131 height 31
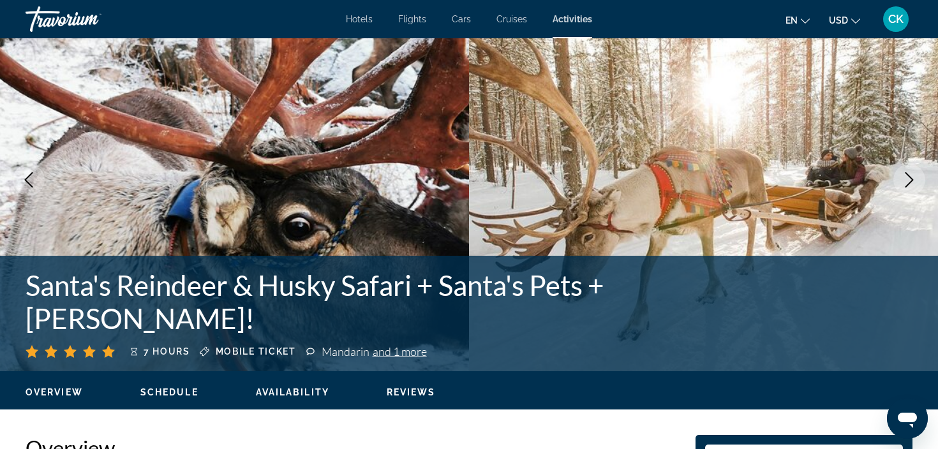
scroll to position [42, 0]
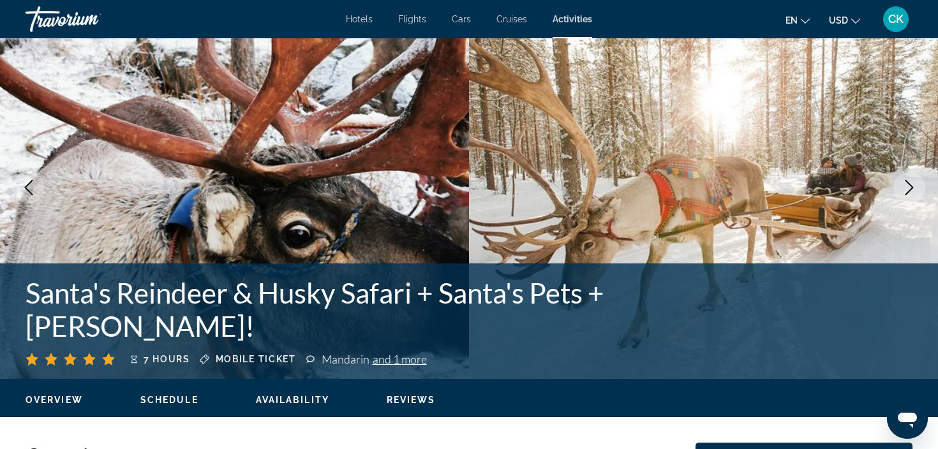
click at [277, 402] on span "Availability" at bounding box center [292, 400] width 73 height 10
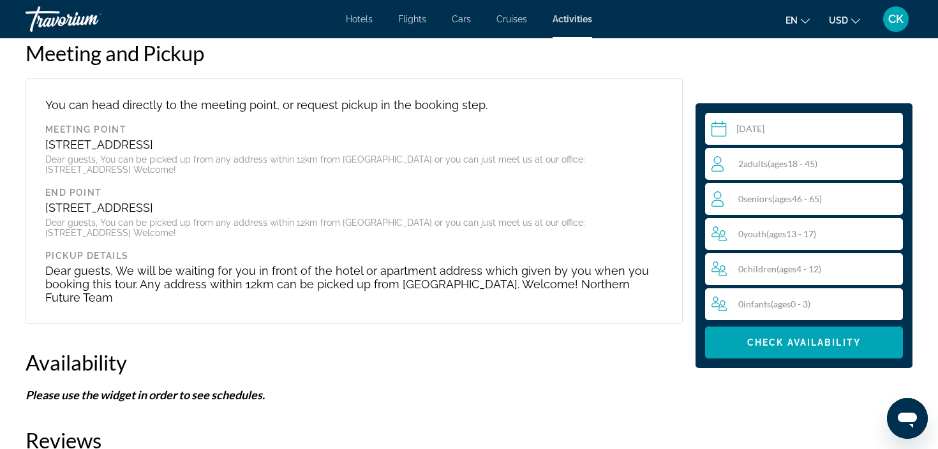
scroll to position [2036, 0]
